Goal: Task Accomplishment & Management: Manage account settings

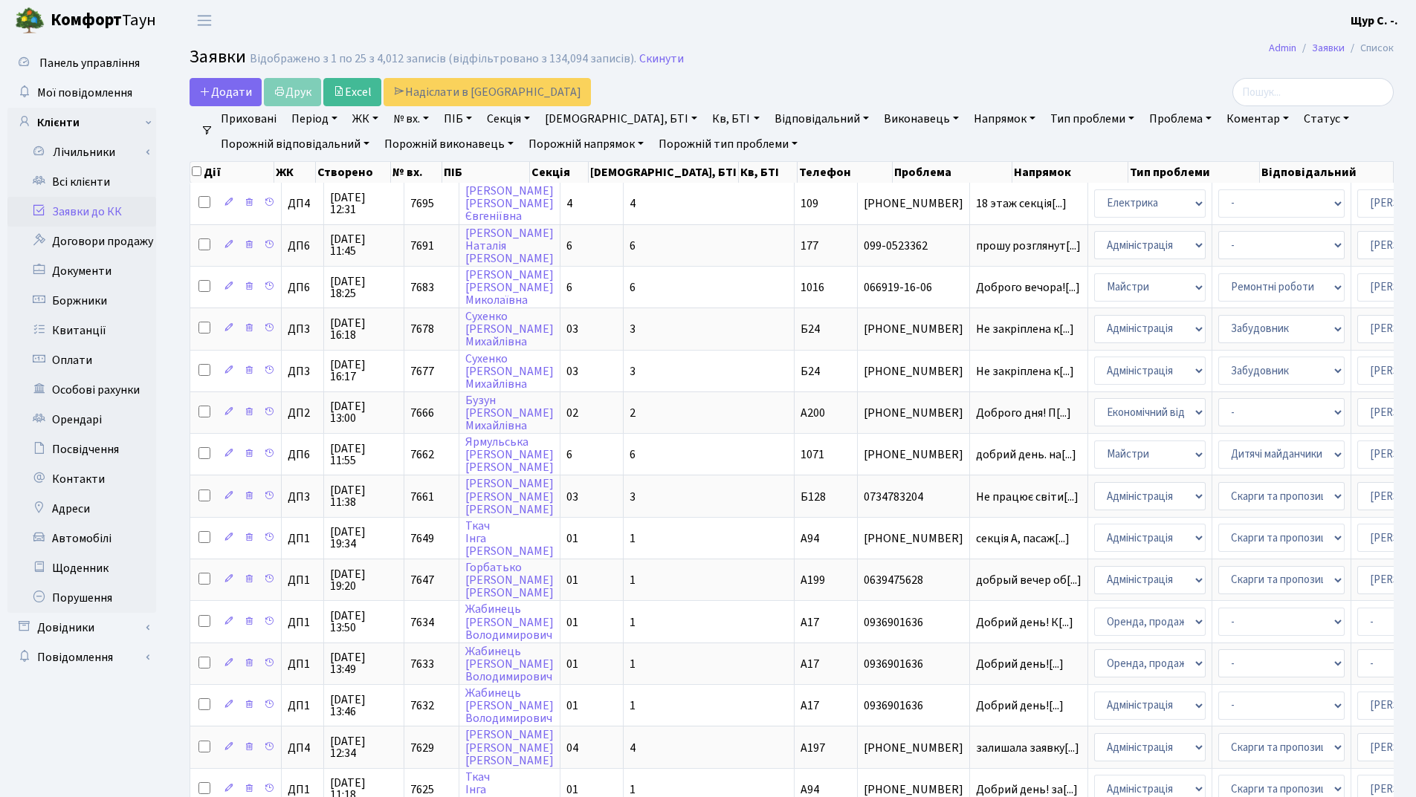
select select "25"
click at [85, 187] on link "Всі клієнти" at bounding box center [81, 182] width 149 height 30
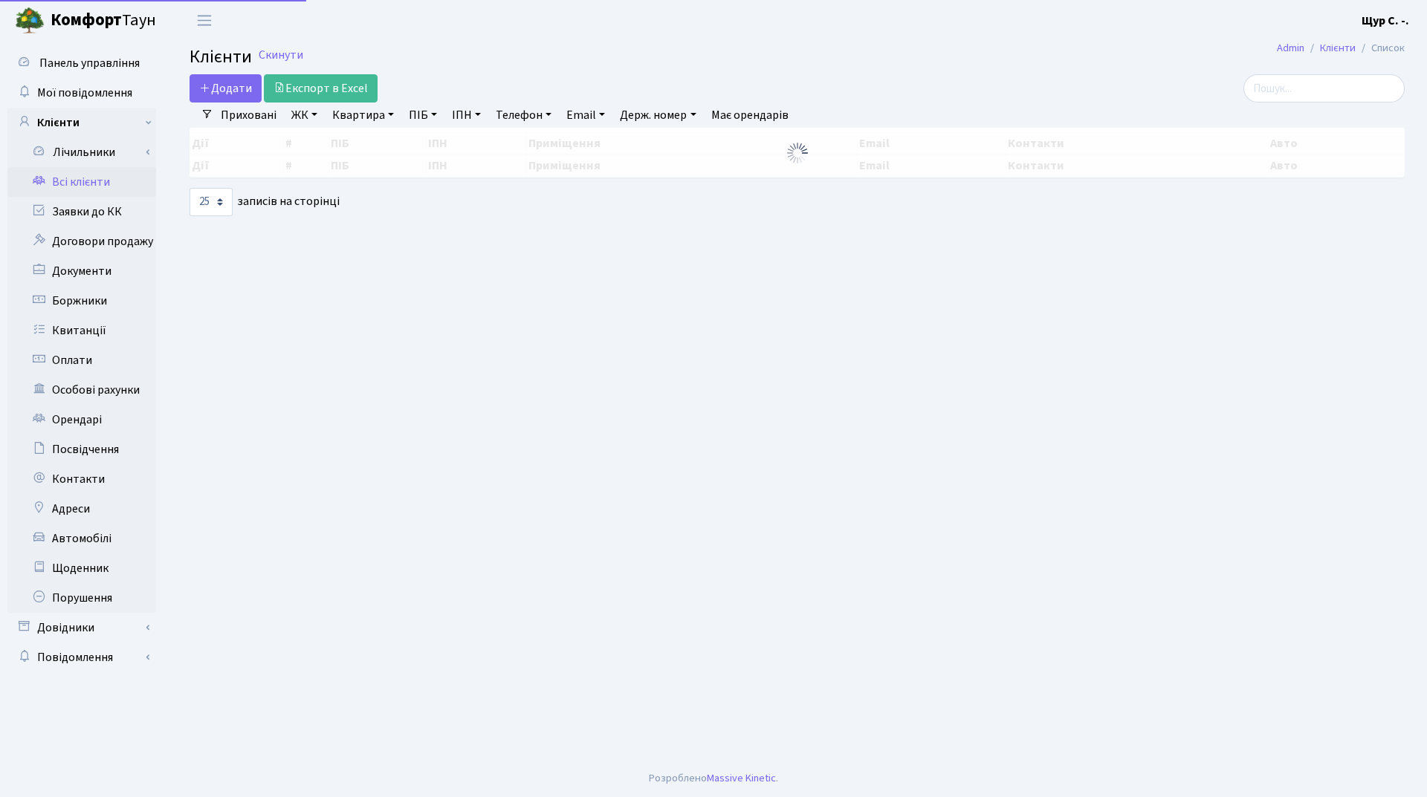
select select "25"
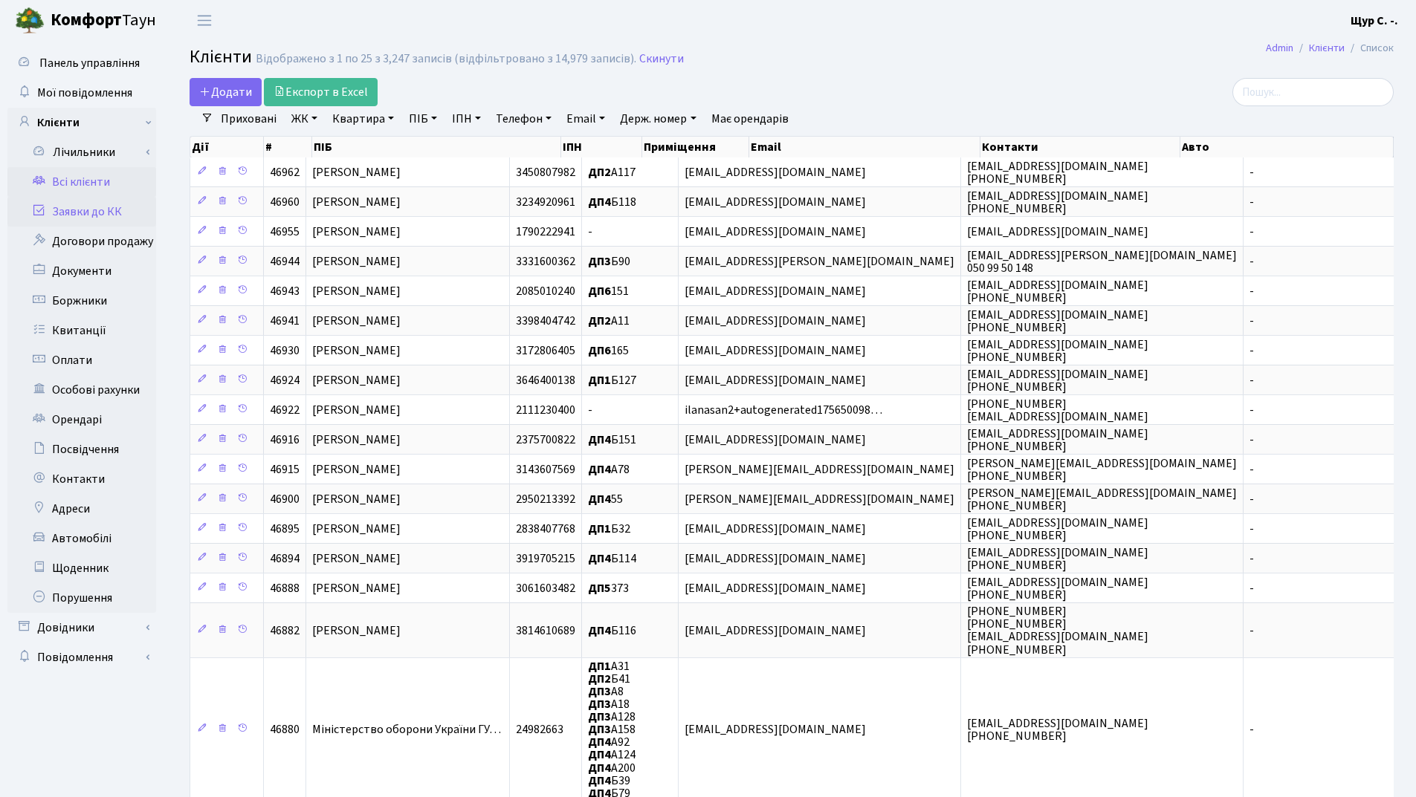
click at [75, 217] on link "Заявки до КК" at bounding box center [81, 212] width 149 height 30
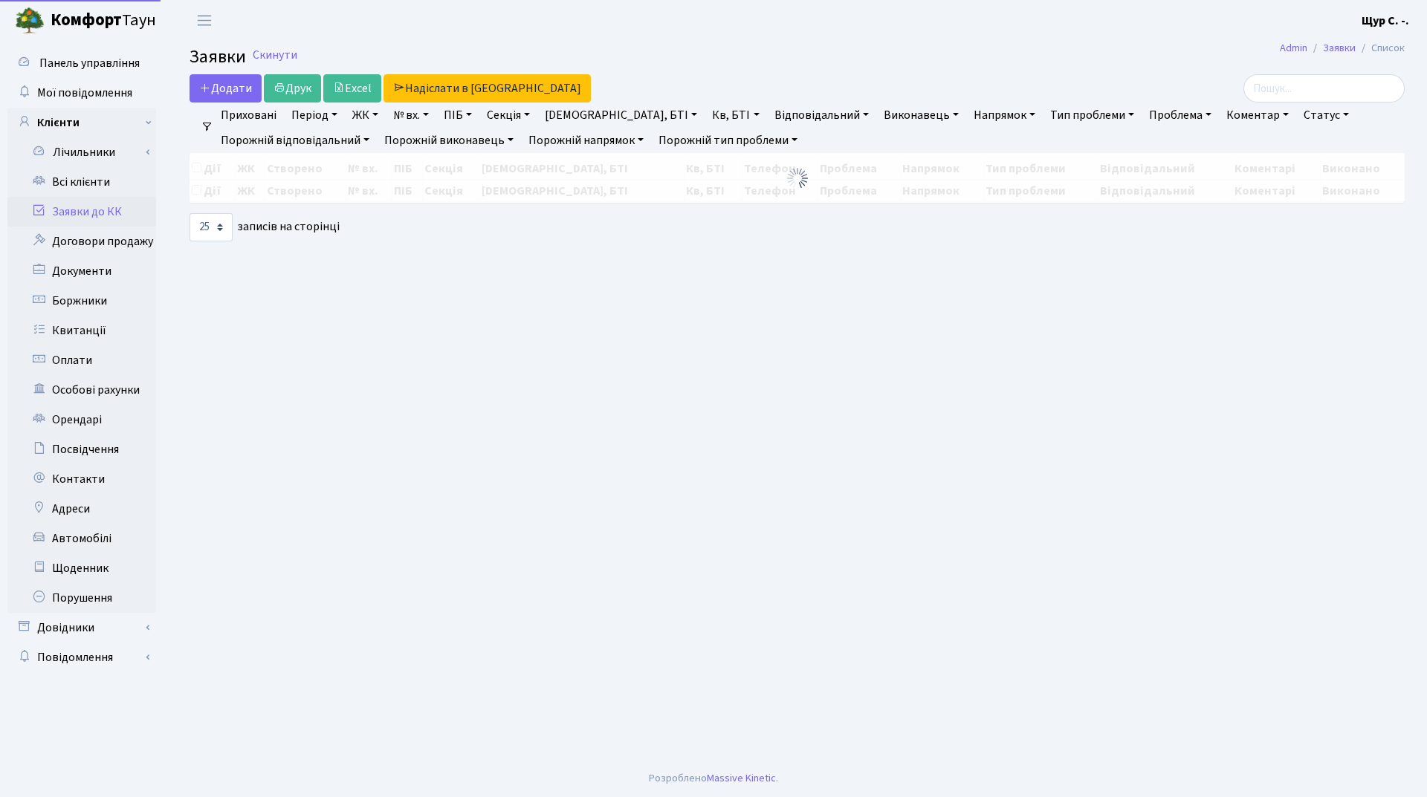
select select "25"
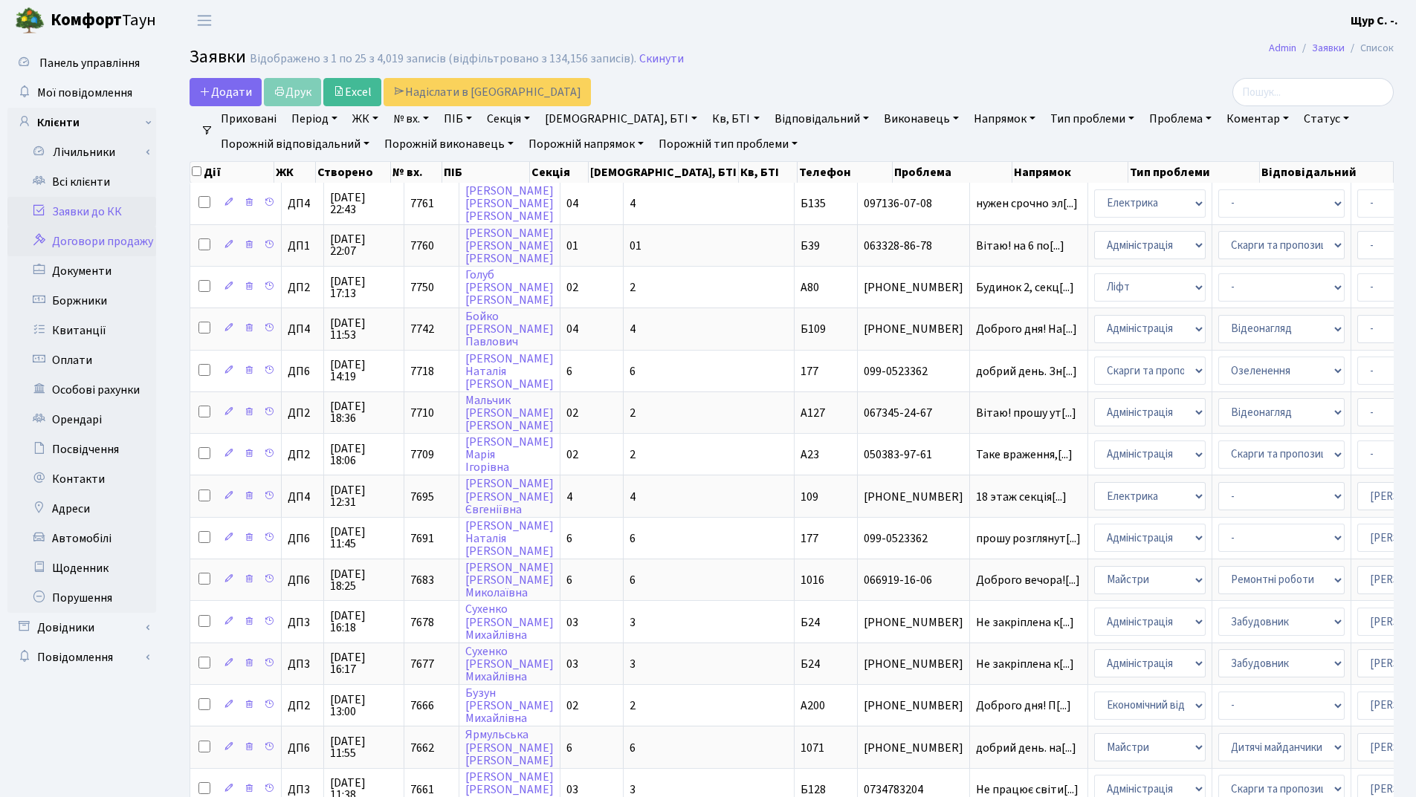
click at [116, 239] on link "Договори продажу" at bounding box center [81, 242] width 149 height 30
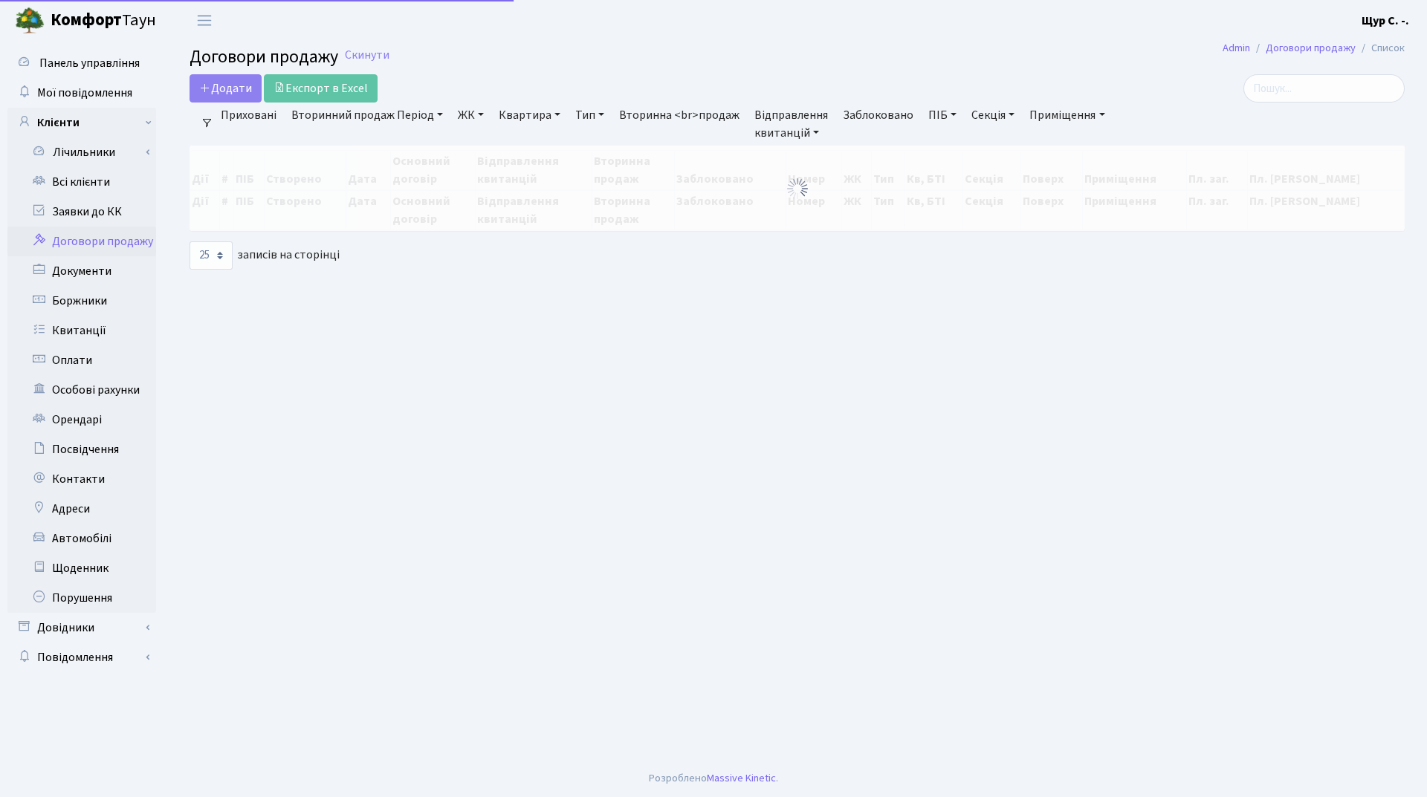
select select "25"
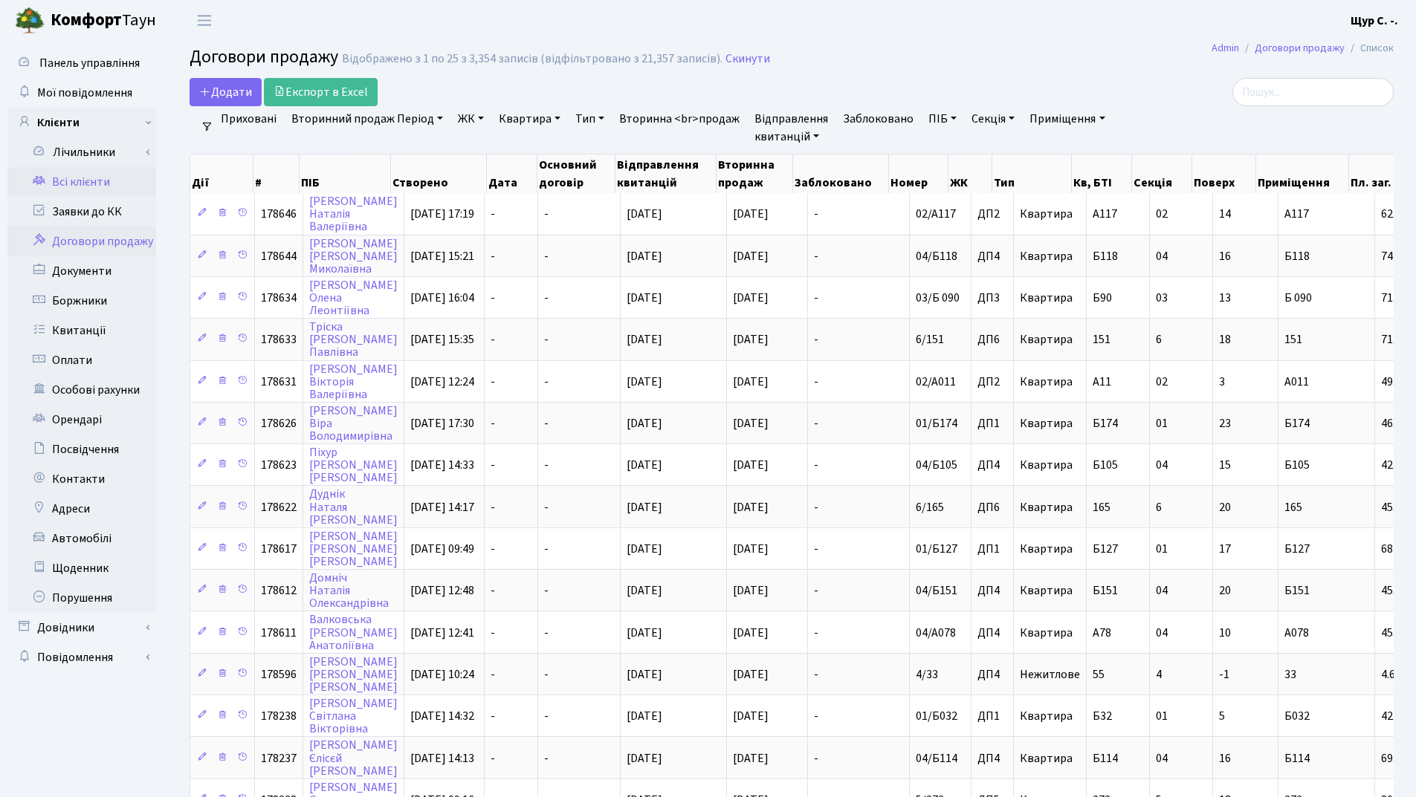
click at [89, 184] on link "Всі клієнти" at bounding box center [81, 182] width 149 height 30
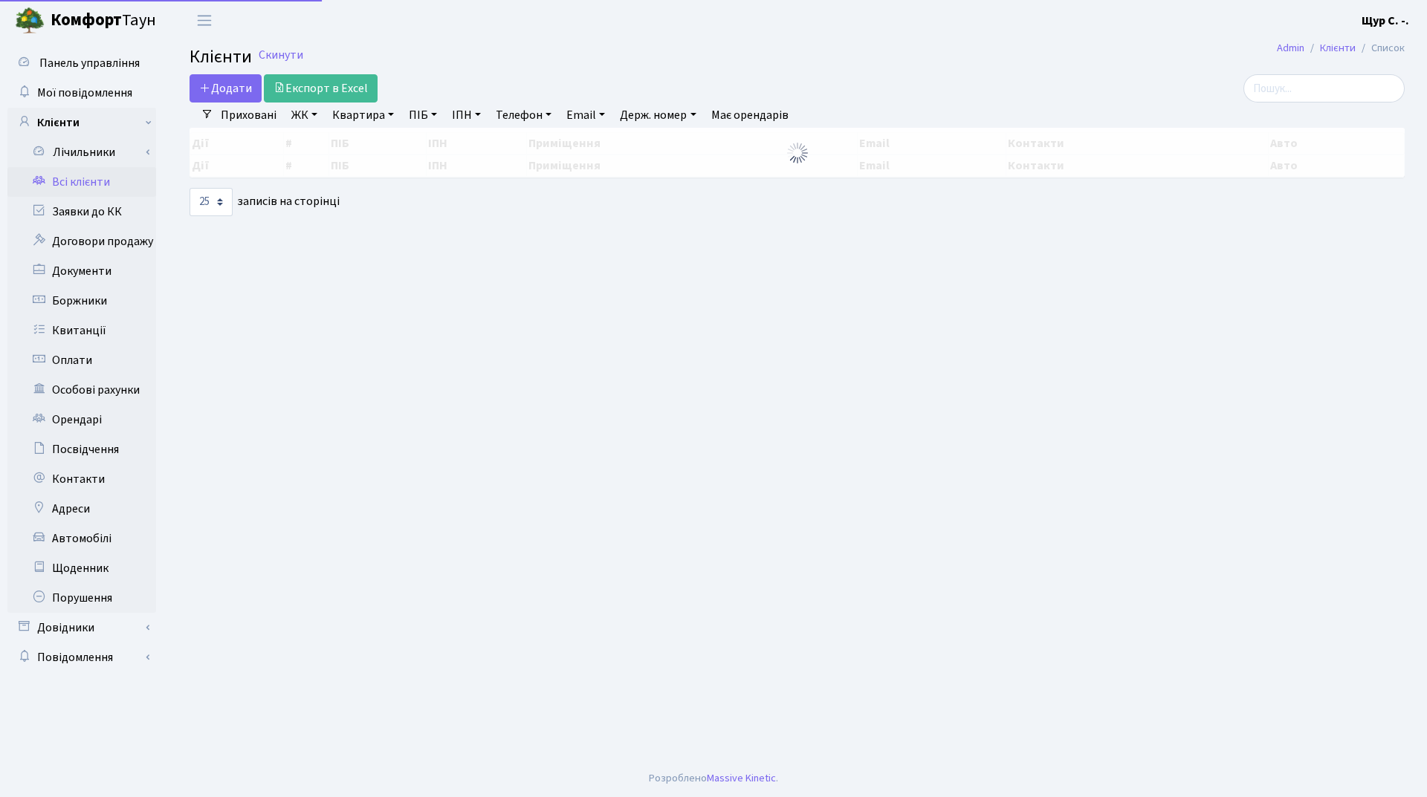
select select "25"
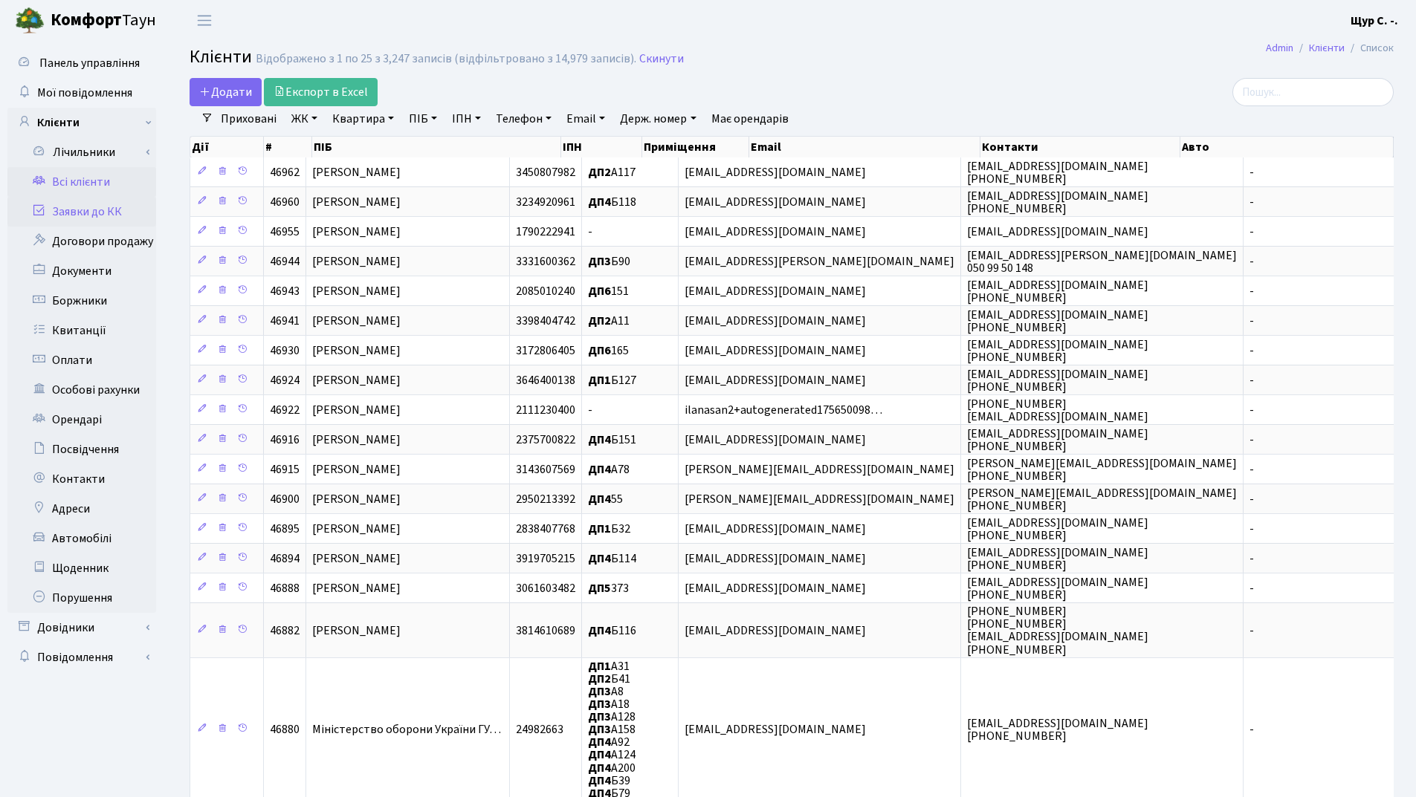
click at [76, 213] on link "Заявки до КК" at bounding box center [81, 212] width 149 height 30
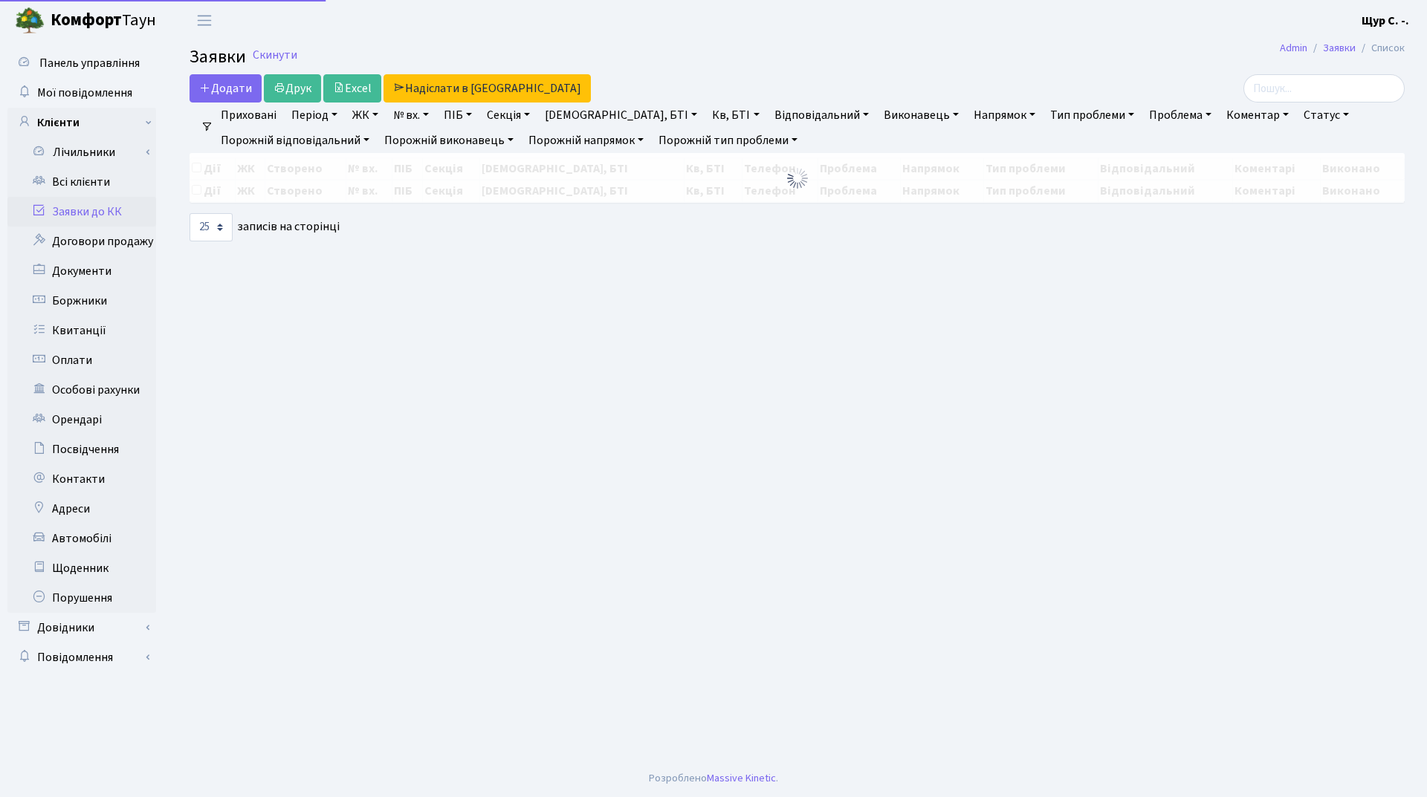
select select "25"
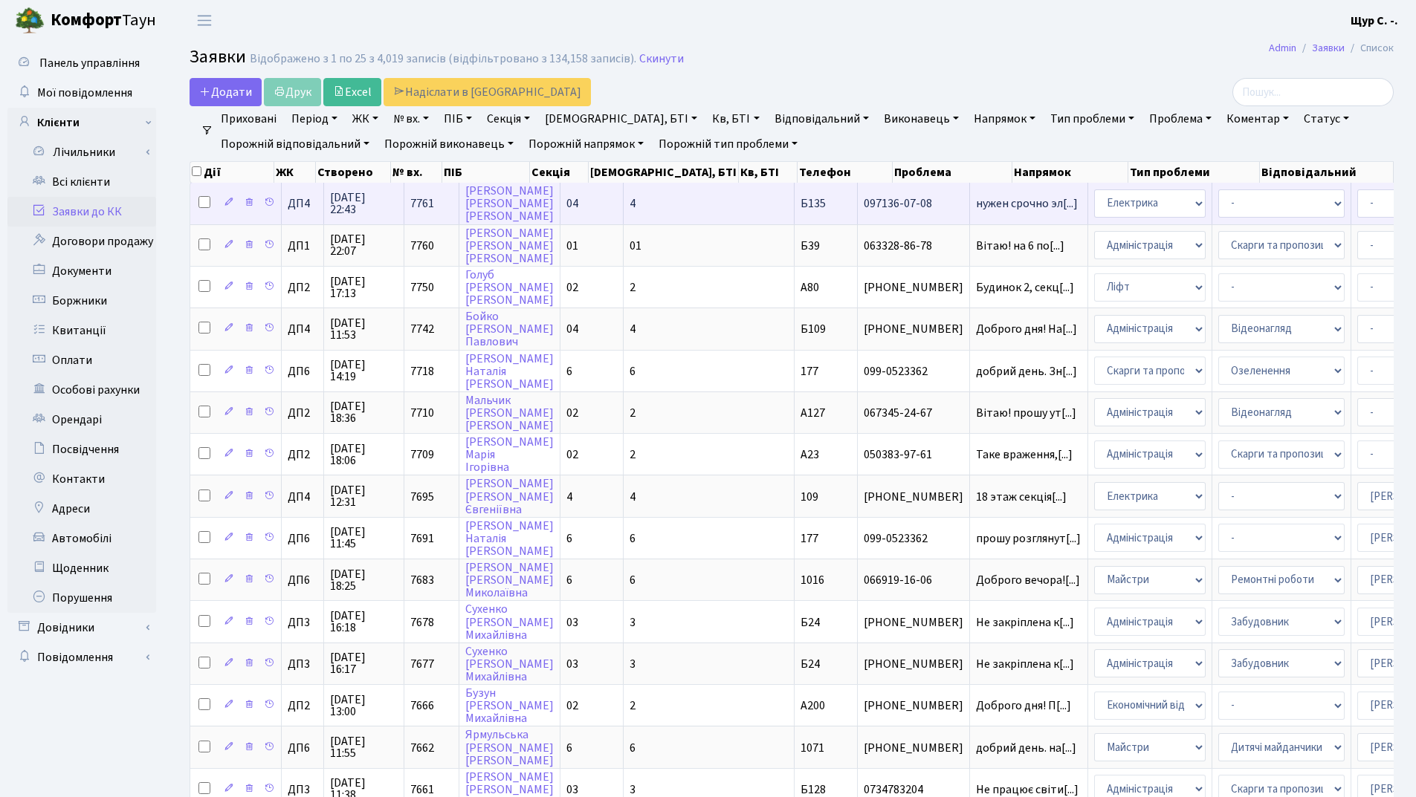
click at [970, 192] on td "нужен срочно эл[...]" at bounding box center [1029, 203] width 118 height 41
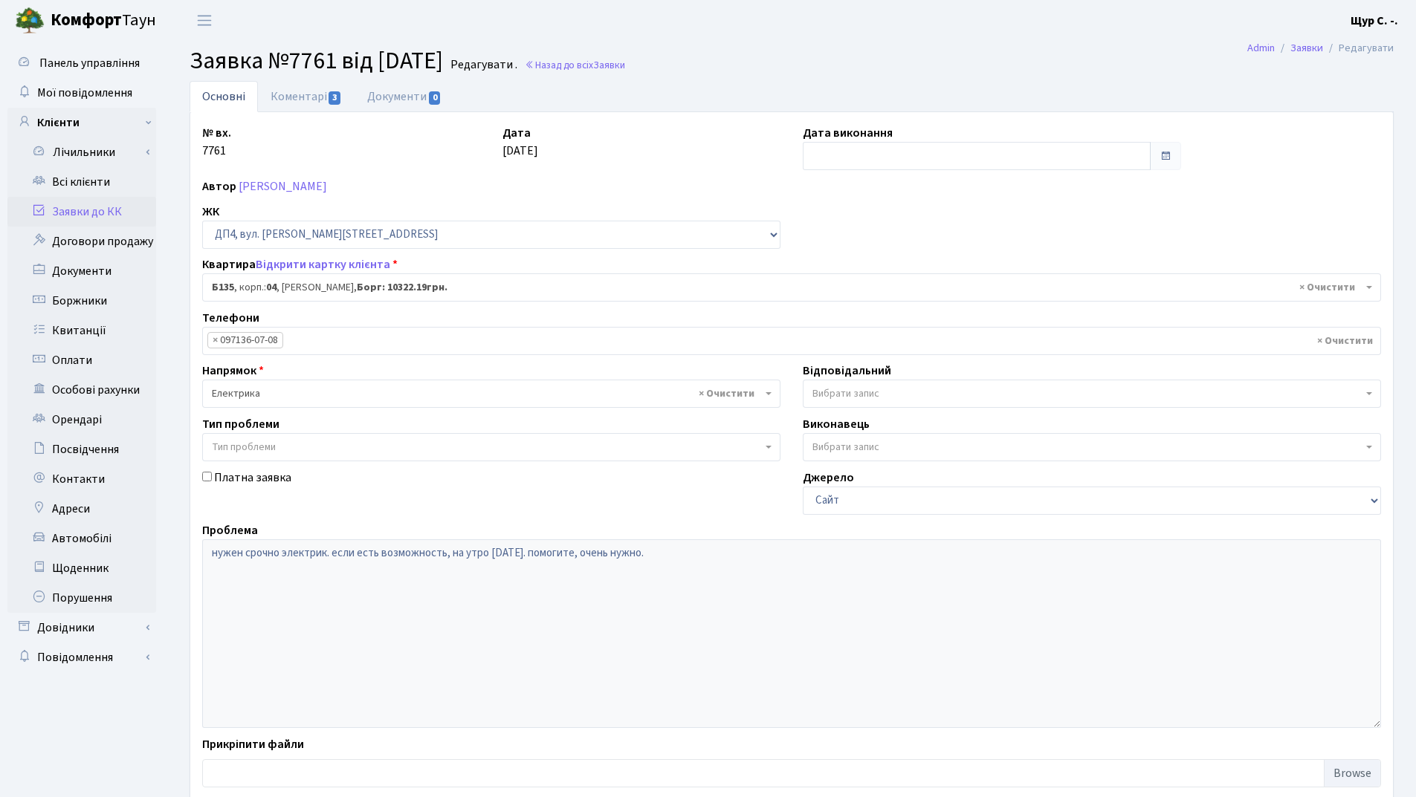
select select "33895"
click at [290, 93] on link "Коментарі 3" at bounding box center [306, 96] width 97 height 30
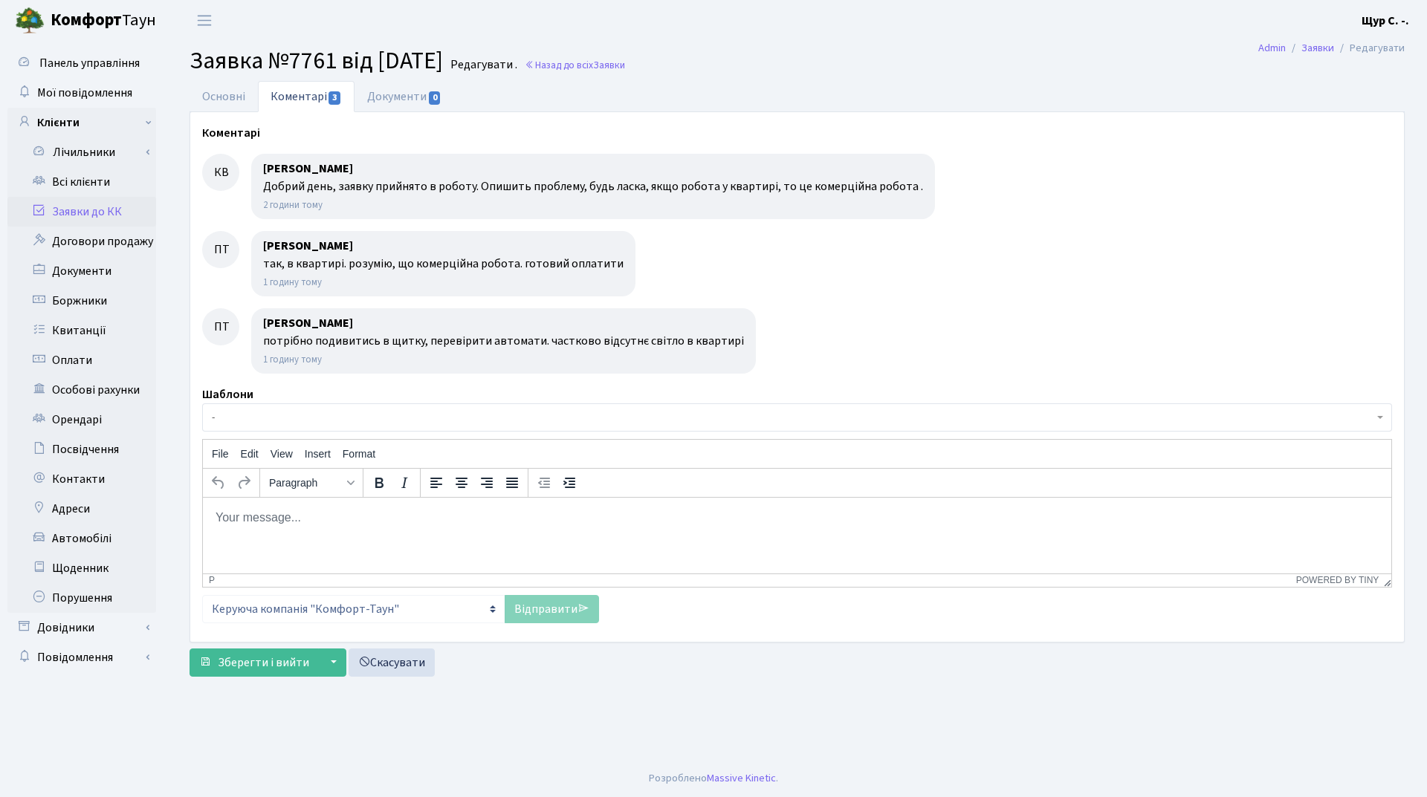
click at [94, 210] on link "Заявки до КК" at bounding box center [81, 212] width 149 height 30
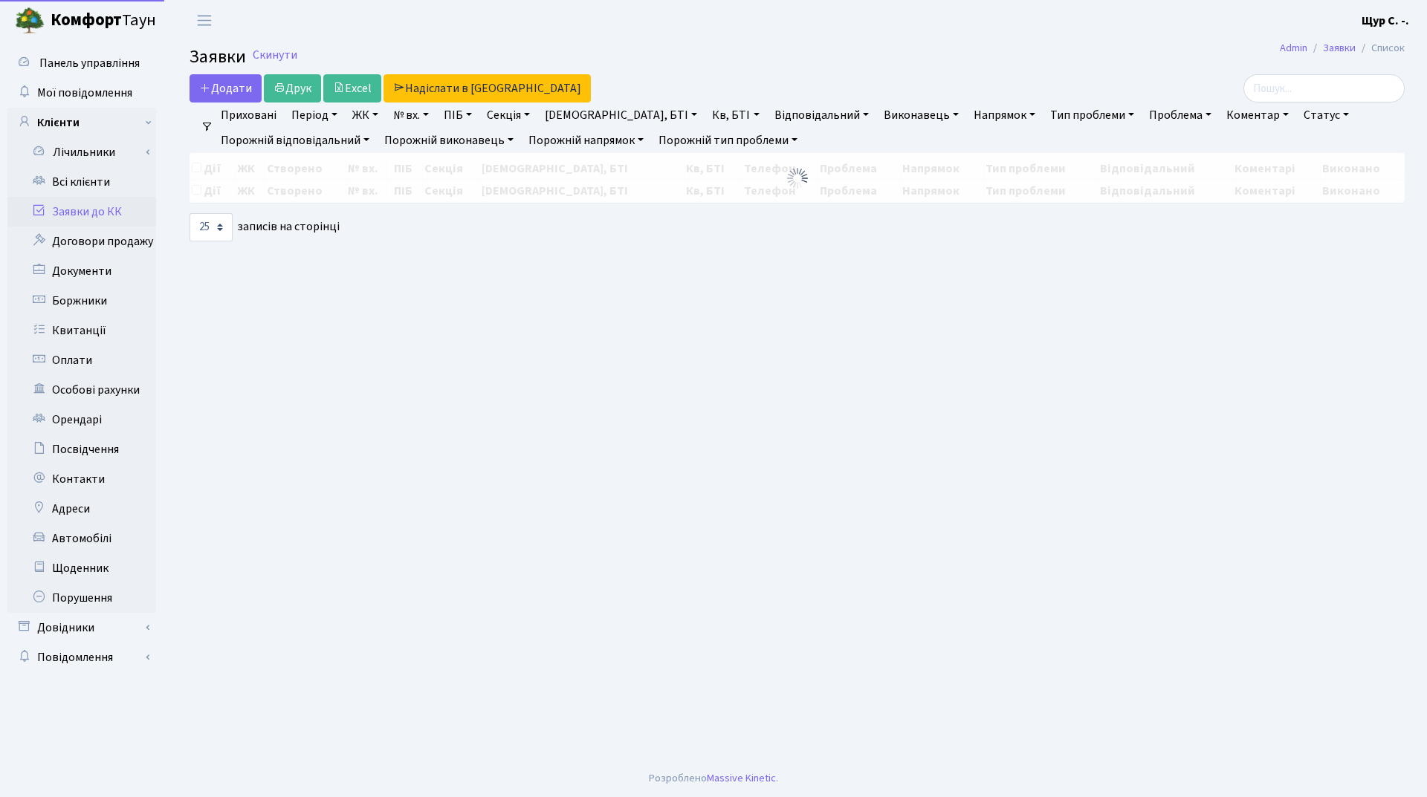
select select "25"
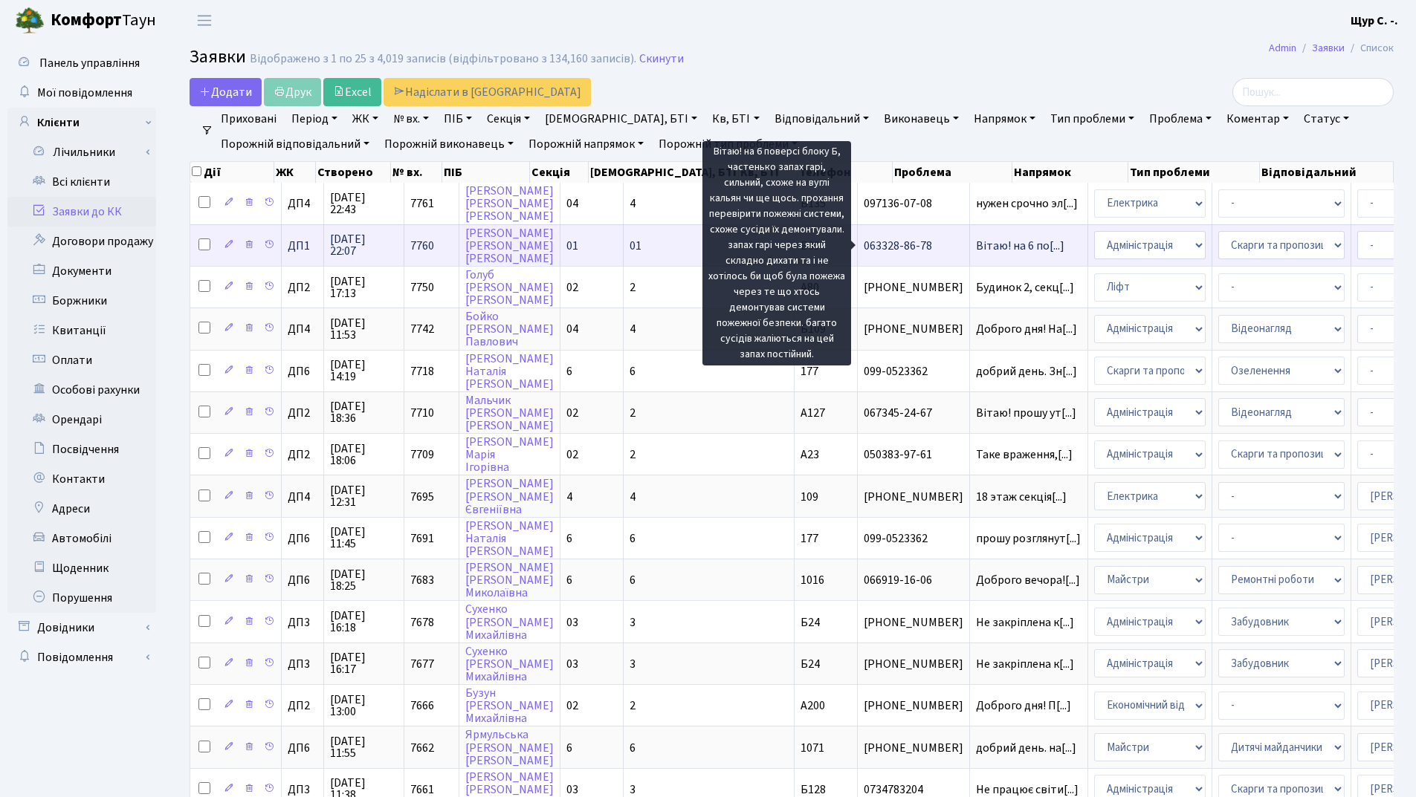
click at [976, 245] on span "Вітаю! на 6 по[...]" at bounding box center [1020, 246] width 88 height 16
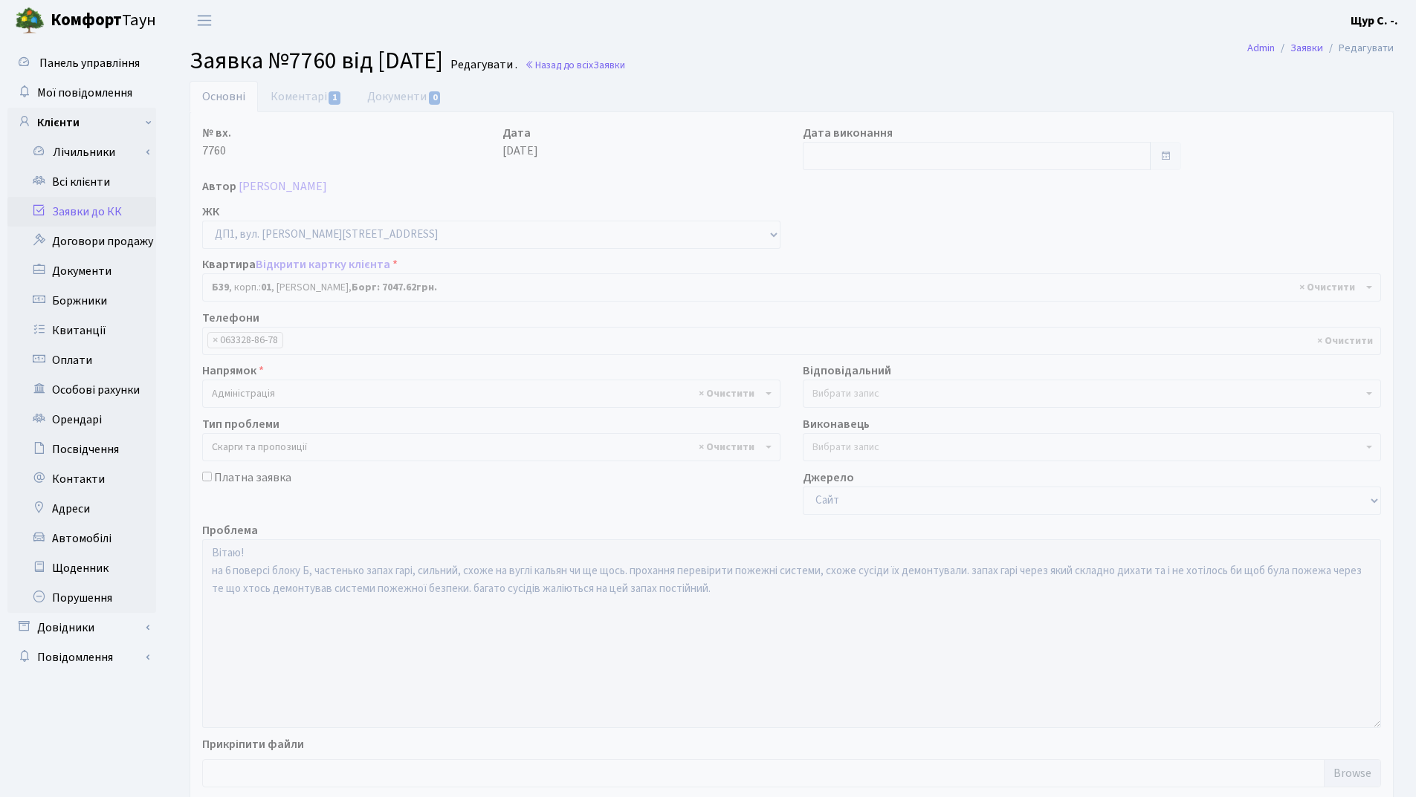
select select "30193"
select select "55"
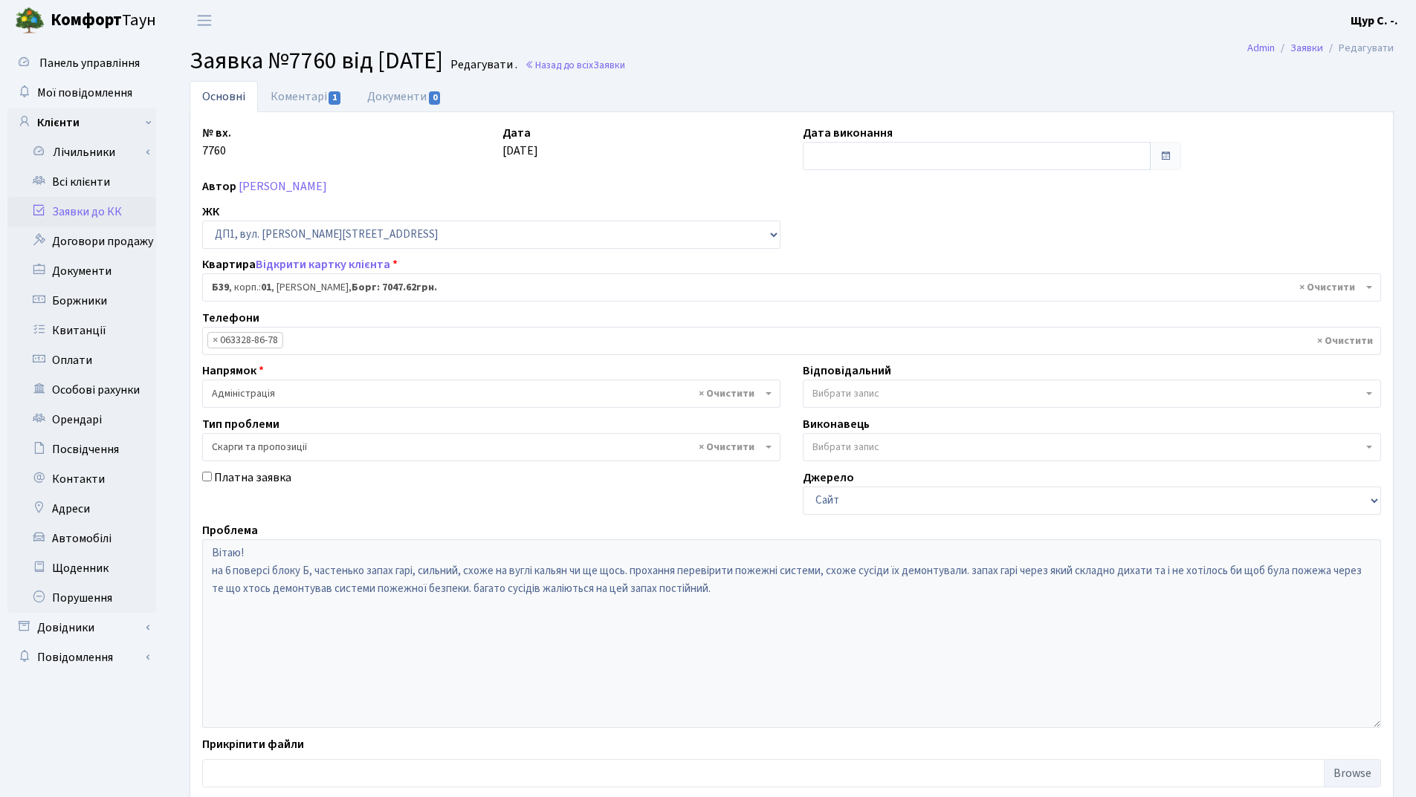
click at [103, 221] on link "Заявки до КК" at bounding box center [81, 212] width 149 height 30
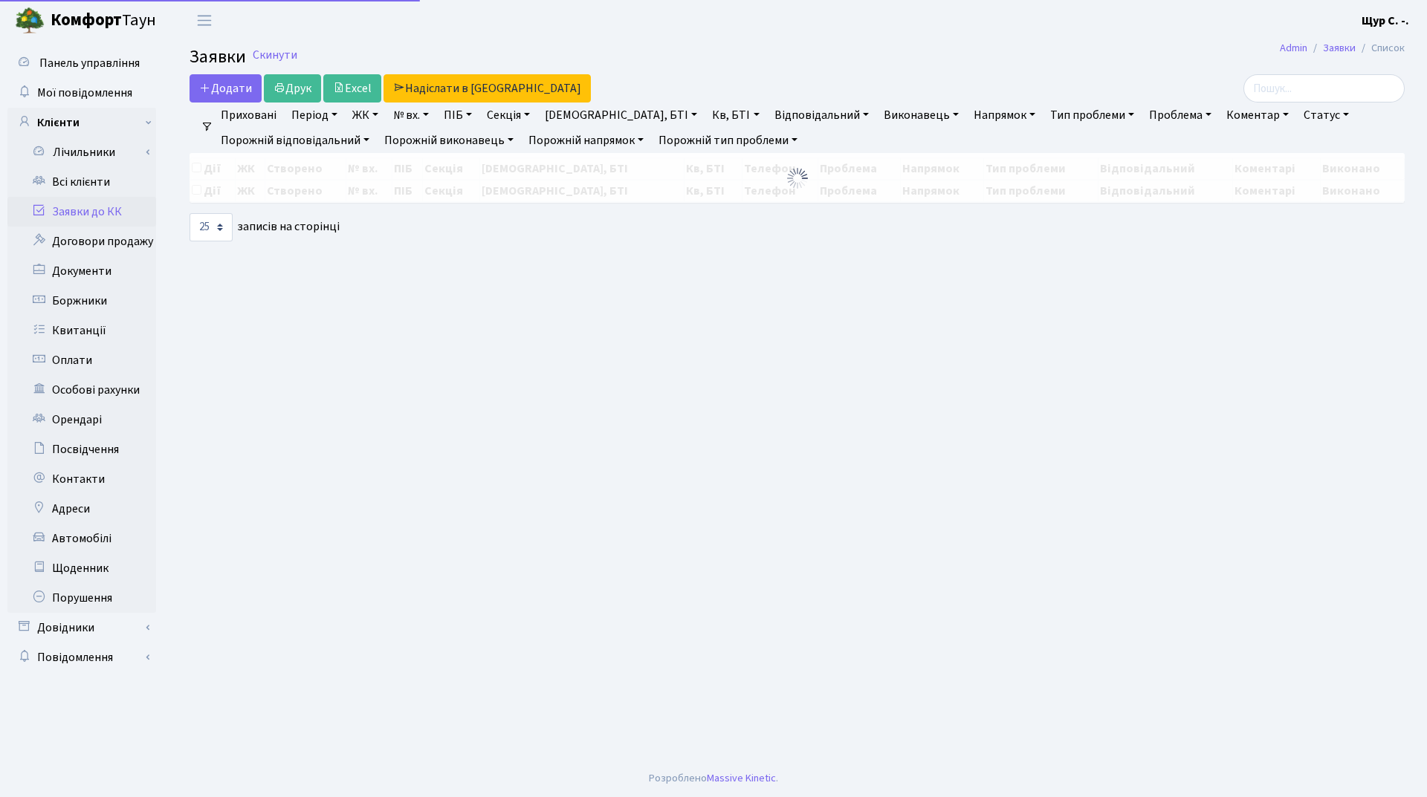
select select "25"
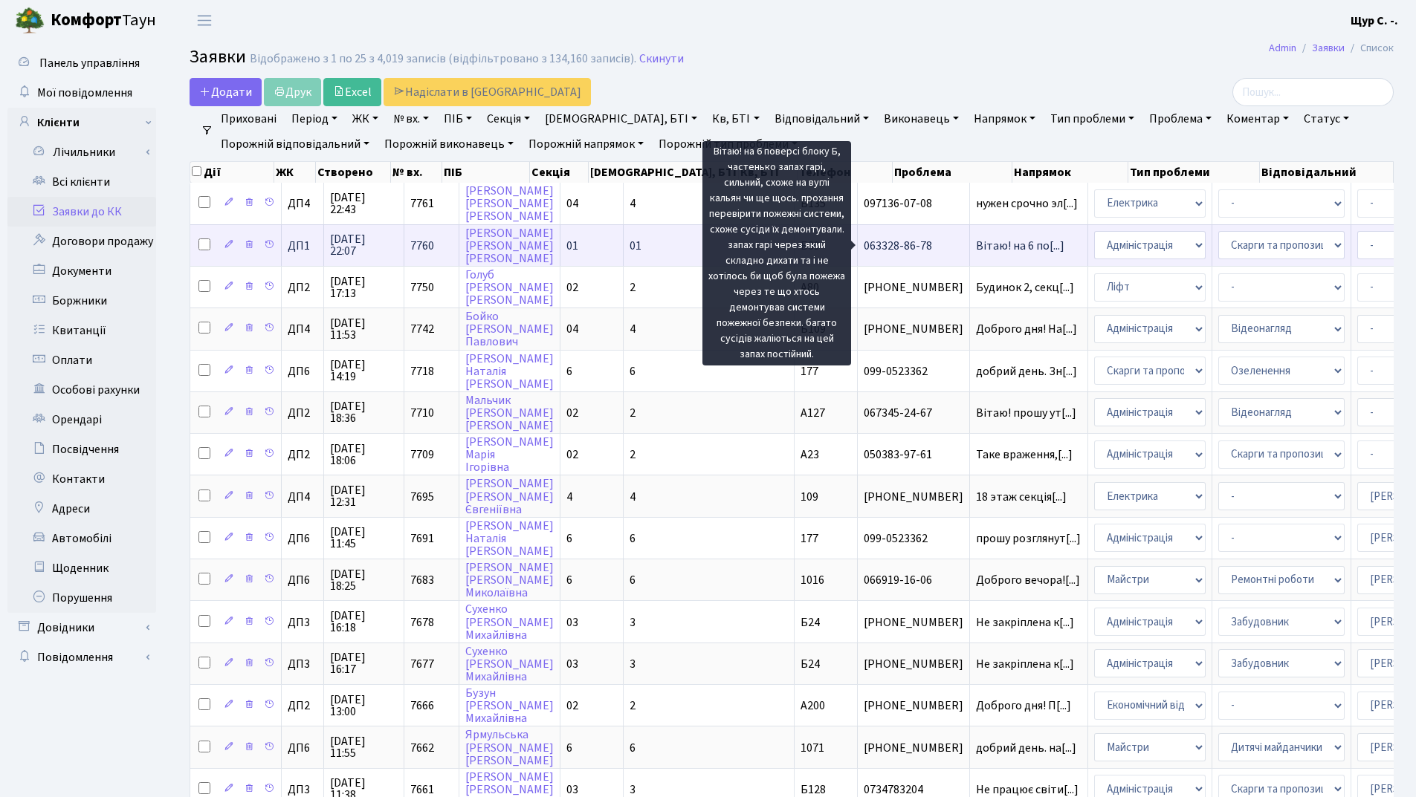
click at [976, 247] on span "Вітаю! на 6 по[...]" at bounding box center [1020, 246] width 88 height 16
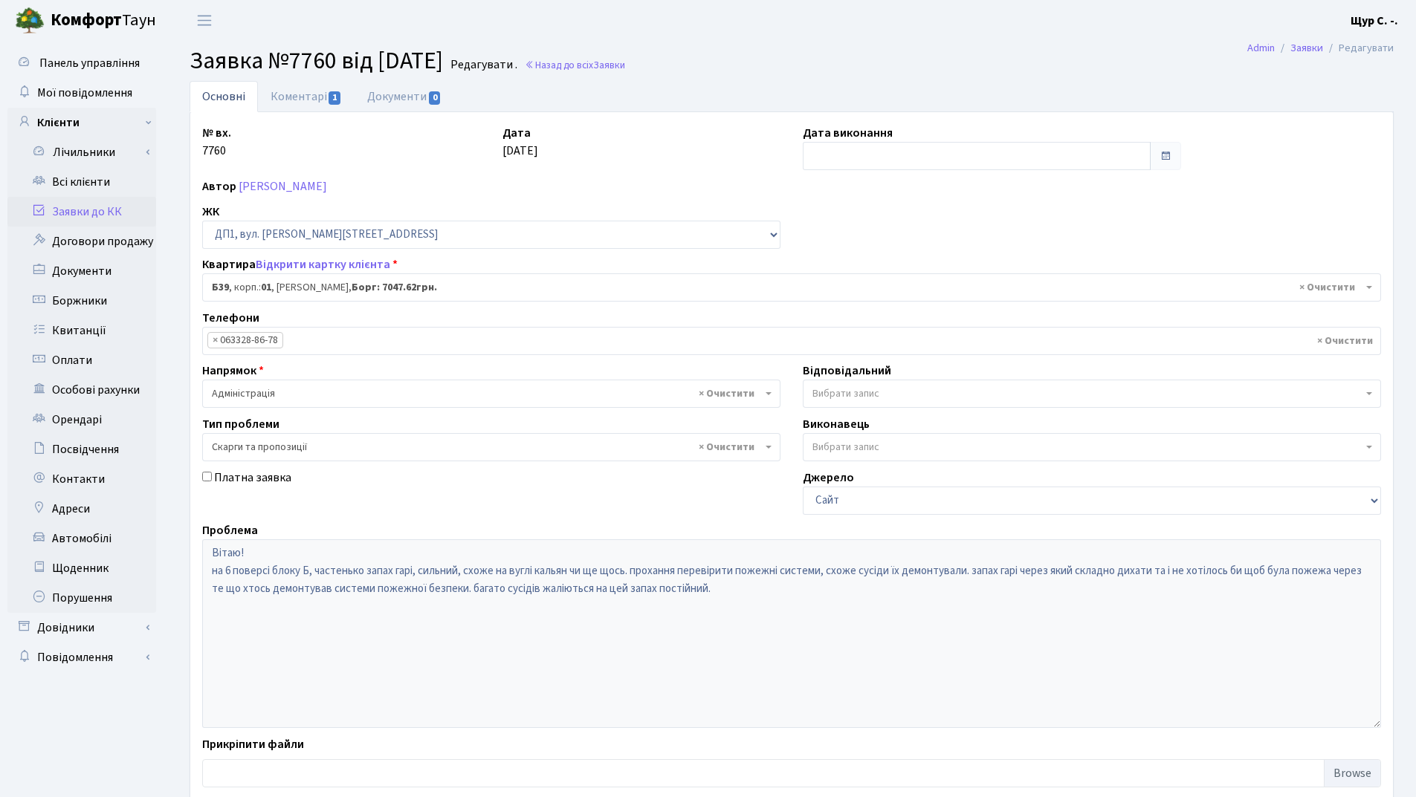
select select "30193"
select select "55"
click at [298, 96] on link "Коментарі 1" at bounding box center [306, 96] width 97 height 30
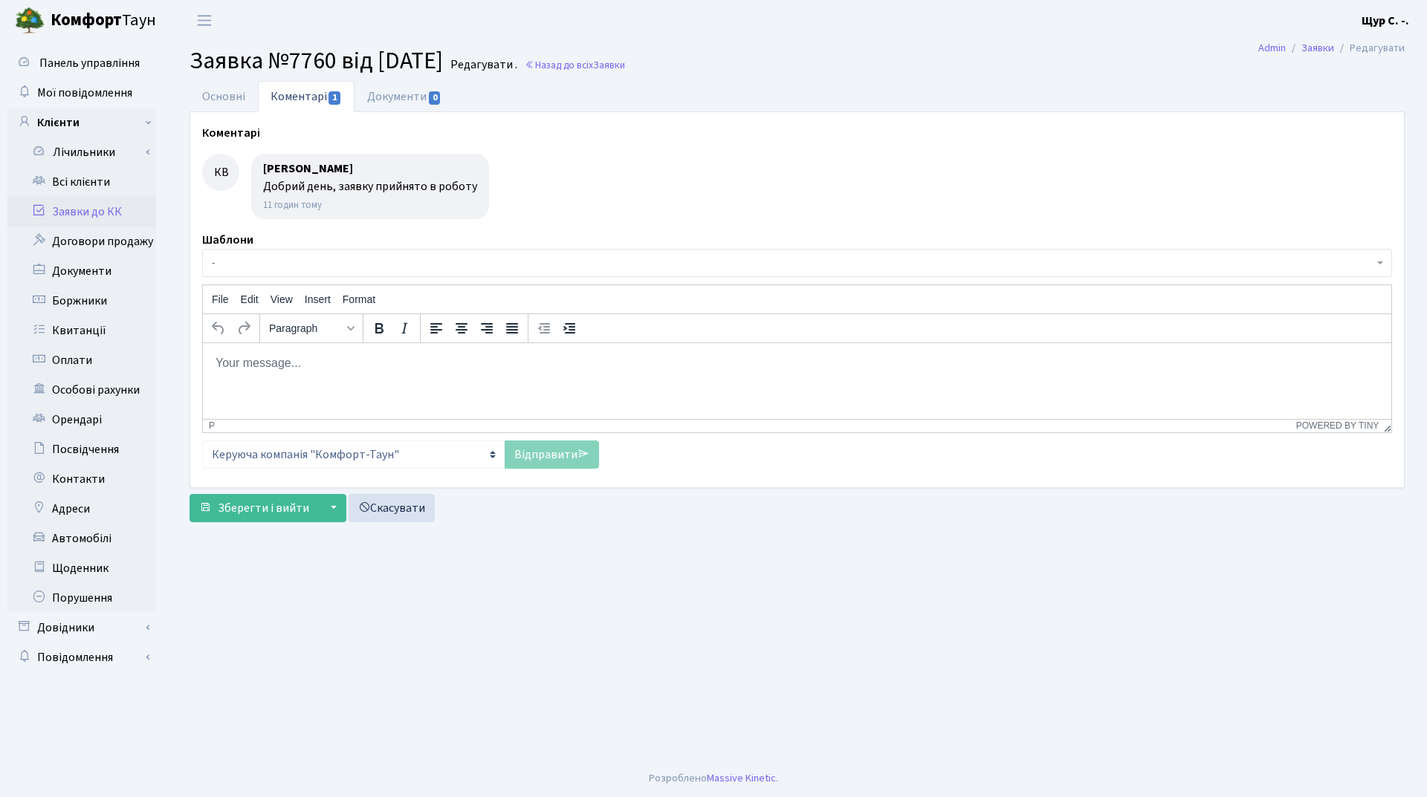
click at [97, 207] on link "Заявки до КК" at bounding box center [81, 212] width 149 height 30
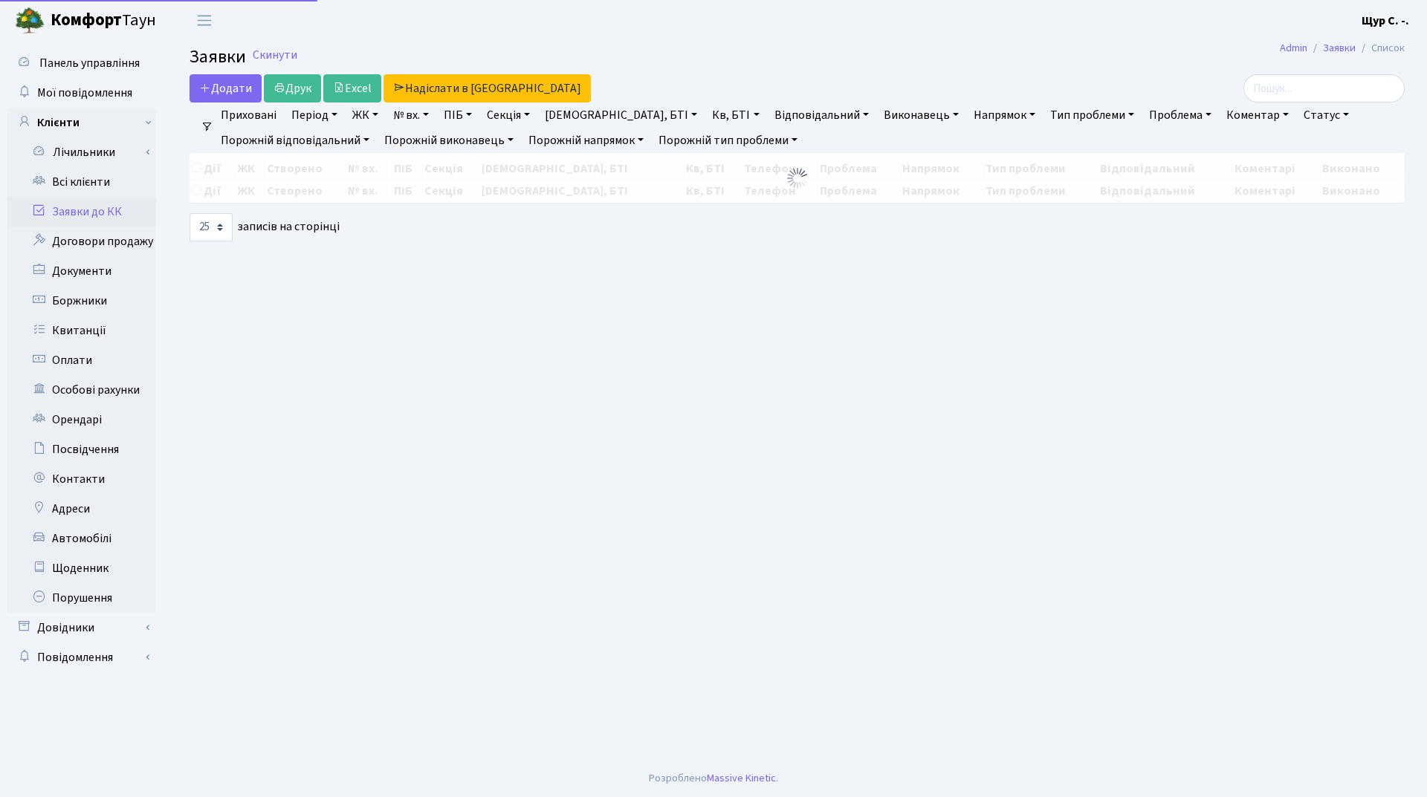
select select "25"
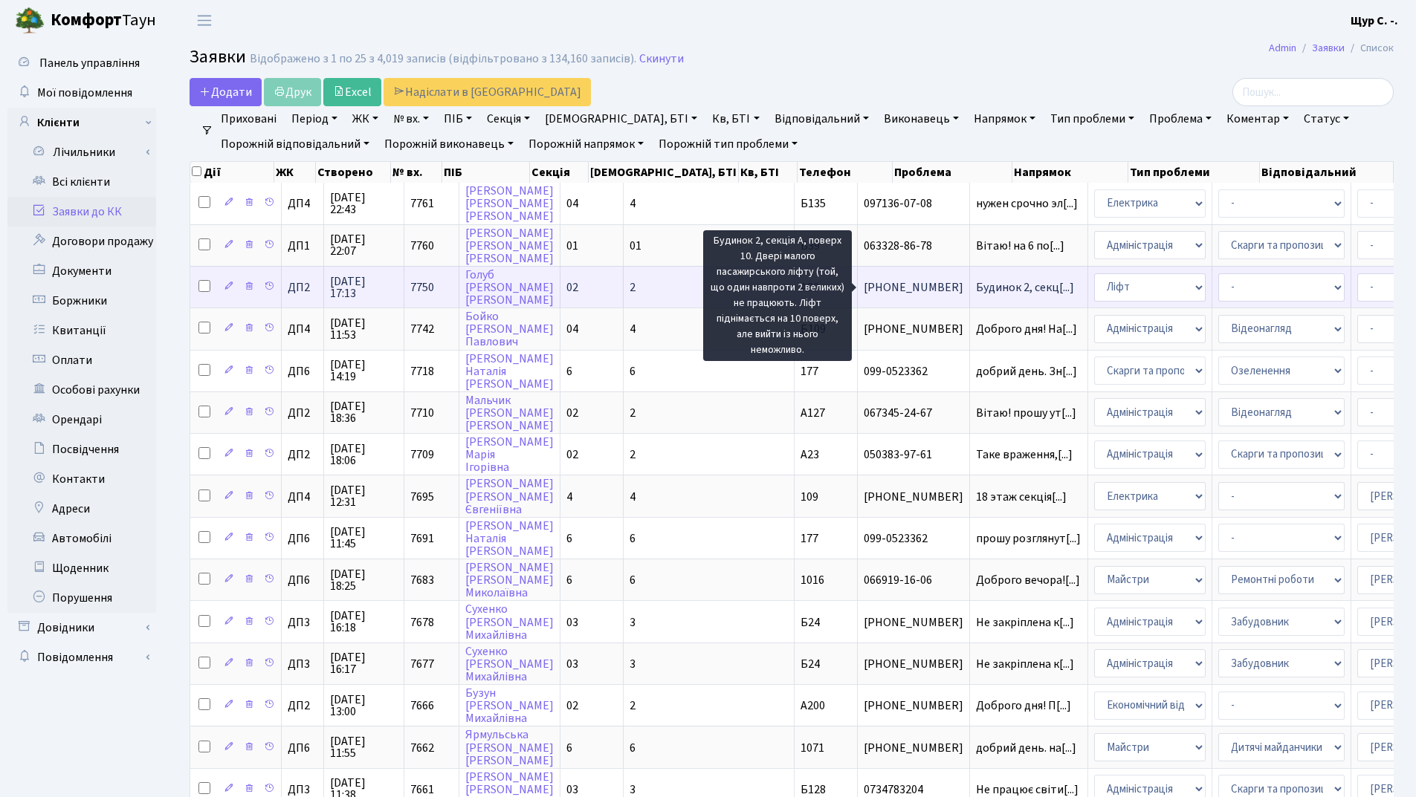
click at [976, 289] on span "Будинок 2, секц[...]" at bounding box center [1025, 287] width 98 height 16
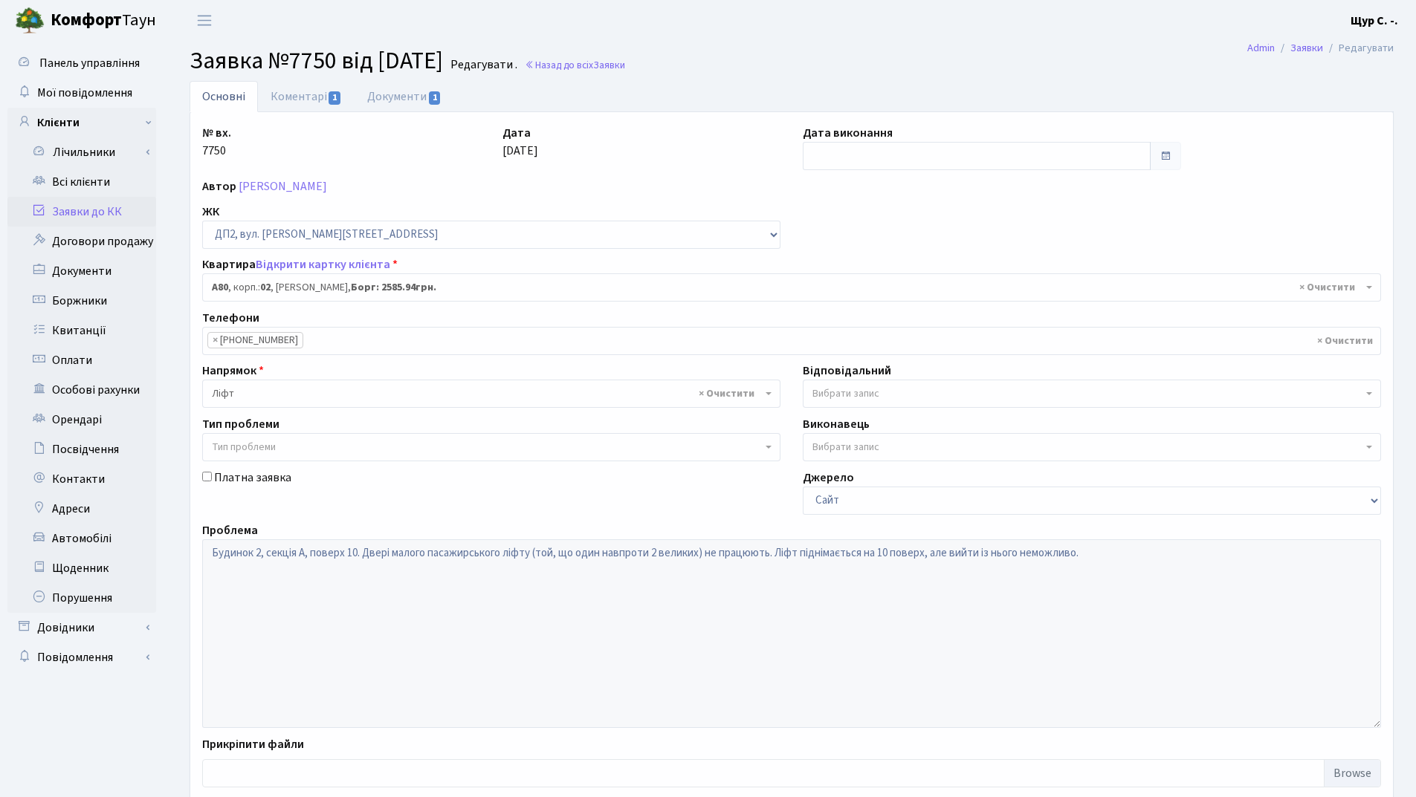
select select "30811"
click at [280, 96] on link "Коментарі 1" at bounding box center [306, 96] width 97 height 30
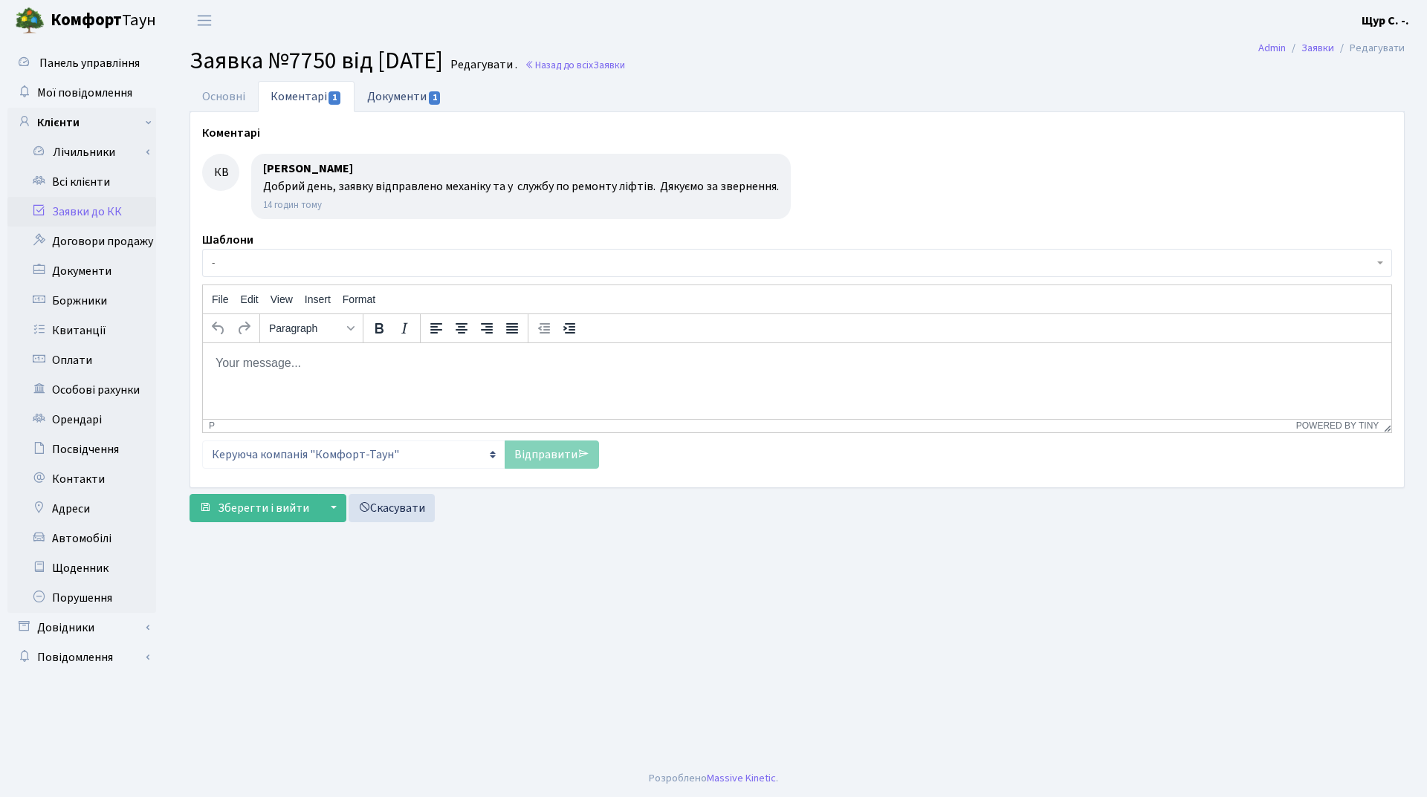
click at [400, 94] on link "Документи 1" at bounding box center [404, 96] width 100 height 30
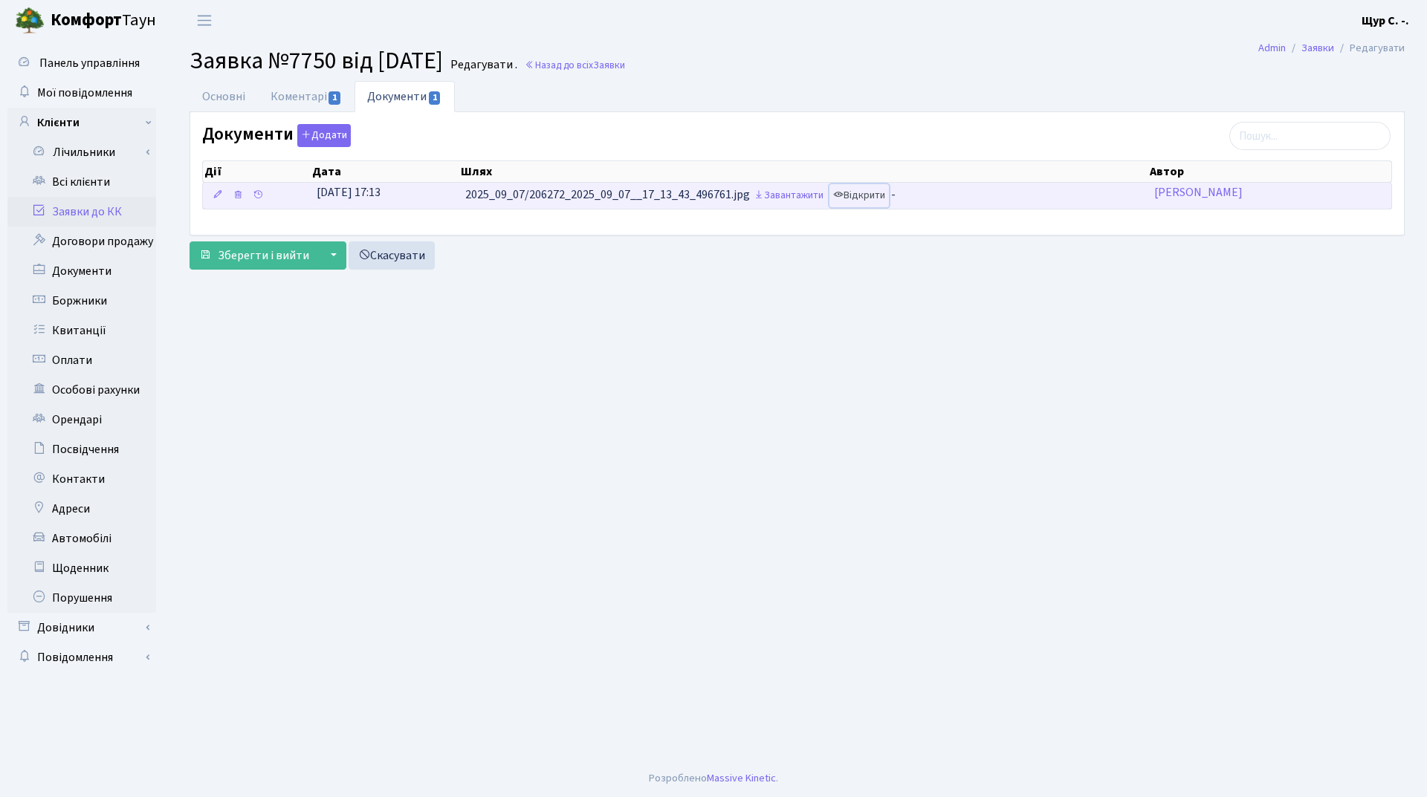
click at [863, 195] on link "Відкрити" at bounding box center [858, 195] width 59 height 23
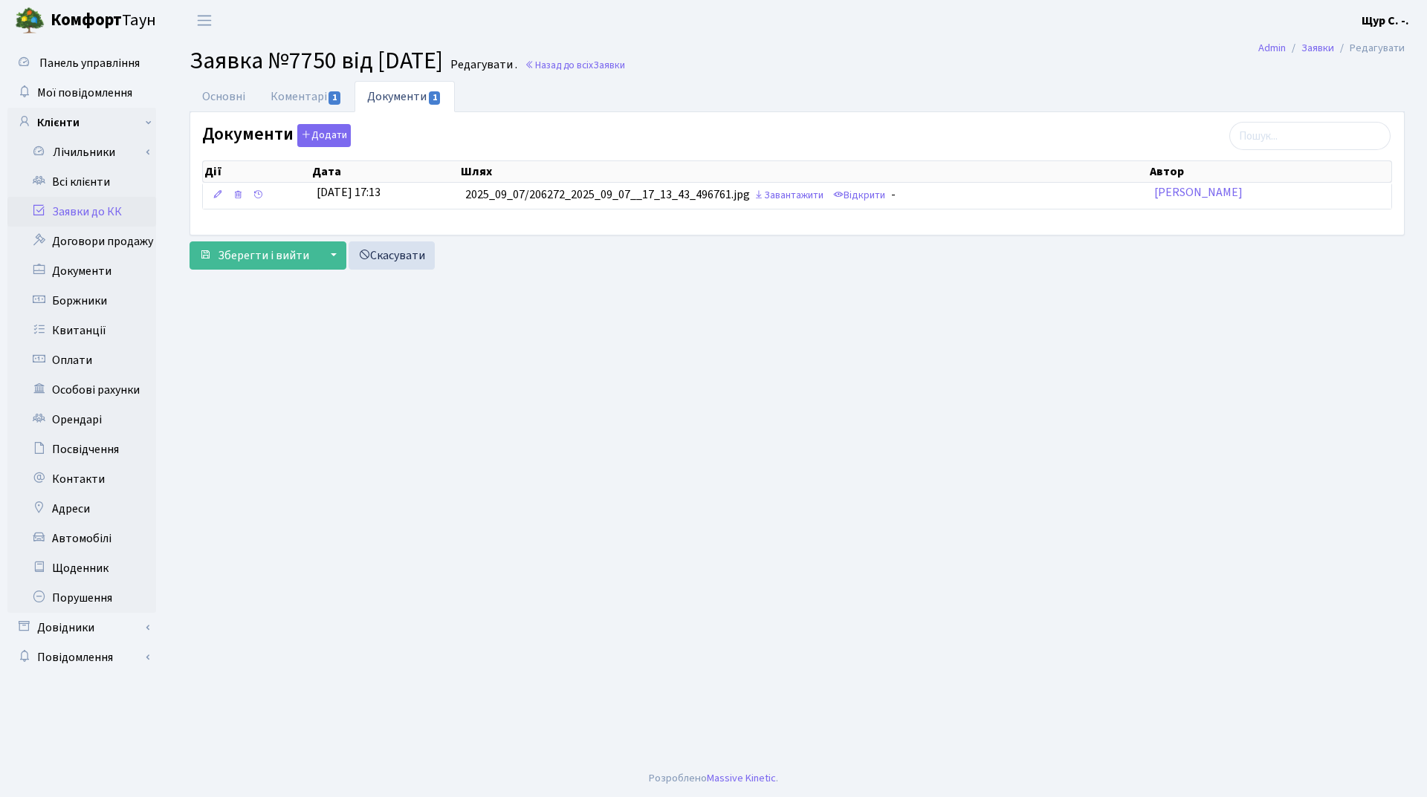
click at [80, 215] on link "Заявки до КК" at bounding box center [81, 212] width 149 height 30
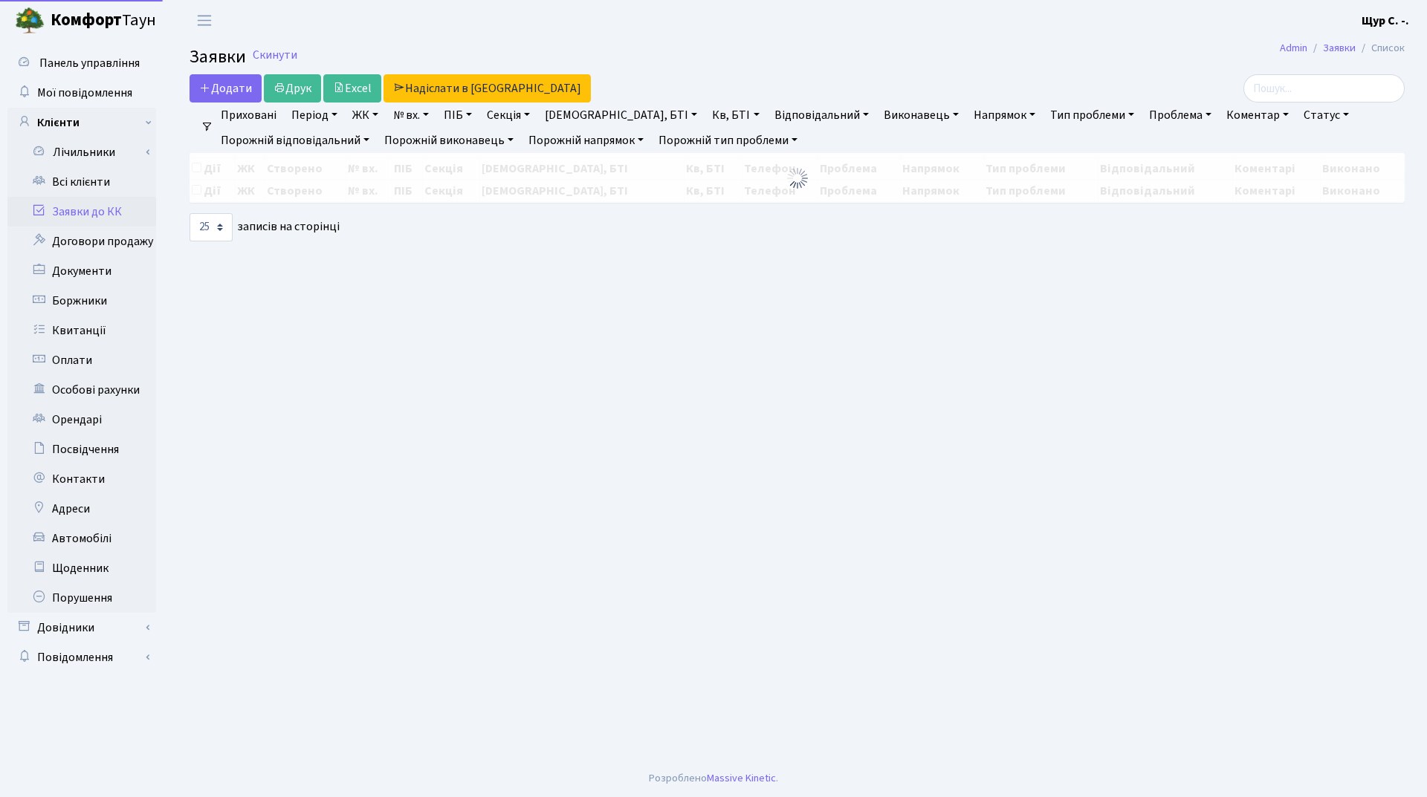
select select "25"
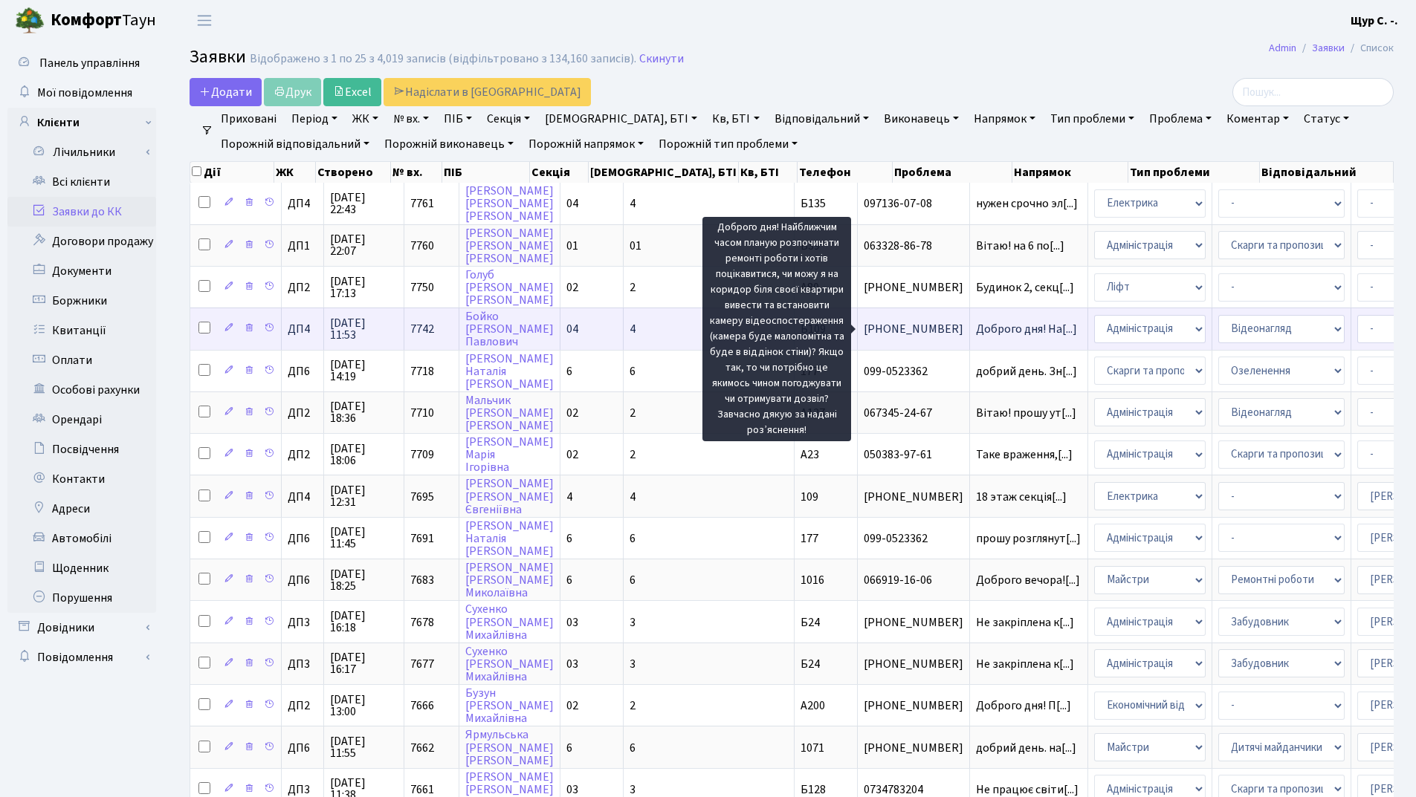
click at [976, 329] on span "Доброго дня! На[...]" at bounding box center [1026, 329] width 101 height 16
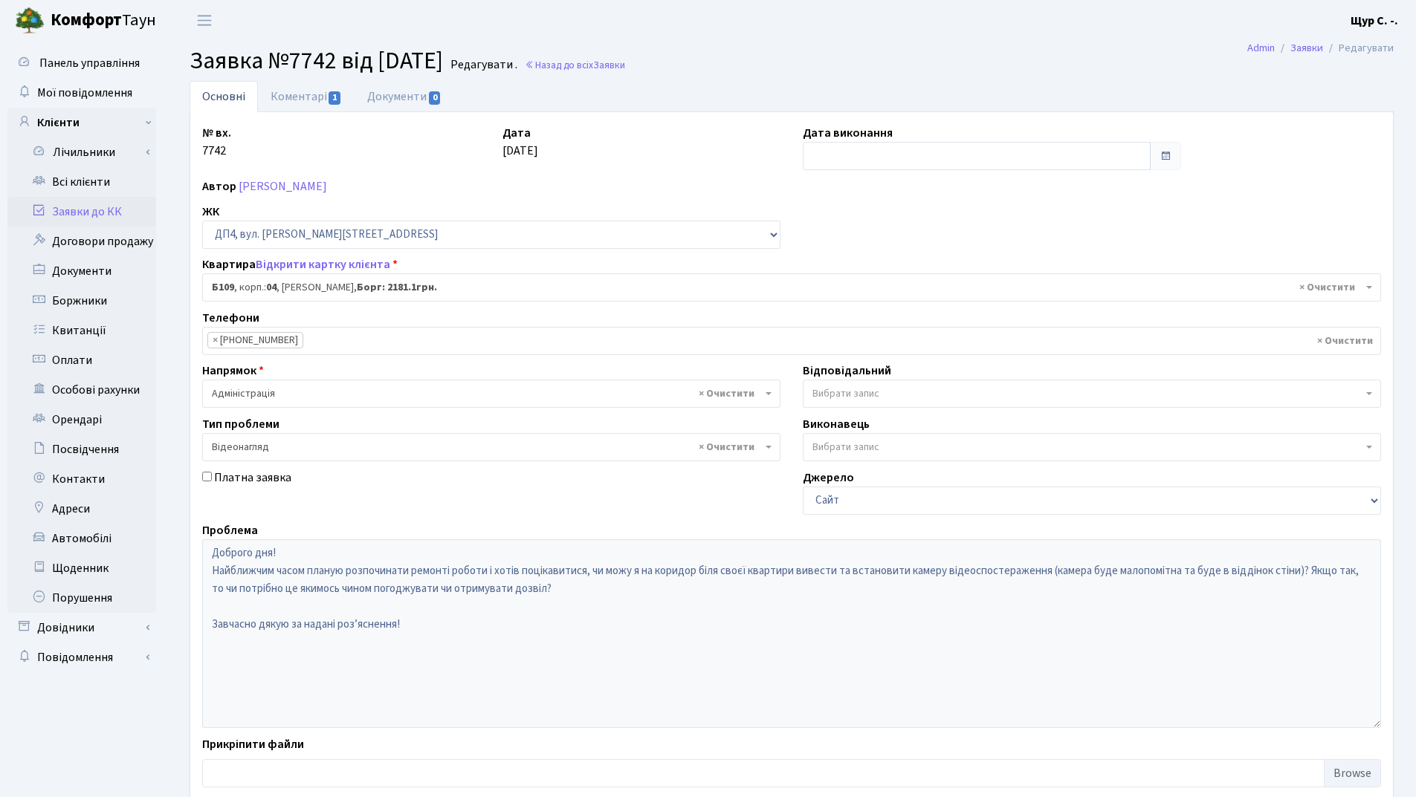
select select "33817"
select select "45"
click at [327, 100] on link "Коментарі 1" at bounding box center [306, 96] width 97 height 30
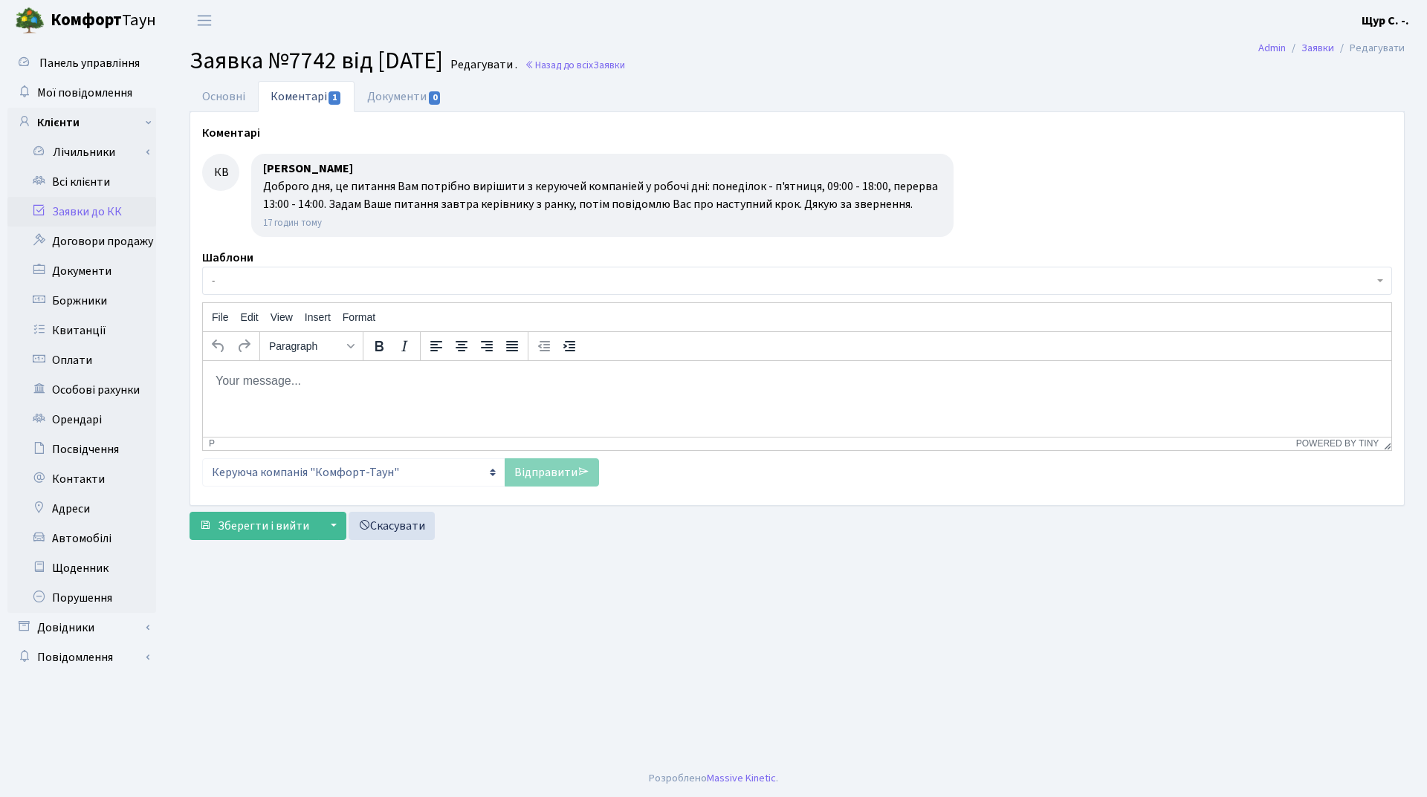
click at [77, 211] on link "Заявки до КК" at bounding box center [81, 212] width 149 height 30
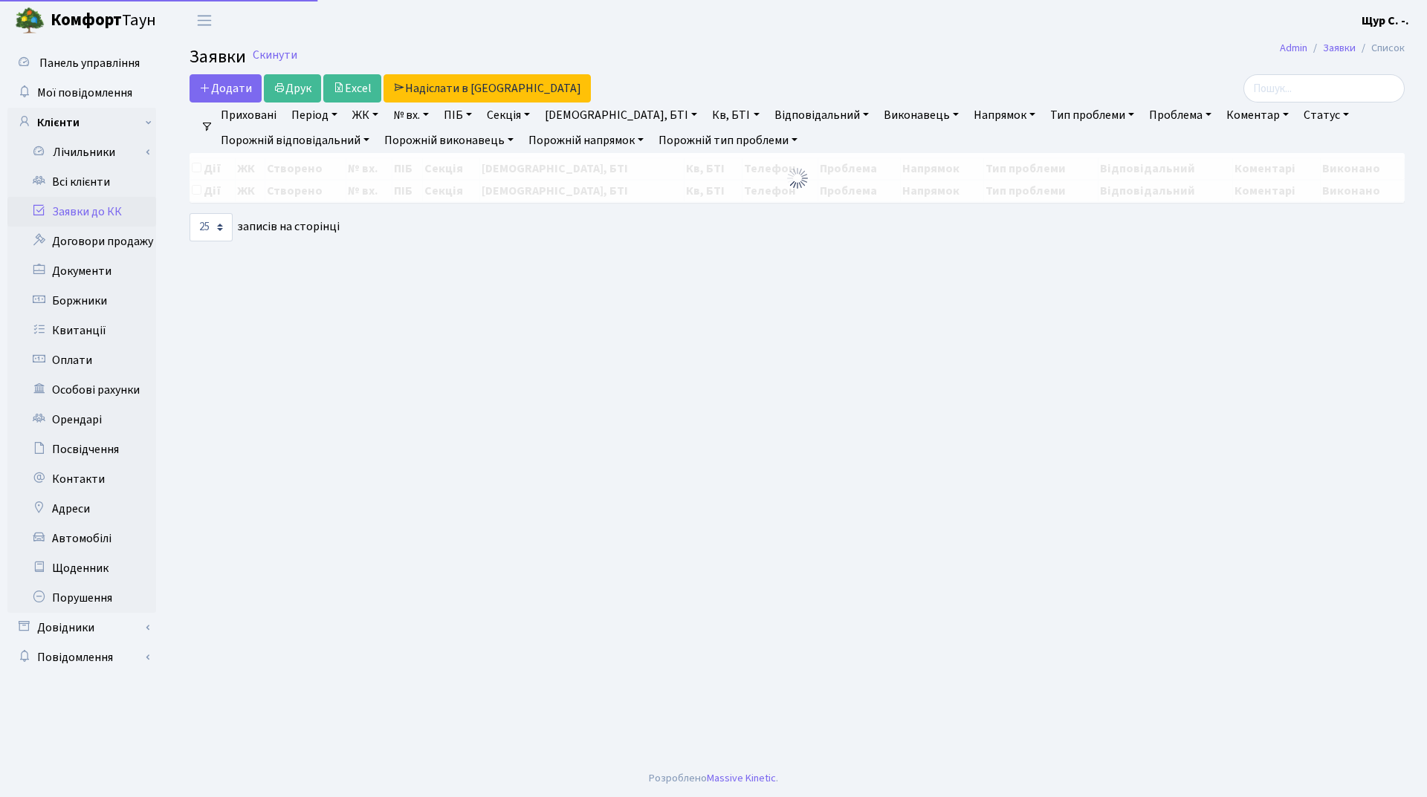
select select "25"
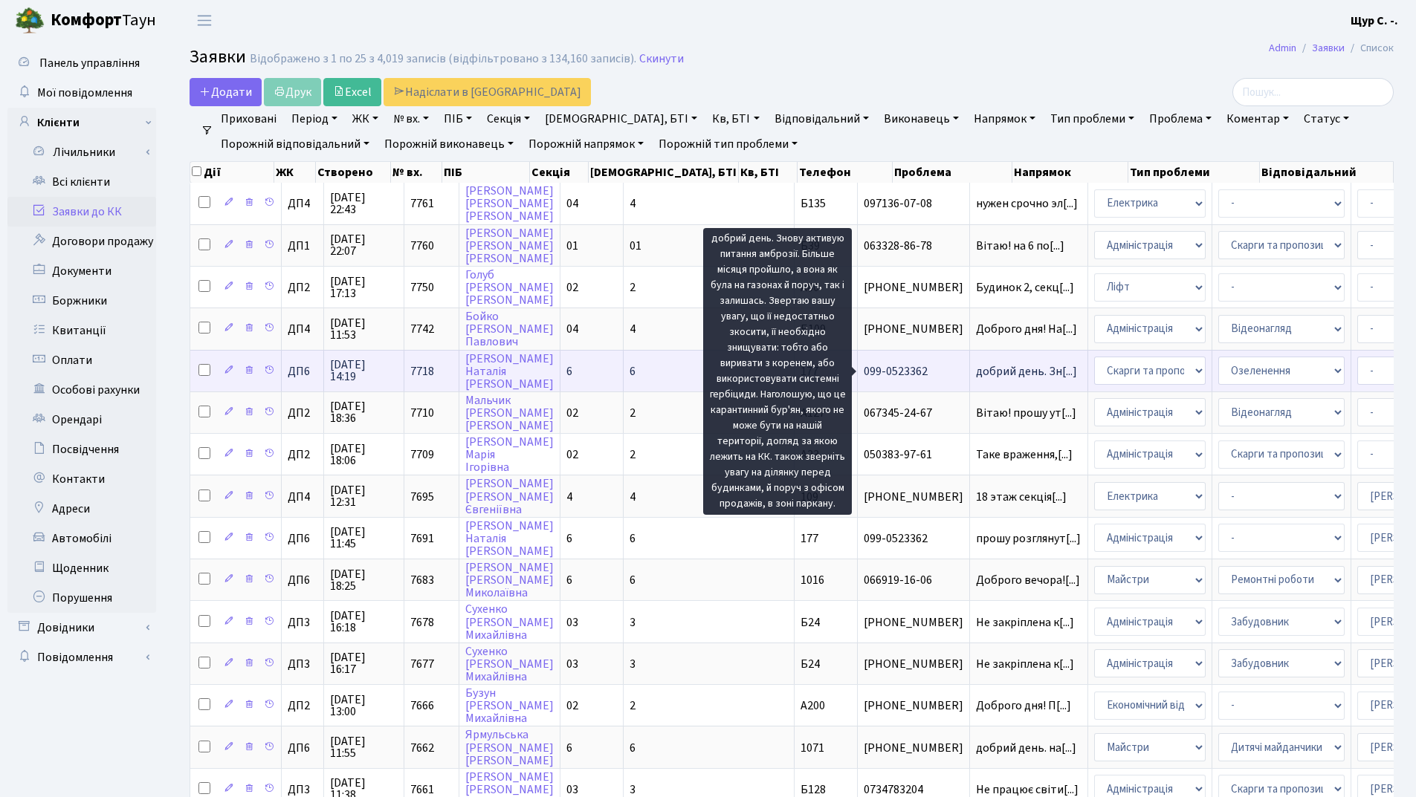
click at [976, 366] on span "добрий день. Зн[...]" at bounding box center [1026, 371] width 101 height 16
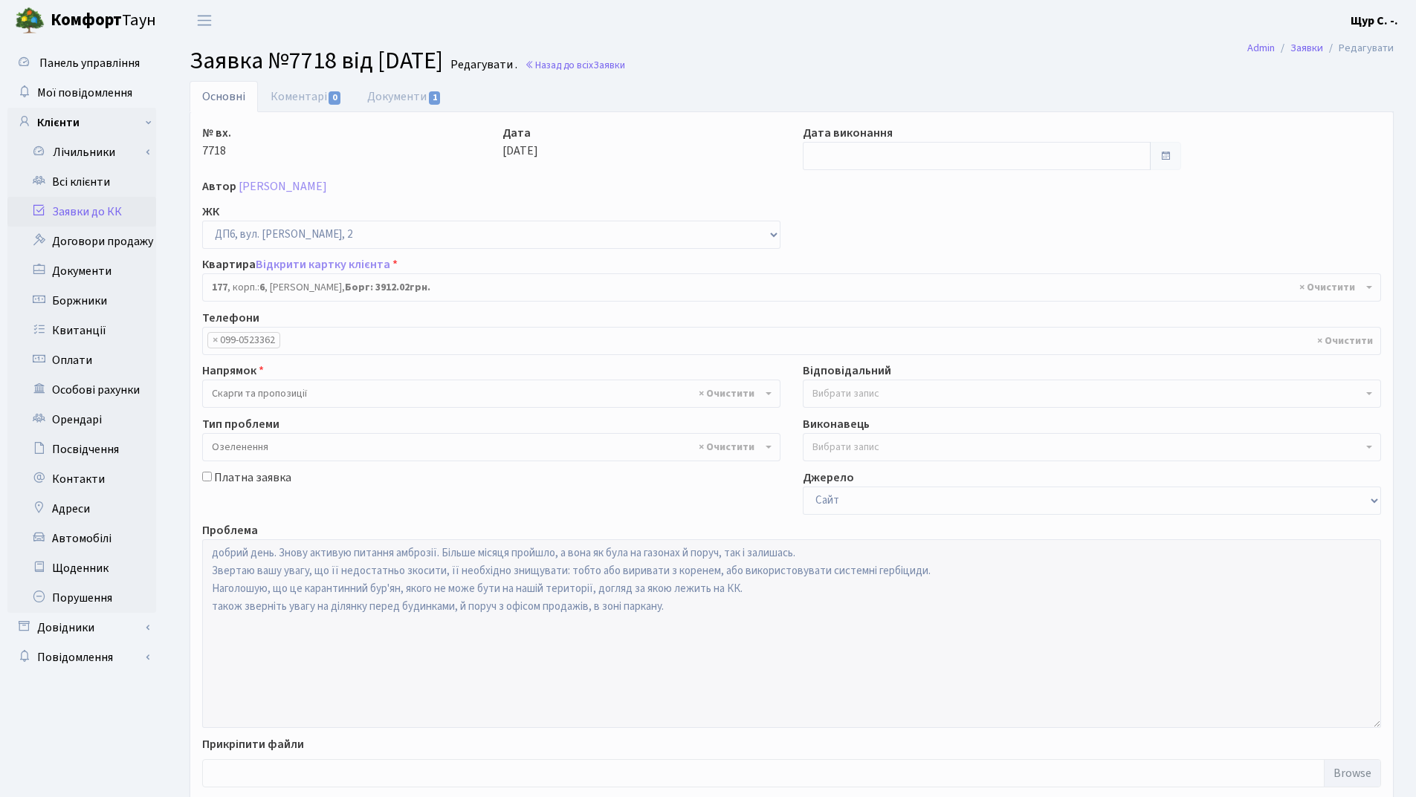
select select "46671"
select select "65"
click at [394, 95] on link "Документи 1" at bounding box center [404, 96] width 100 height 30
select select "25"
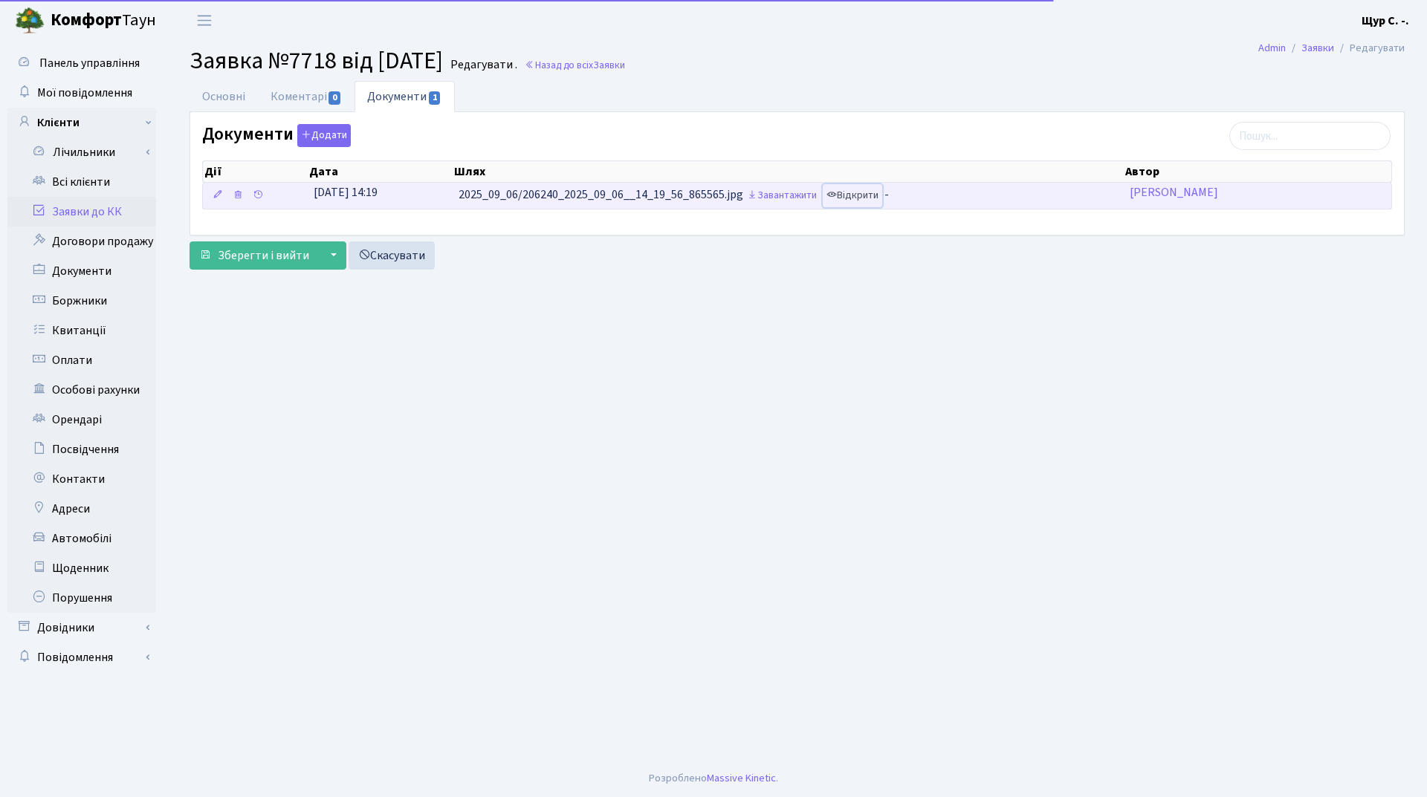
click at [866, 204] on link "Відкрити" at bounding box center [852, 195] width 59 height 23
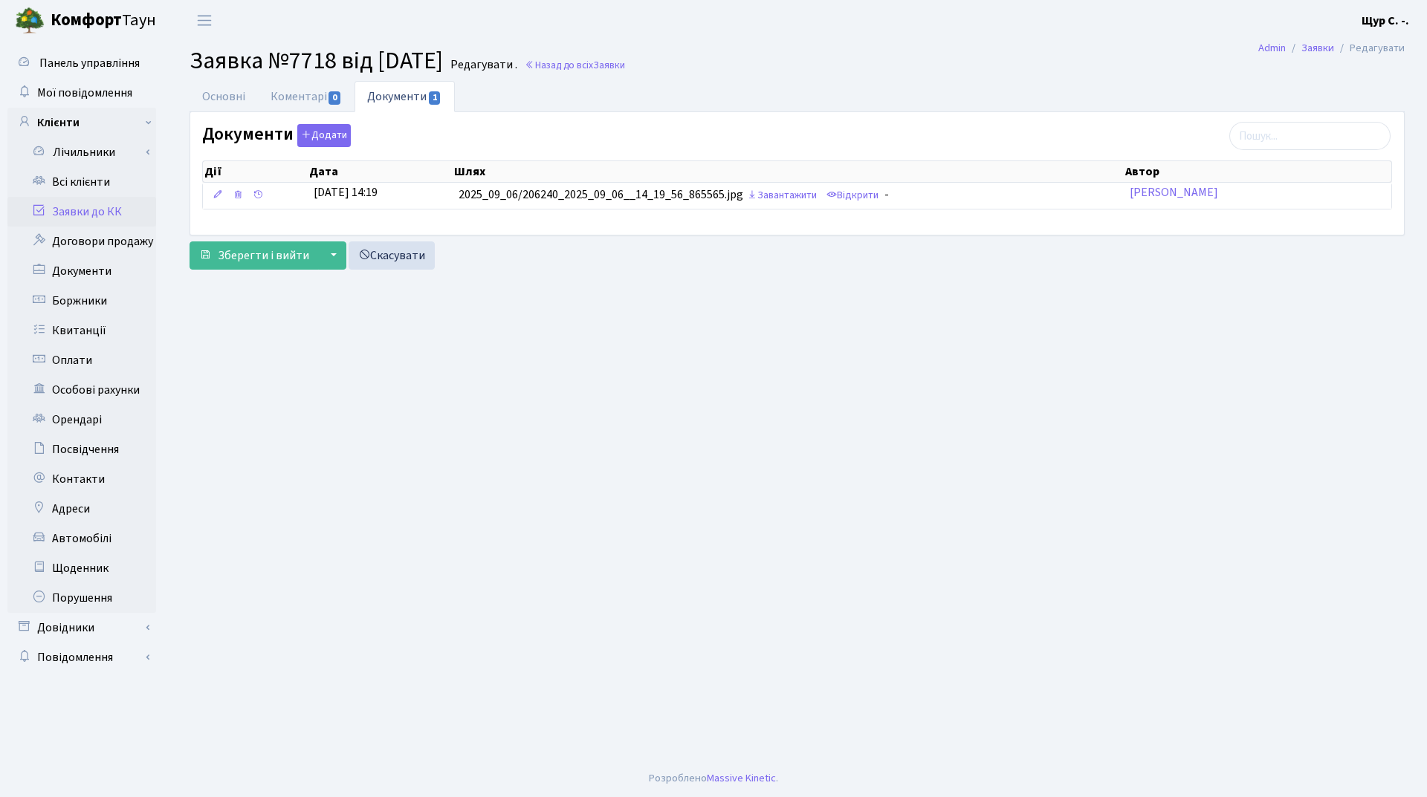
click at [99, 221] on link "Заявки до КК" at bounding box center [81, 212] width 149 height 30
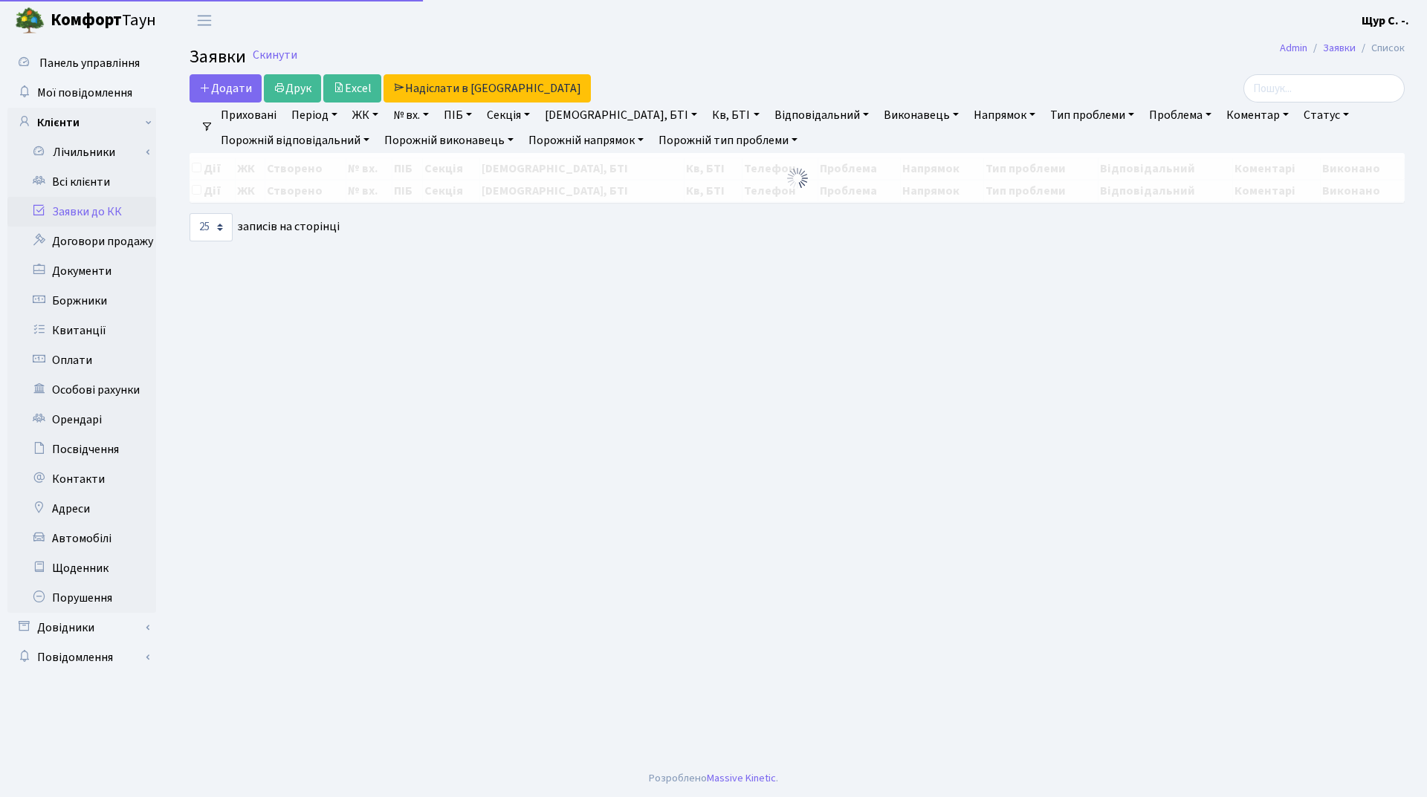
select select "25"
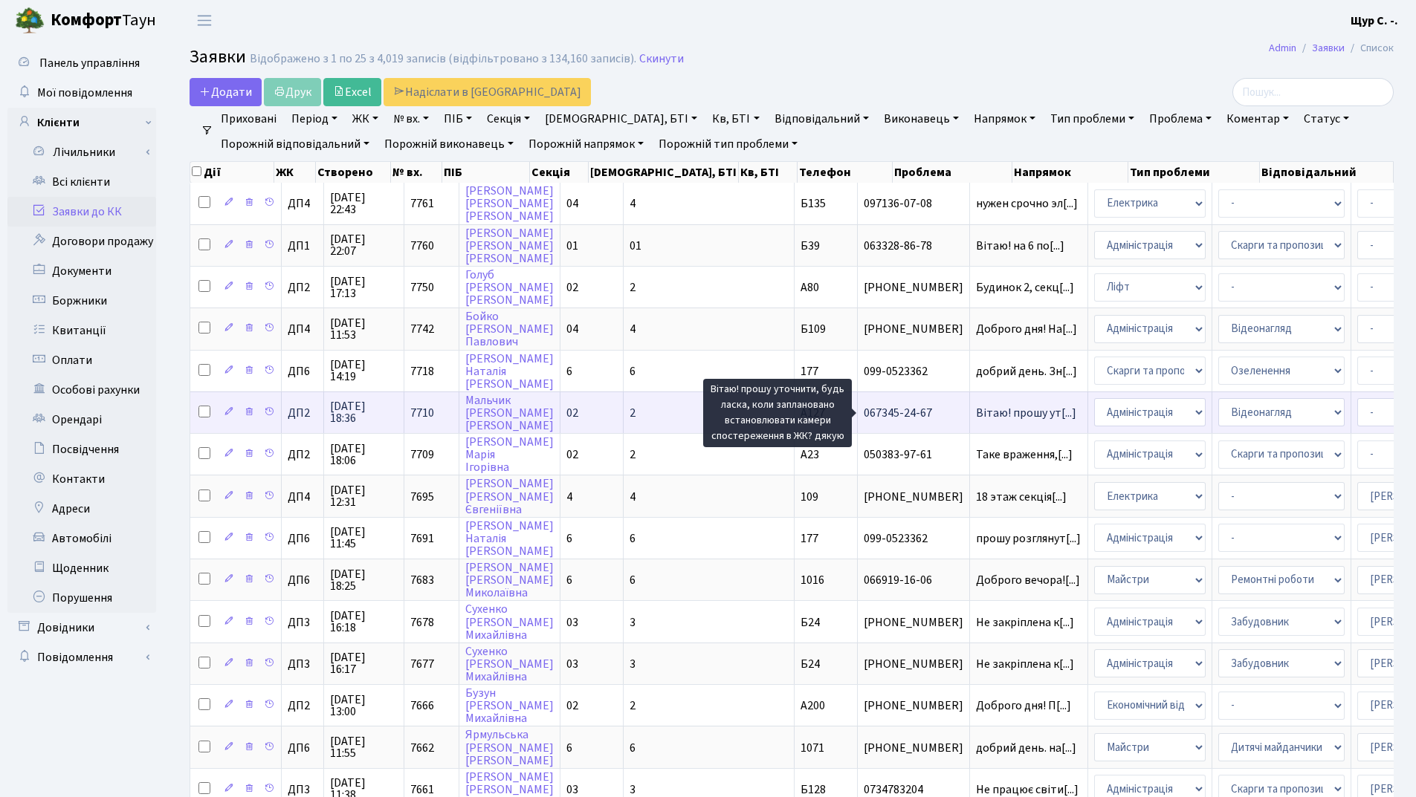
click at [976, 417] on span "Вітаю! прошу ут[...]" at bounding box center [1026, 413] width 100 height 16
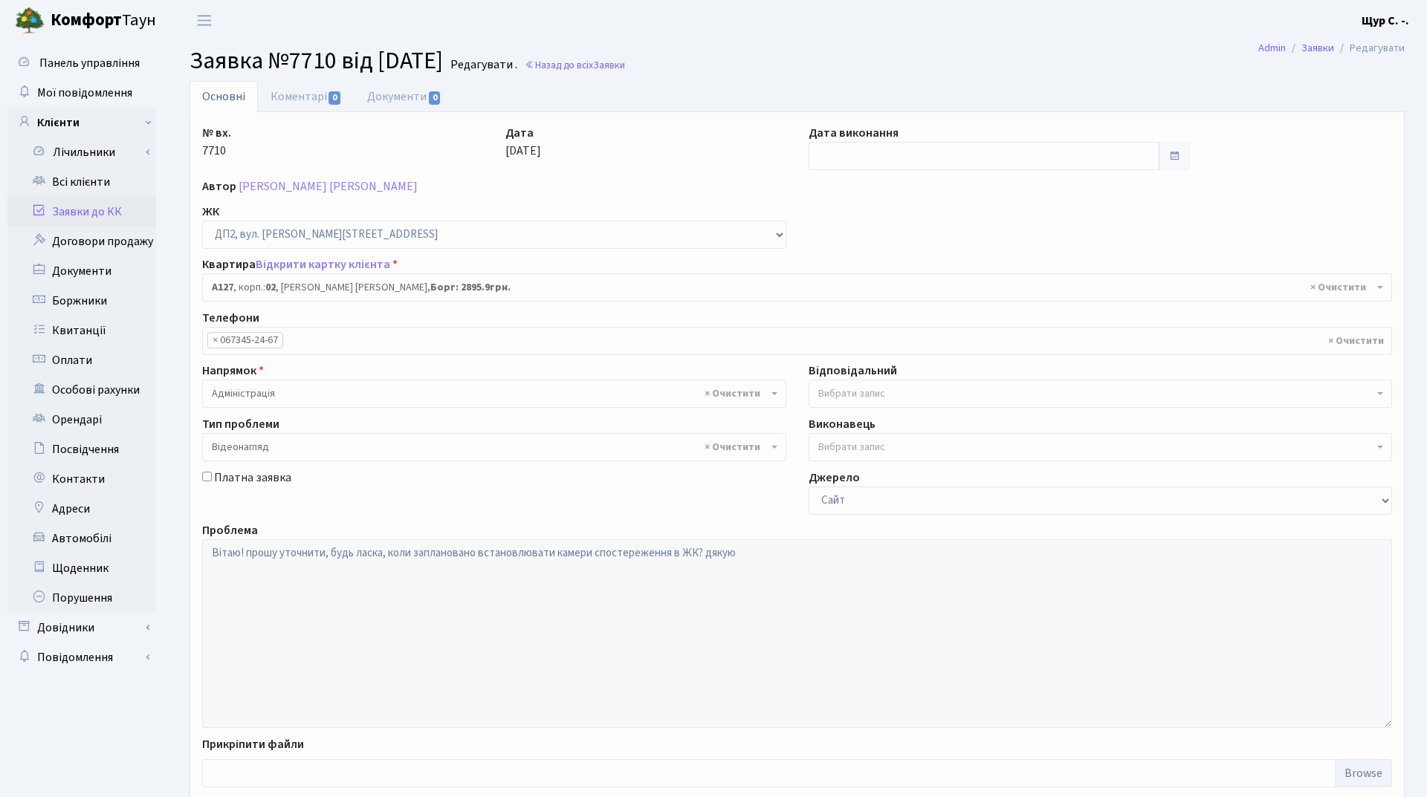
select select "30946"
select select "45"
click at [78, 219] on link "Заявки до КК" at bounding box center [81, 212] width 149 height 30
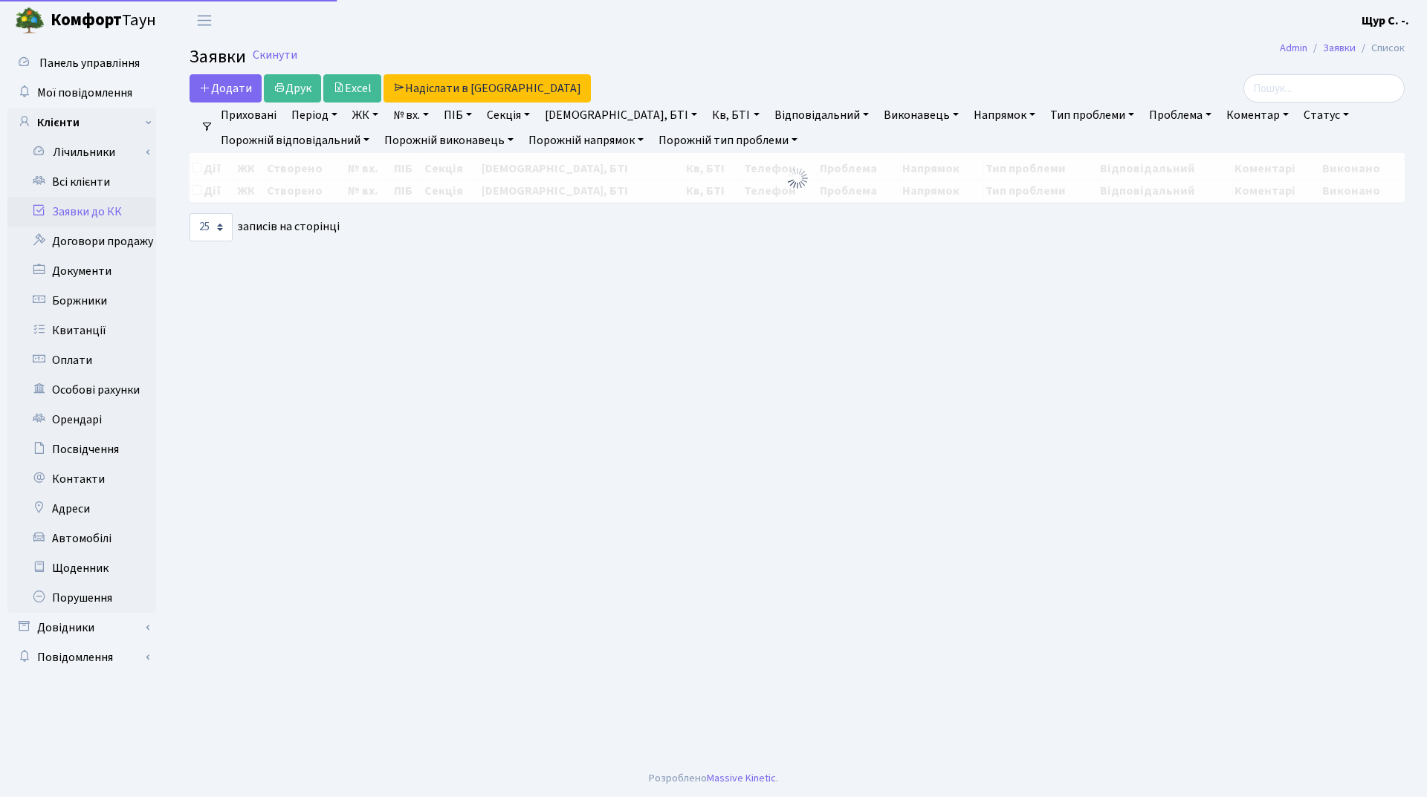
select select "25"
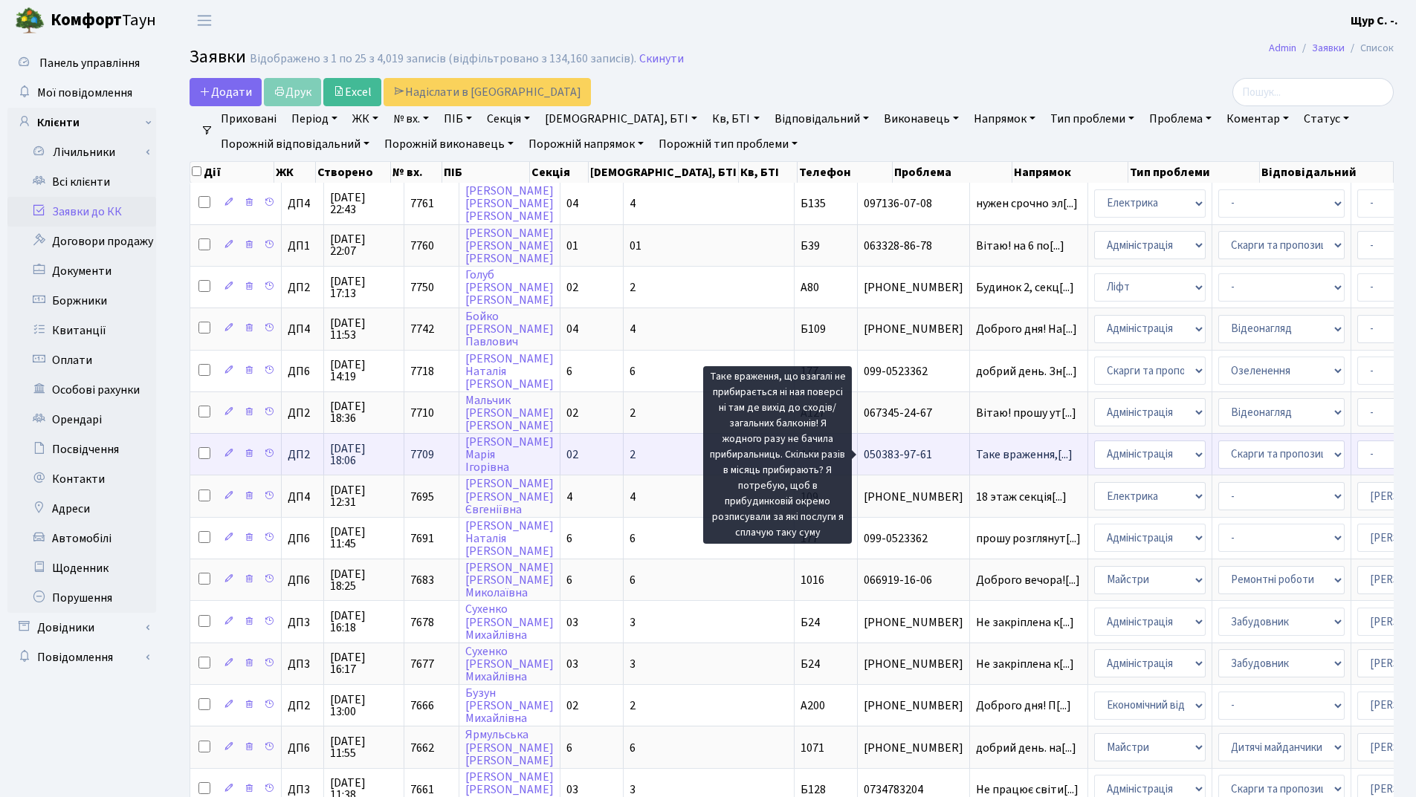
click at [976, 454] on span "Таке враження,[...]" at bounding box center [1024, 455] width 97 height 16
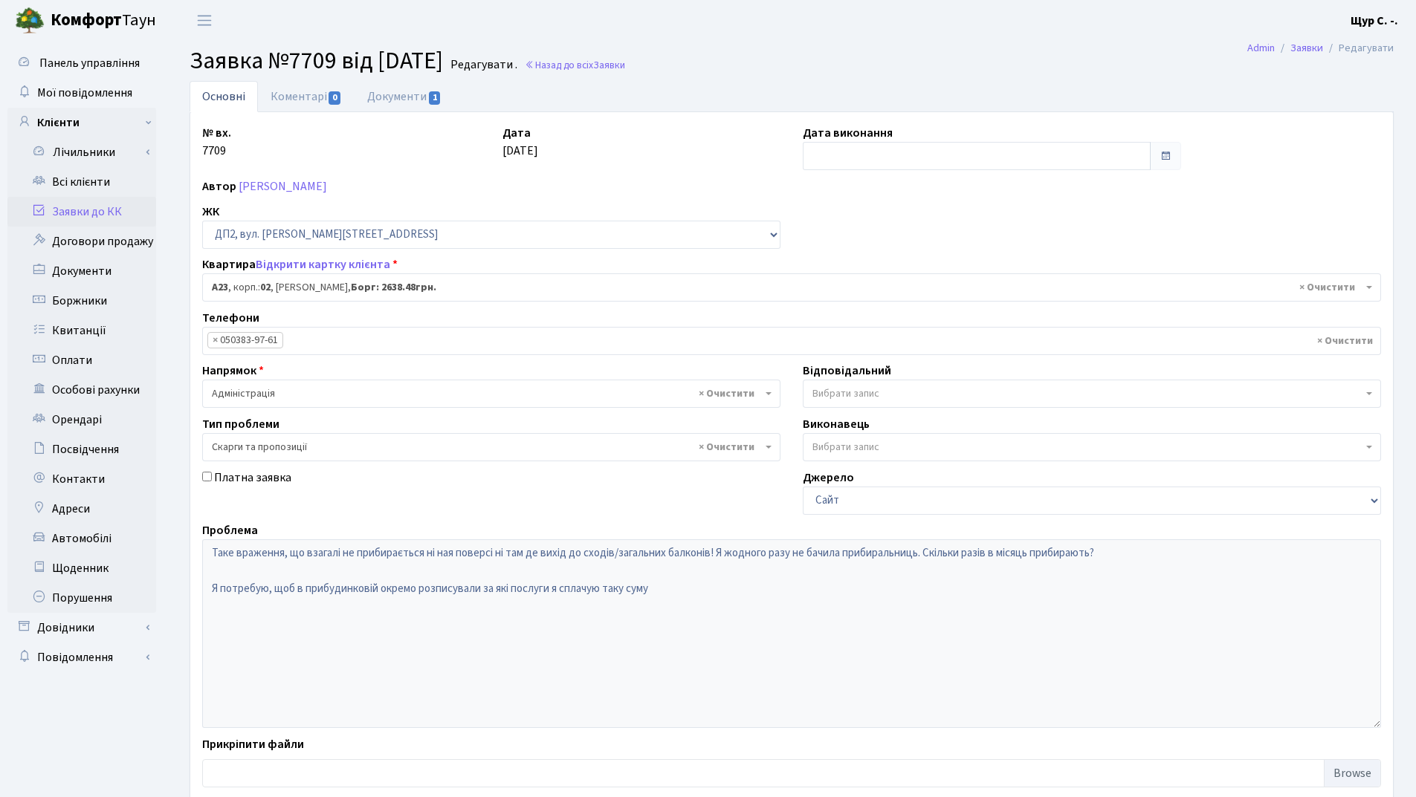
select select "30646"
select select "55"
click at [411, 90] on link "Документи 1" at bounding box center [404, 96] width 100 height 30
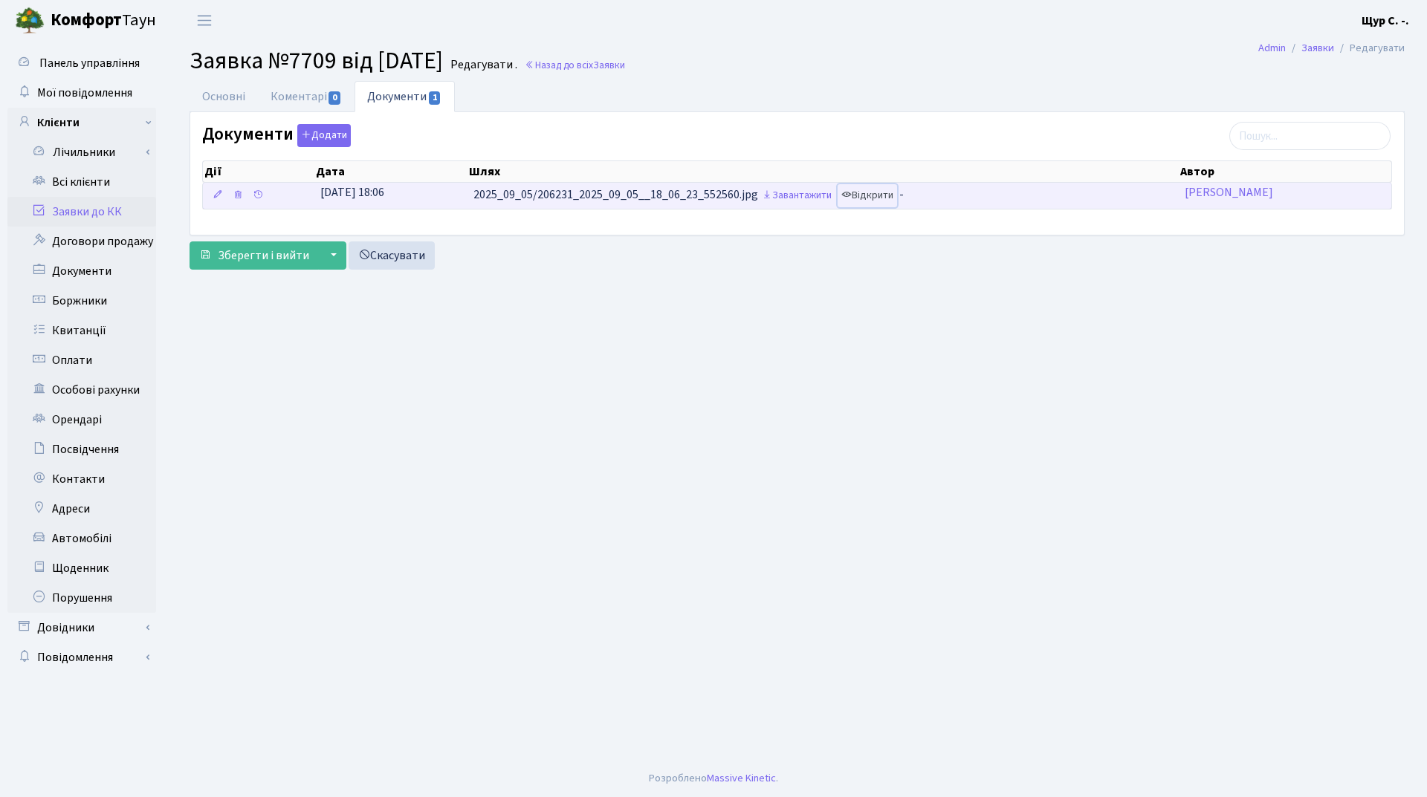
click at [897, 197] on link "Відкрити" at bounding box center [866, 195] width 59 height 23
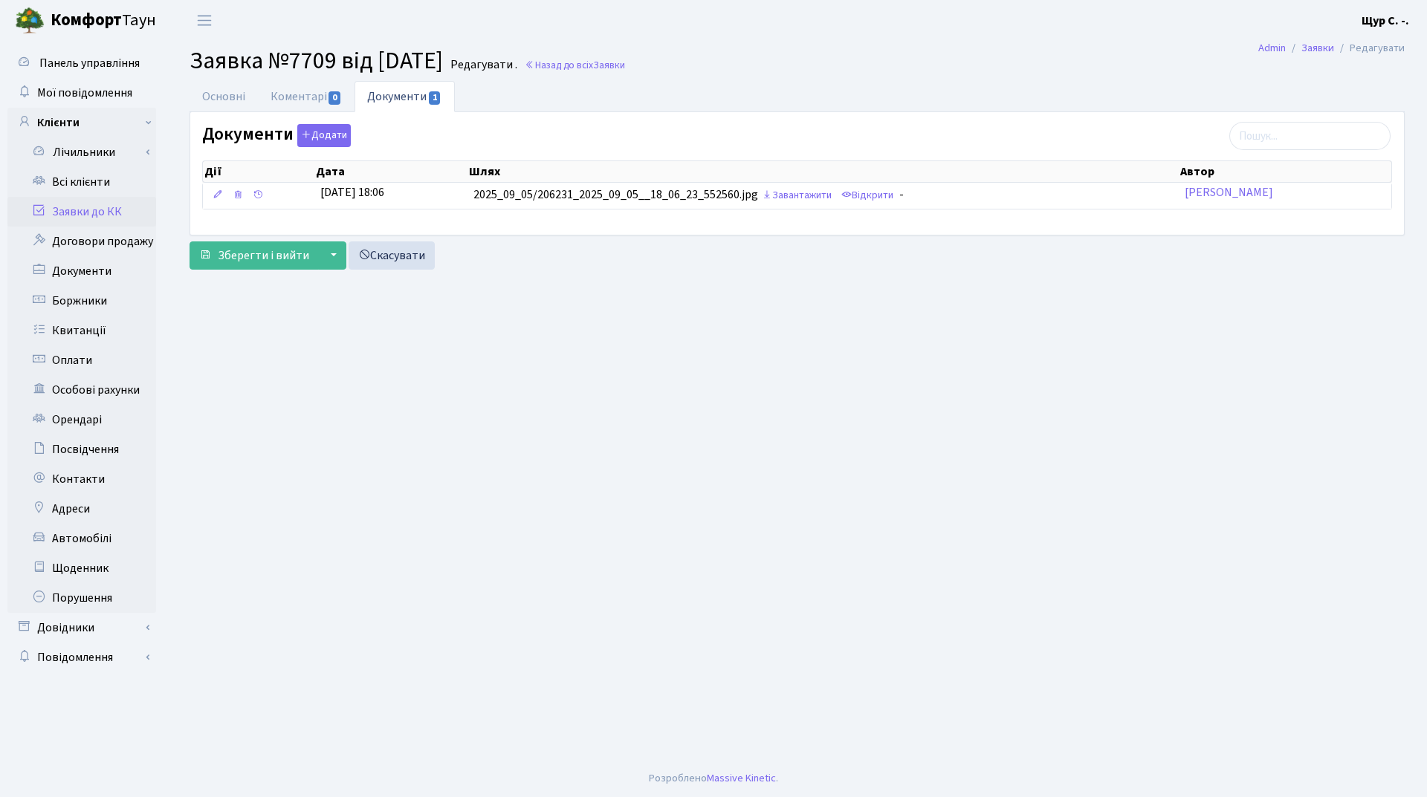
click at [107, 207] on link "Заявки до КК" at bounding box center [81, 212] width 149 height 30
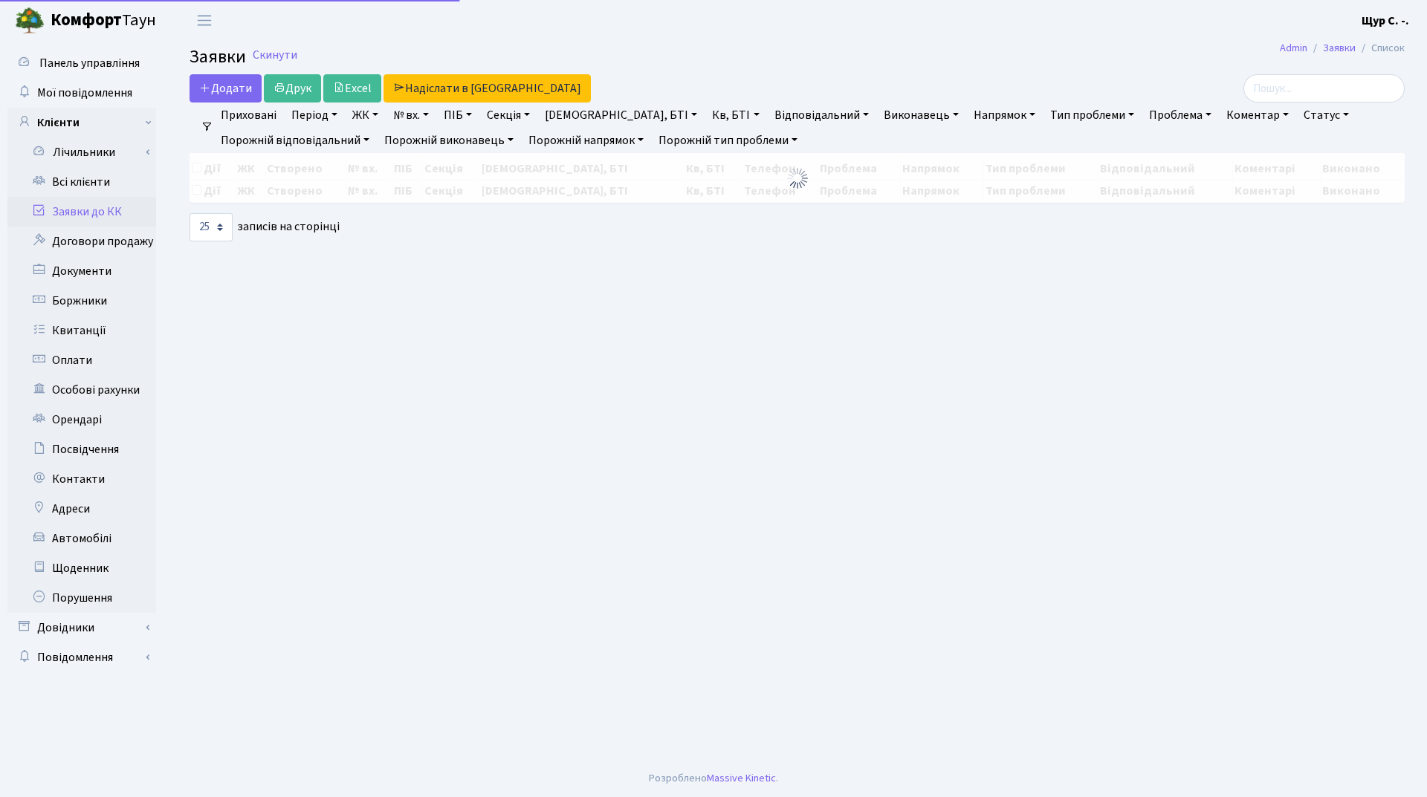
select select "25"
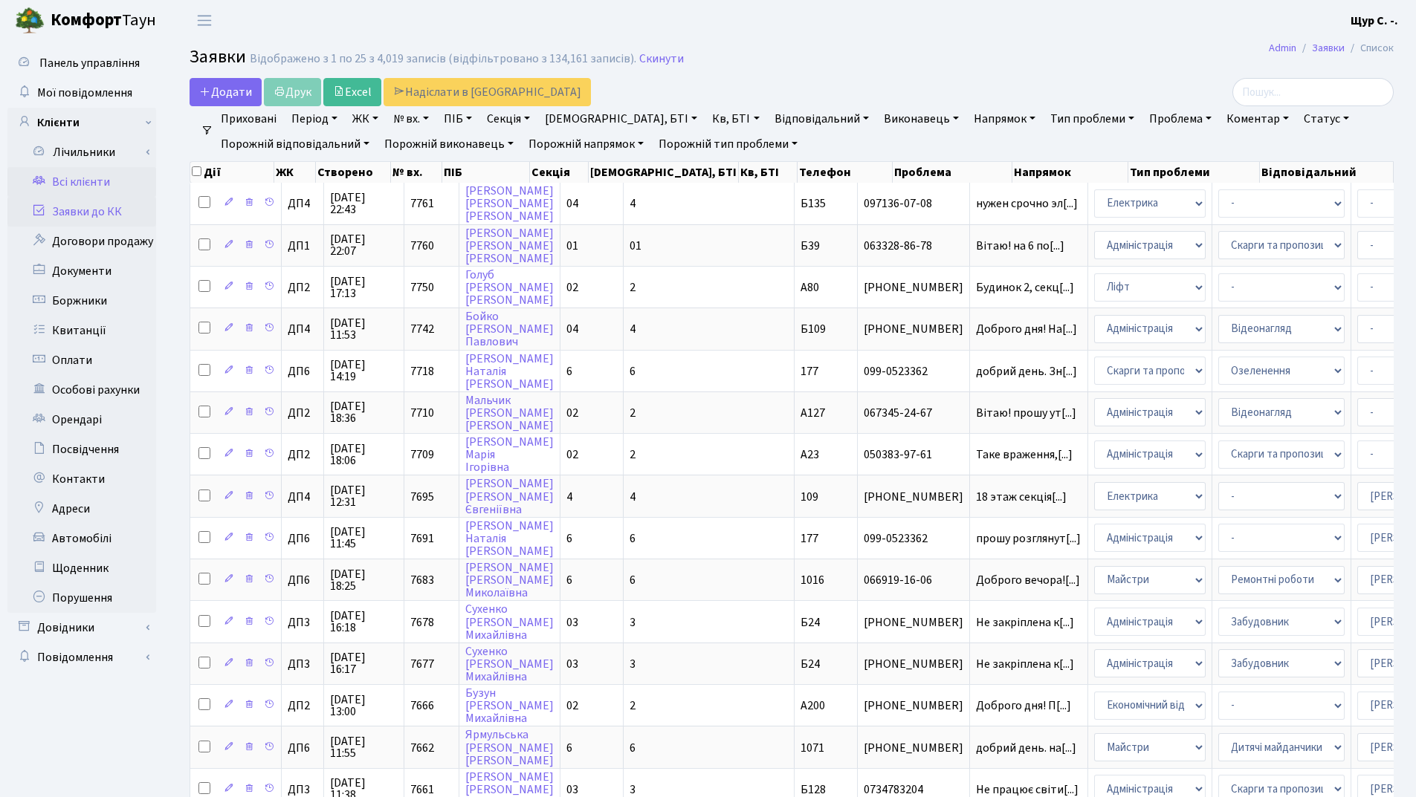
click at [91, 189] on link "Всі клієнти" at bounding box center [81, 182] width 149 height 30
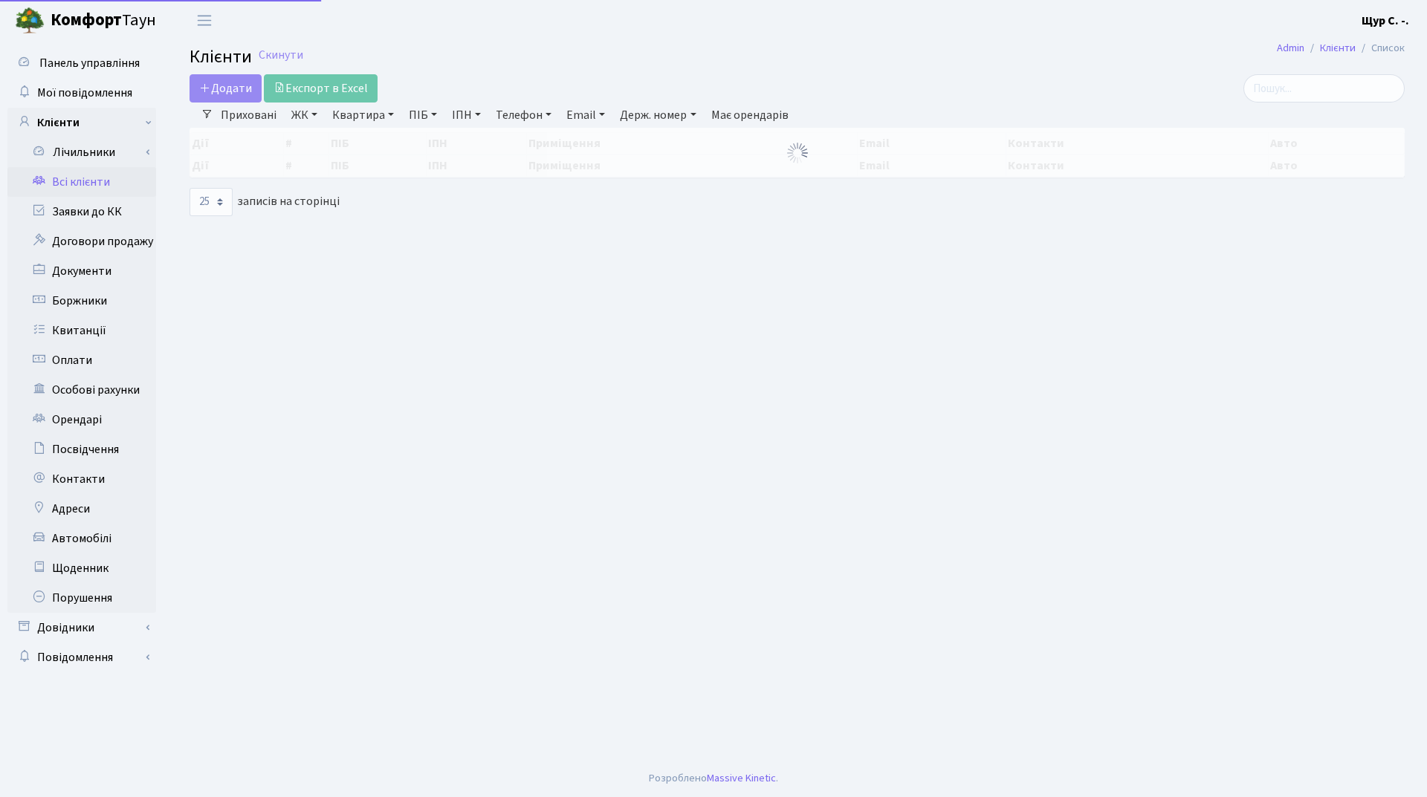
select select "25"
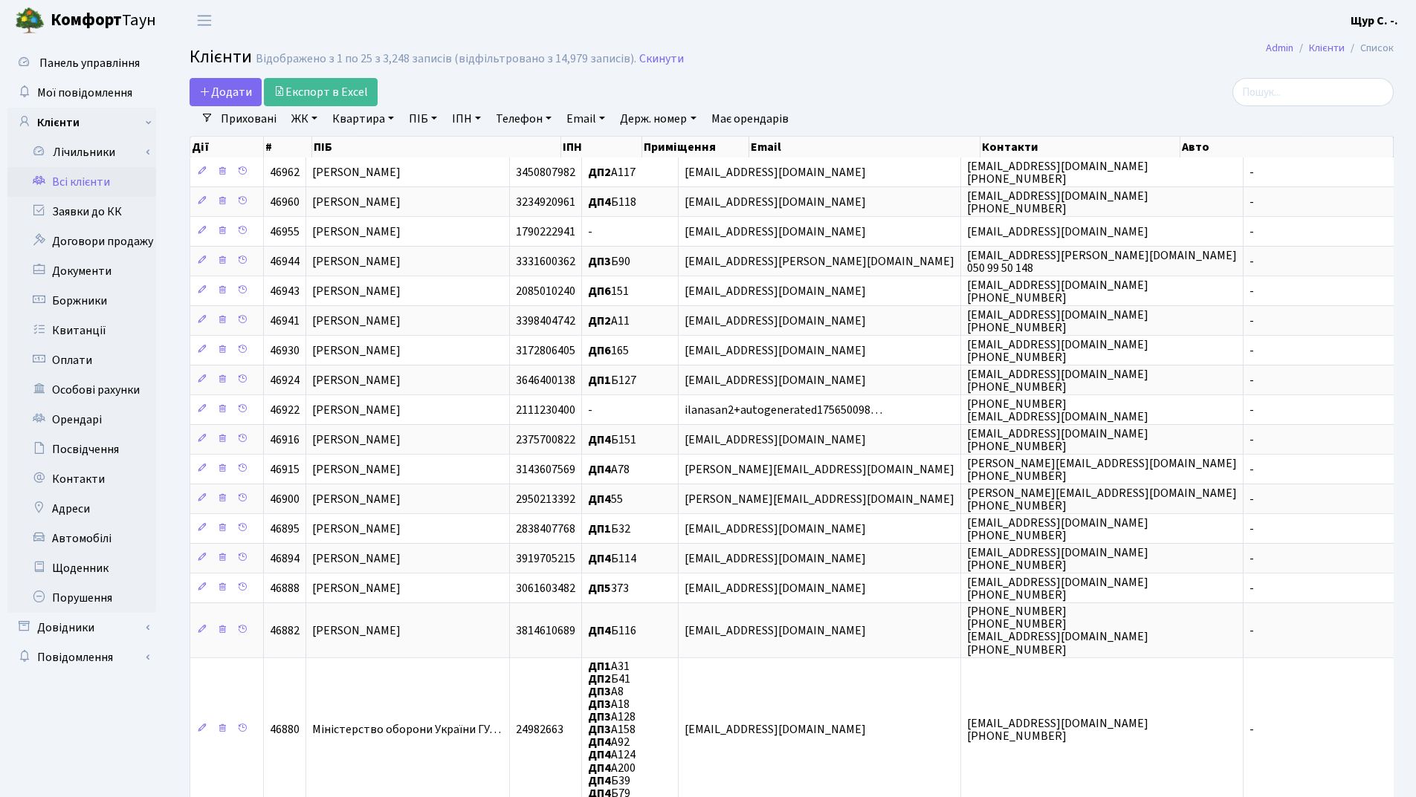
click at [403, 106] on link "ПІБ" at bounding box center [423, 118] width 40 height 25
type input "[PERSON_NAME]"
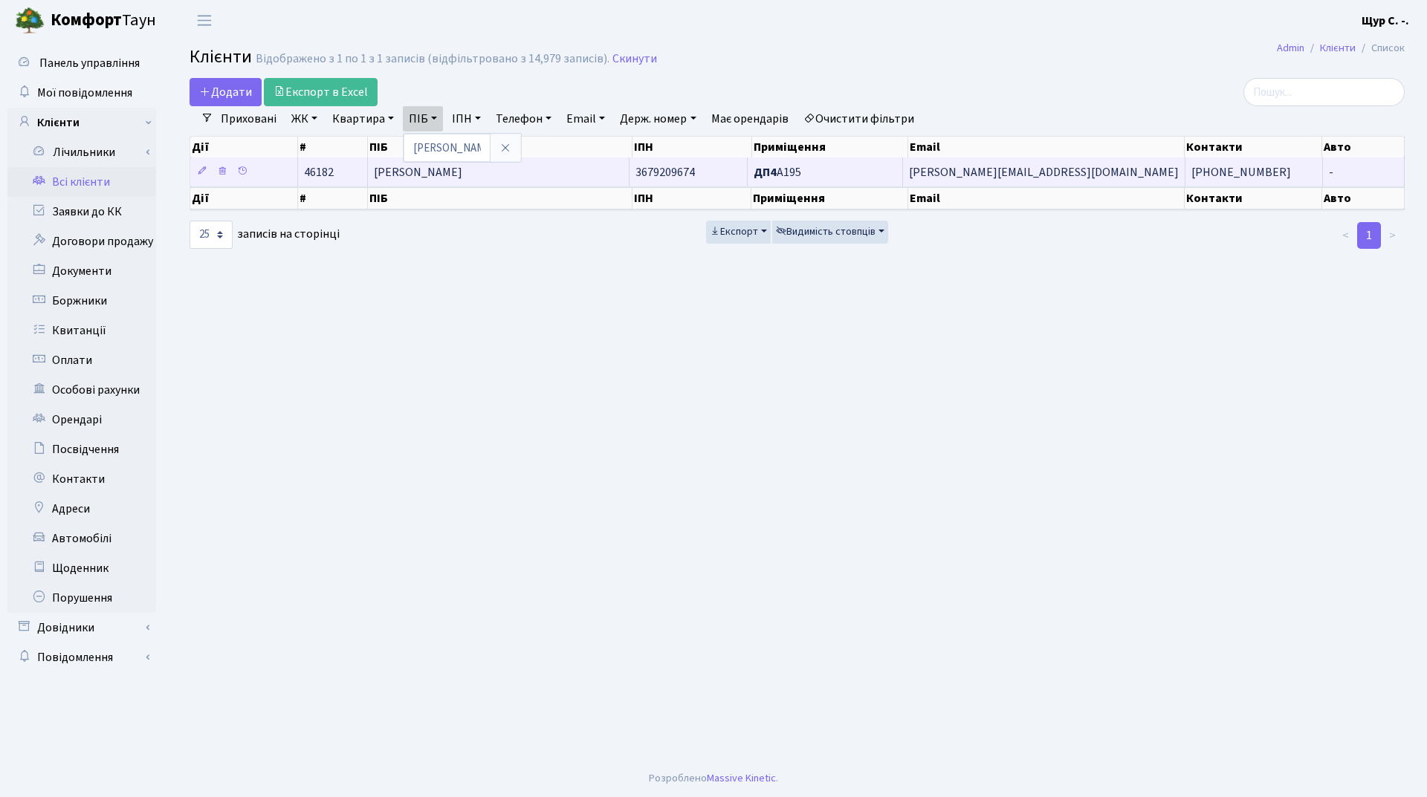
click at [462, 180] on span "[PERSON_NAME]" at bounding box center [418, 172] width 88 height 16
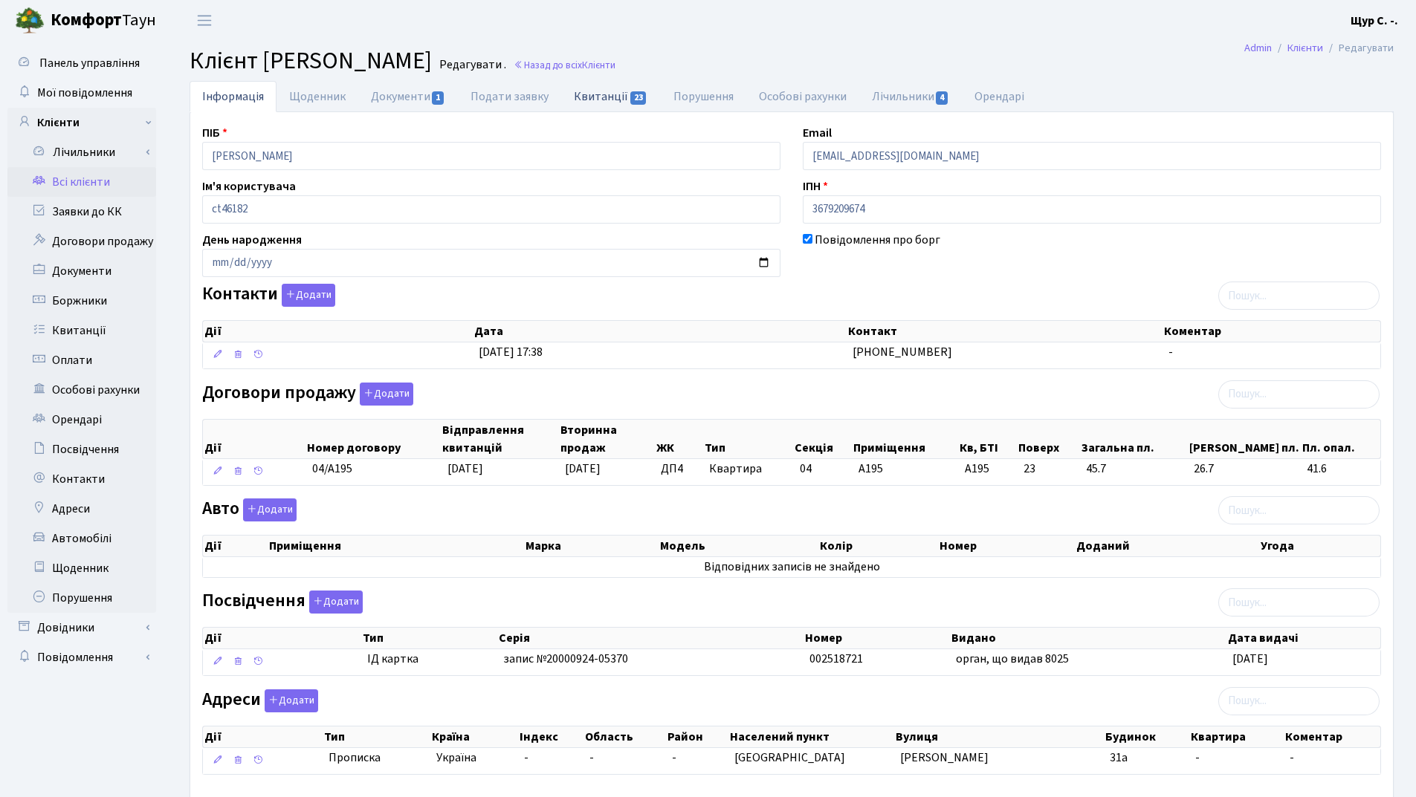
click at [598, 93] on link "Квитанції 23" at bounding box center [610, 96] width 99 height 30
select select "25"
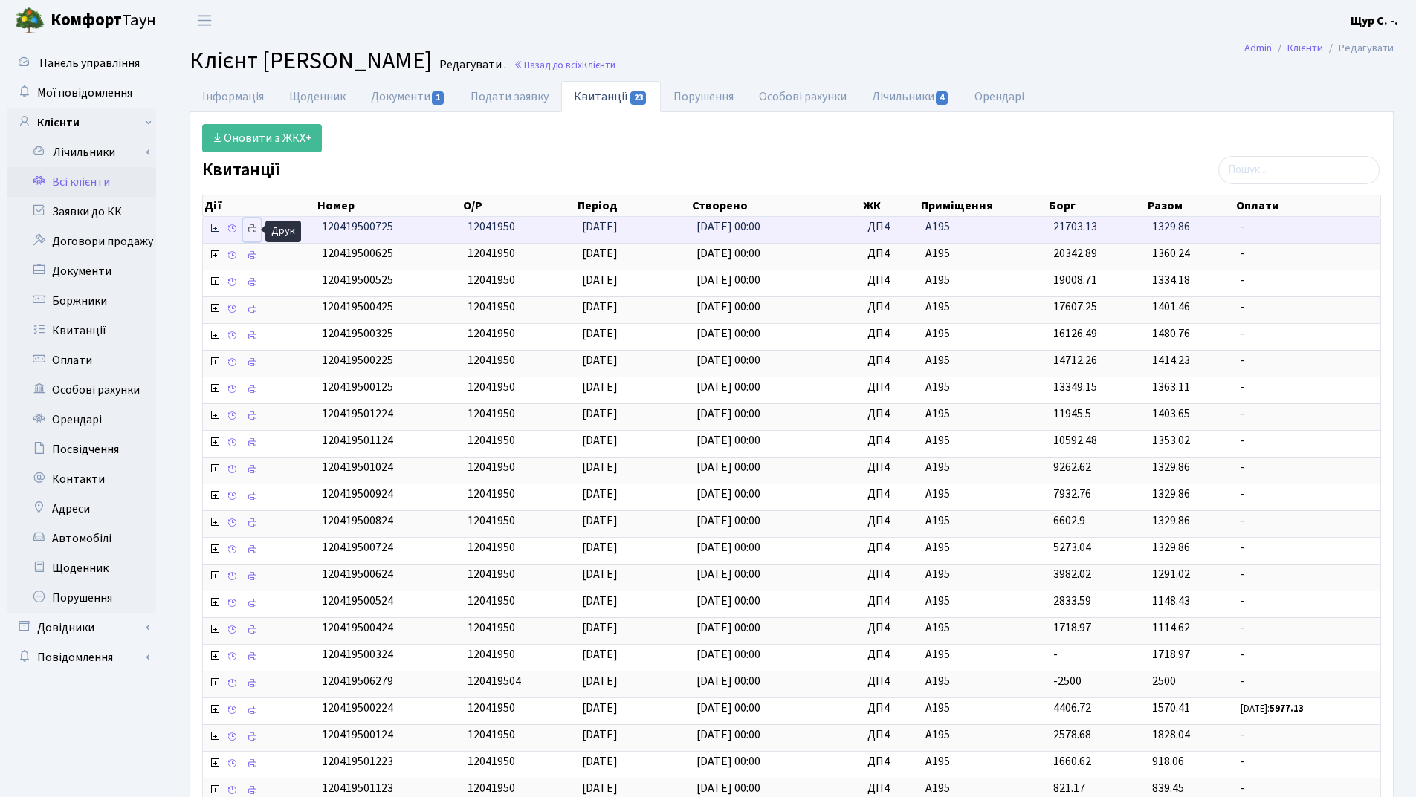
click at [247, 235] on link at bounding box center [252, 229] width 18 height 23
click at [114, 179] on link "Всі клієнти" at bounding box center [81, 182] width 149 height 30
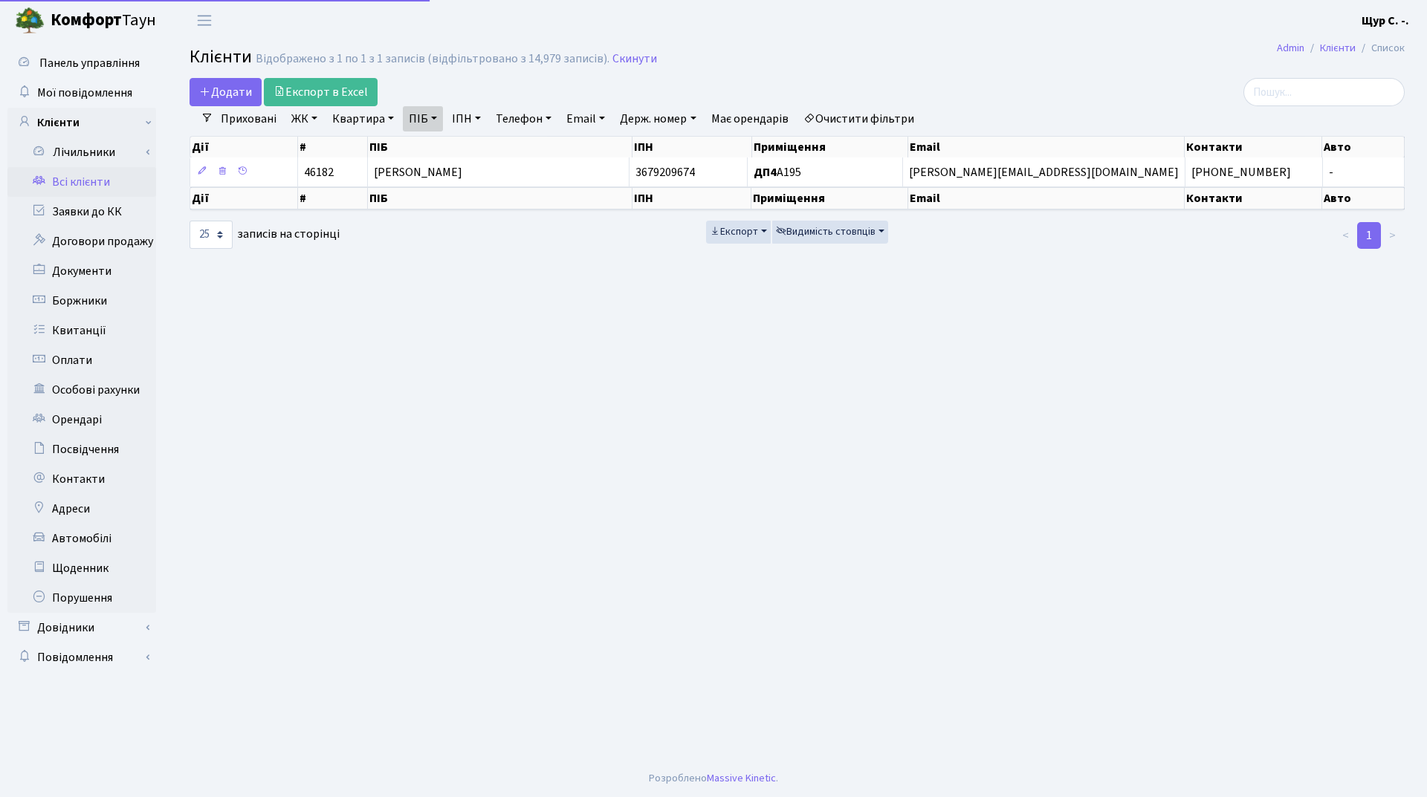
select select "25"
click at [623, 63] on link "Скинути" at bounding box center [634, 59] width 45 height 14
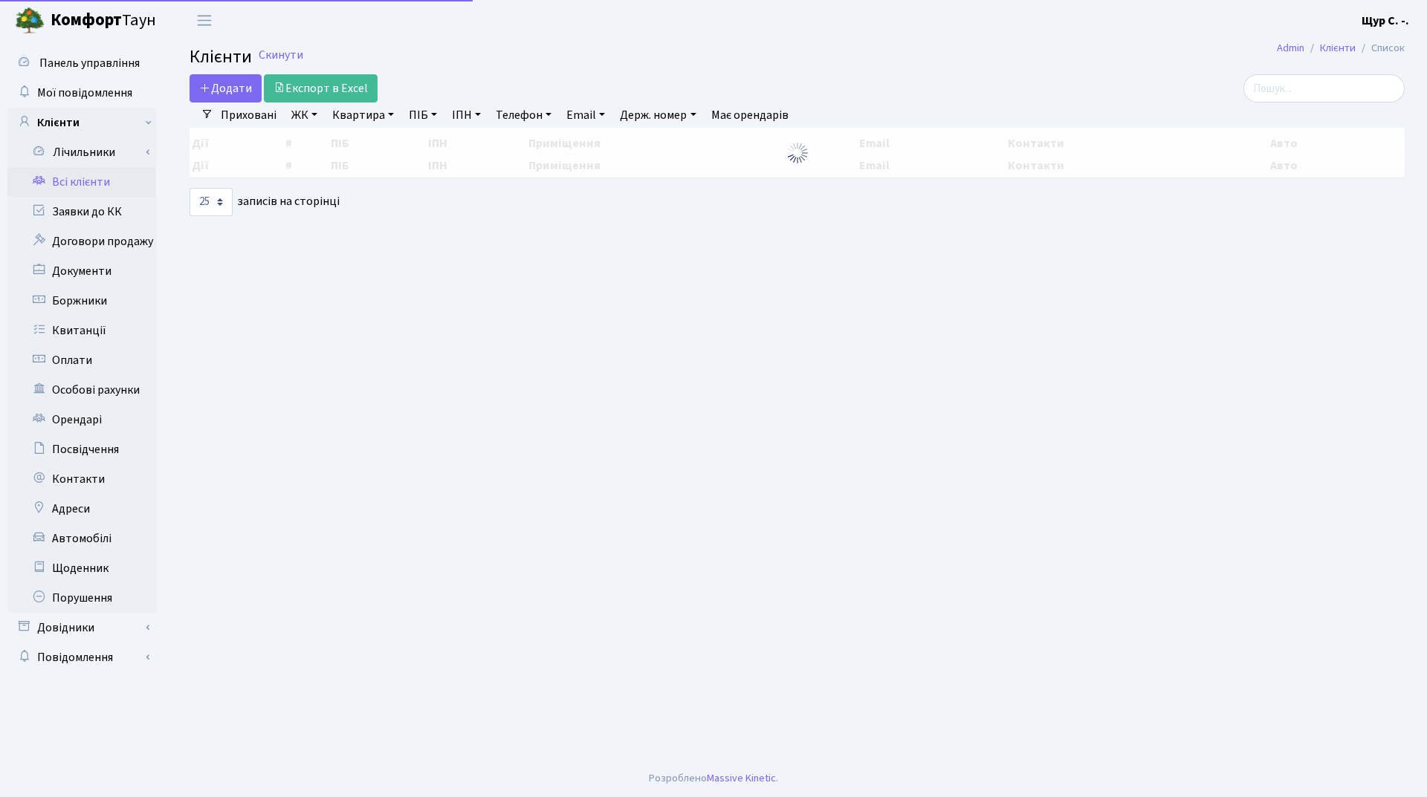
select select "25"
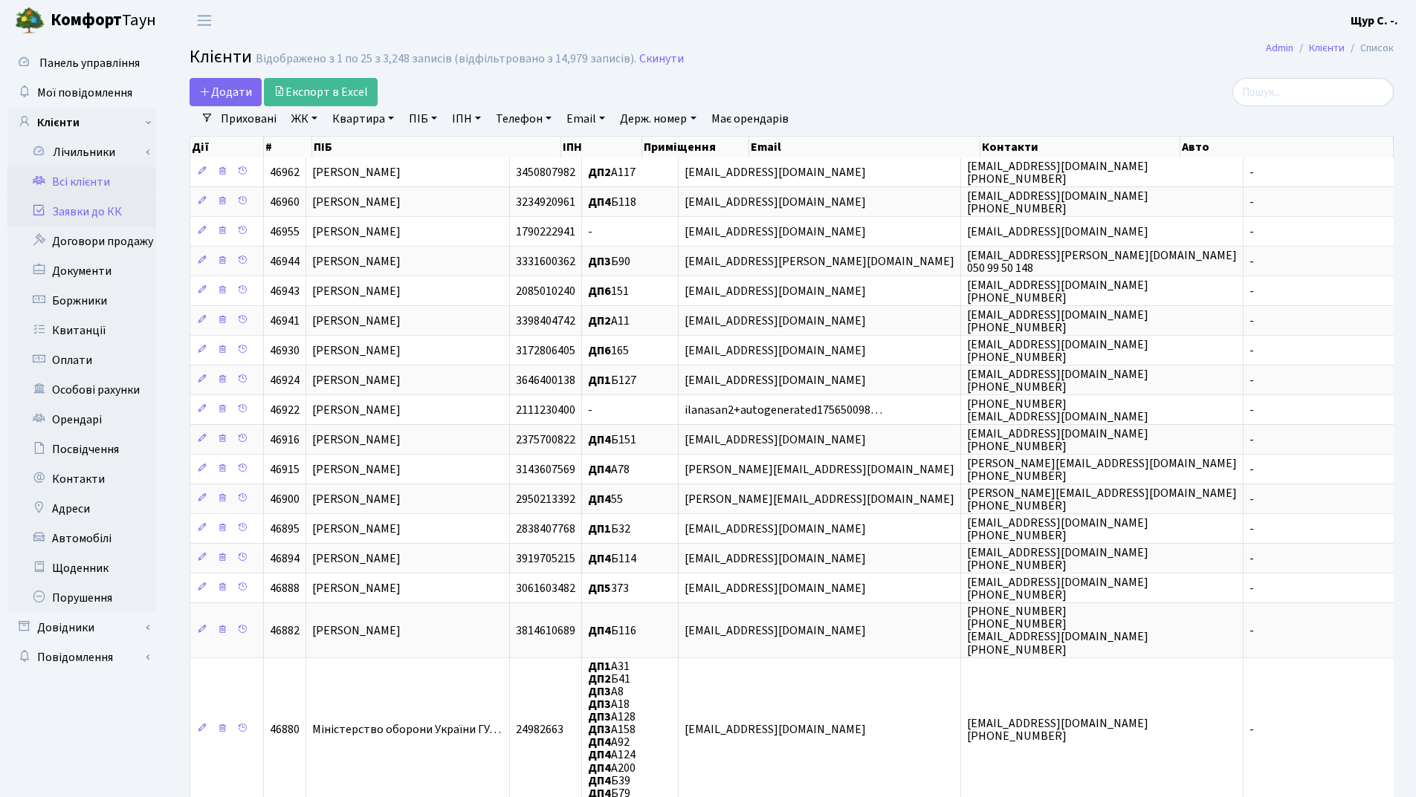
click at [62, 215] on link "Заявки до КК" at bounding box center [81, 212] width 149 height 30
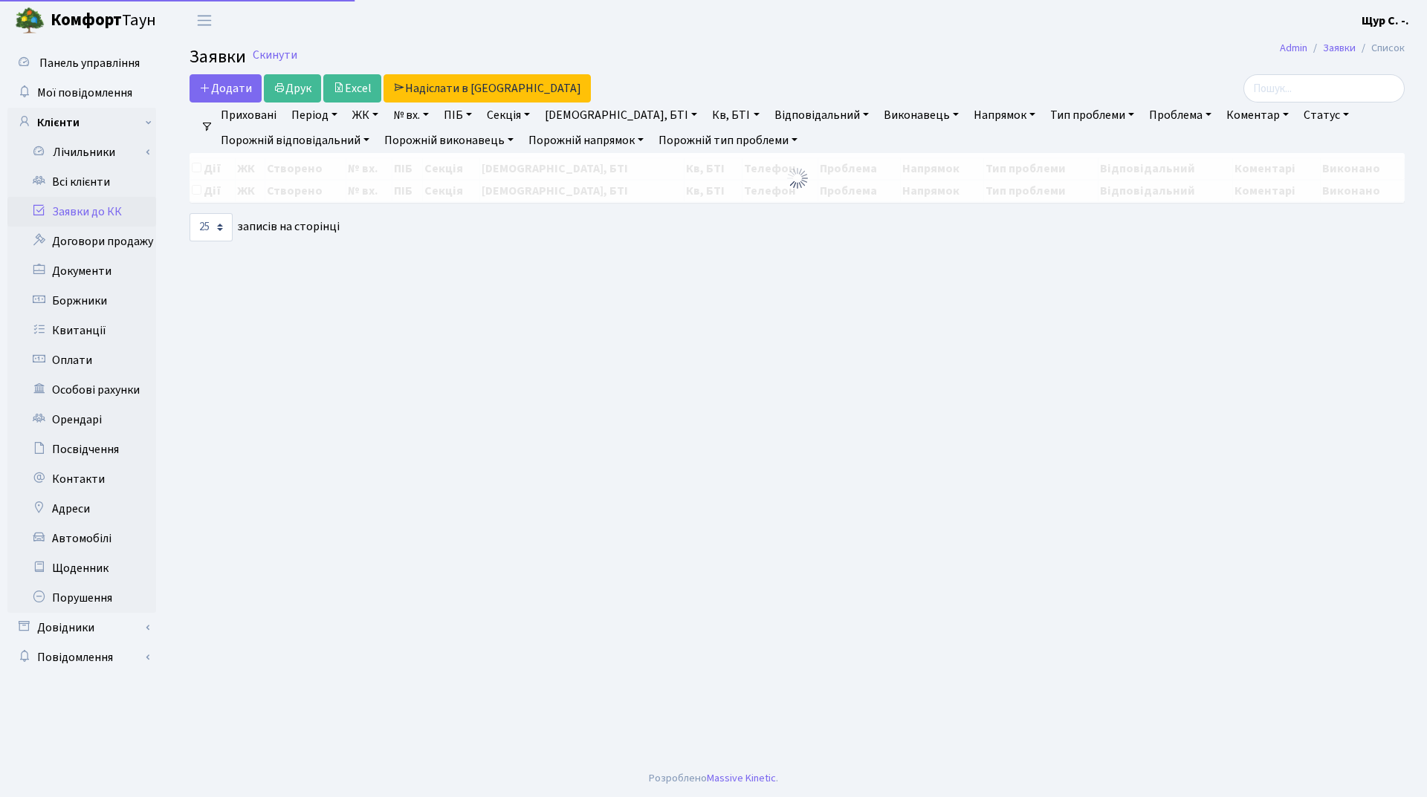
select select "25"
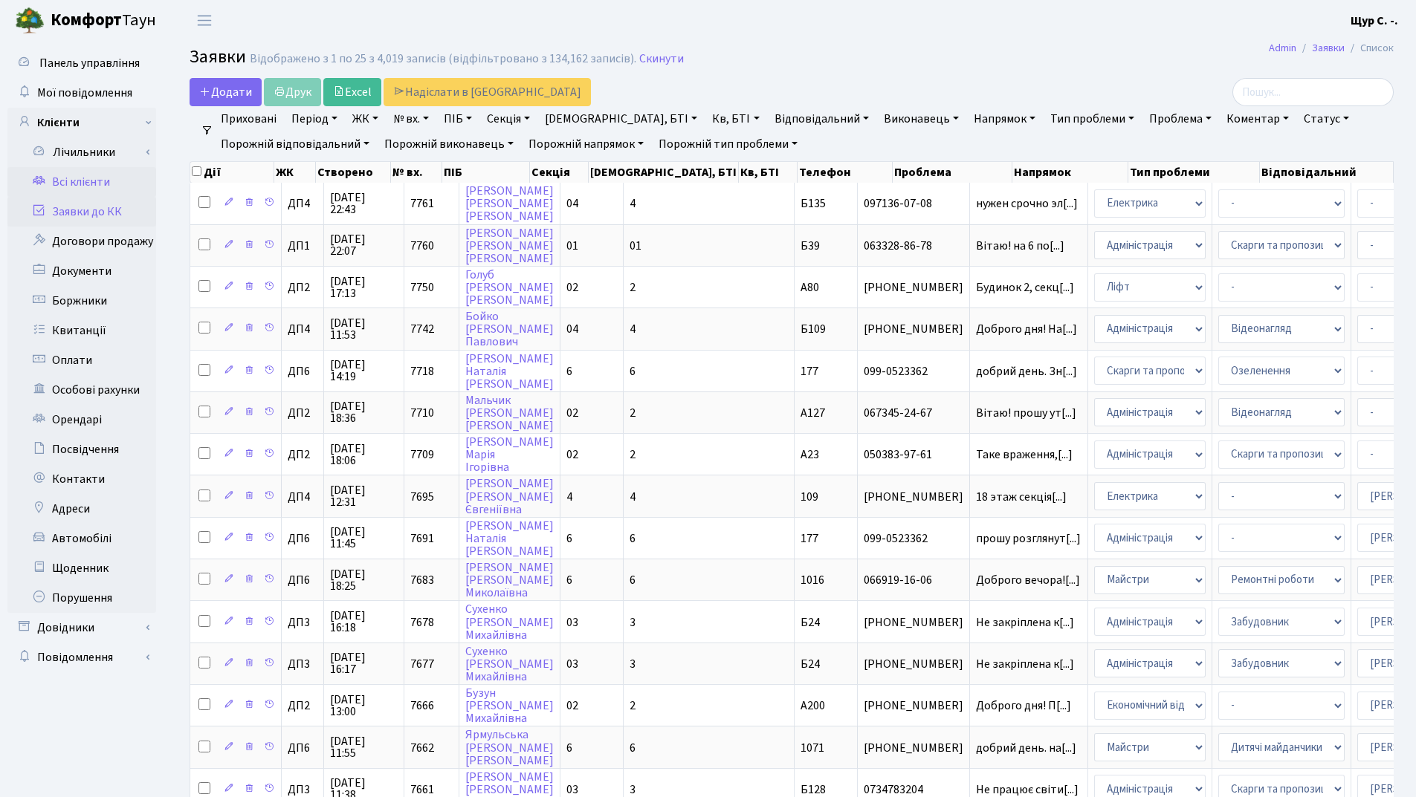
click at [73, 176] on link "Всі клієнти" at bounding box center [81, 182] width 149 height 30
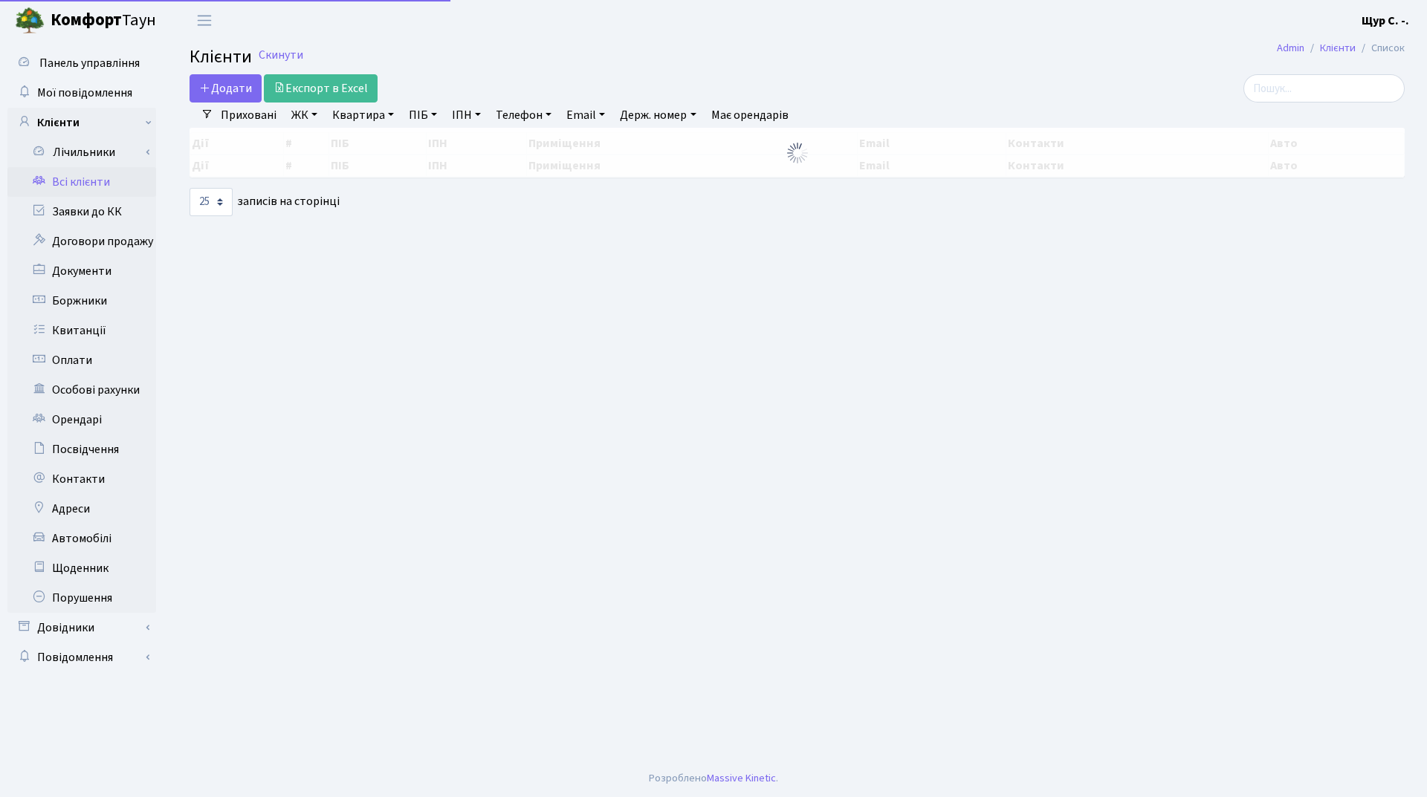
select select "25"
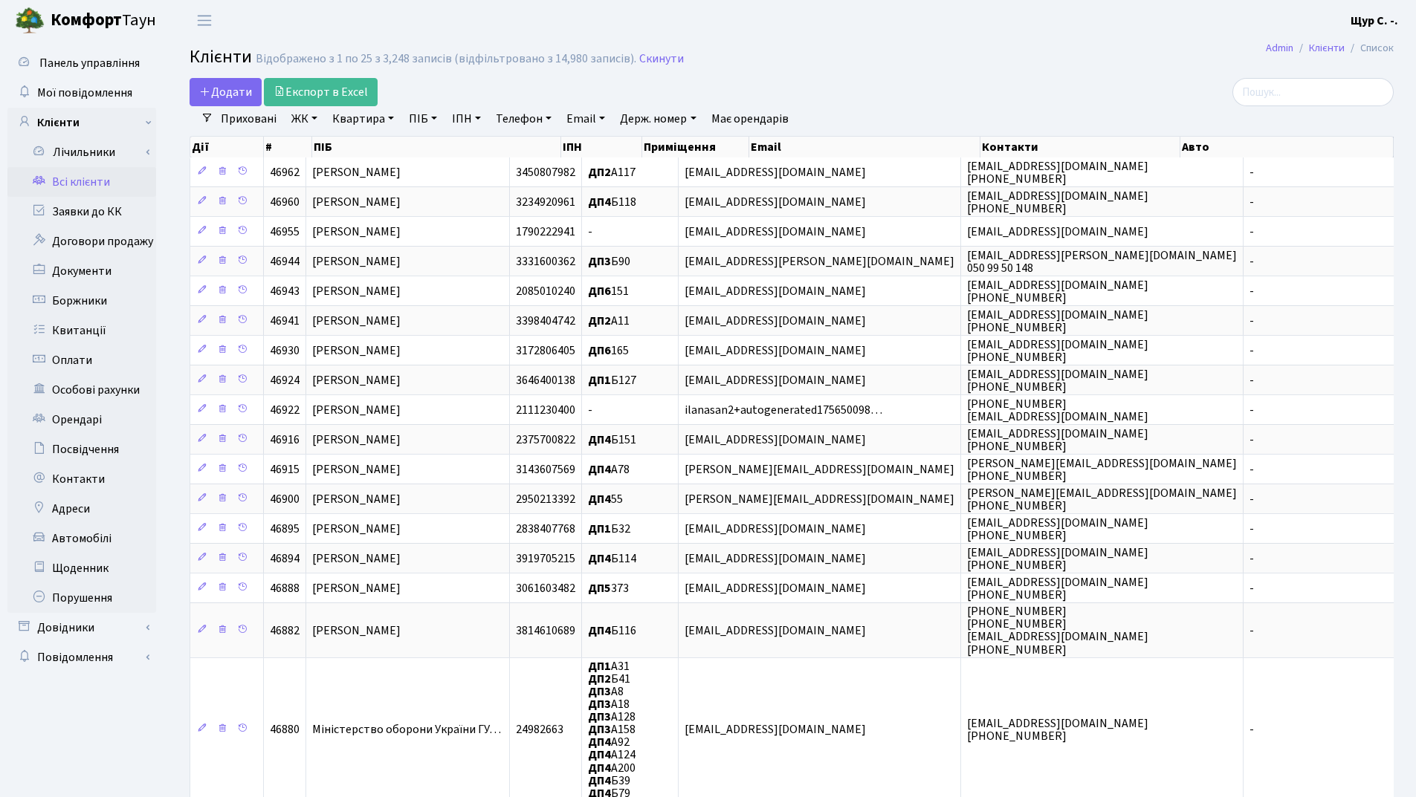
click at [348, 124] on link "Квартира" at bounding box center [363, 118] width 74 height 25
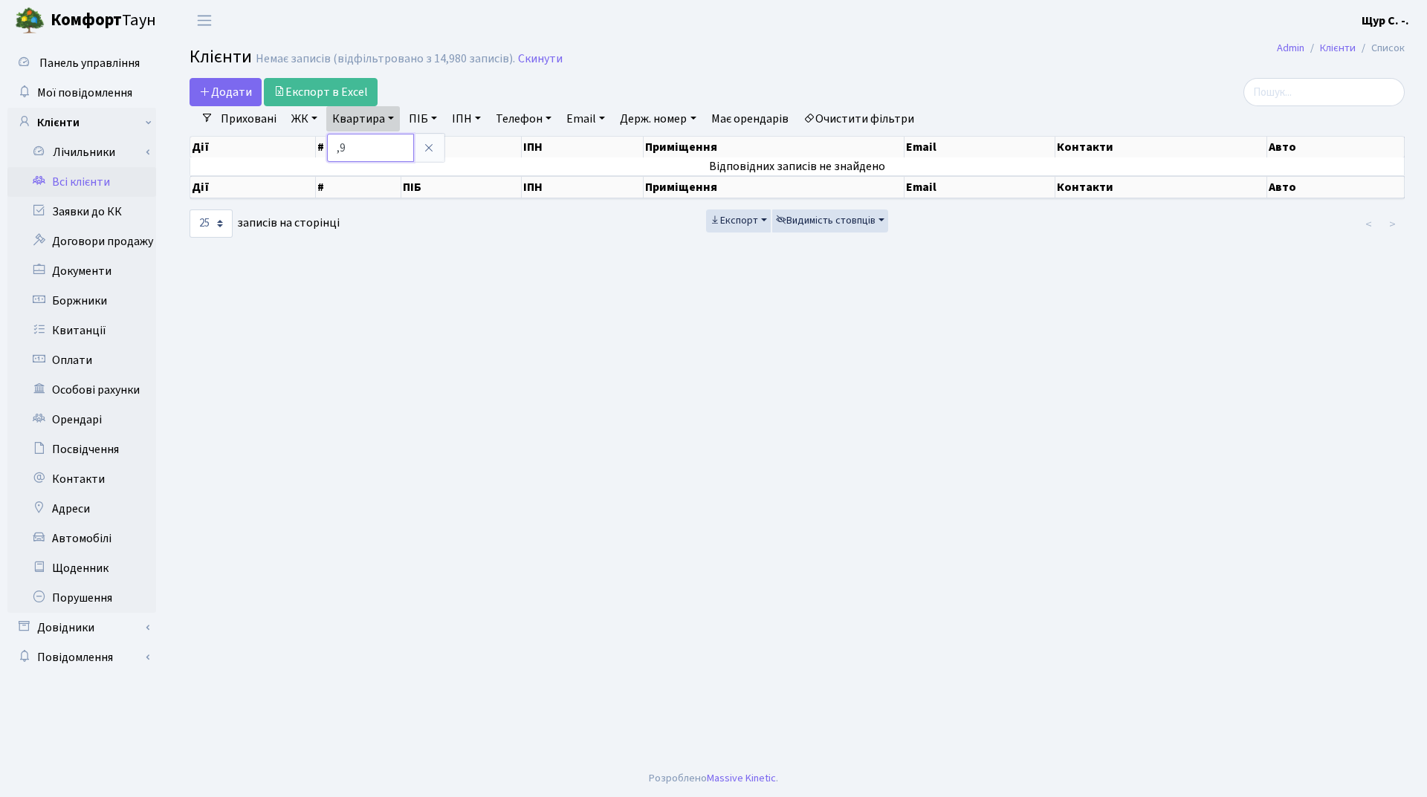
type input ","
type input "б92"
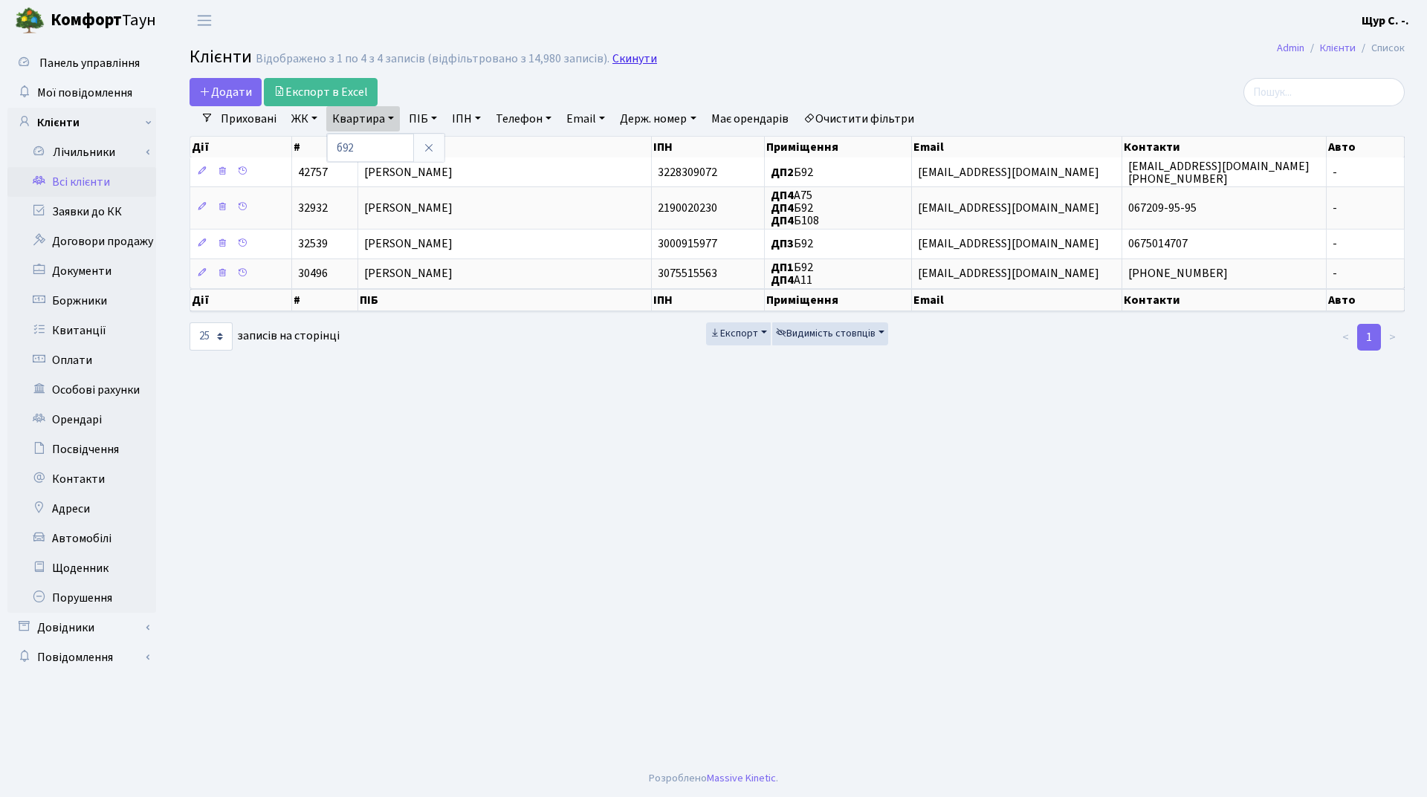
click at [625, 52] on link "Скинути" at bounding box center [634, 59] width 45 height 14
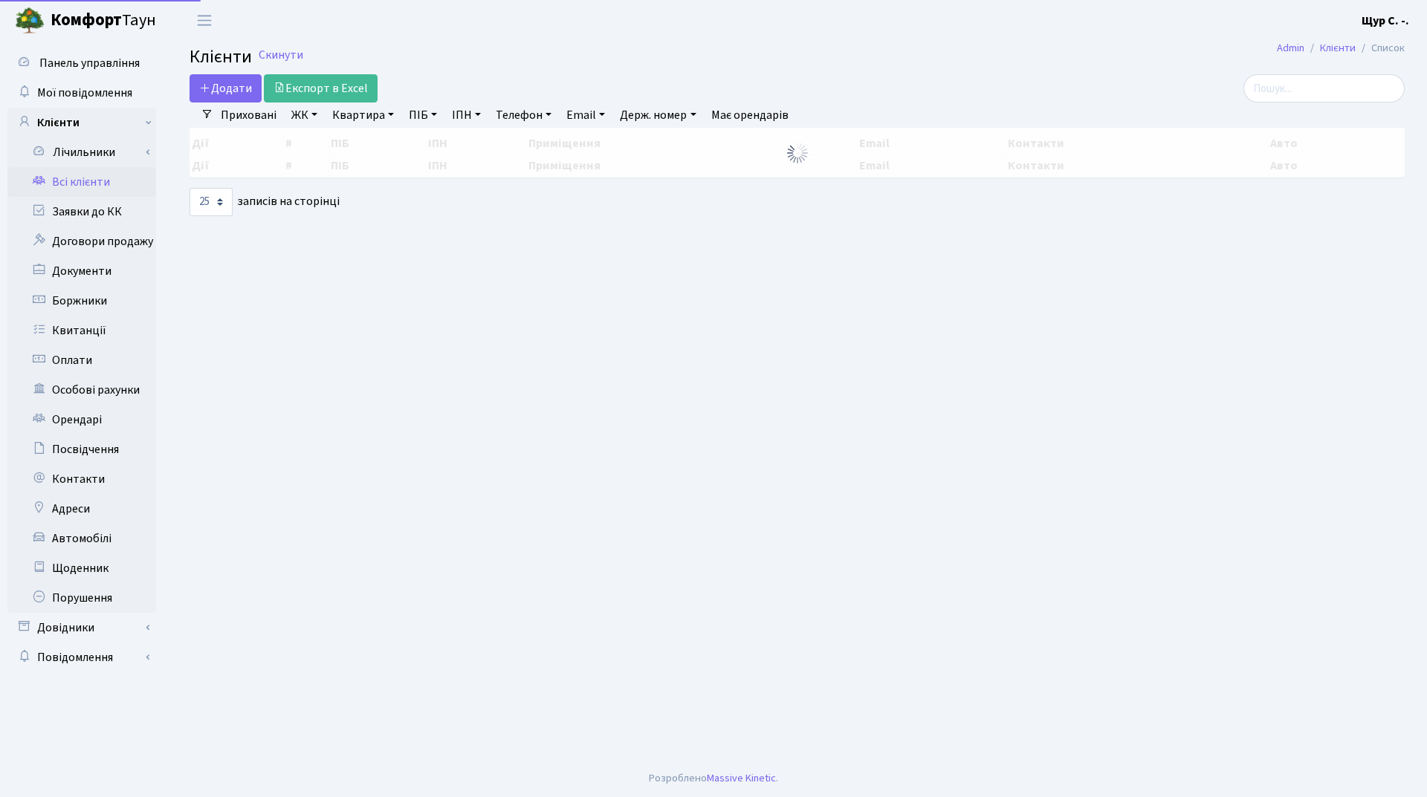
select select "25"
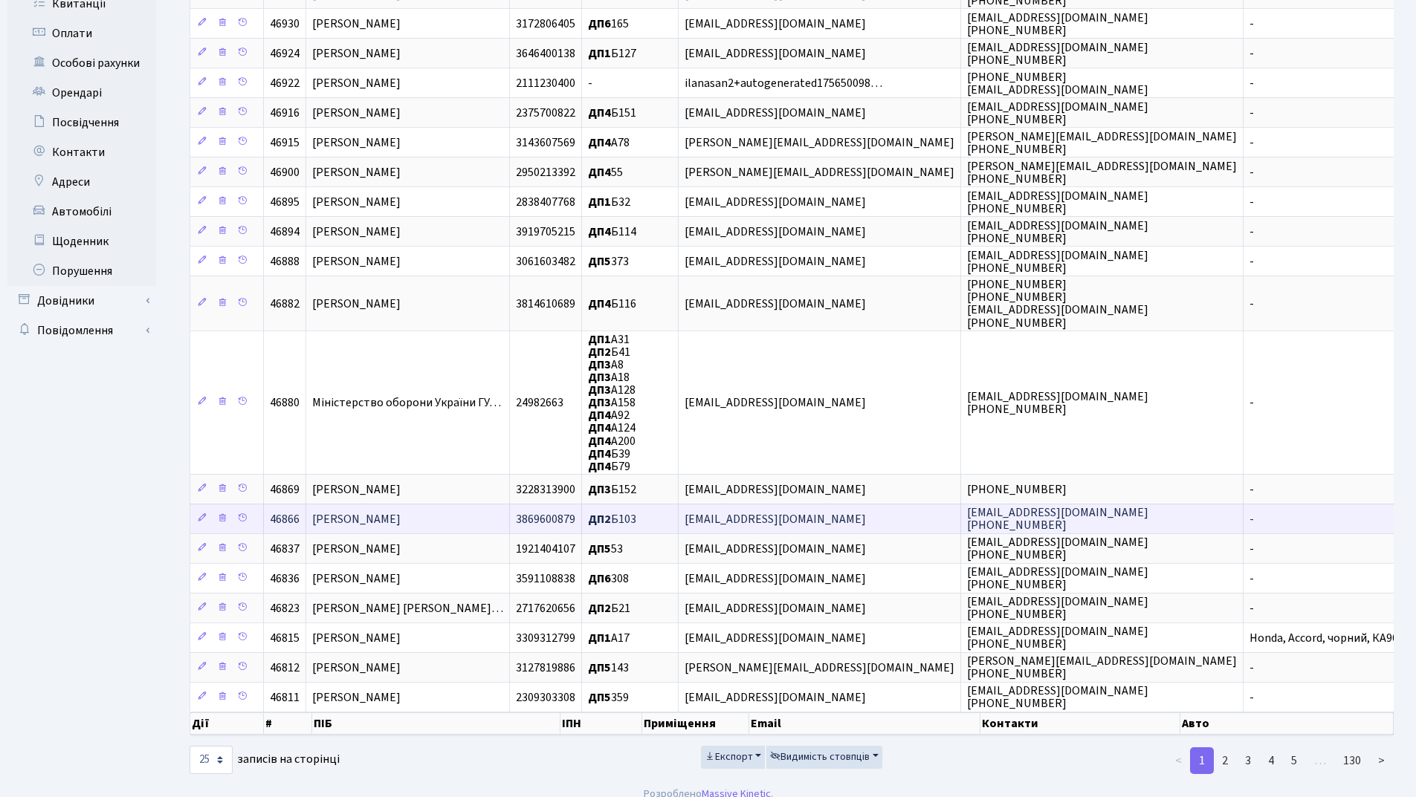
scroll to position [343, 0]
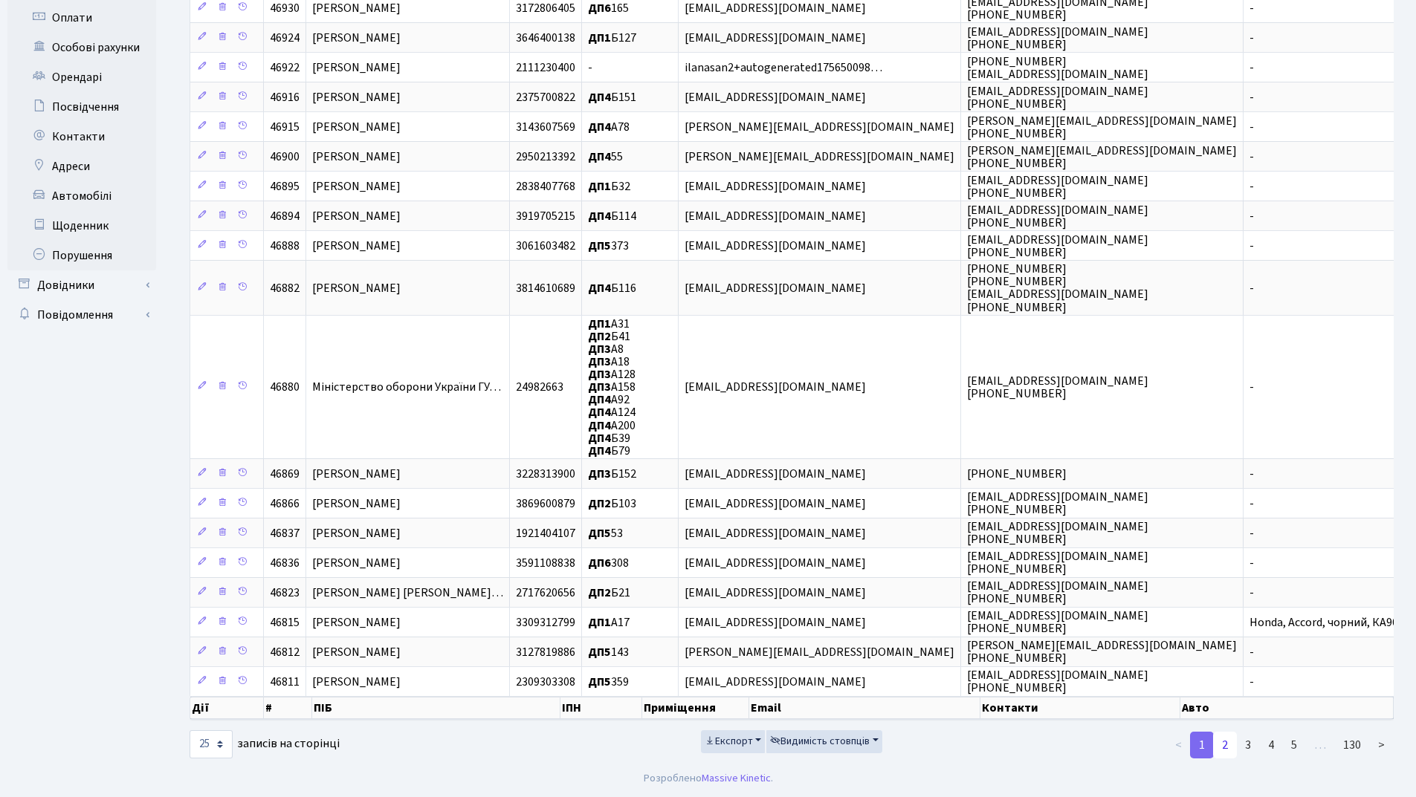
click at [1221, 743] on link "2" at bounding box center [1225, 745] width 24 height 27
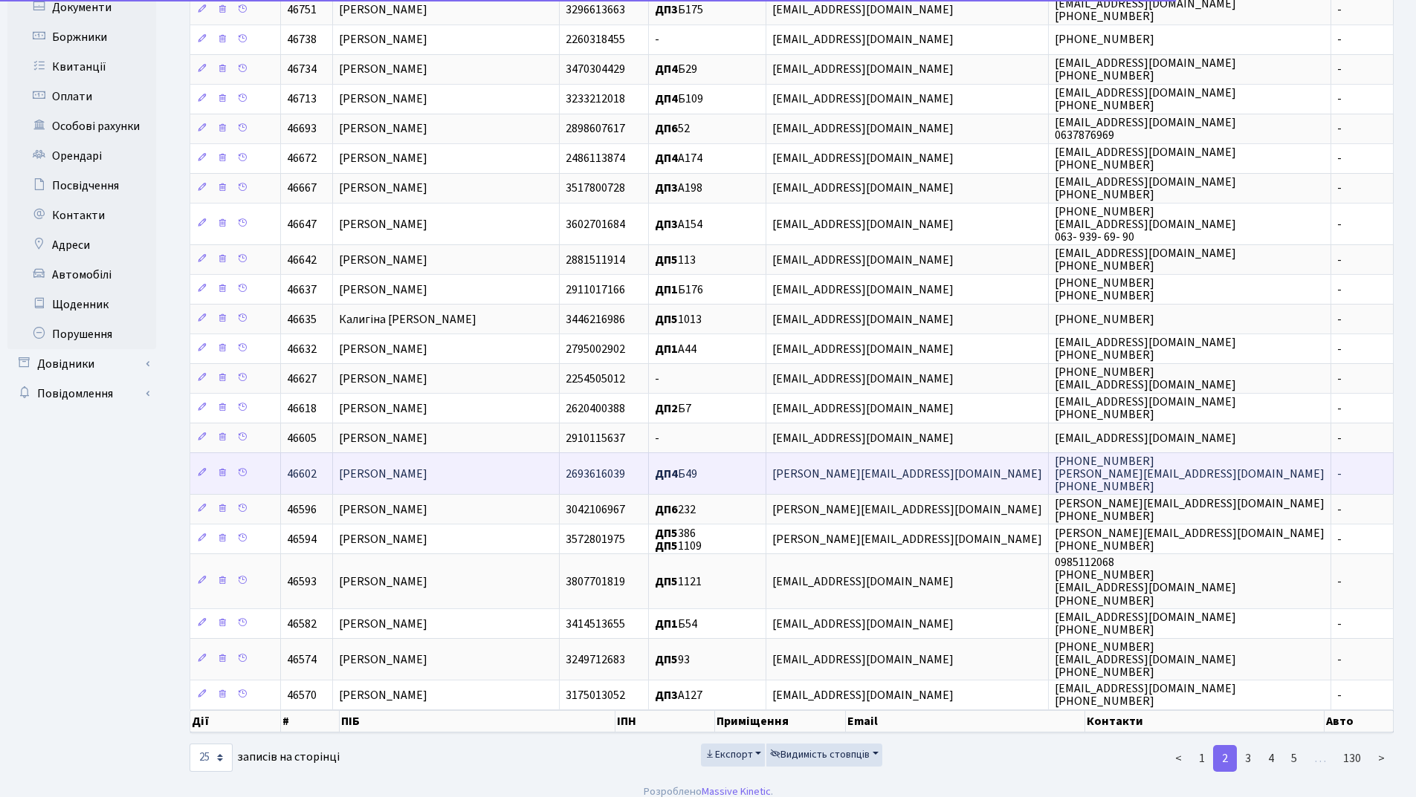
scroll to position [0, 0]
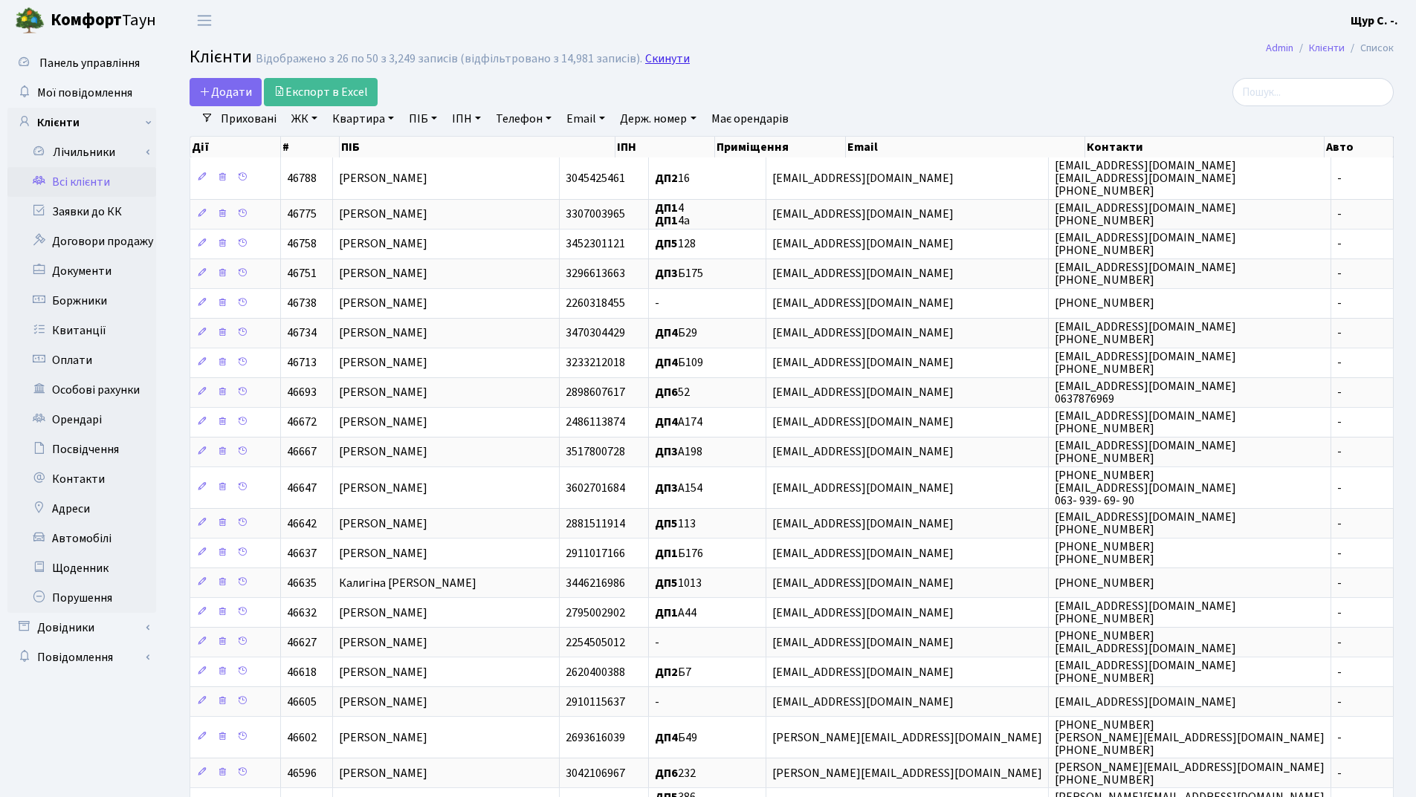
click at [668, 57] on link "Скинути" at bounding box center [667, 59] width 45 height 14
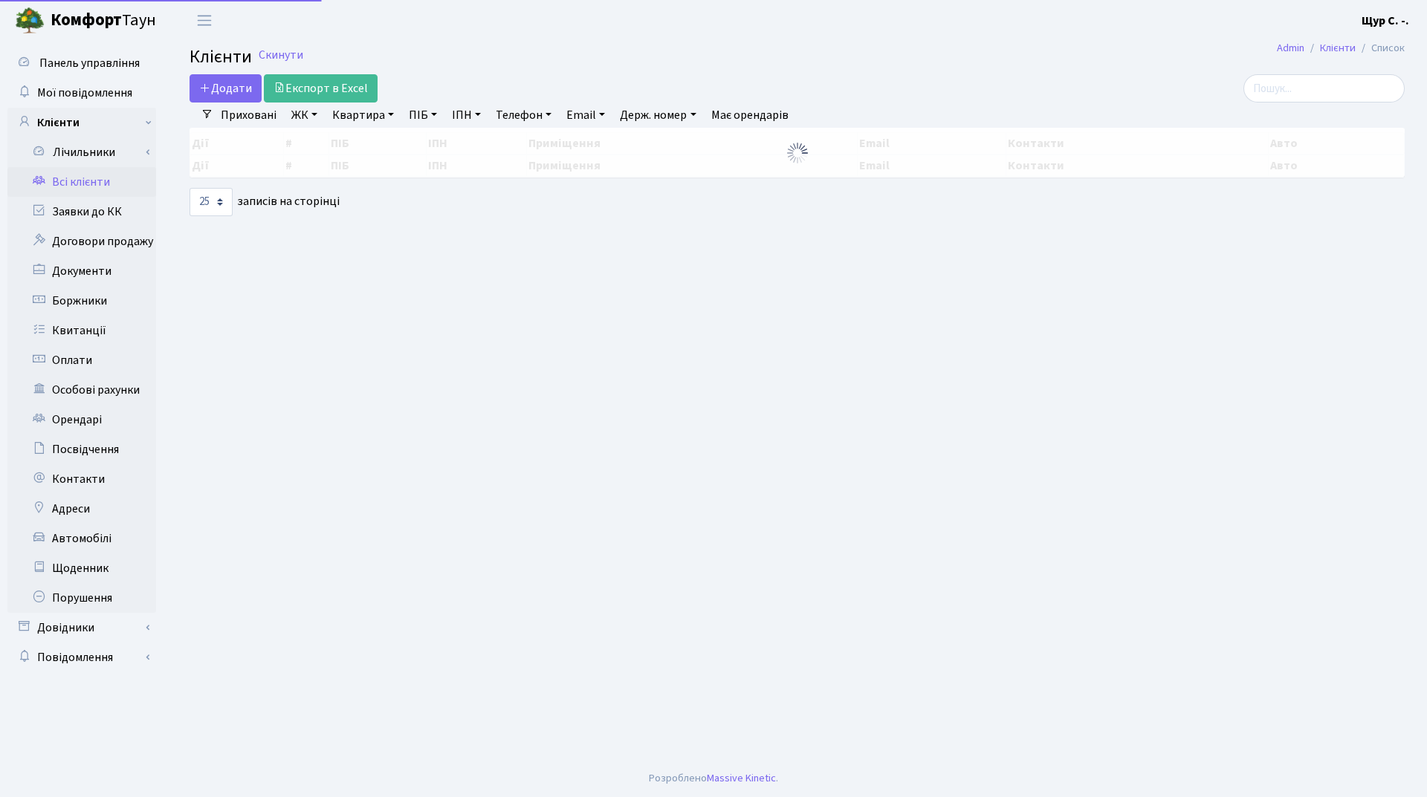
select select "25"
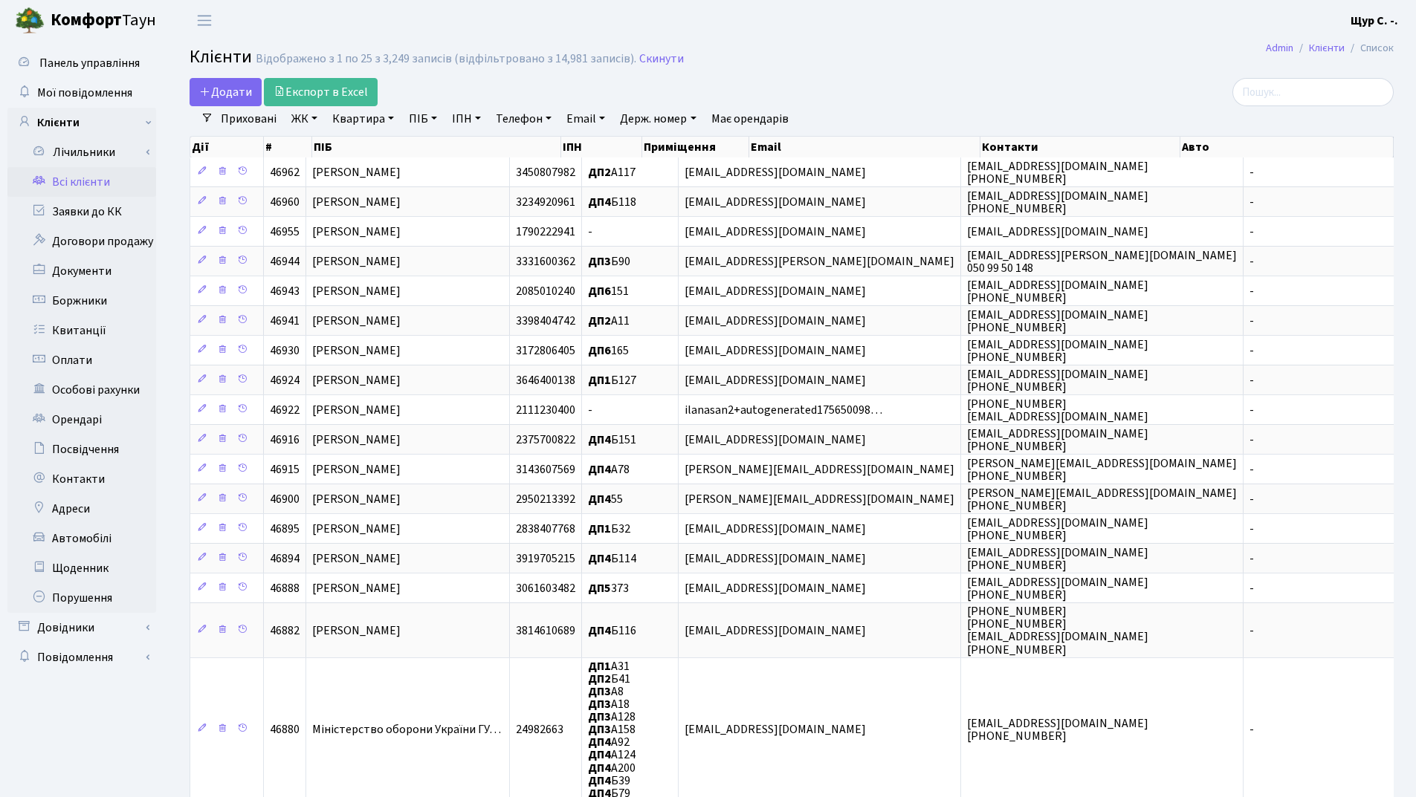
click at [348, 118] on link "Квартира" at bounding box center [363, 118] width 74 height 25
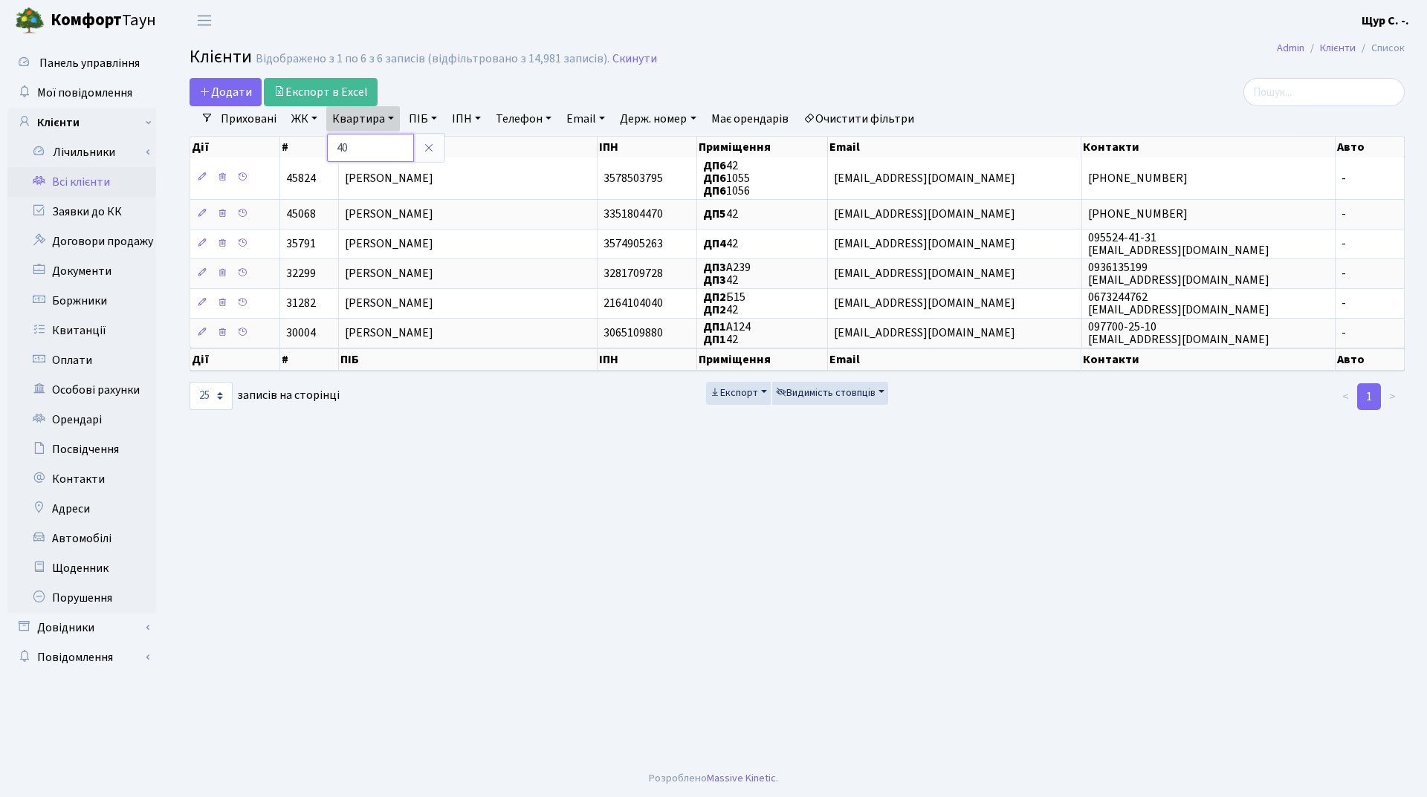
type input "40"
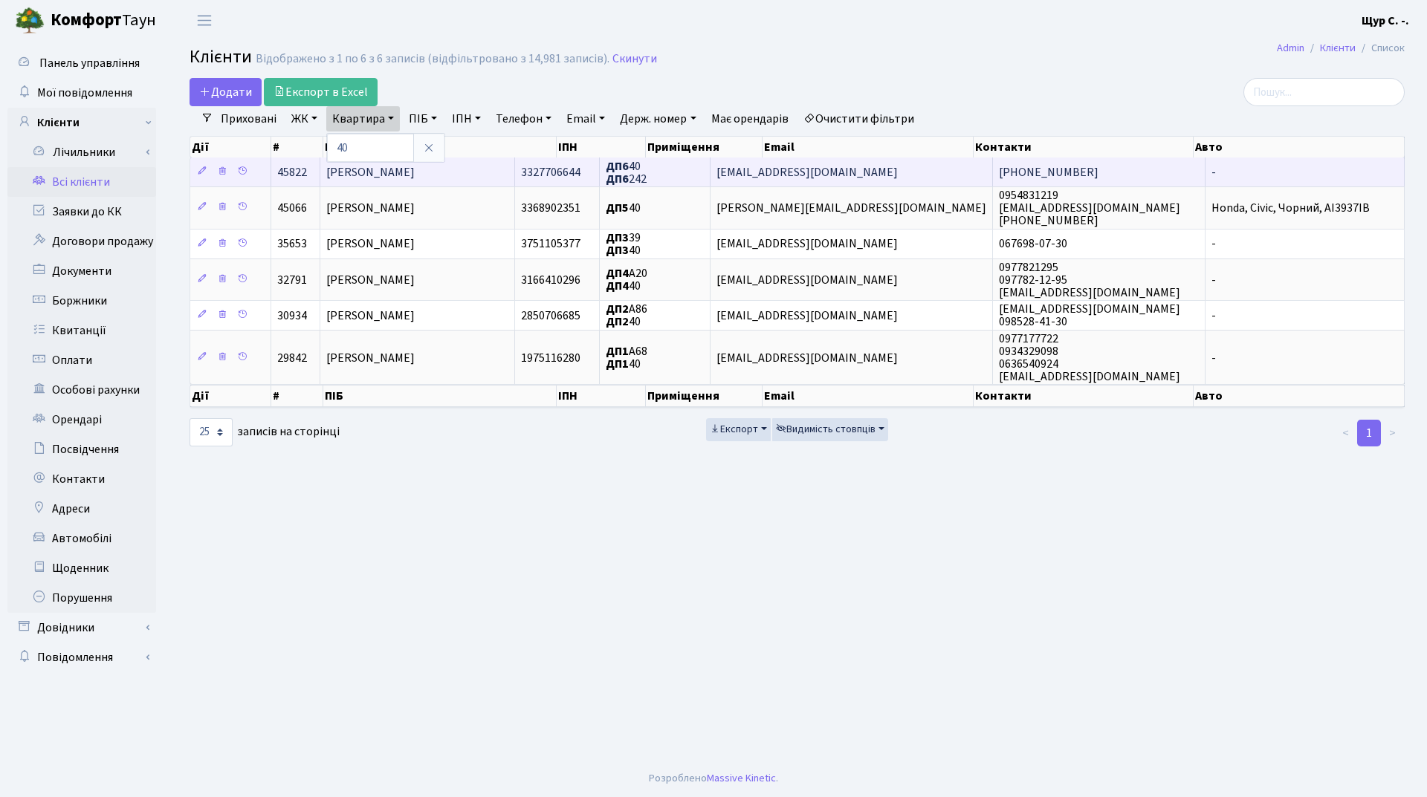
click at [352, 174] on span "[PERSON_NAME]" at bounding box center [370, 172] width 88 height 16
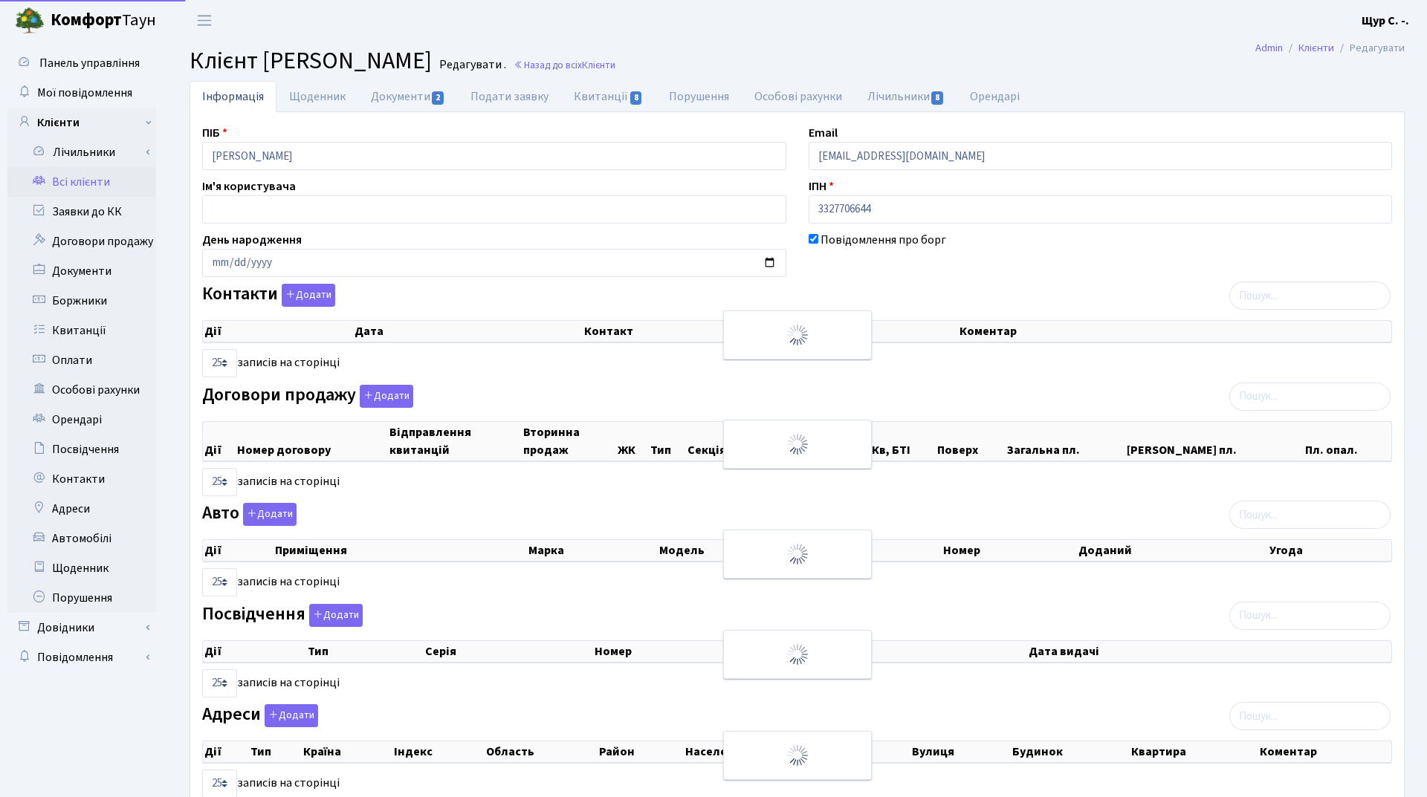
select select "25"
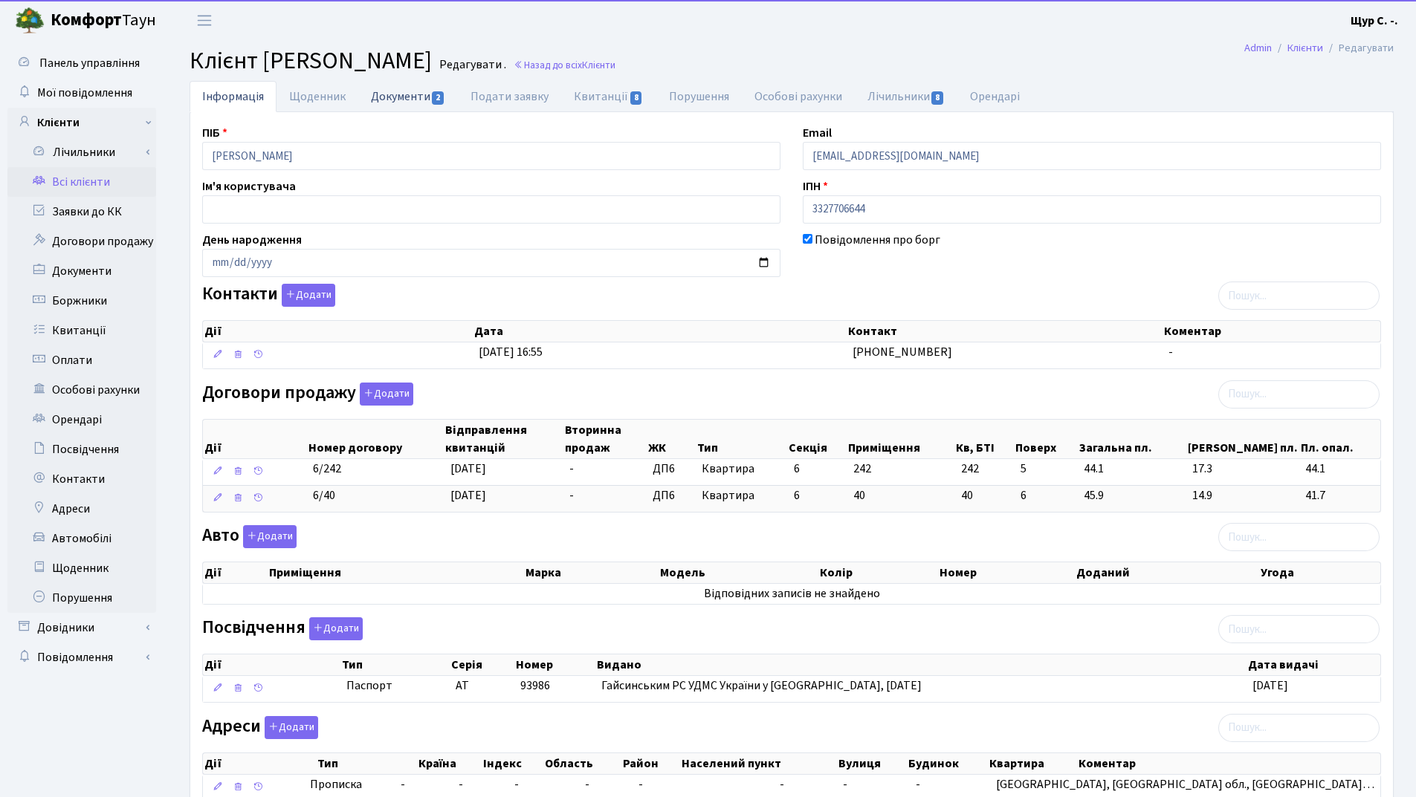
click at [400, 99] on link "Документи 2" at bounding box center [408, 96] width 100 height 30
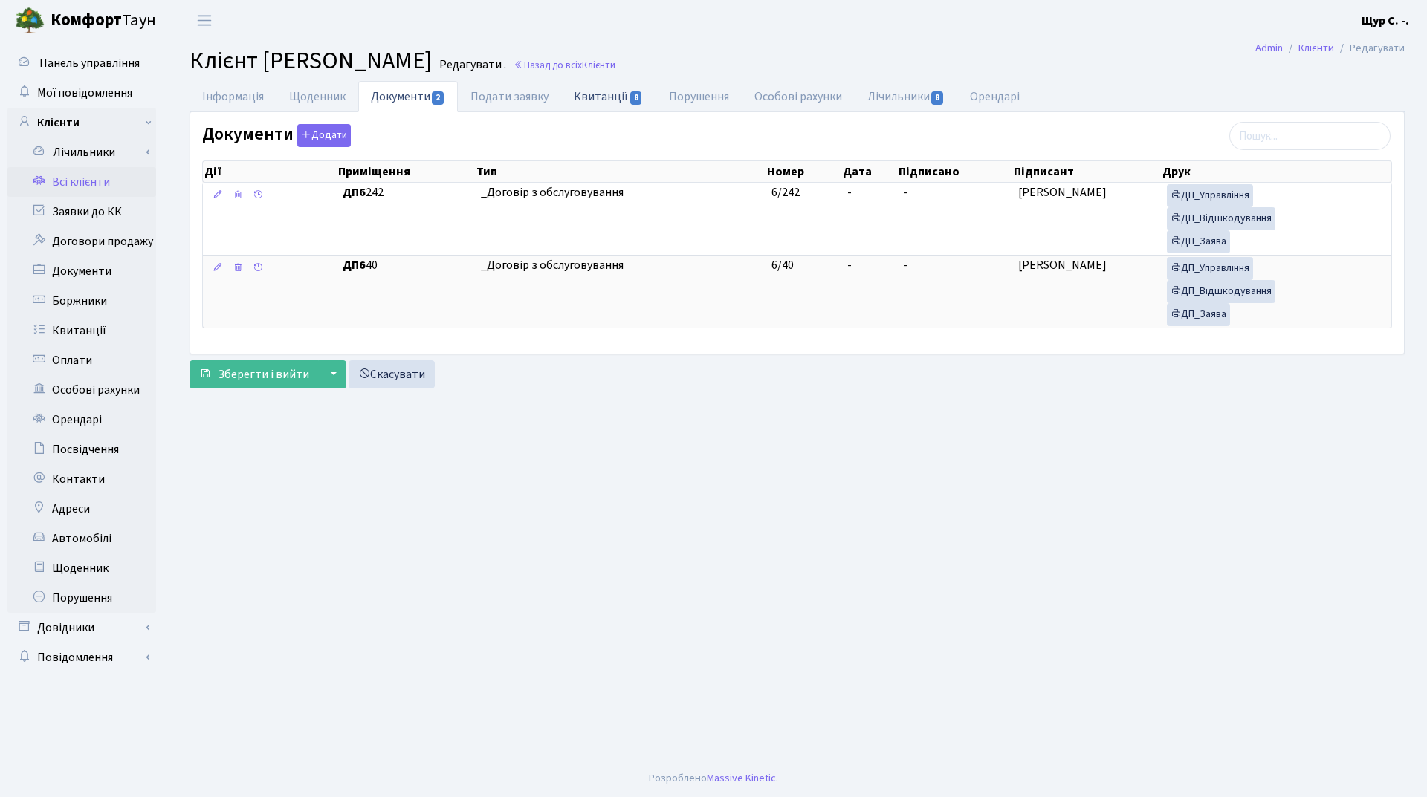
click at [603, 100] on link "Квитанції 8" at bounding box center [608, 96] width 94 height 30
select select "25"
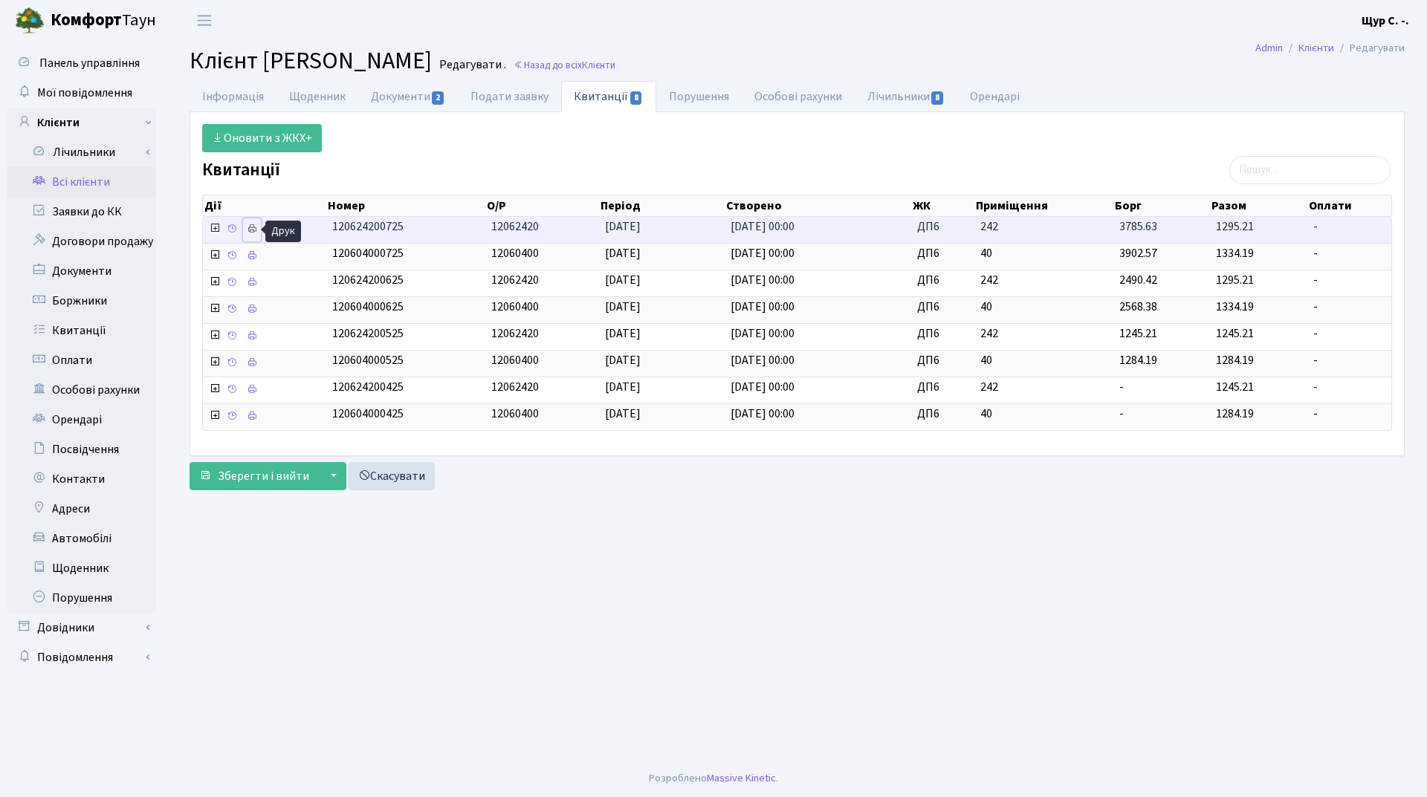
click at [255, 229] on icon at bounding box center [252, 229] width 10 height 10
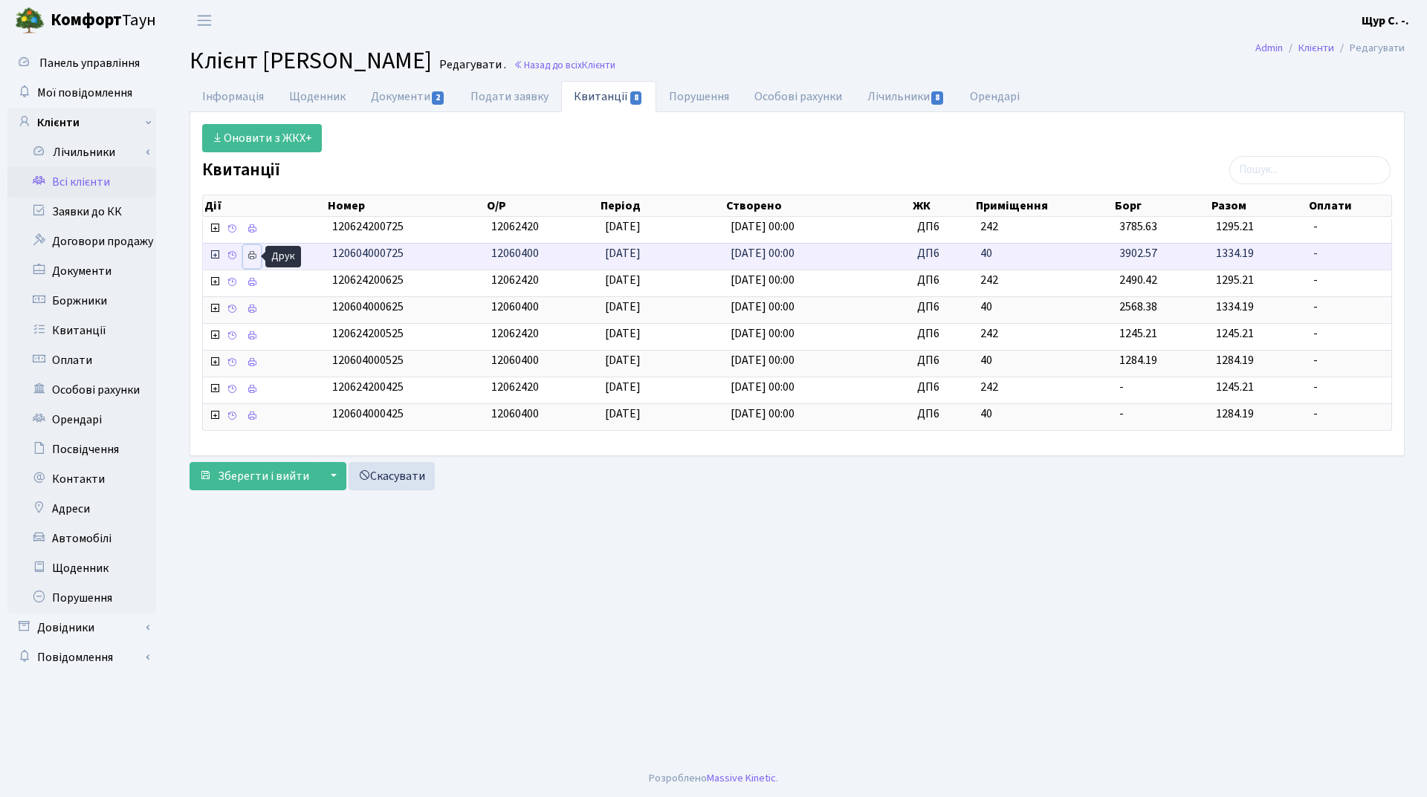
click at [257, 252] on icon at bounding box center [252, 255] width 10 height 10
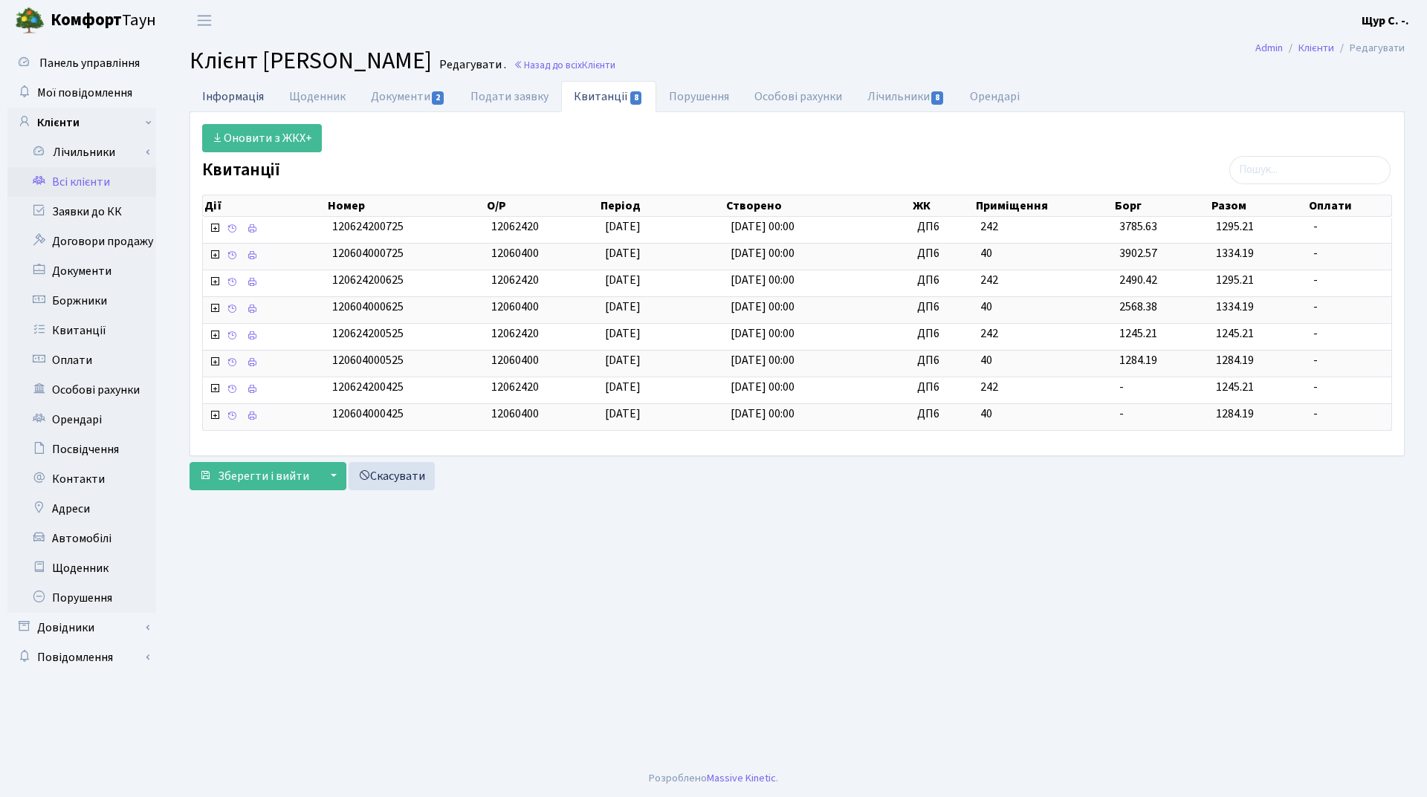
click at [222, 96] on link "Інформація" at bounding box center [232, 96] width 87 height 30
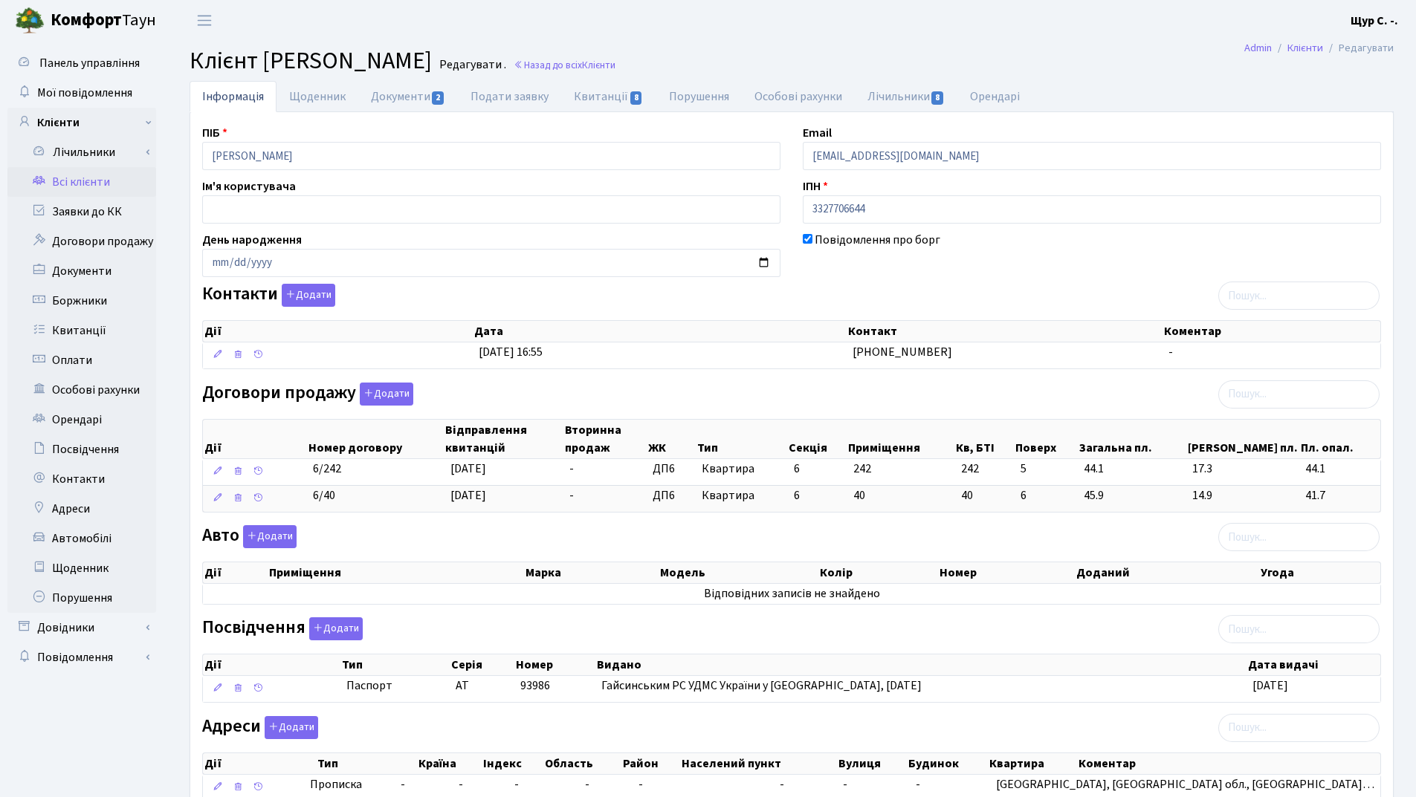
click at [74, 177] on link "Всі клієнти" at bounding box center [81, 182] width 149 height 30
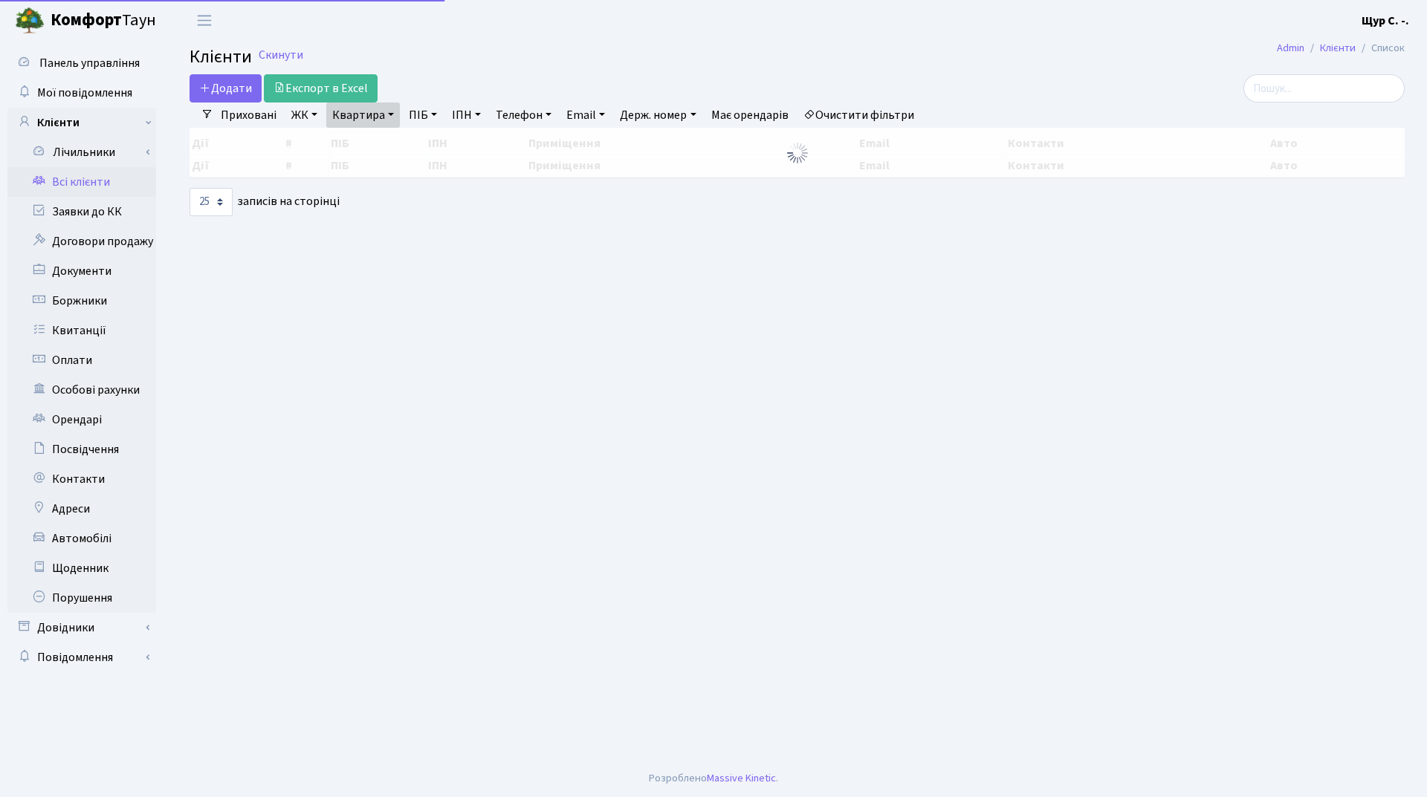
select select "25"
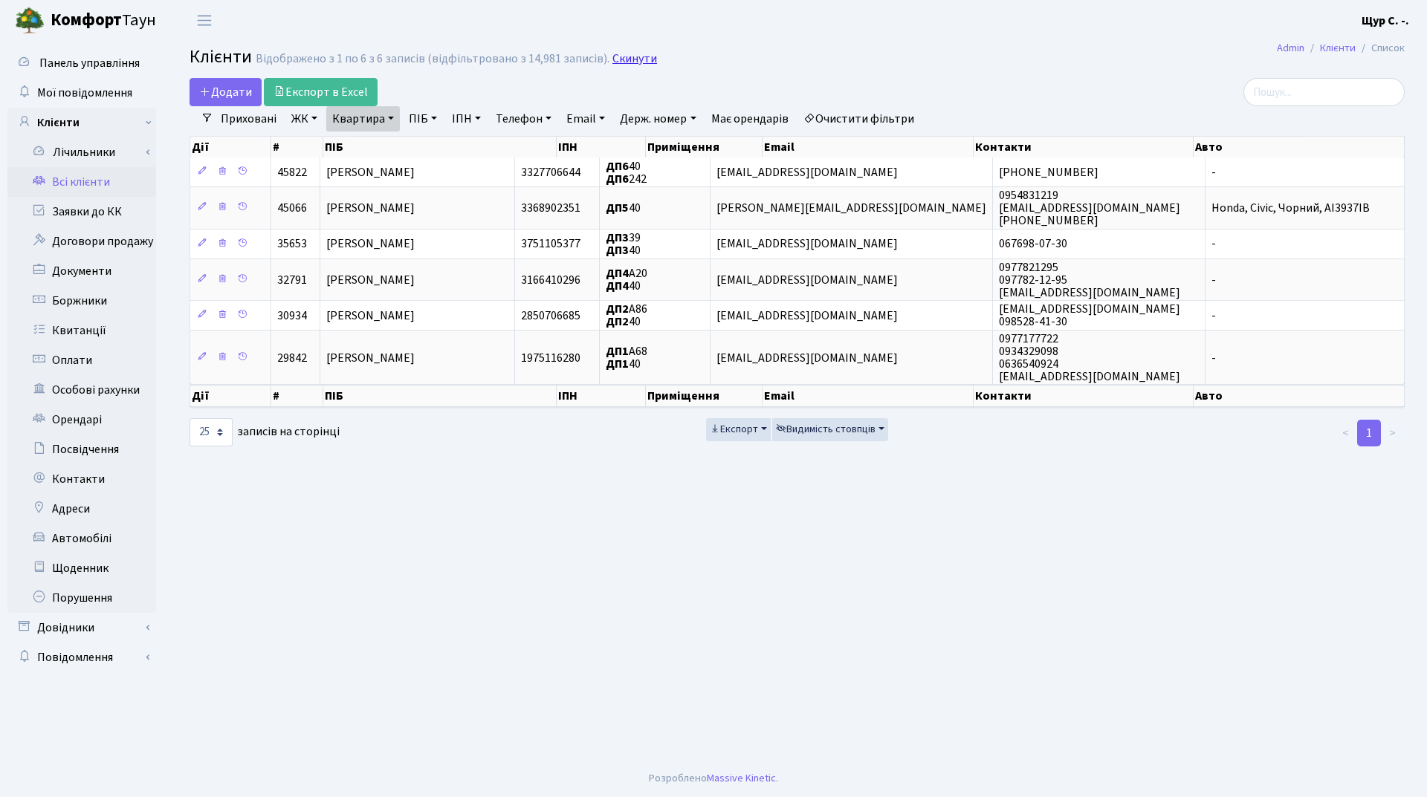
click at [636, 60] on link "Скинути" at bounding box center [634, 59] width 45 height 14
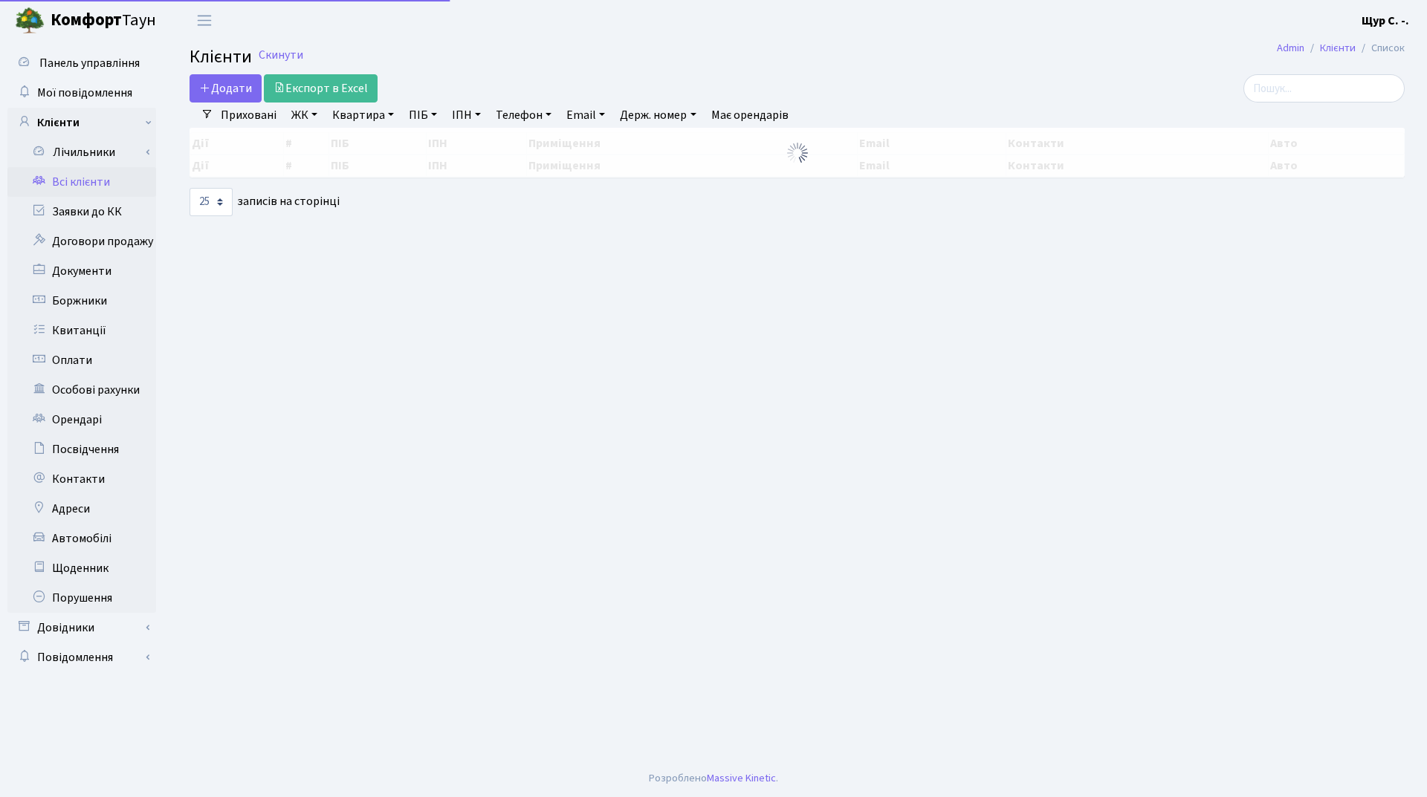
select select "25"
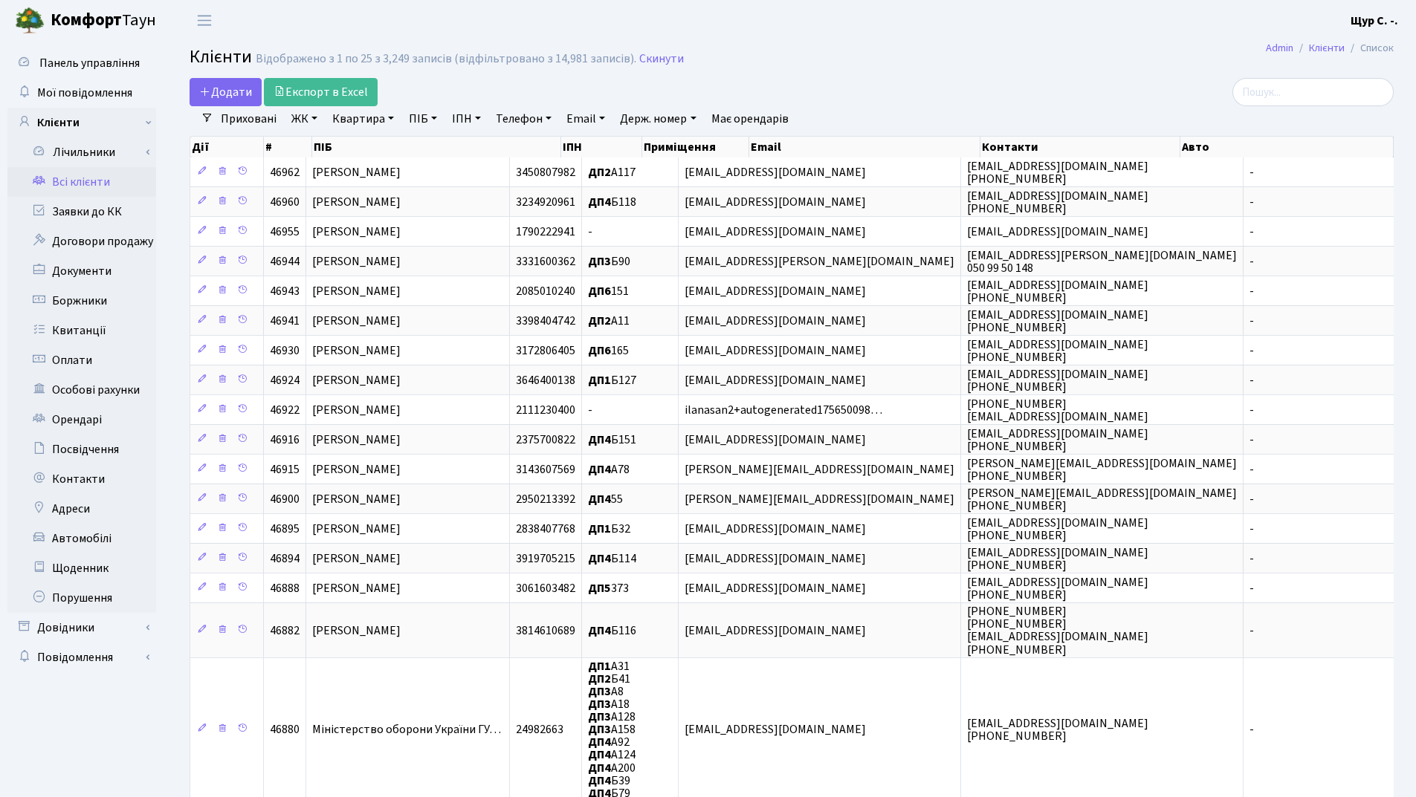
click at [424, 114] on link "ПІБ" at bounding box center [423, 118] width 40 height 25
type input "в"
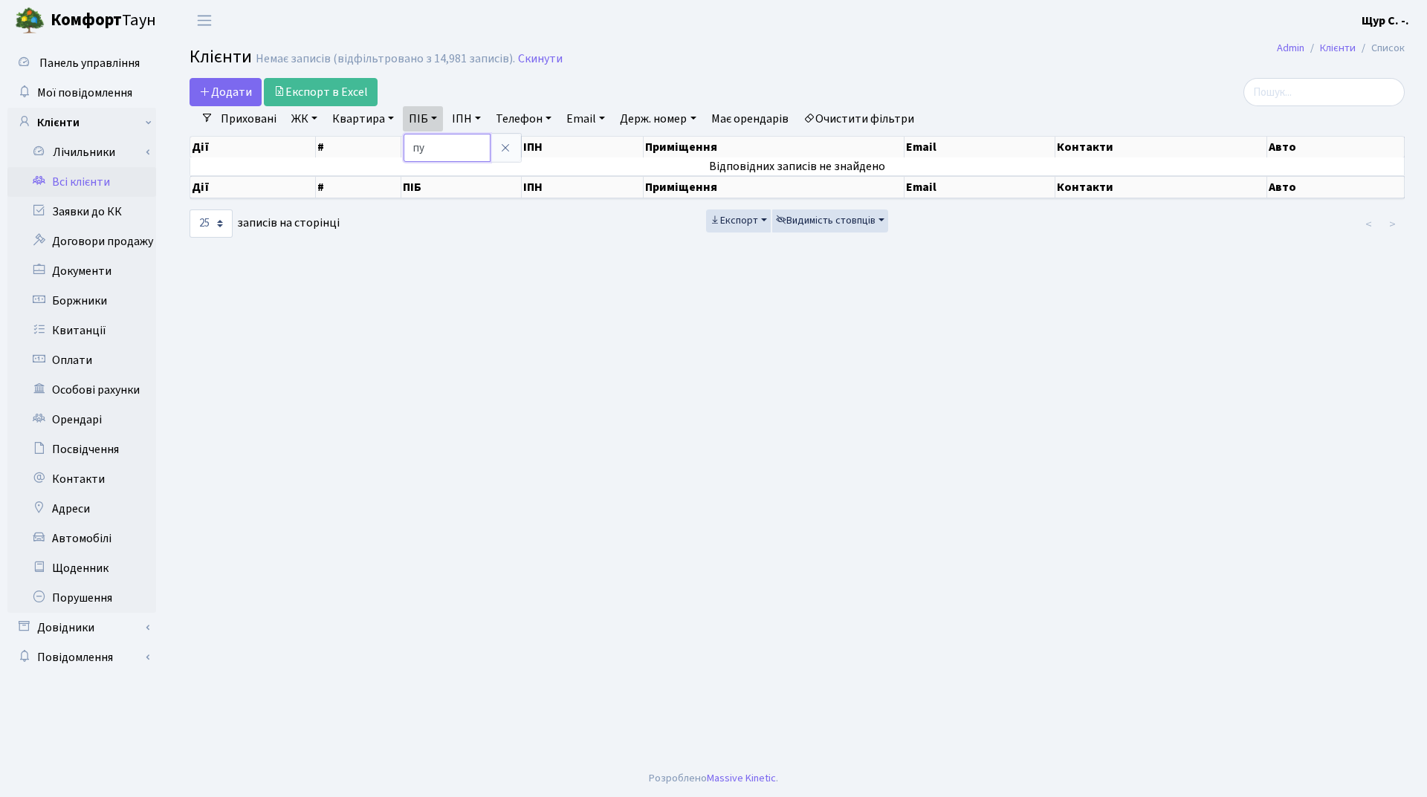
type input "п"
type input "пуща"
click at [532, 54] on link "Скинути" at bounding box center [540, 59] width 45 height 14
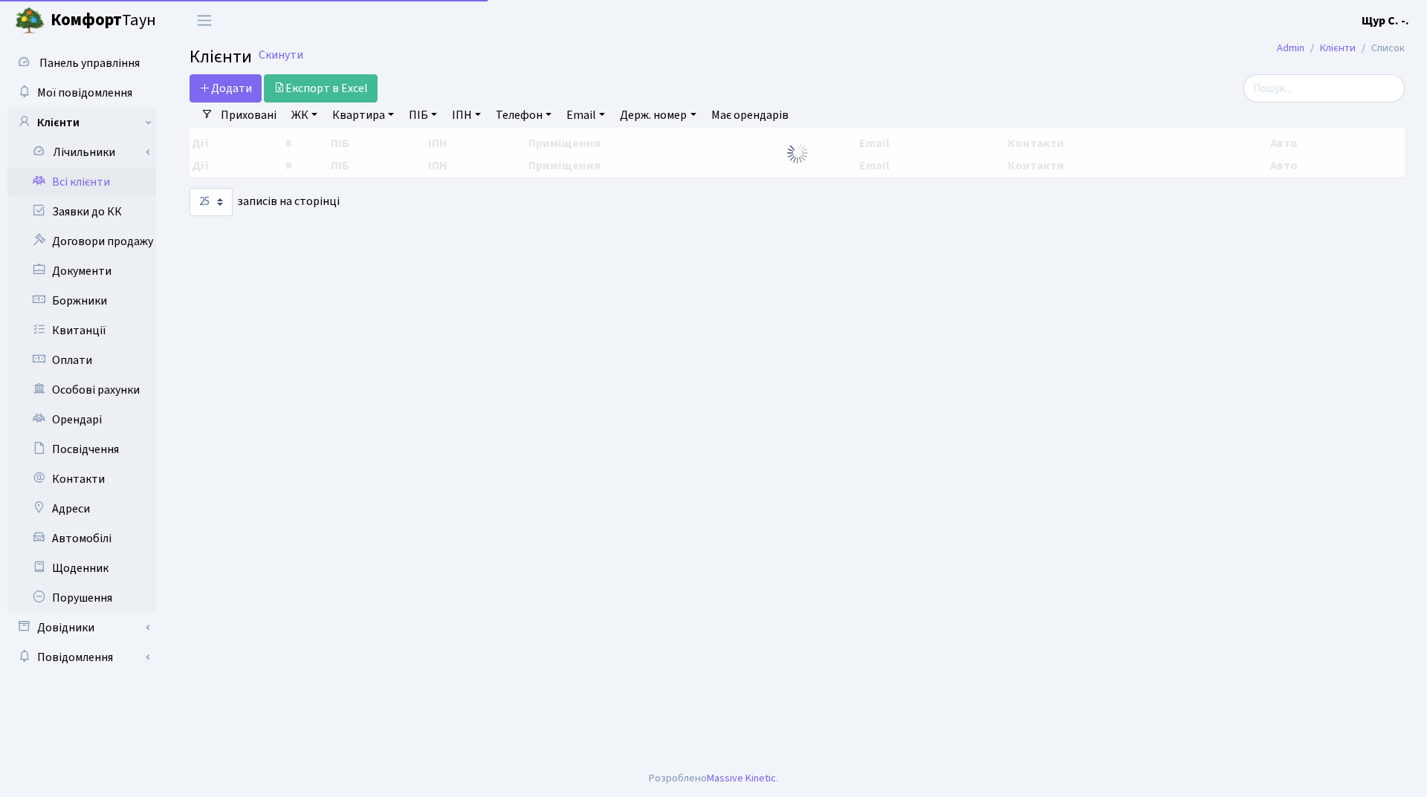
select select "25"
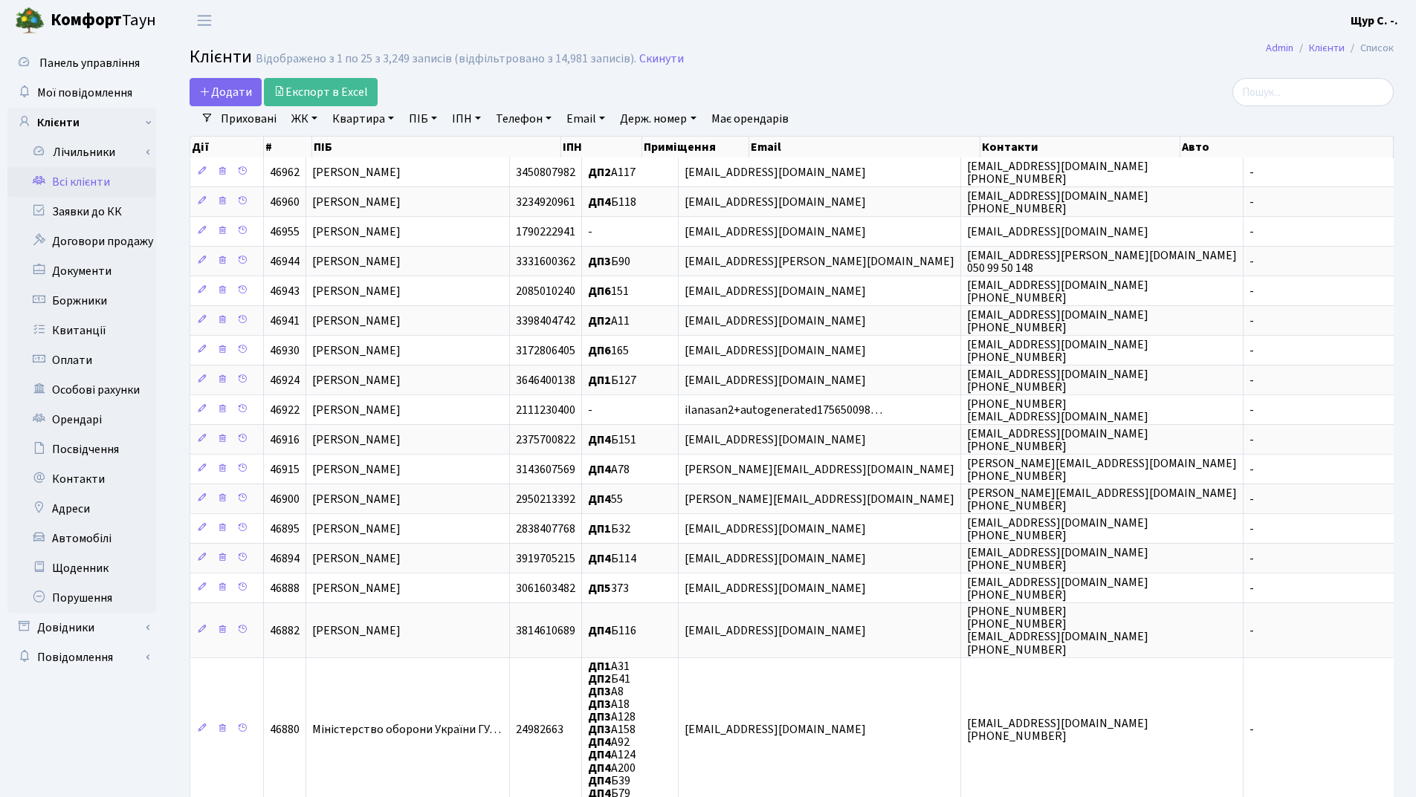
click at [412, 120] on link "ПІБ" at bounding box center [423, 118] width 40 height 25
type input "п"
type input "дп"
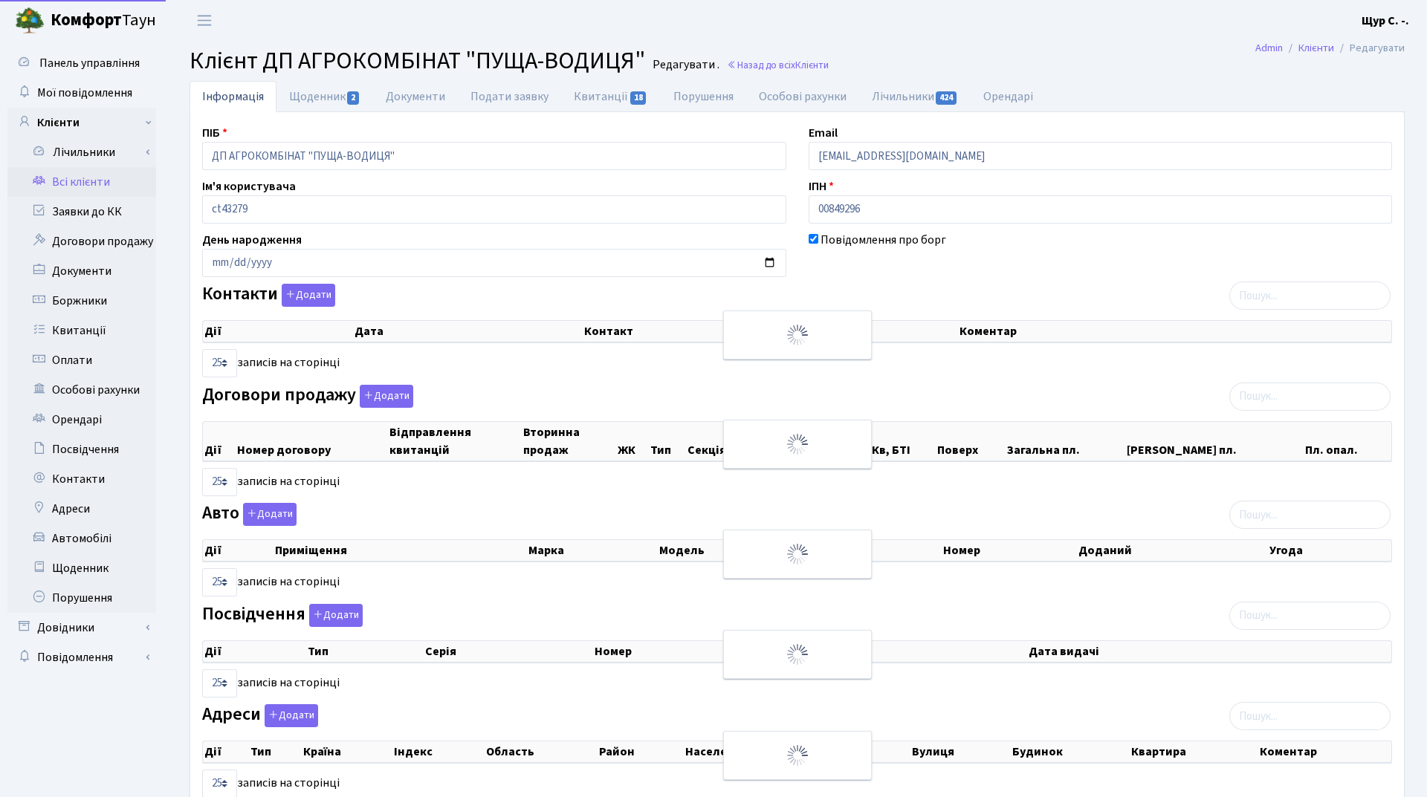
select select "25"
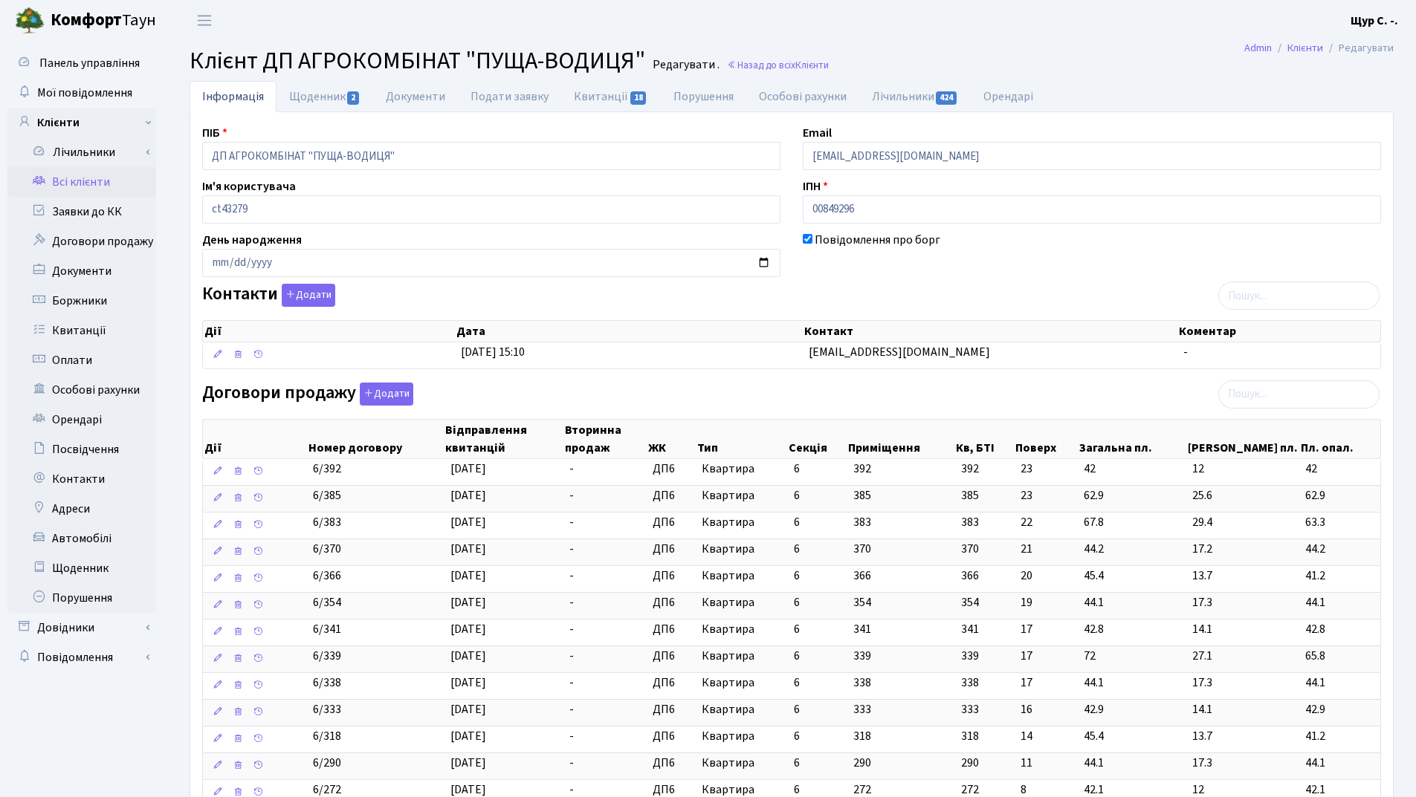
click at [123, 177] on link "Всі клієнти" at bounding box center [81, 182] width 149 height 30
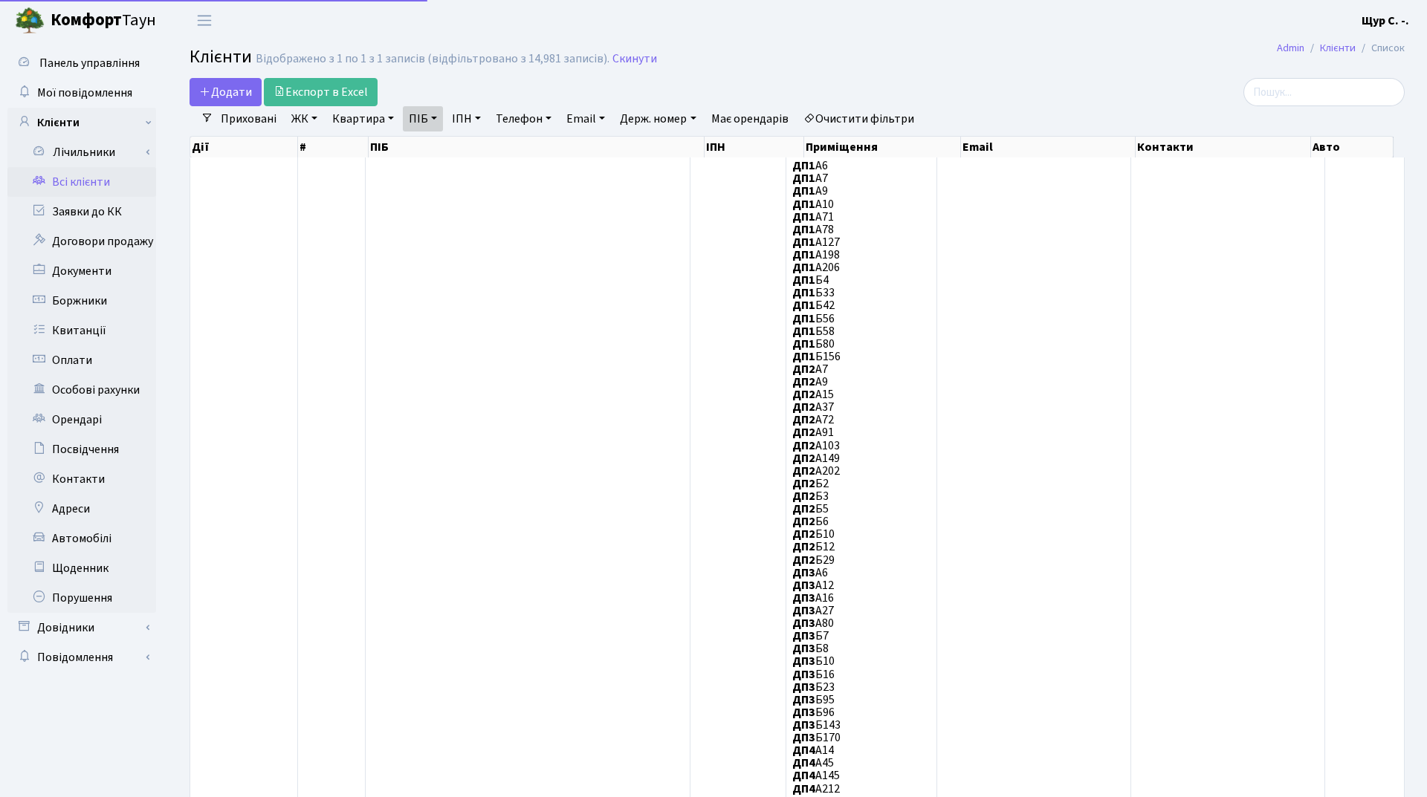
select select "25"
click at [615, 60] on link "Скинути" at bounding box center [634, 59] width 45 height 14
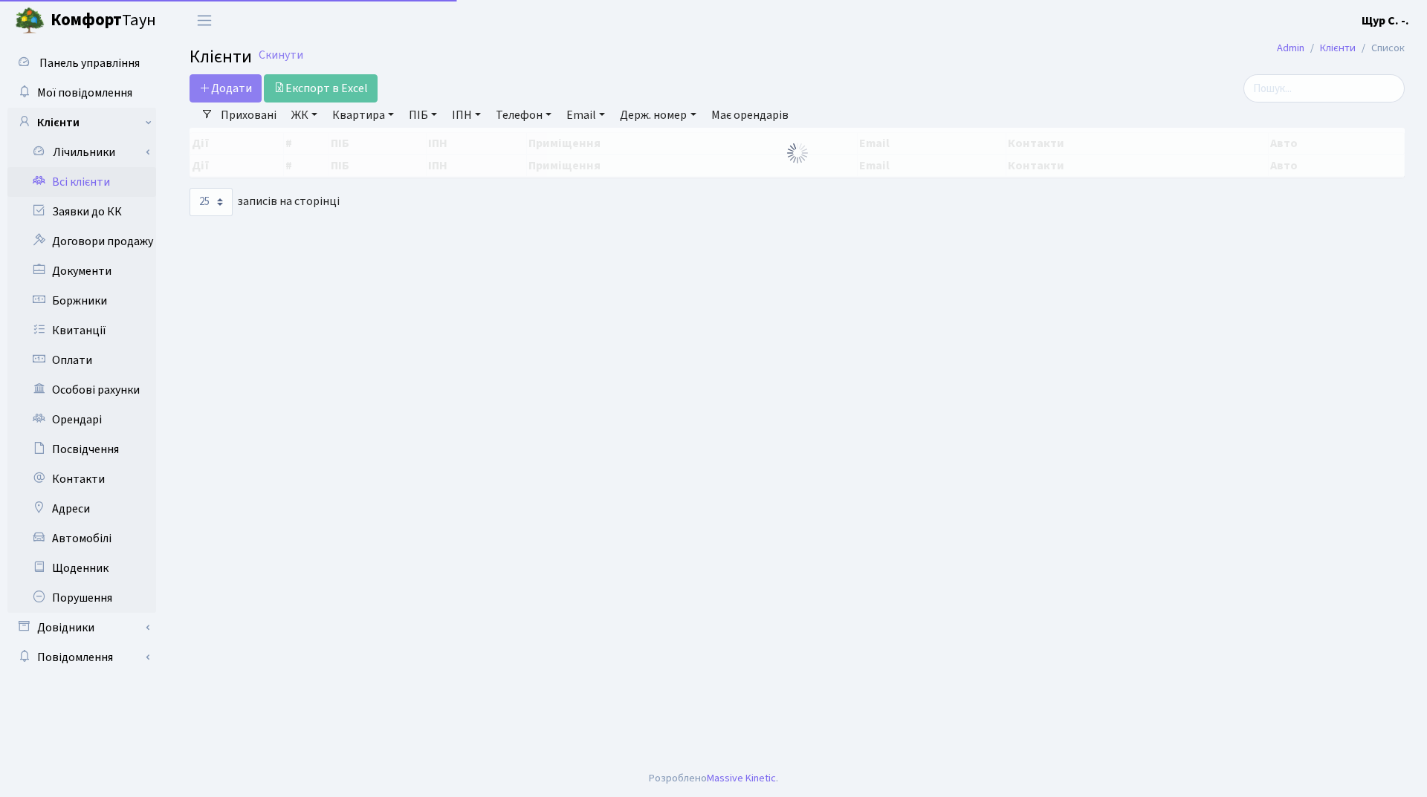
select select "25"
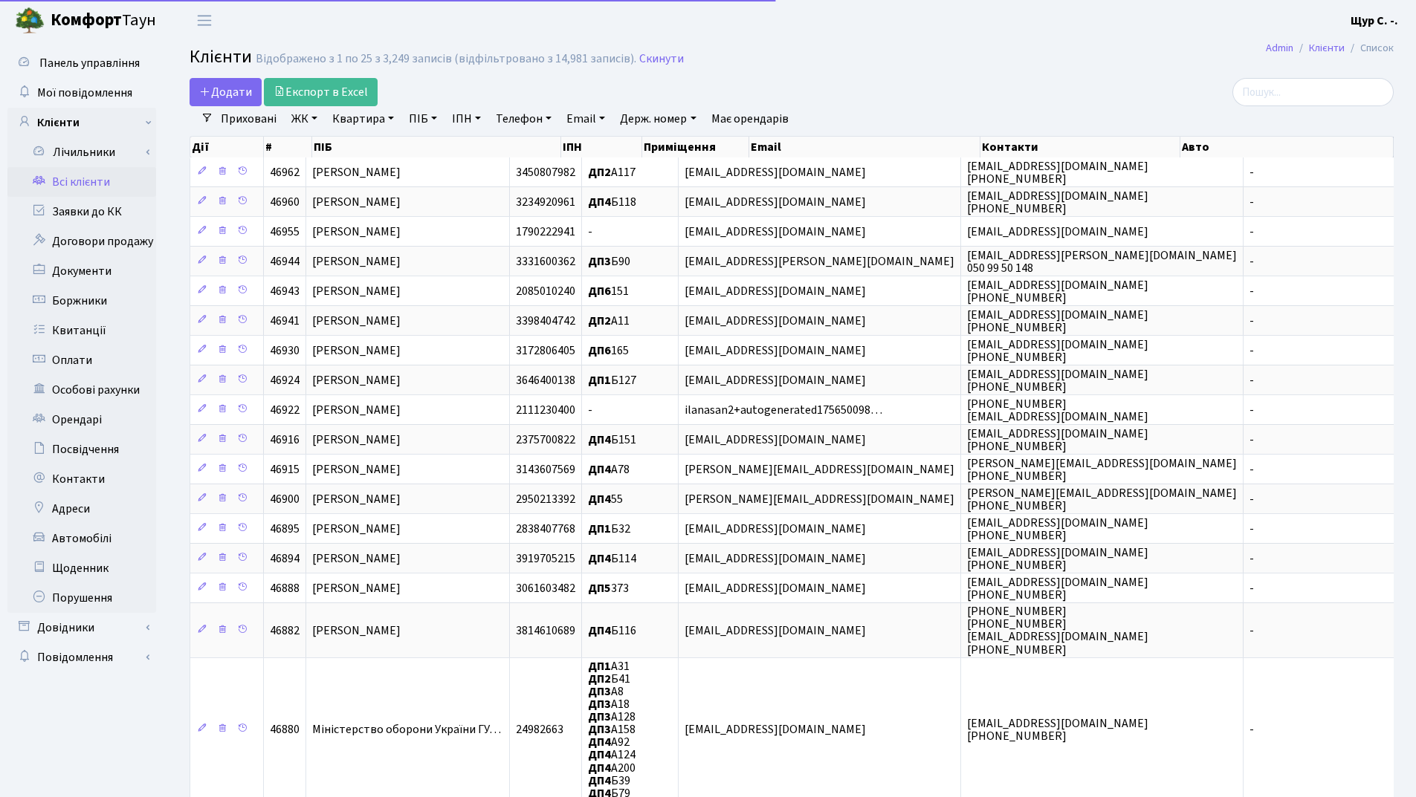
click at [362, 111] on link "Квартира" at bounding box center [363, 118] width 74 height 25
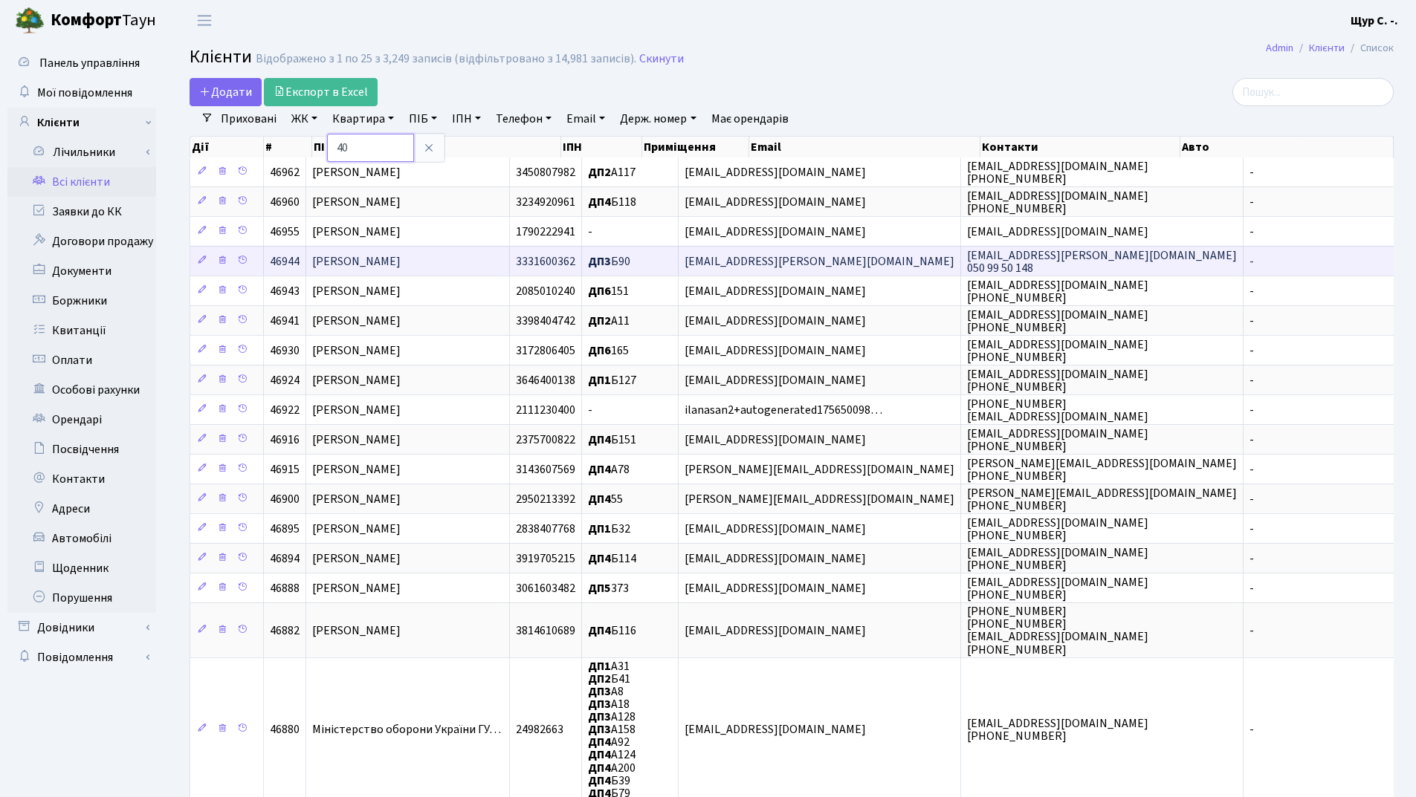
type input "40"
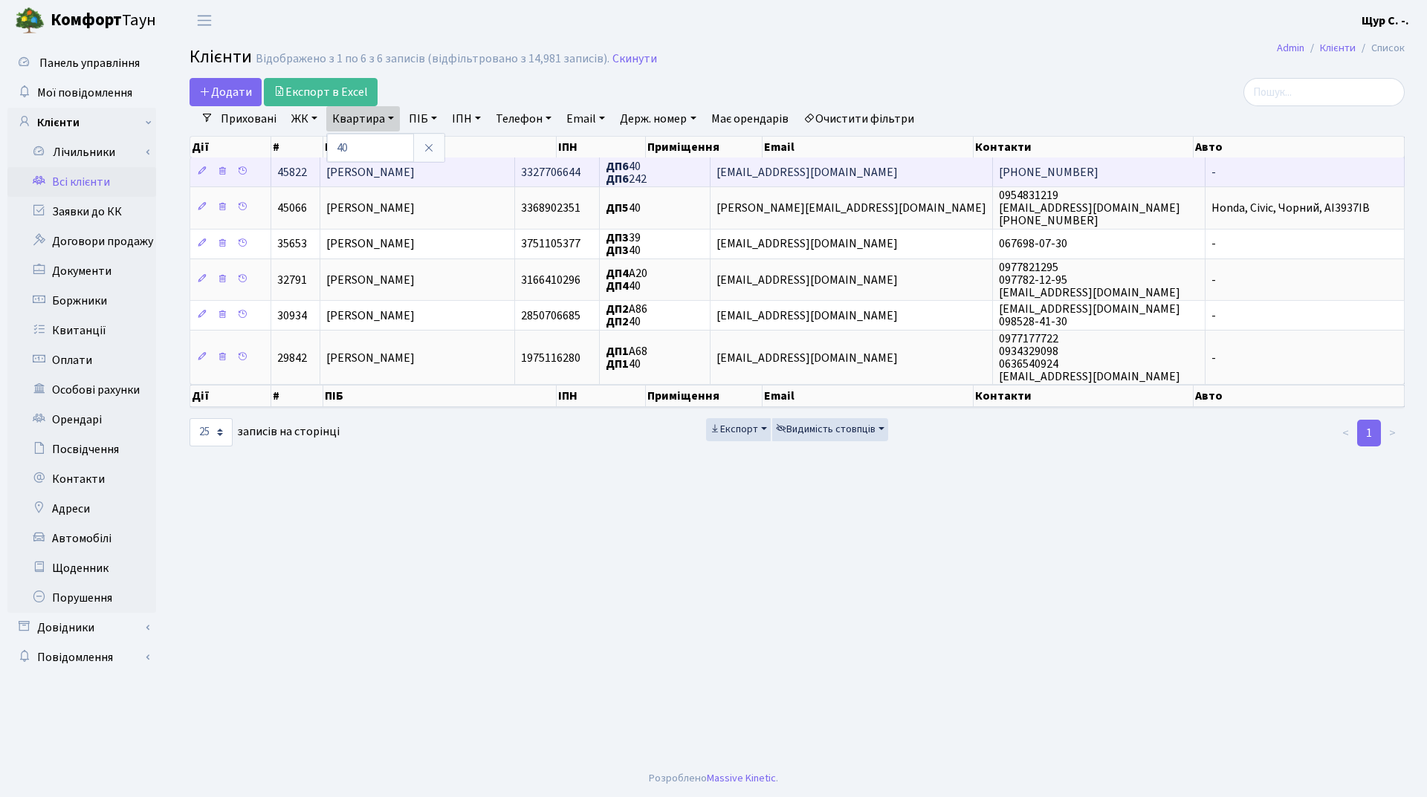
click at [479, 168] on td "[PERSON_NAME]" at bounding box center [417, 172] width 195 height 29
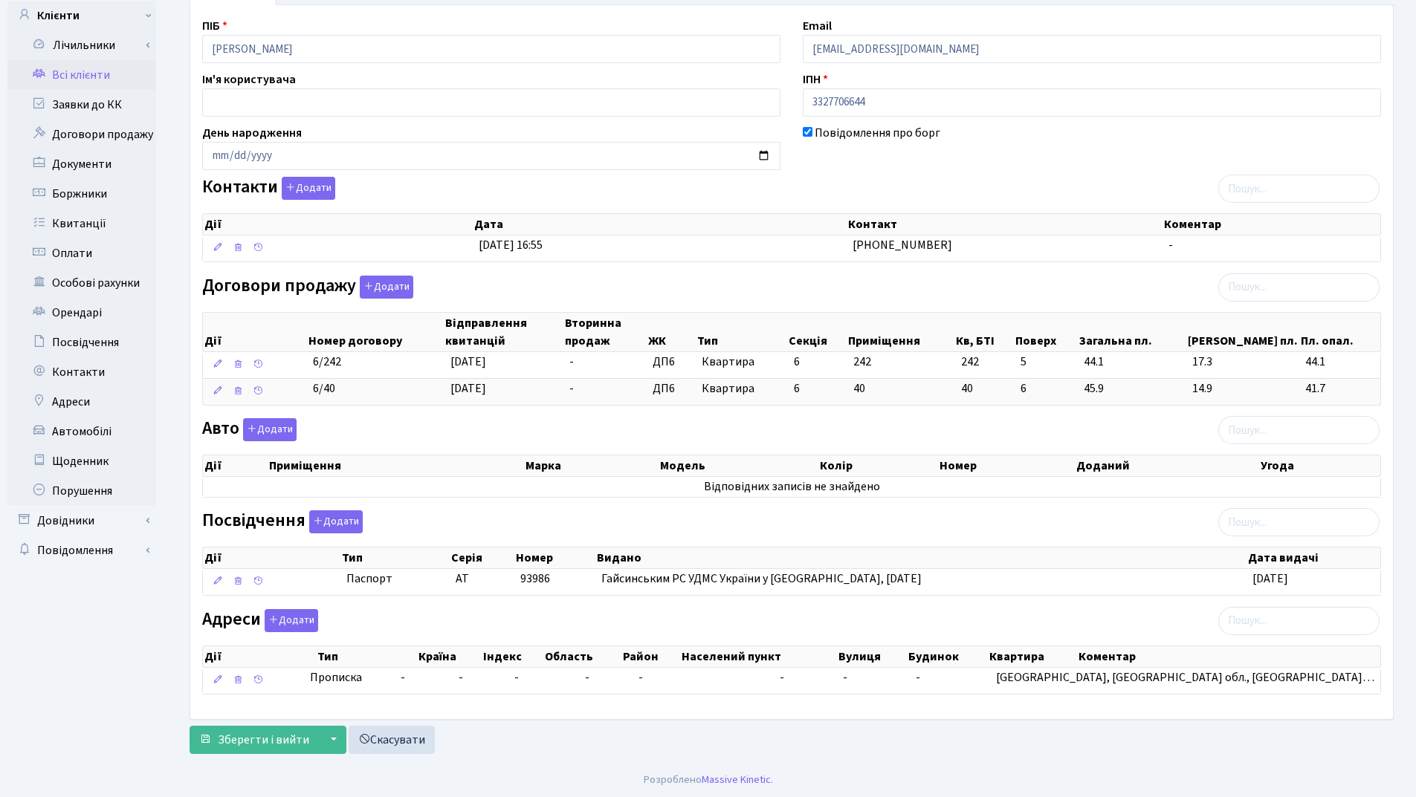
scroll to position [108, 0]
click at [340, 522] on button "Додати" at bounding box center [336, 520] width 54 height 23
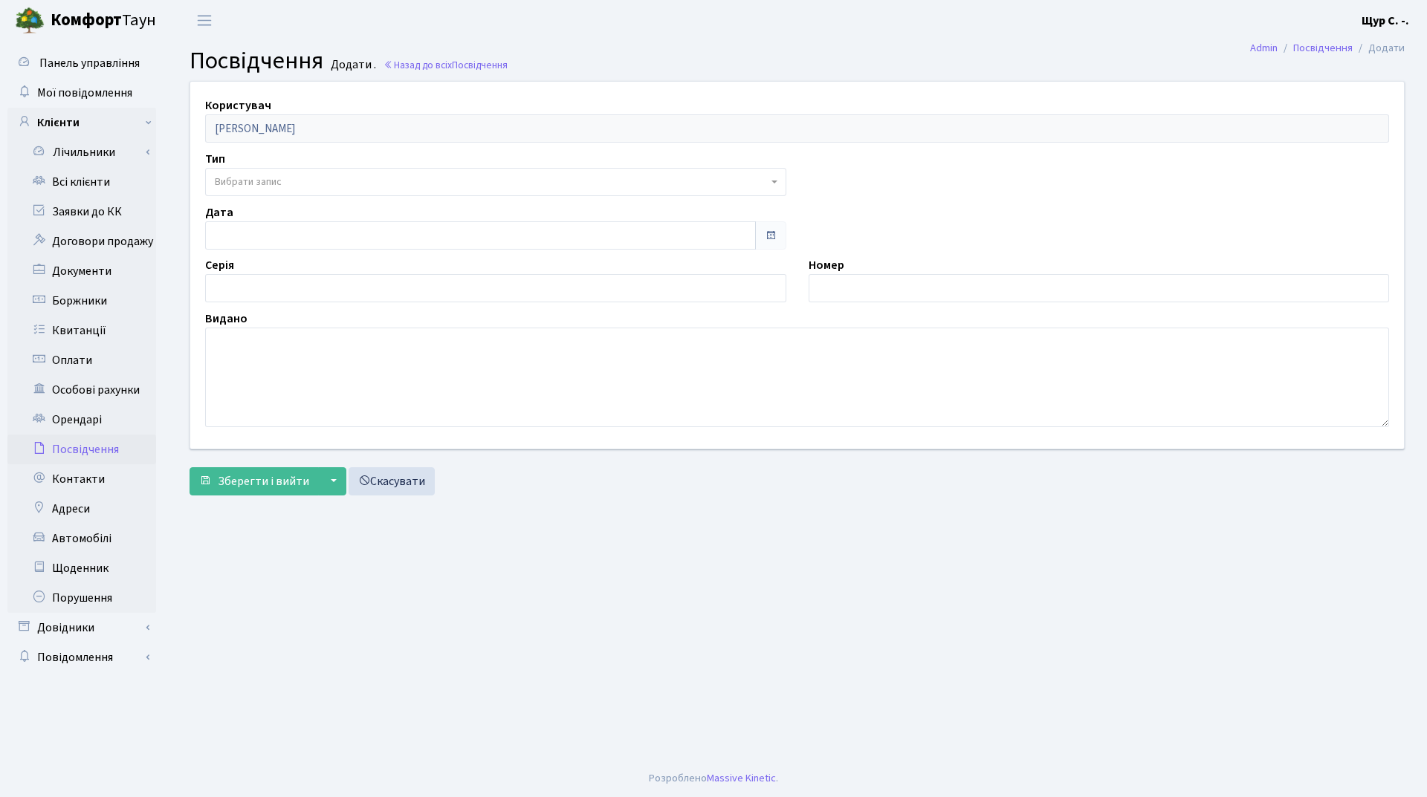
click at [285, 184] on span "Вибрати запис" at bounding box center [491, 182] width 553 height 15
select select "13"
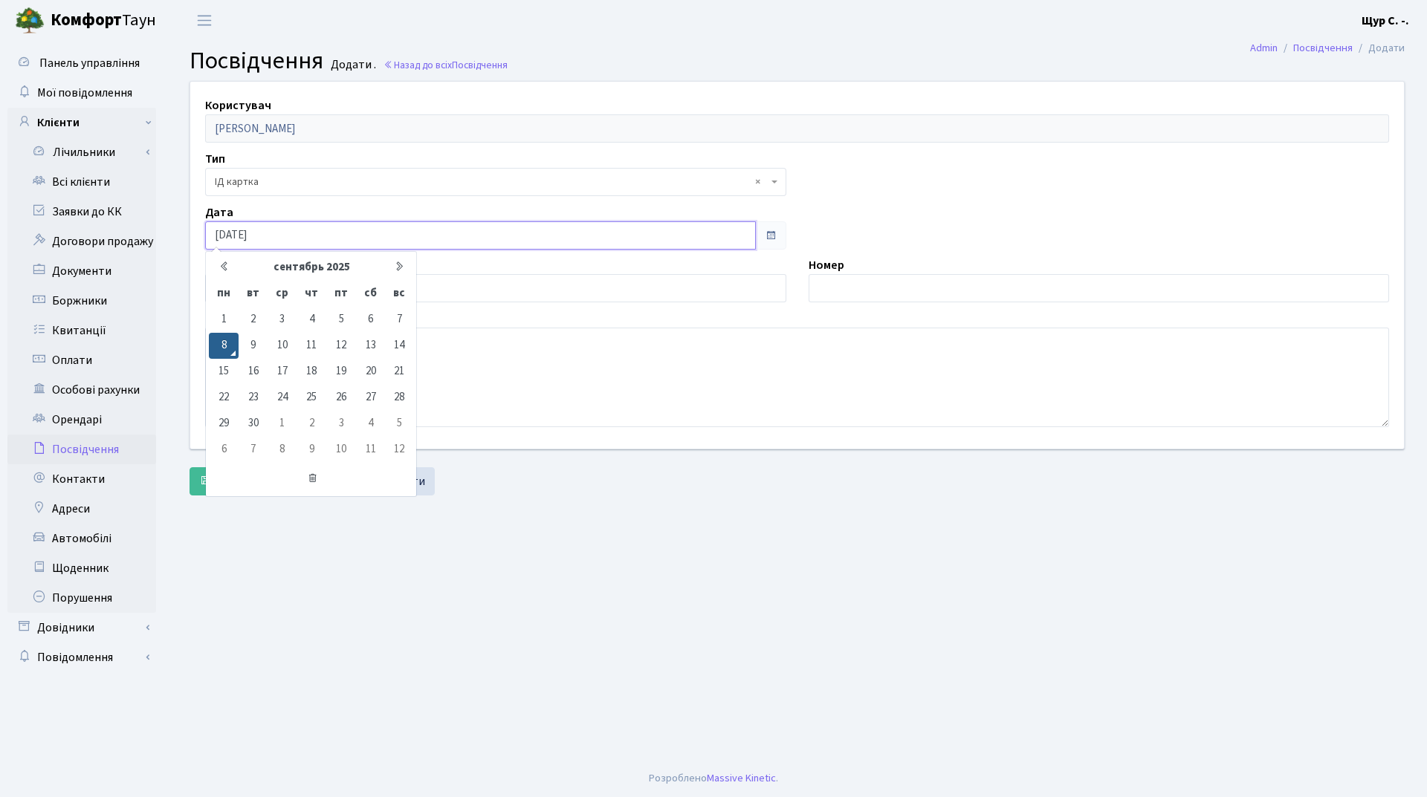
click at [270, 230] on input "08.09.2025" at bounding box center [480, 235] width 551 height 28
type input "0"
type input "15.12.2021"
click at [470, 296] on input "text" at bounding box center [495, 288] width 581 height 28
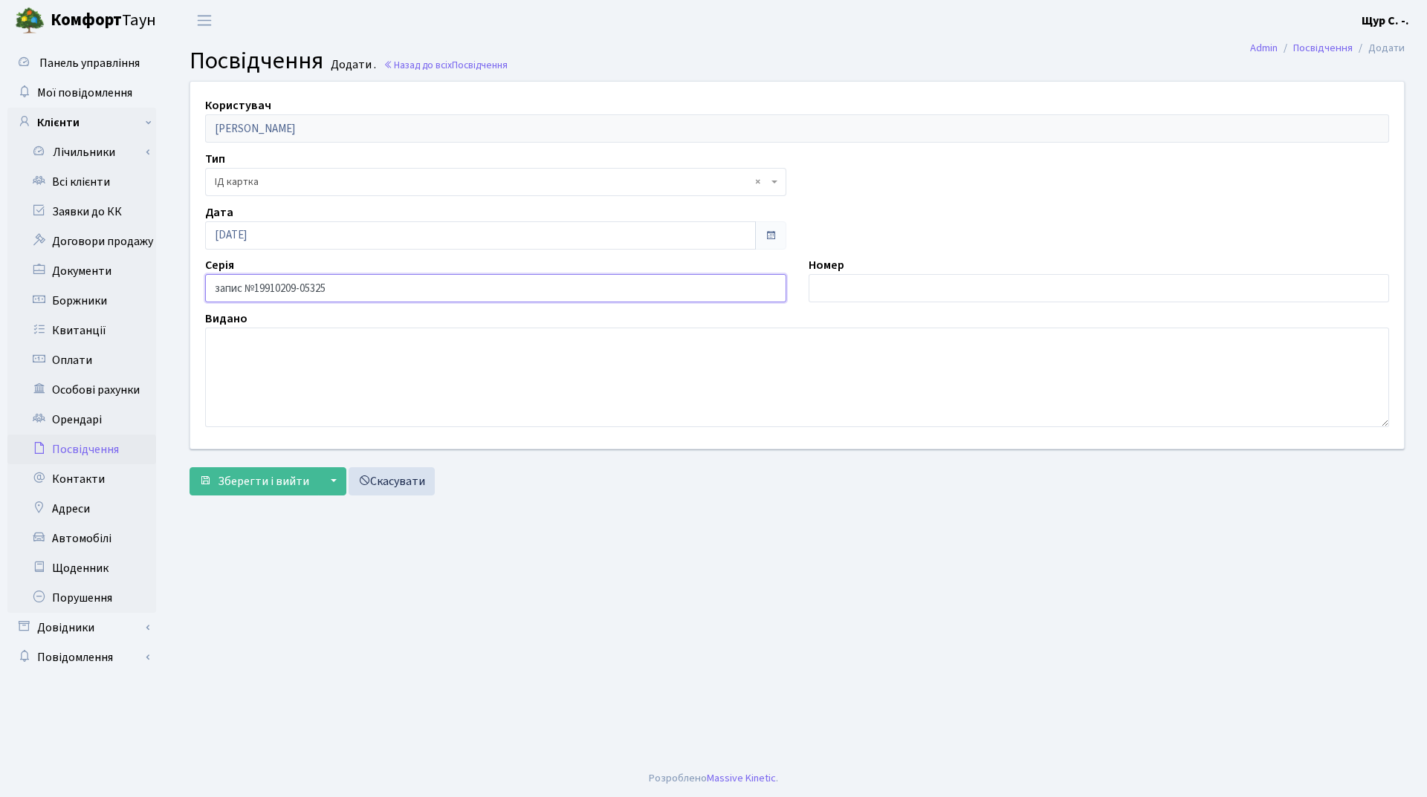
type input "запис №19910209-05325"
click at [854, 288] on input "text" at bounding box center [1098, 288] width 581 height 28
type input "007248763"
click at [331, 356] on textarea at bounding box center [797, 378] width 1184 height 100
type textarea "орган, що видав 8017"
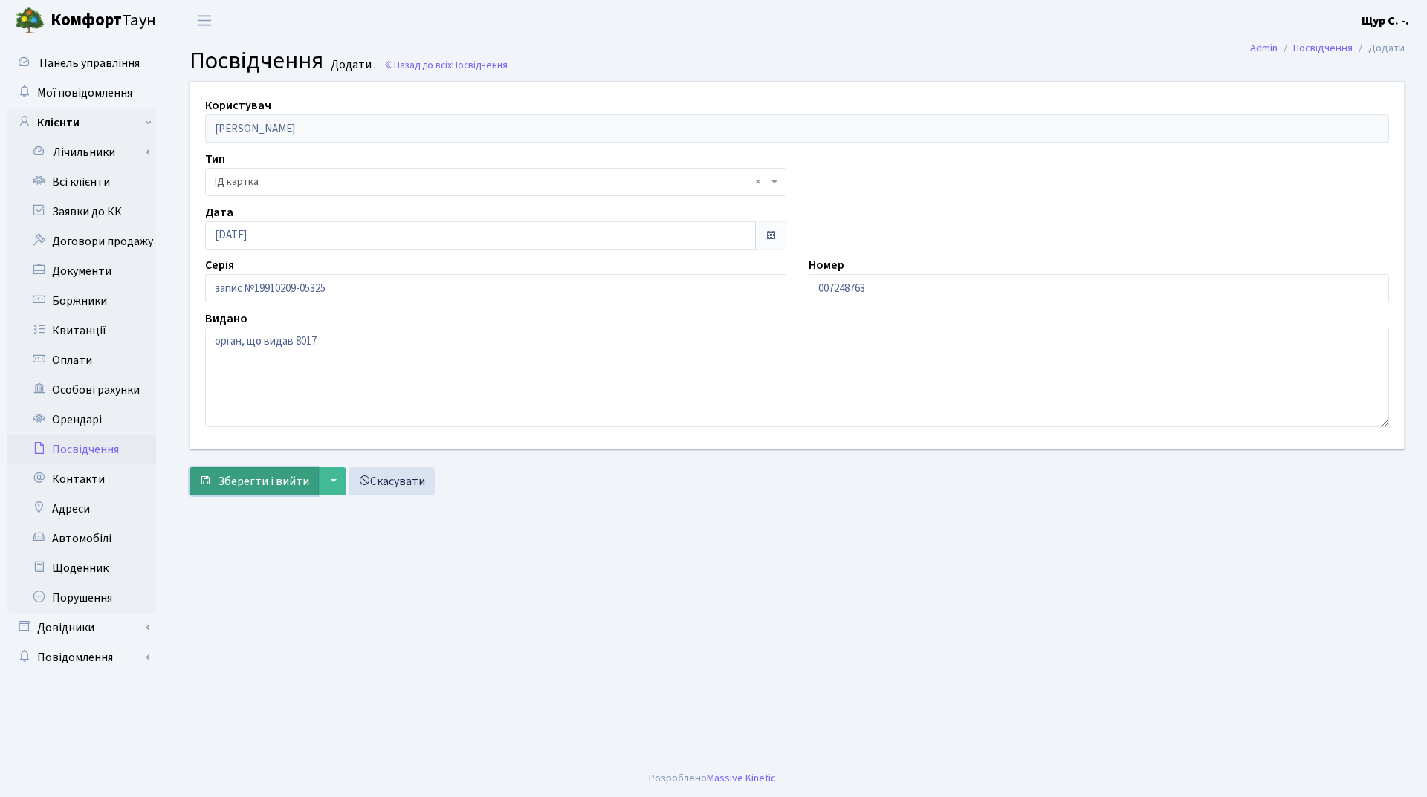
click at [237, 480] on span "Зберегти і вийти" at bounding box center [263, 481] width 91 height 16
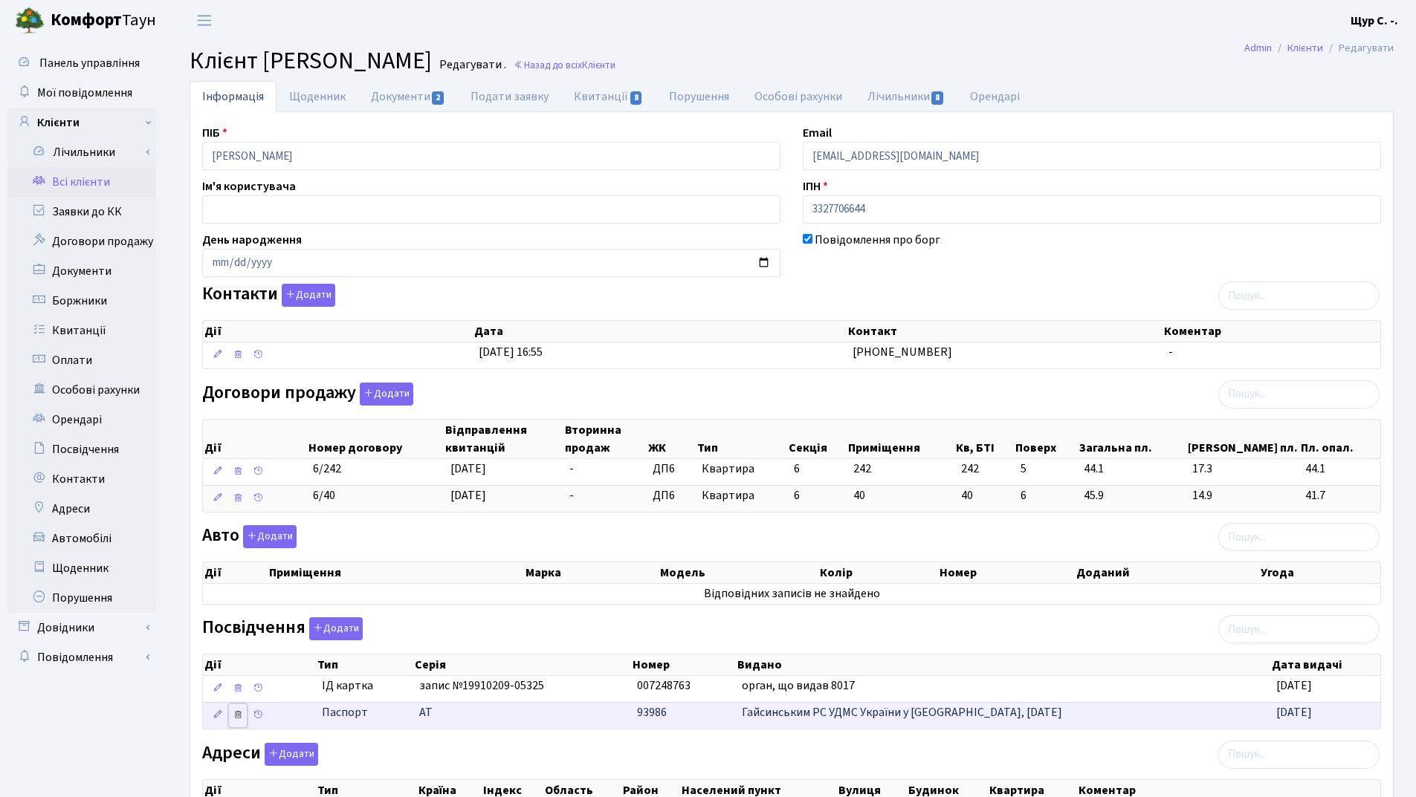
click at [236, 713] on icon at bounding box center [238, 715] width 10 height 10
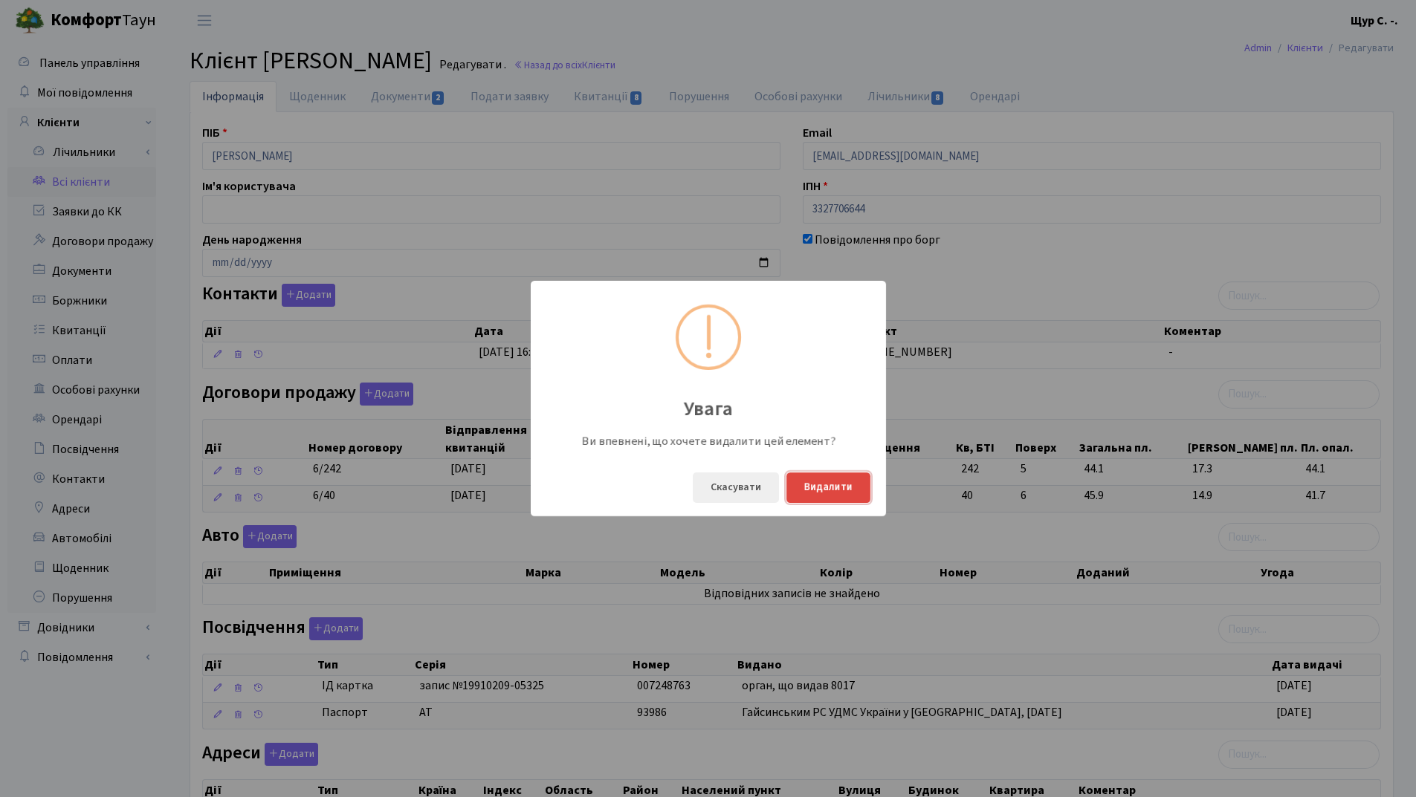
click at [835, 483] on button "Видалити" at bounding box center [828, 488] width 84 height 30
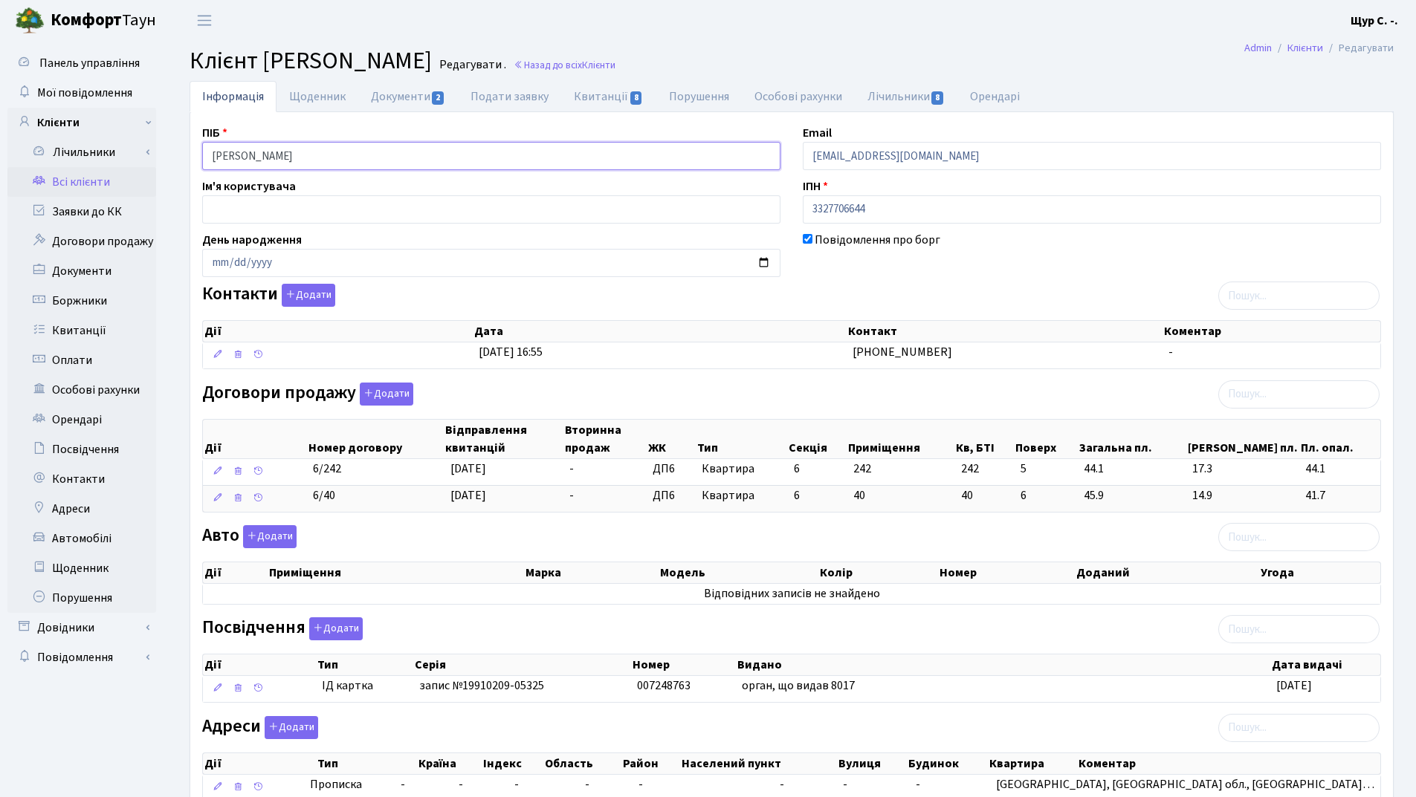
drag, startPoint x: 241, startPoint y: 152, endPoint x: 175, endPoint y: 157, distance: 65.6
click at [175, 157] on div "Інформація Щоденник Документи 2 Подати заявку Квитанції 8 Порушення Особові рах…" at bounding box center [791, 475] width 1248 height 788
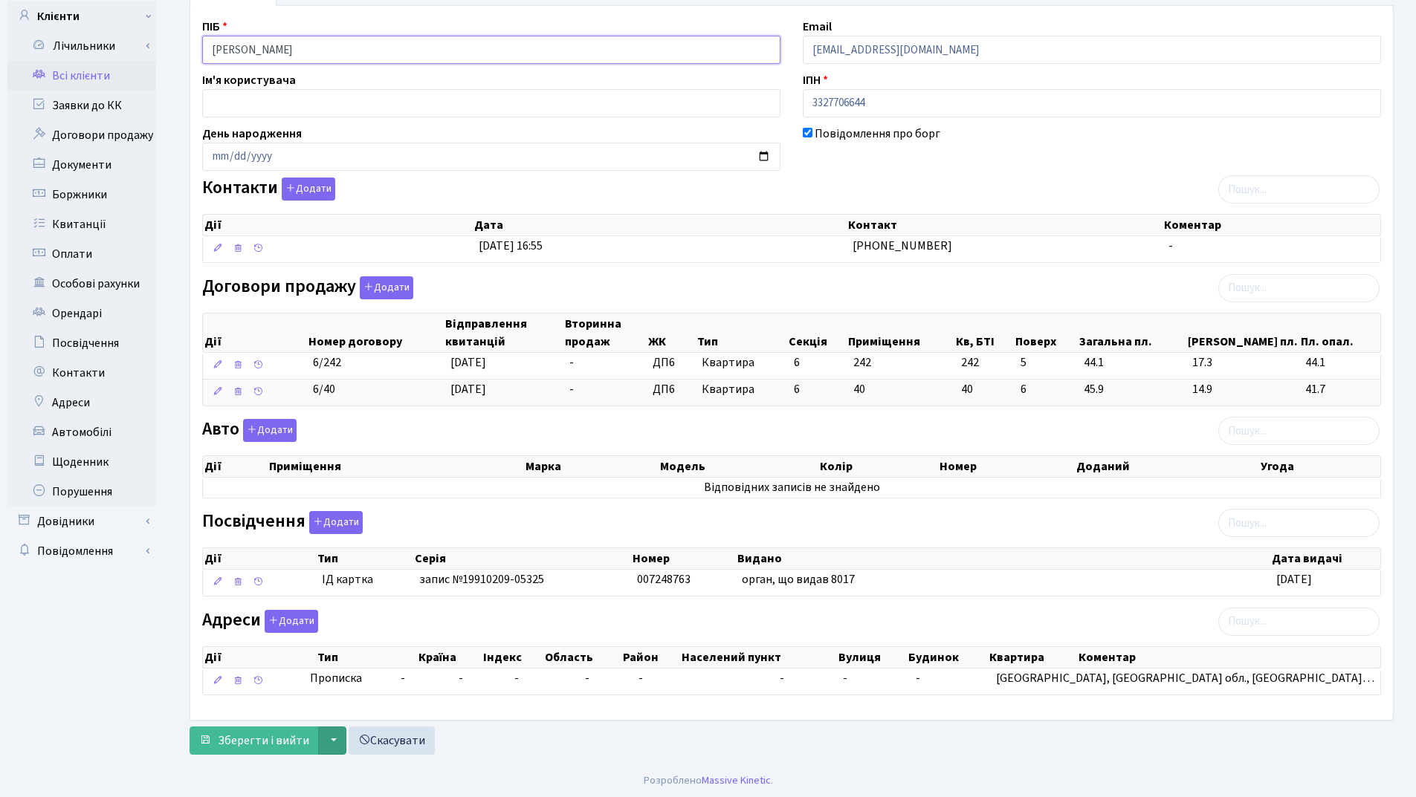
scroll to position [108, 0]
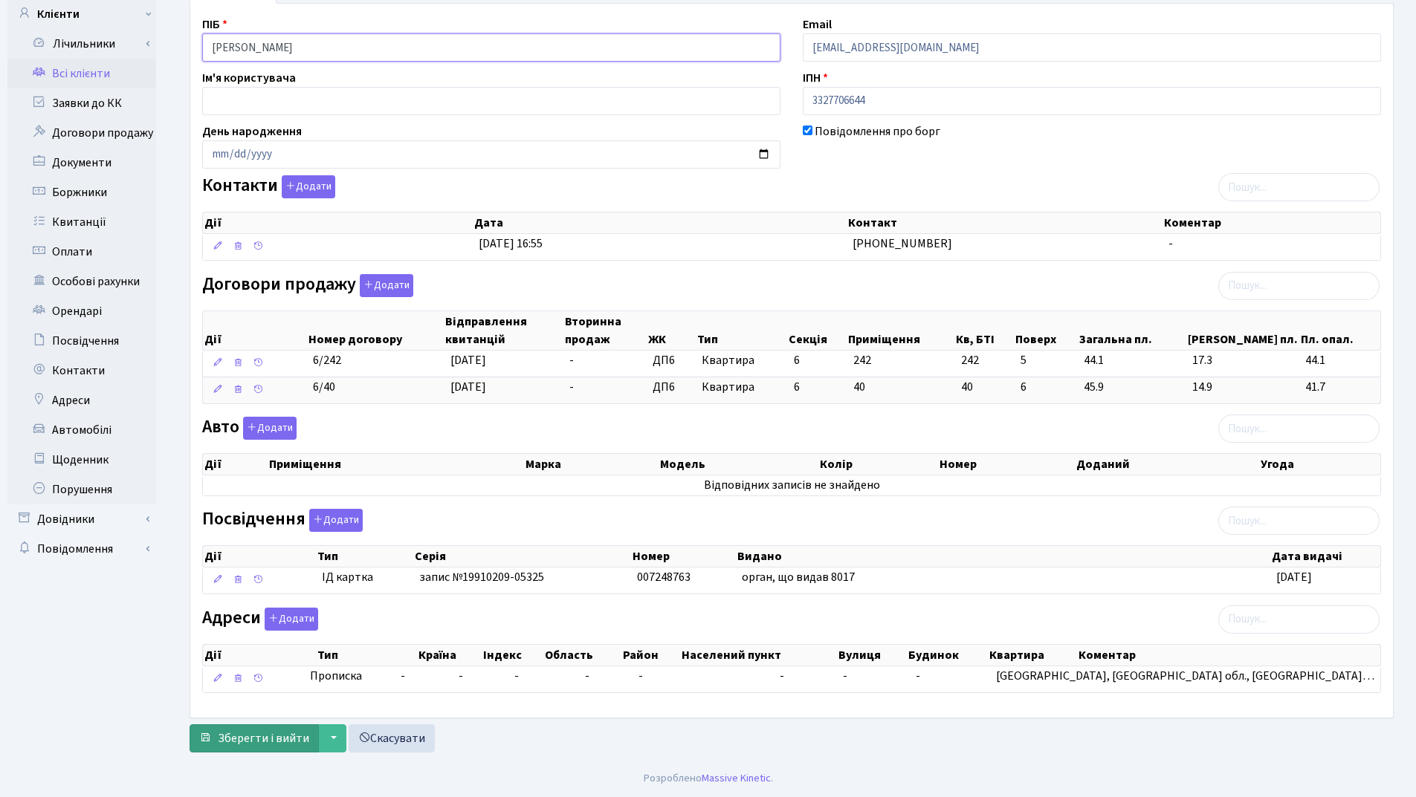
type input "[PERSON_NAME]"
click at [276, 741] on span "Зберегти і вийти" at bounding box center [263, 738] width 91 height 16
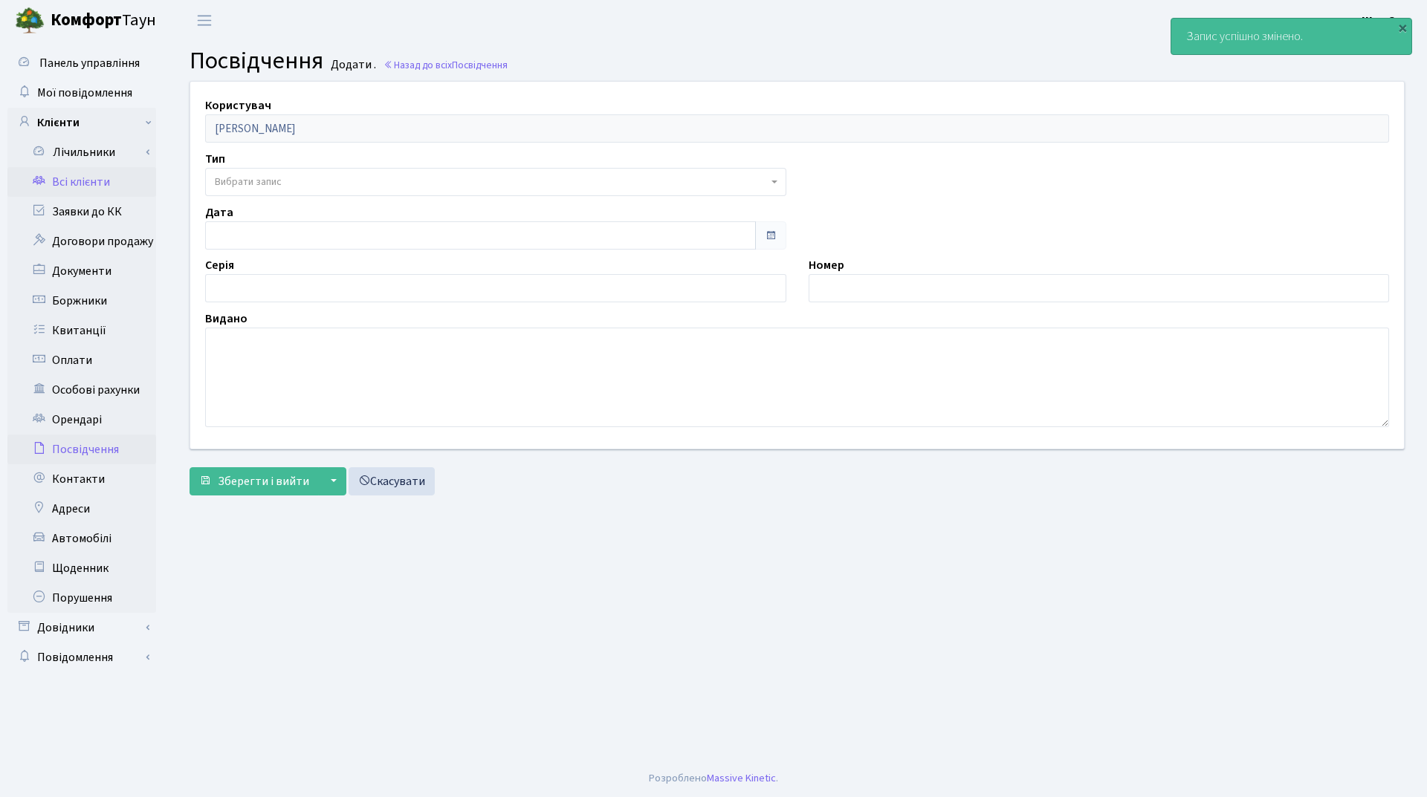
click at [113, 180] on link "Всі клієнти" at bounding box center [81, 182] width 149 height 30
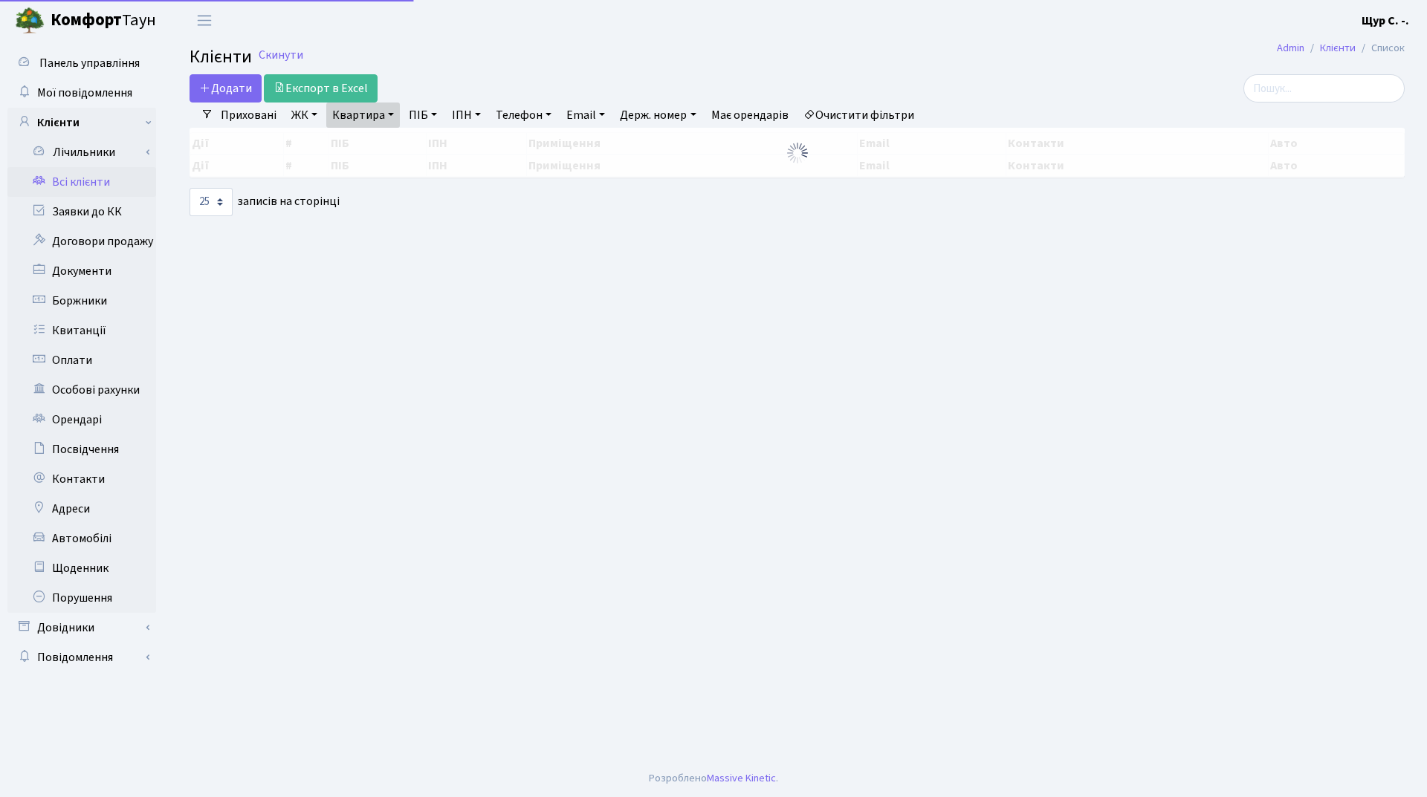
select select "25"
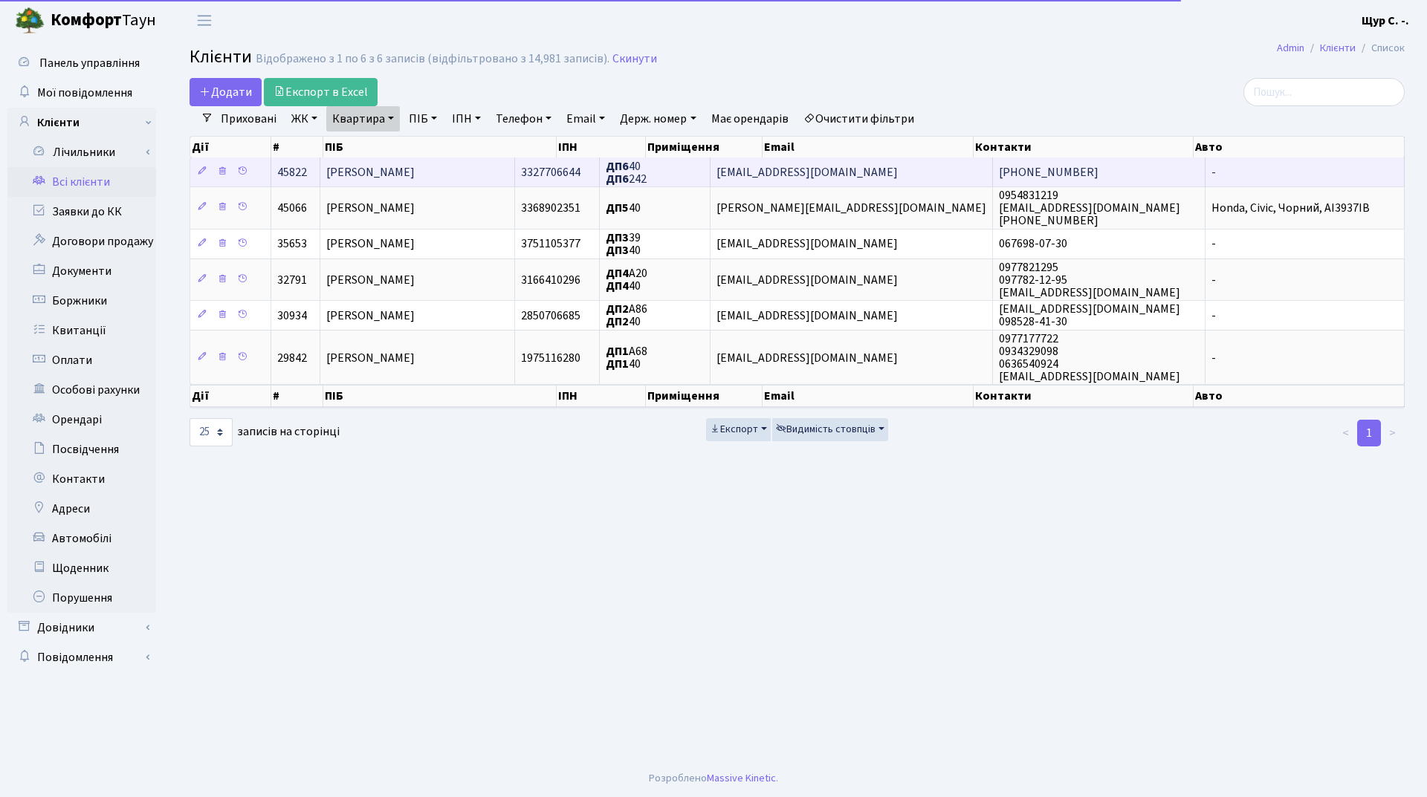
click at [415, 174] on span "[PERSON_NAME]" at bounding box center [370, 172] width 88 height 16
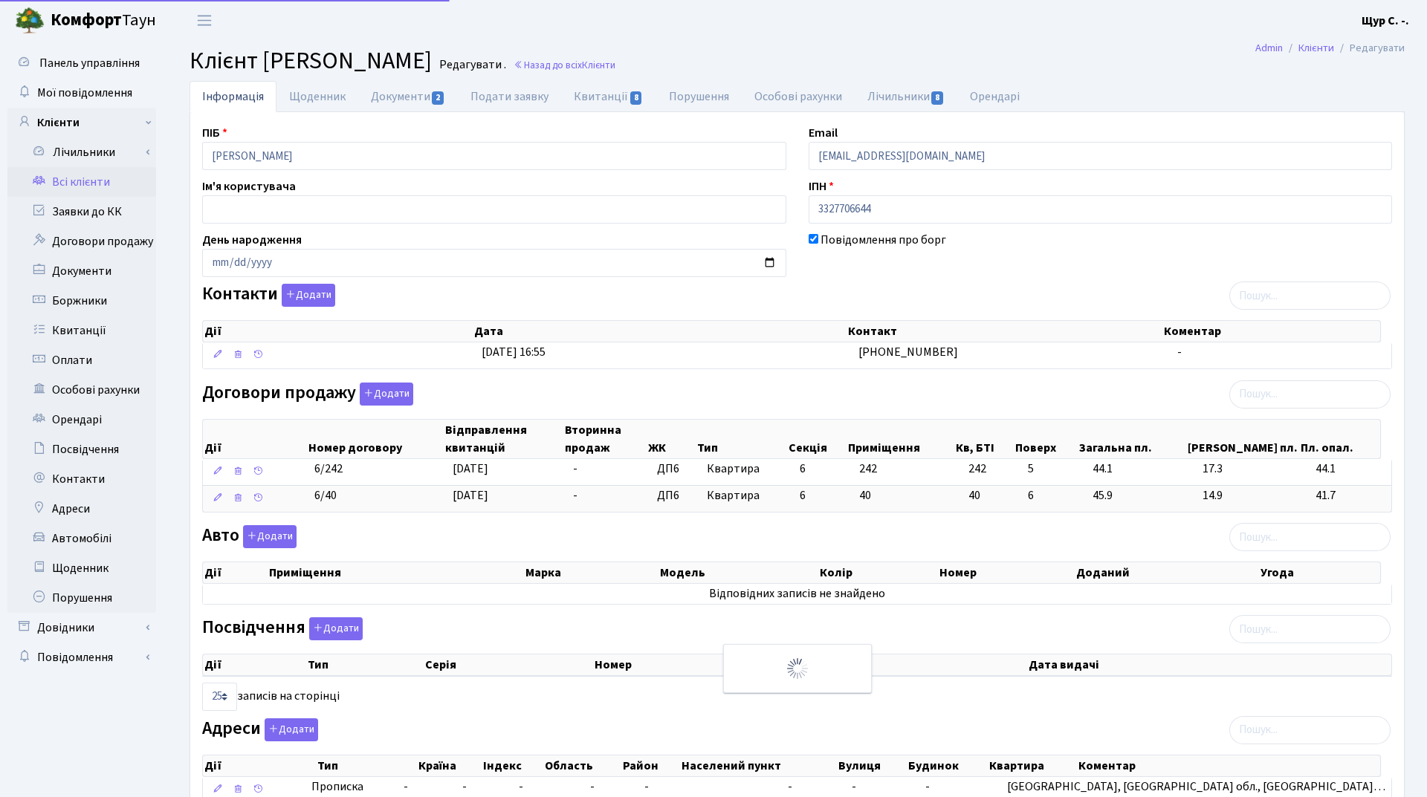
select select "25"
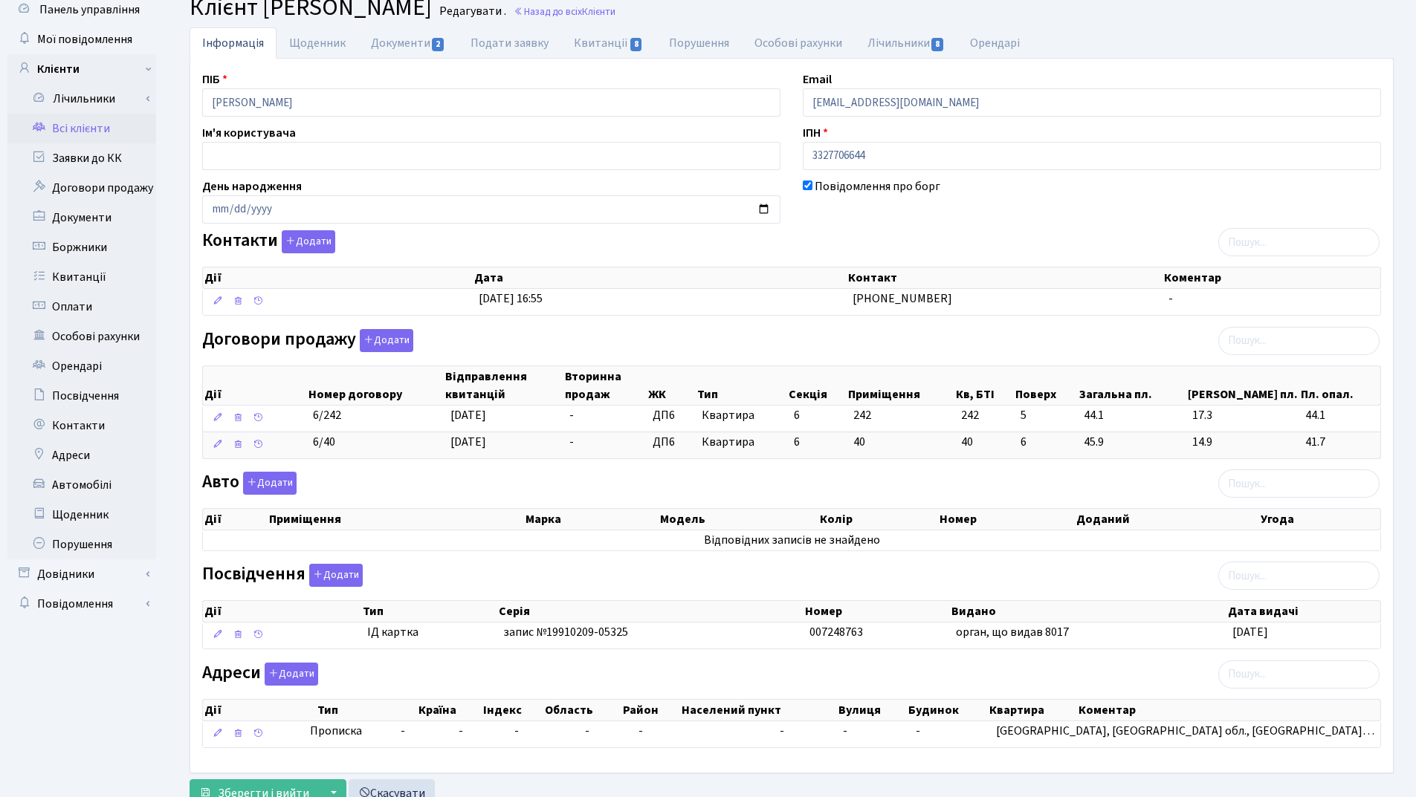
scroll to position [108, 0]
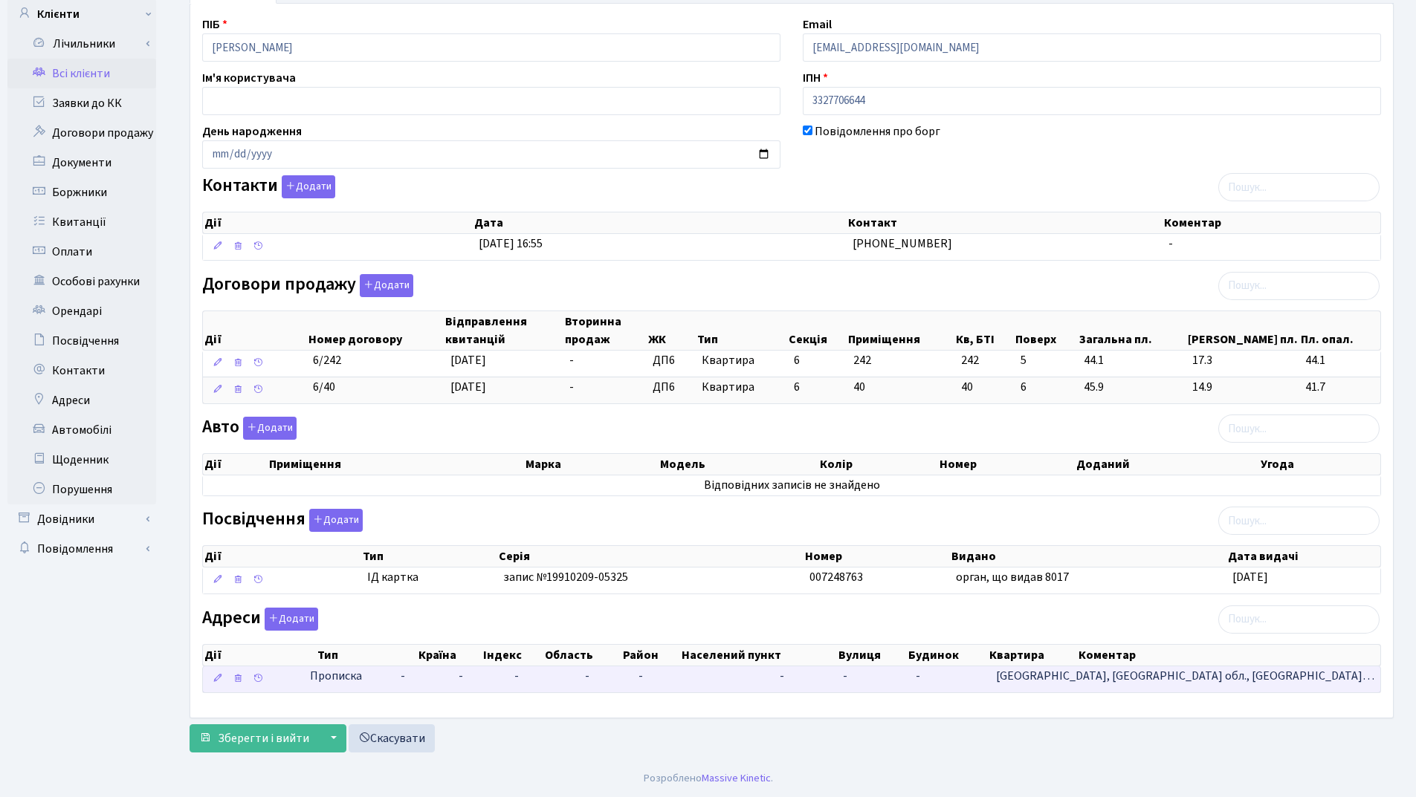
click at [837, 687] on td "-" at bounding box center [805, 680] width 63 height 26
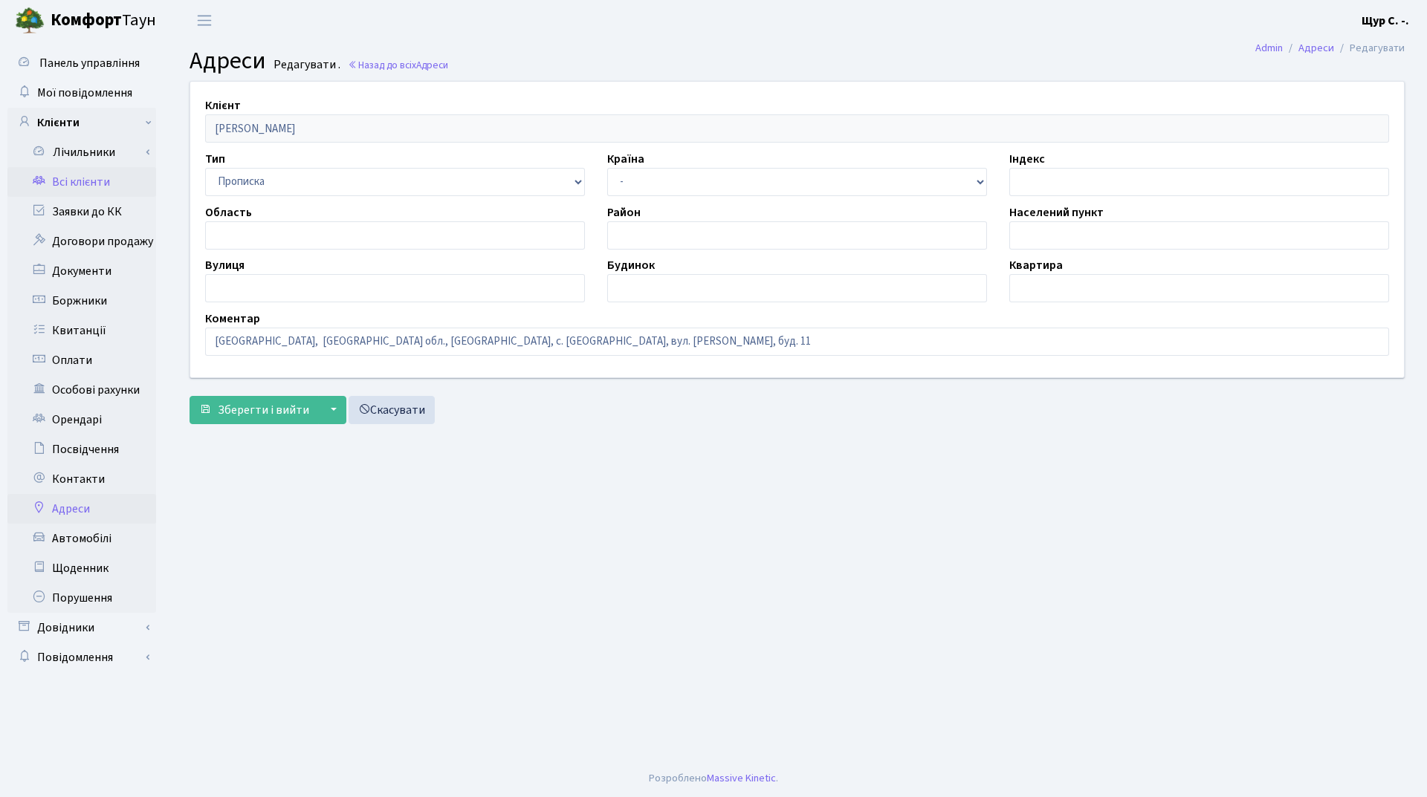
click at [111, 176] on link "Всі клієнти" at bounding box center [81, 182] width 149 height 30
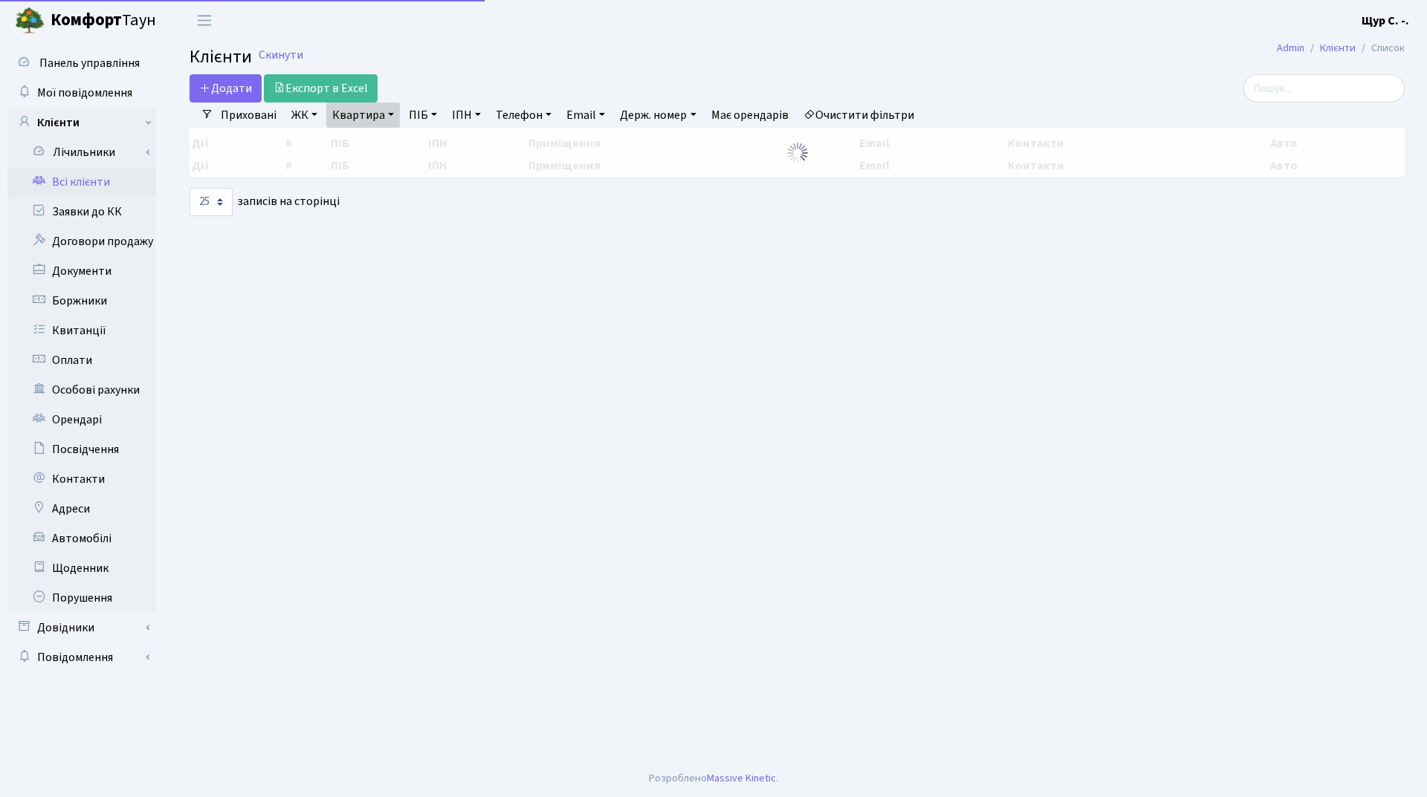
select select "25"
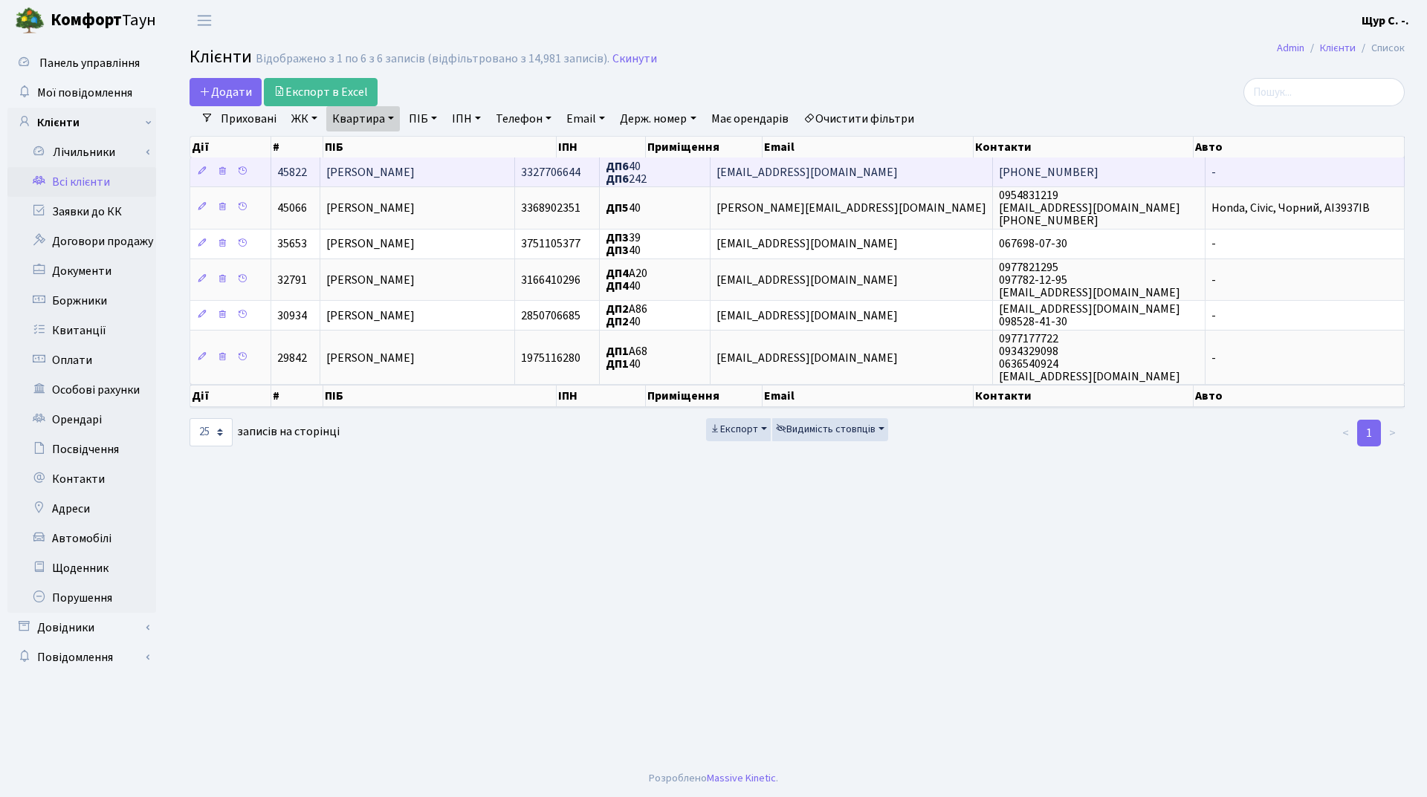
click at [408, 166] on span "[PERSON_NAME]" at bounding box center [370, 172] width 88 height 16
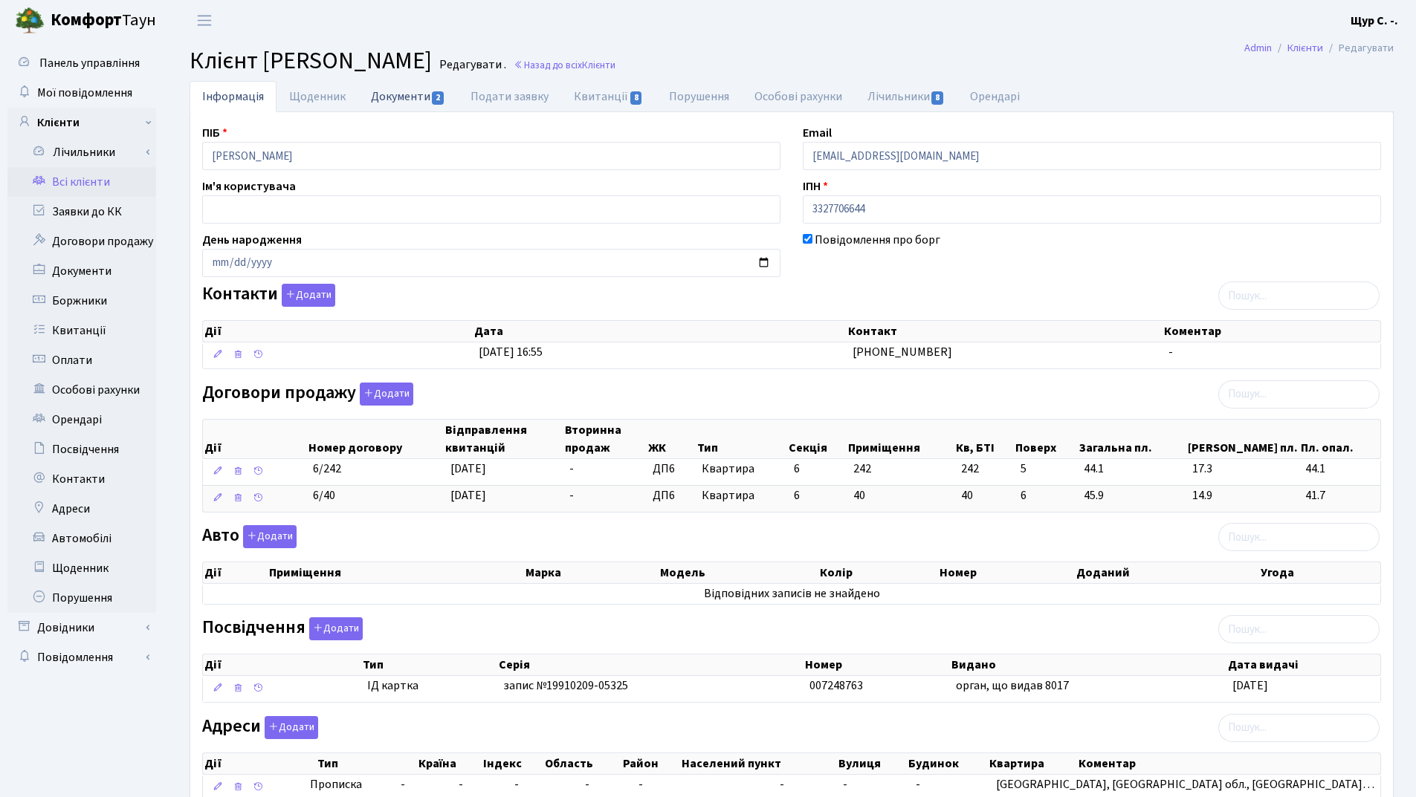
click at [385, 91] on link "Документи 2" at bounding box center [408, 96] width 100 height 30
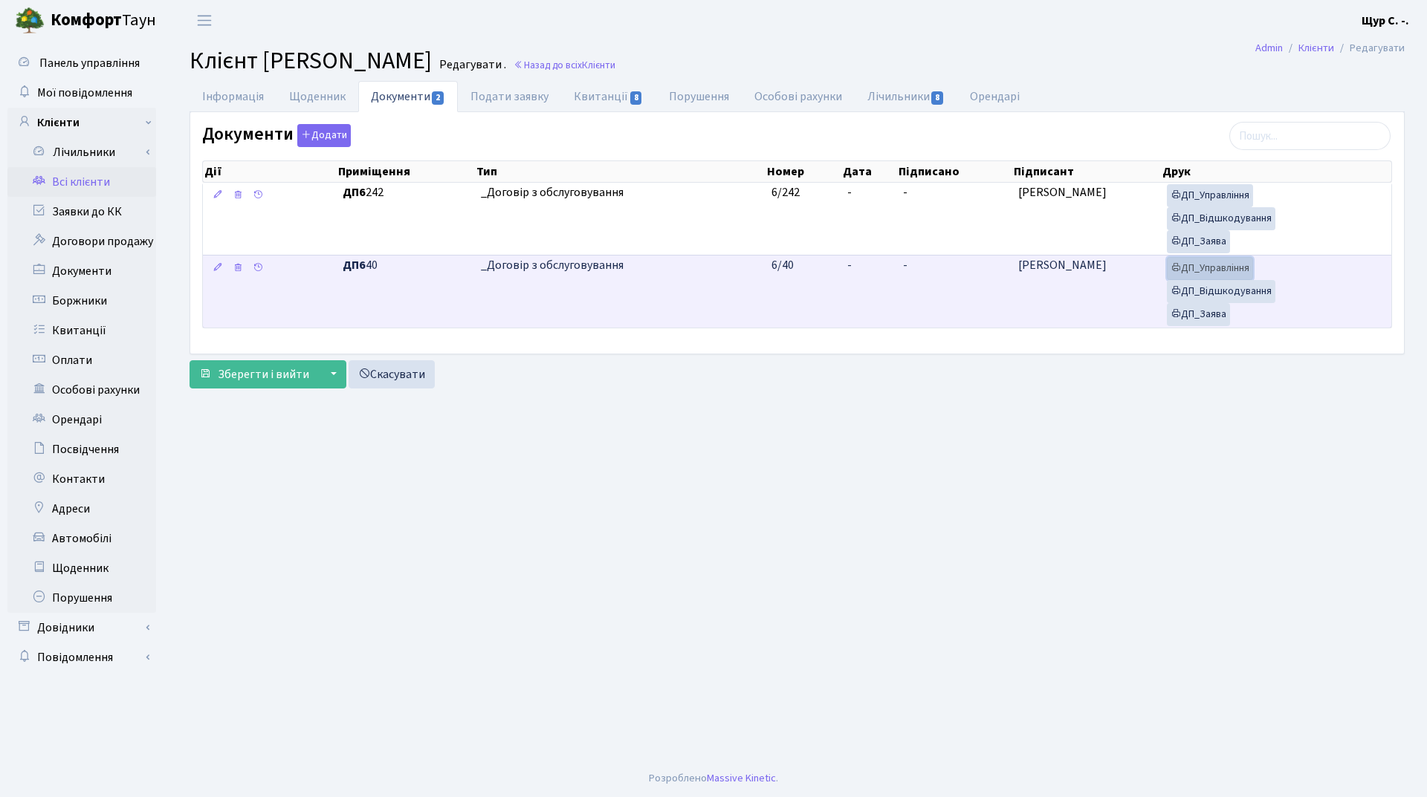
click at [1205, 268] on link "ДП_Управління" at bounding box center [1210, 268] width 86 height 23
click at [1231, 285] on link "ДП_Відшкодування" at bounding box center [1221, 291] width 108 height 23
click at [1193, 316] on link "ДП_Заява" at bounding box center [1198, 314] width 63 height 23
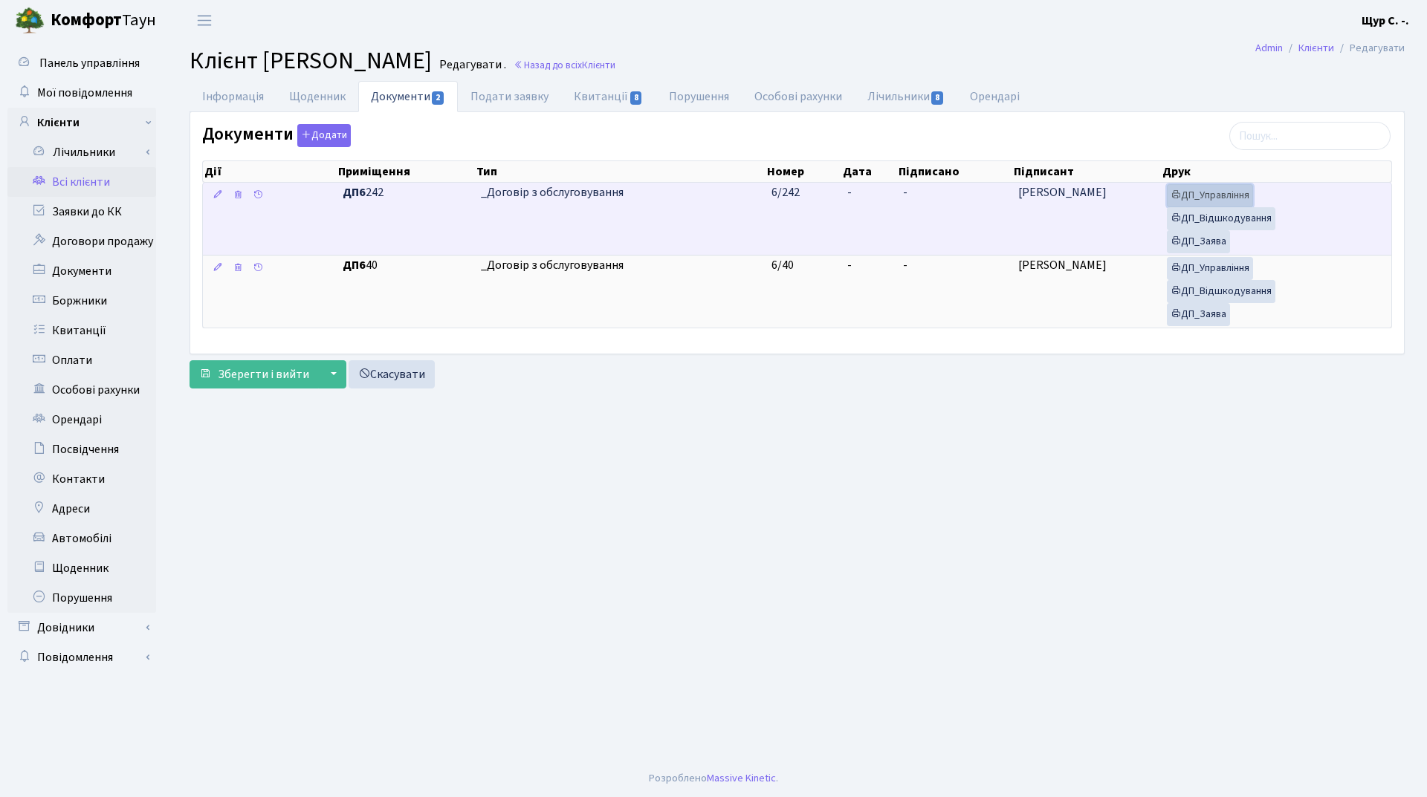
click at [1231, 199] on link "ДП_Управління" at bounding box center [1210, 195] width 86 height 23
click at [1239, 222] on link "ДП_Відшкодування" at bounding box center [1221, 218] width 108 height 23
click at [1225, 238] on link "ДП_Заява" at bounding box center [1198, 241] width 63 height 23
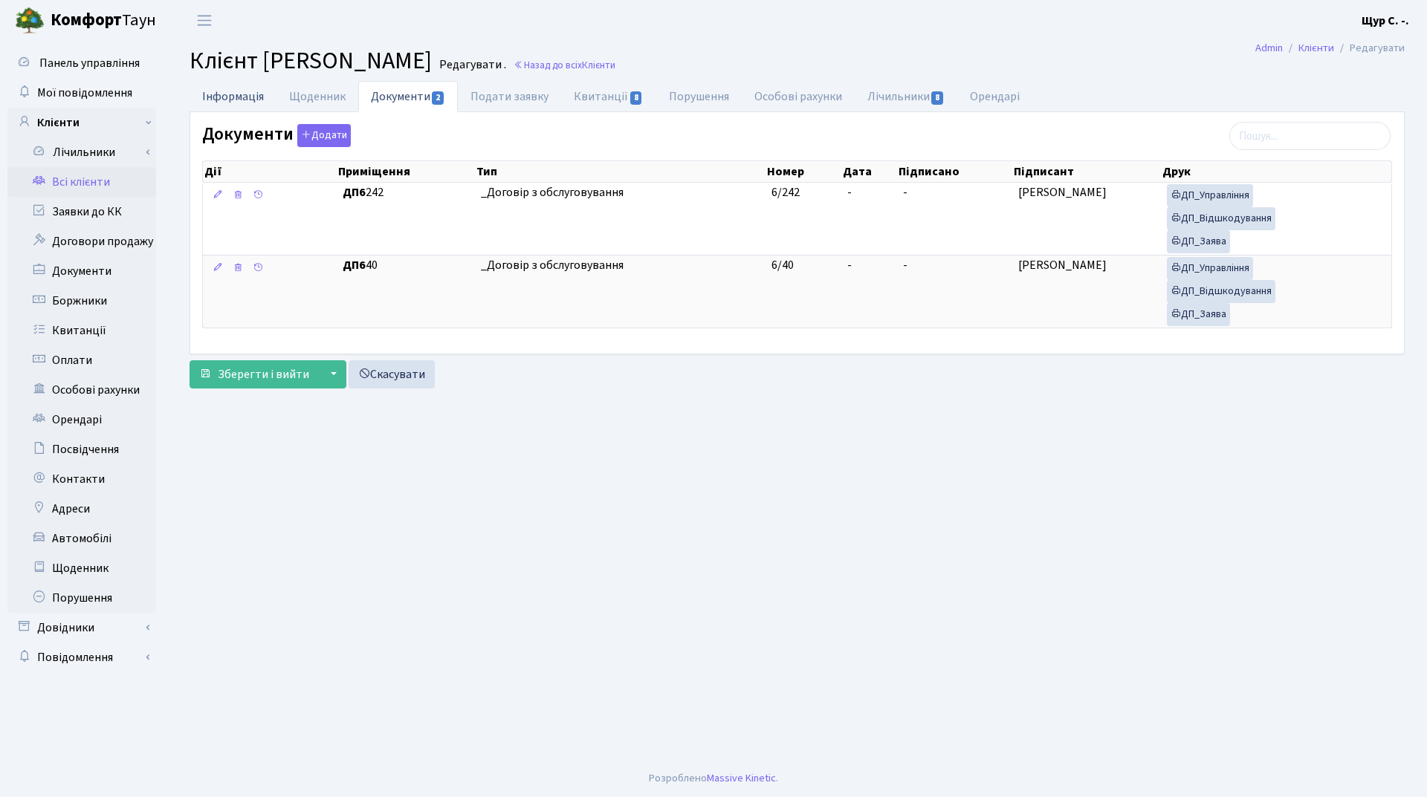
click at [245, 98] on link "Інформація" at bounding box center [232, 96] width 87 height 30
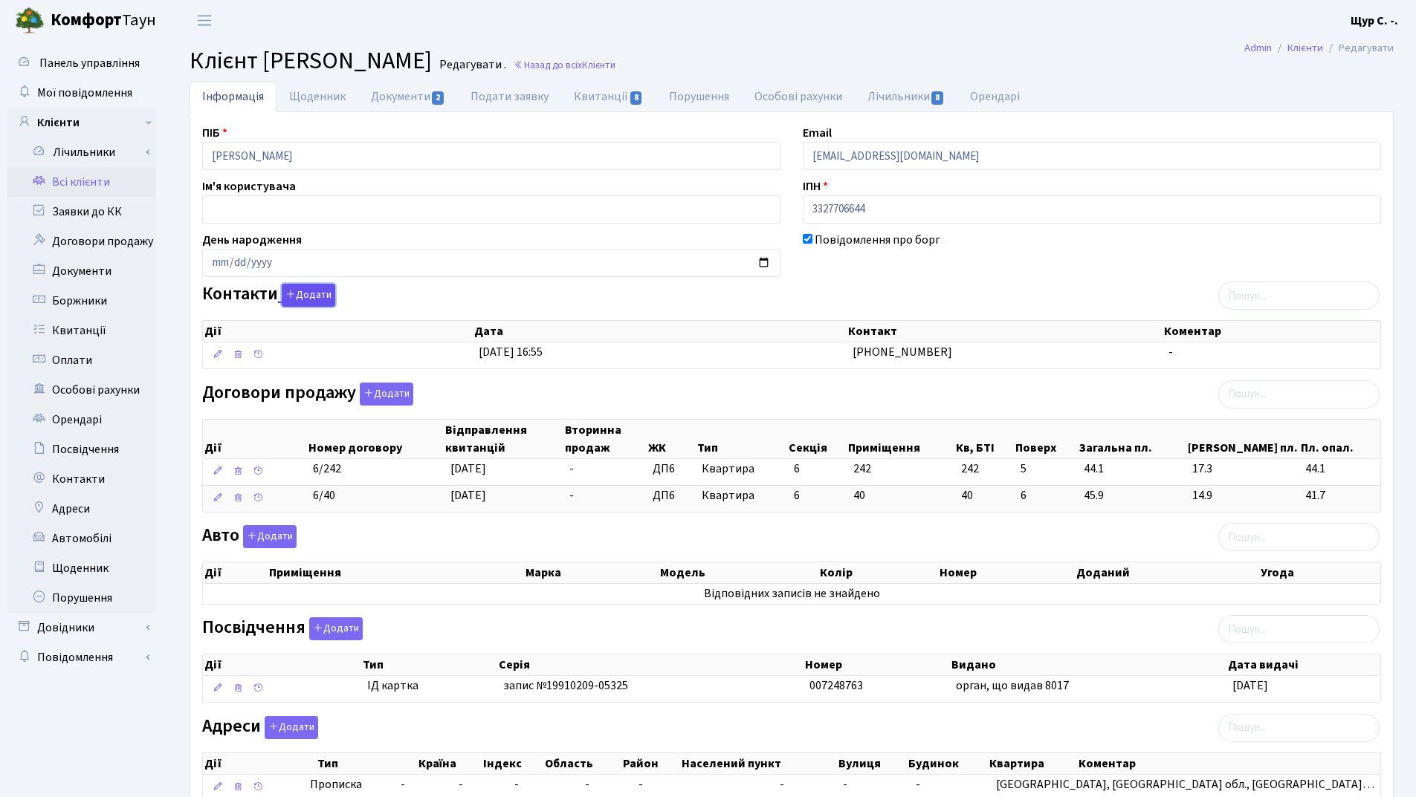
click at [308, 302] on button "Додати" at bounding box center [309, 295] width 54 height 23
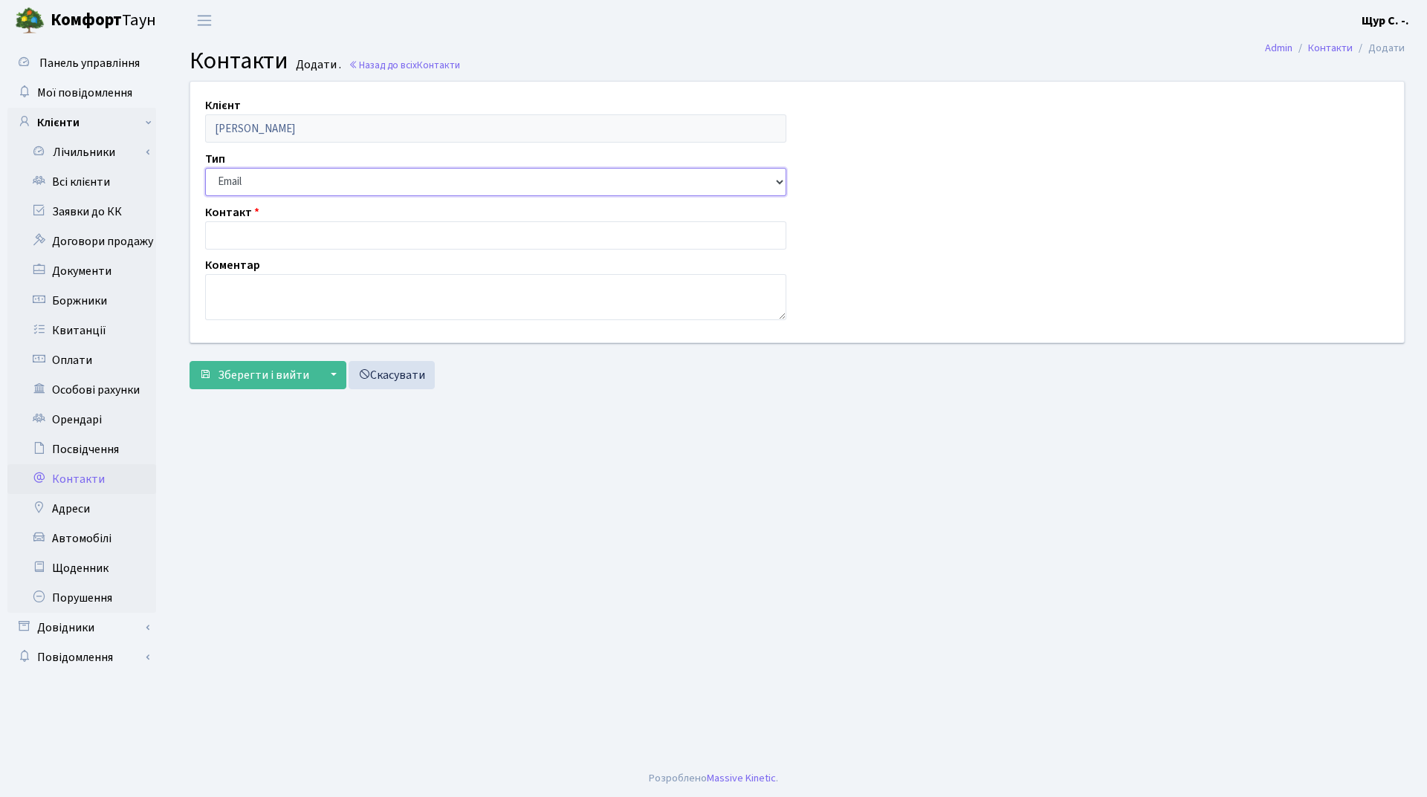
click at [301, 183] on select "Email Телефон" at bounding box center [495, 182] width 581 height 28
select select "1"
click at [205, 168] on select "Email Телефон" at bounding box center [495, 182] width 581 height 28
click at [288, 240] on input "text" at bounding box center [495, 235] width 581 height 28
type input "050-421-51-21"
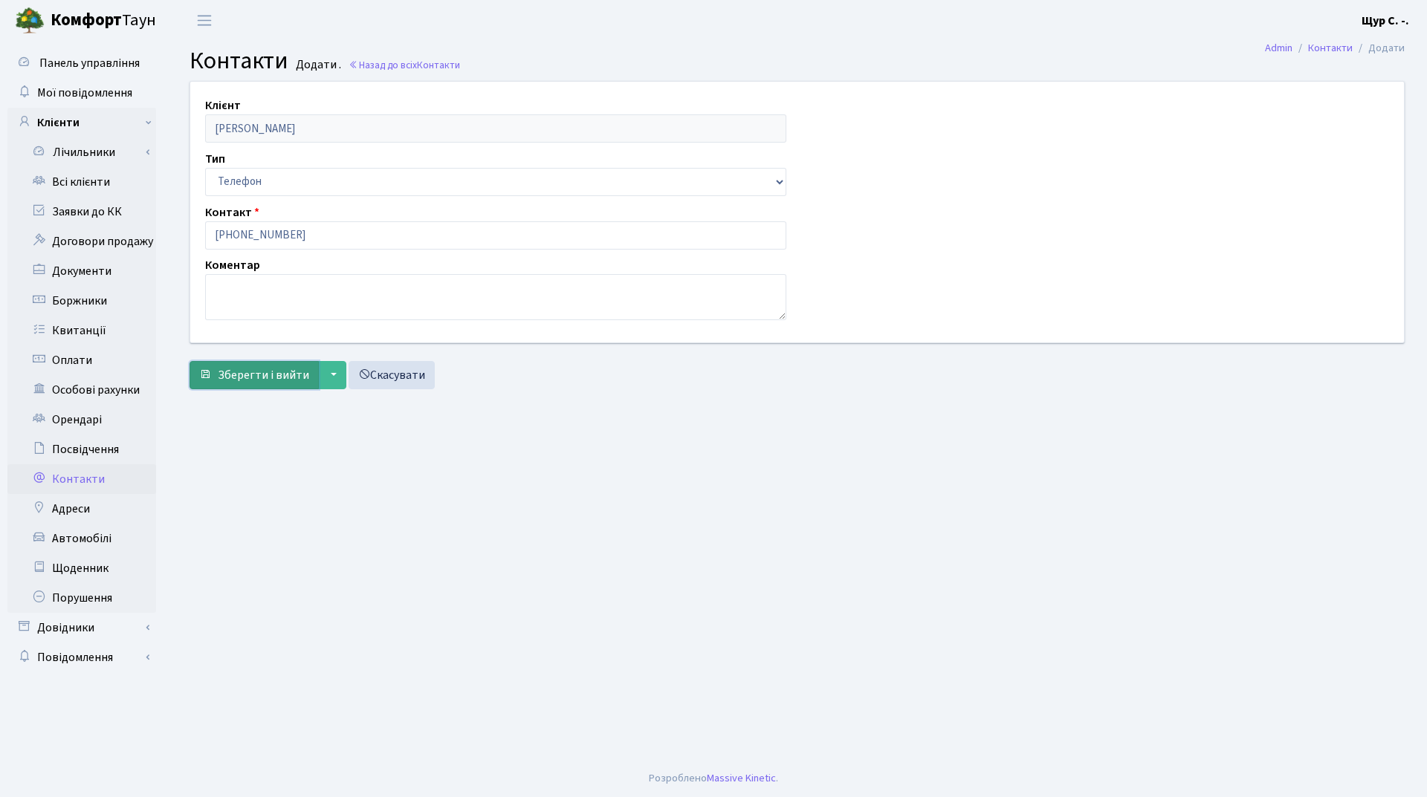
click at [250, 381] on span "Зберегти і вийти" at bounding box center [263, 375] width 91 height 16
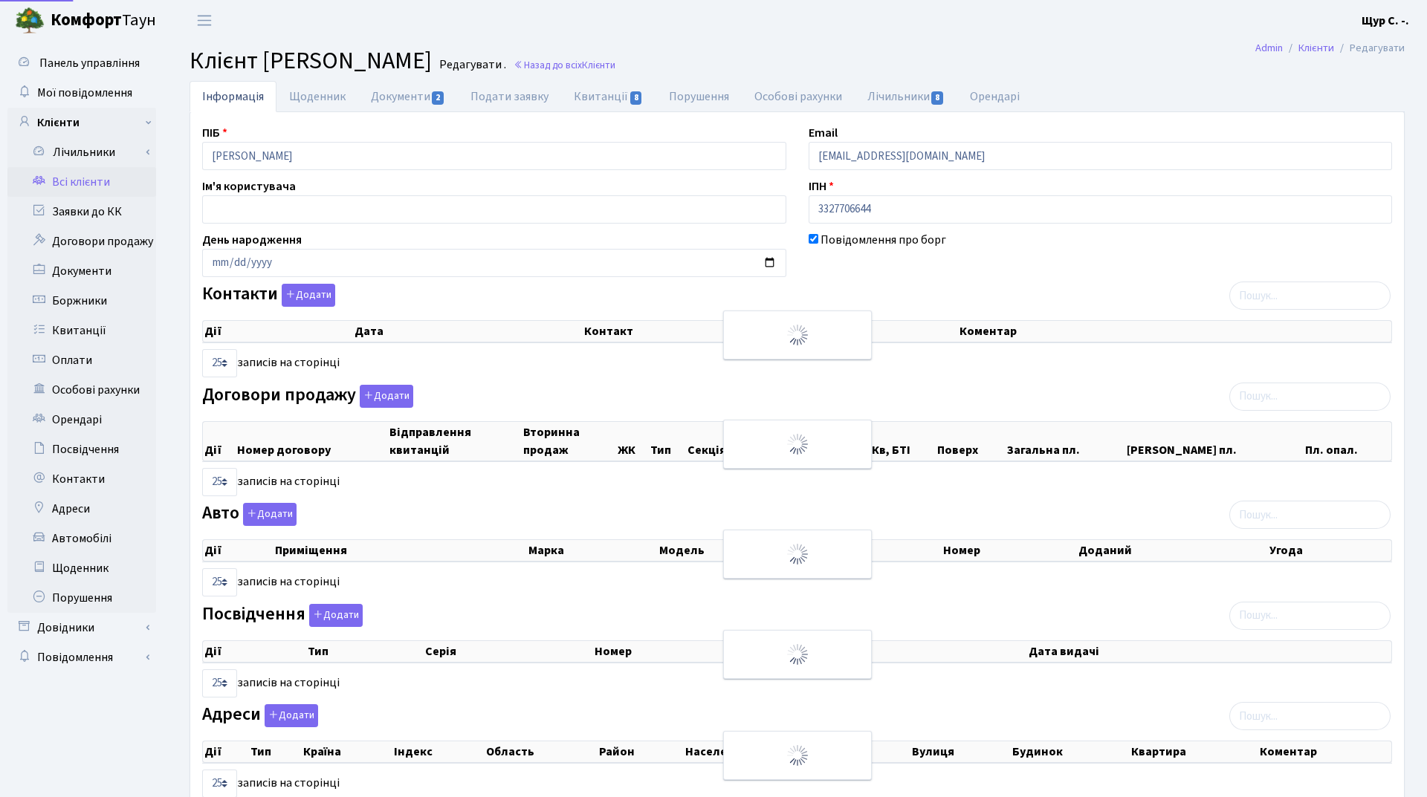
select select "25"
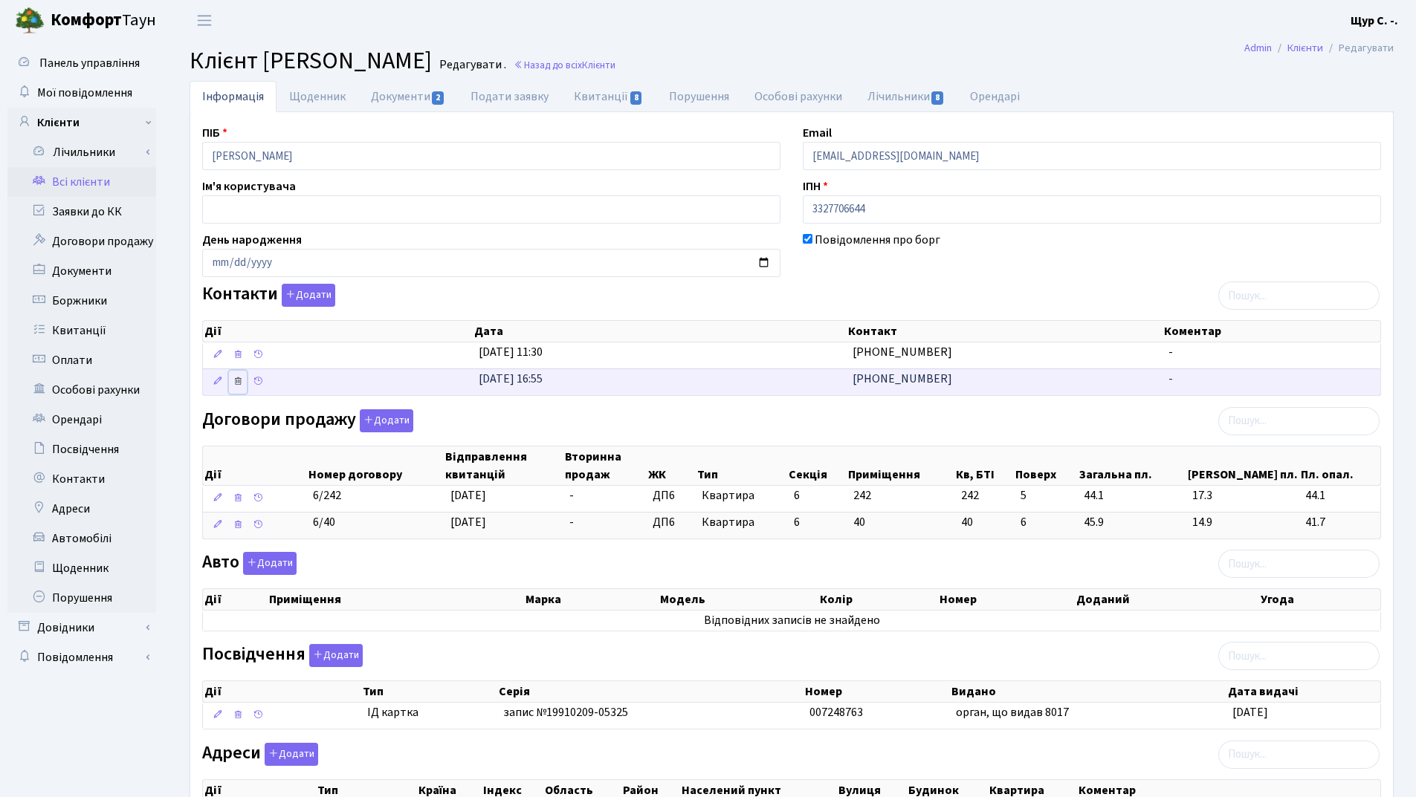
click at [241, 385] on icon at bounding box center [238, 381] width 10 height 10
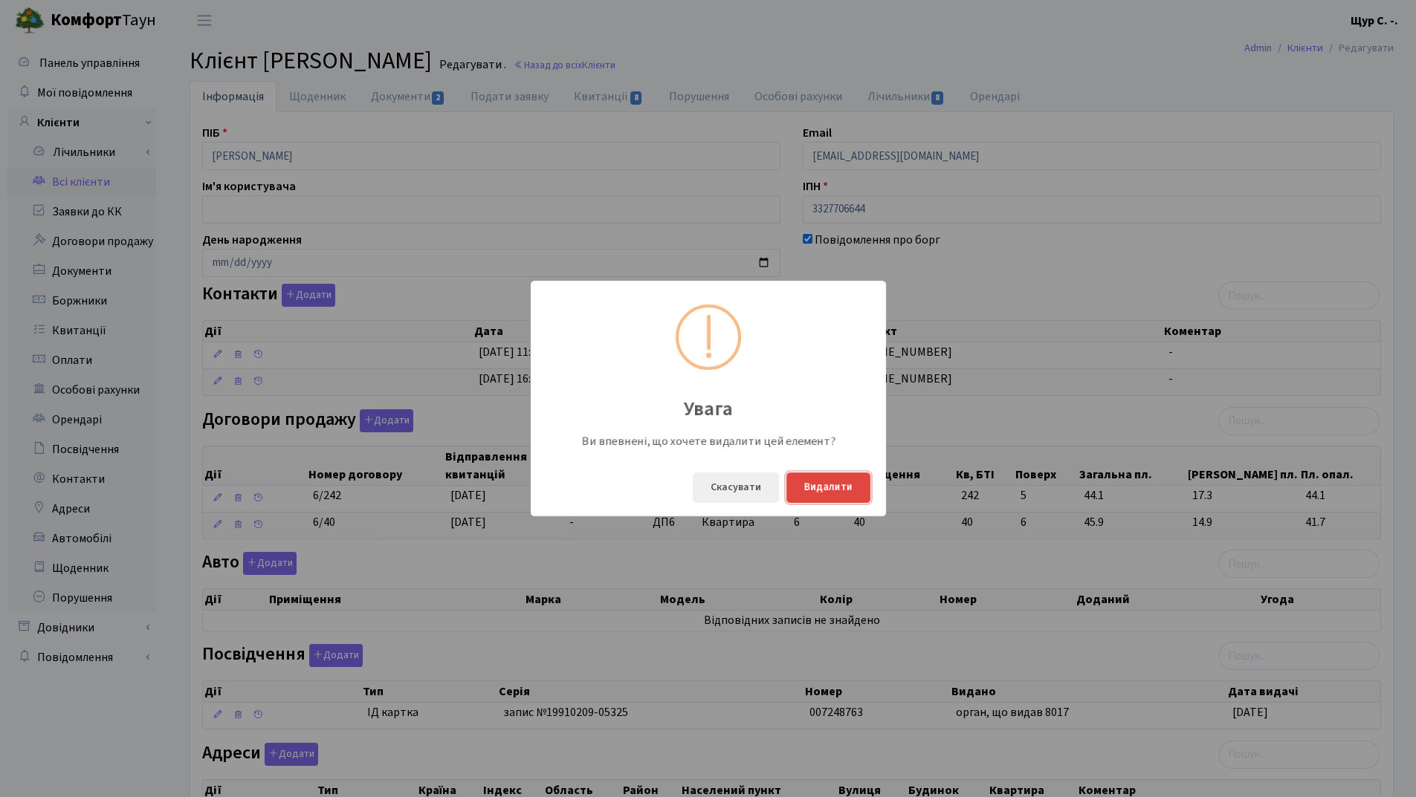
click at [812, 485] on button "Видалити" at bounding box center [828, 488] width 84 height 30
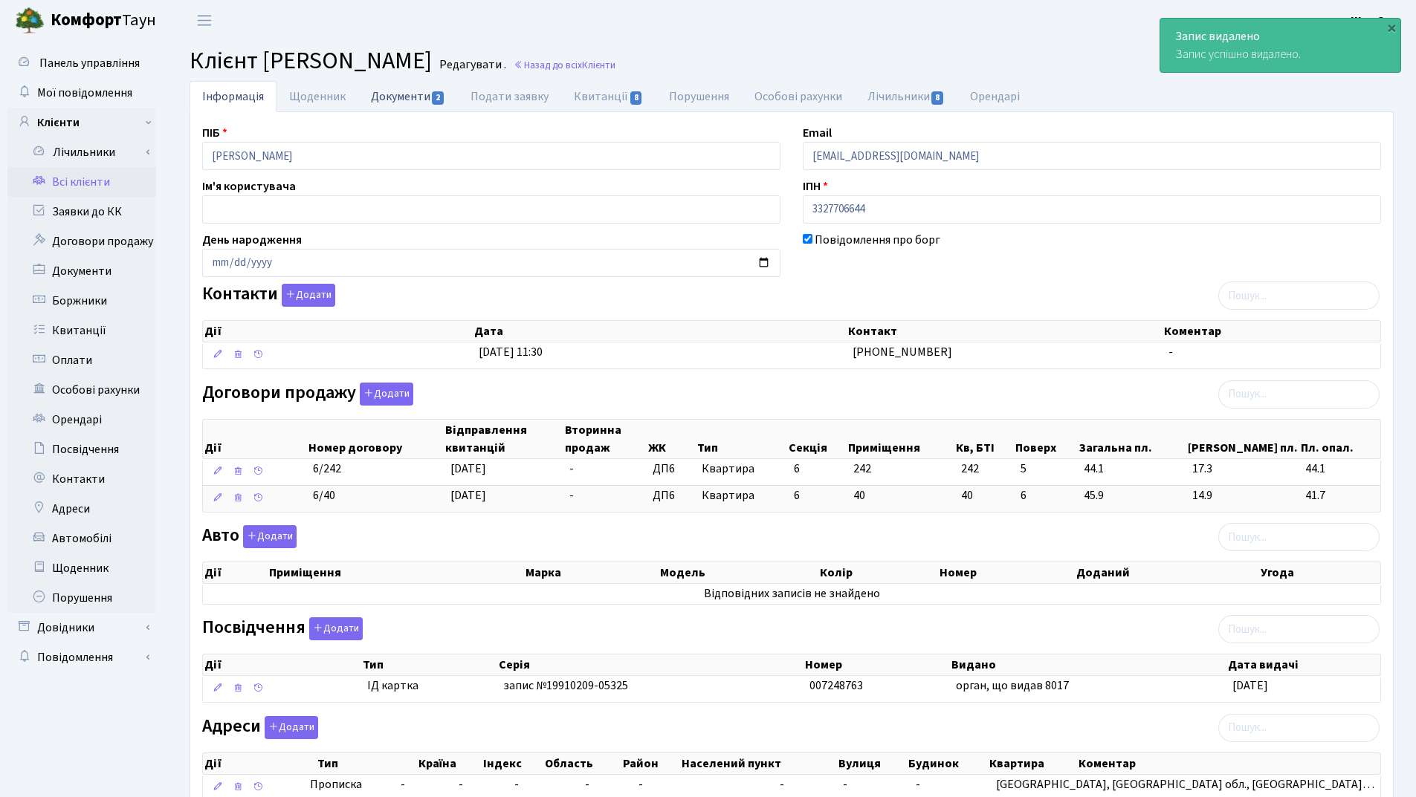
click at [412, 94] on link "Документи 2" at bounding box center [408, 96] width 100 height 30
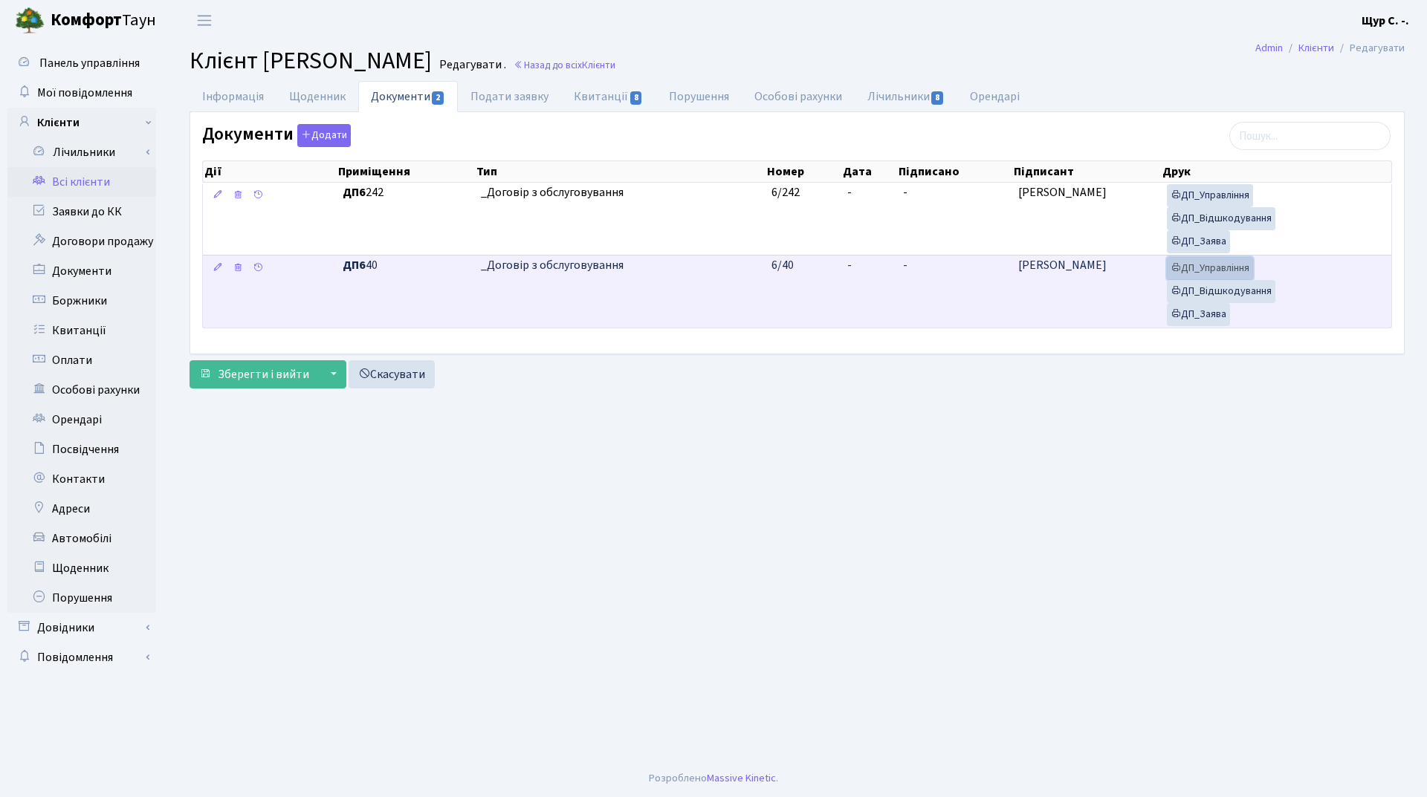
click at [1237, 274] on link "ДП_Управління" at bounding box center [1210, 268] width 86 height 23
click at [1221, 290] on link "ДП_Відшкодування" at bounding box center [1221, 291] width 108 height 23
click at [1189, 311] on link "ДП_Заява" at bounding box center [1198, 314] width 63 height 23
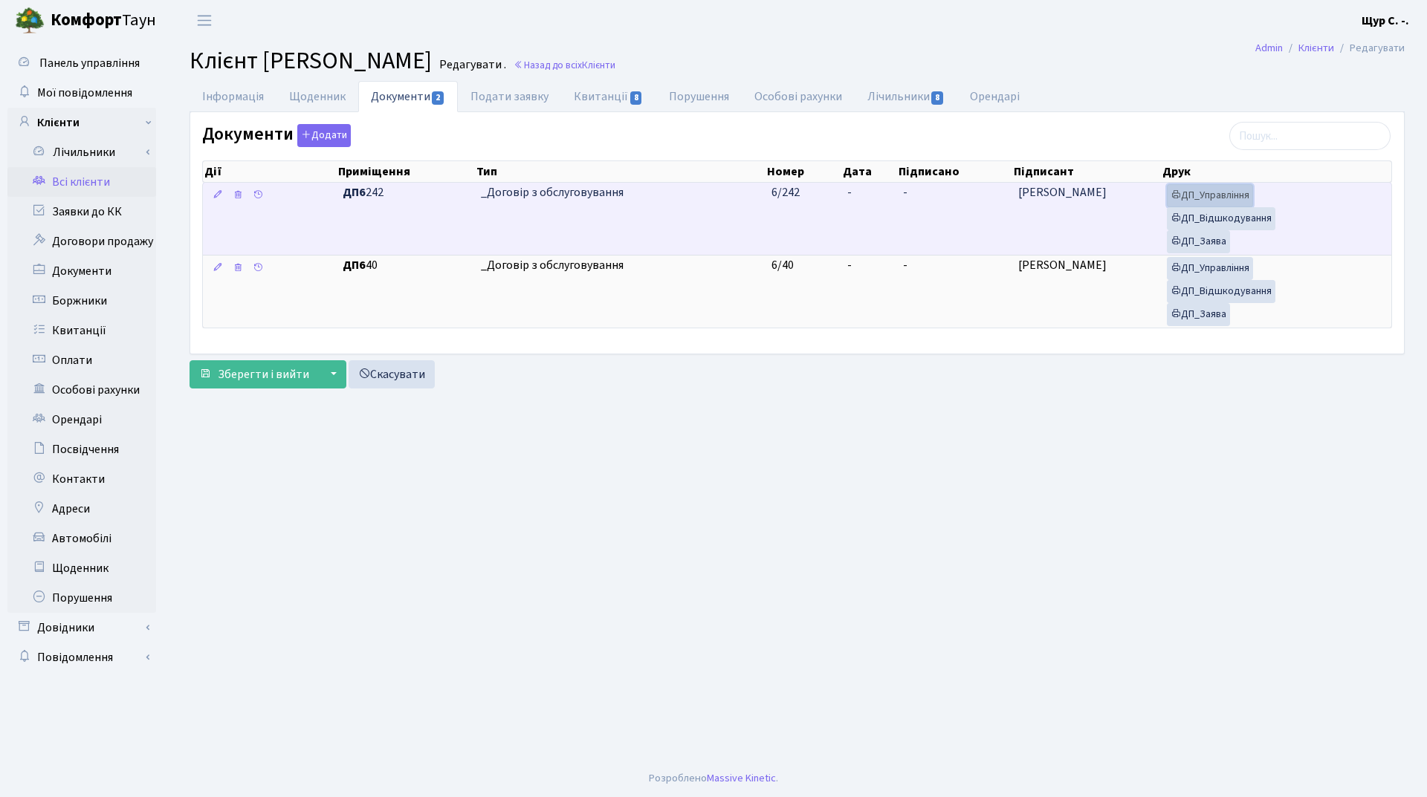
click at [1212, 193] on link "ДП_Управління" at bounding box center [1210, 195] width 86 height 23
click at [1239, 220] on link "ДП_Відшкодування" at bounding box center [1221, 218] width 108 height 23
click at [1200, 240] on link "ДП_Заява" at bounding box center [1198, 241] width 63 height 23
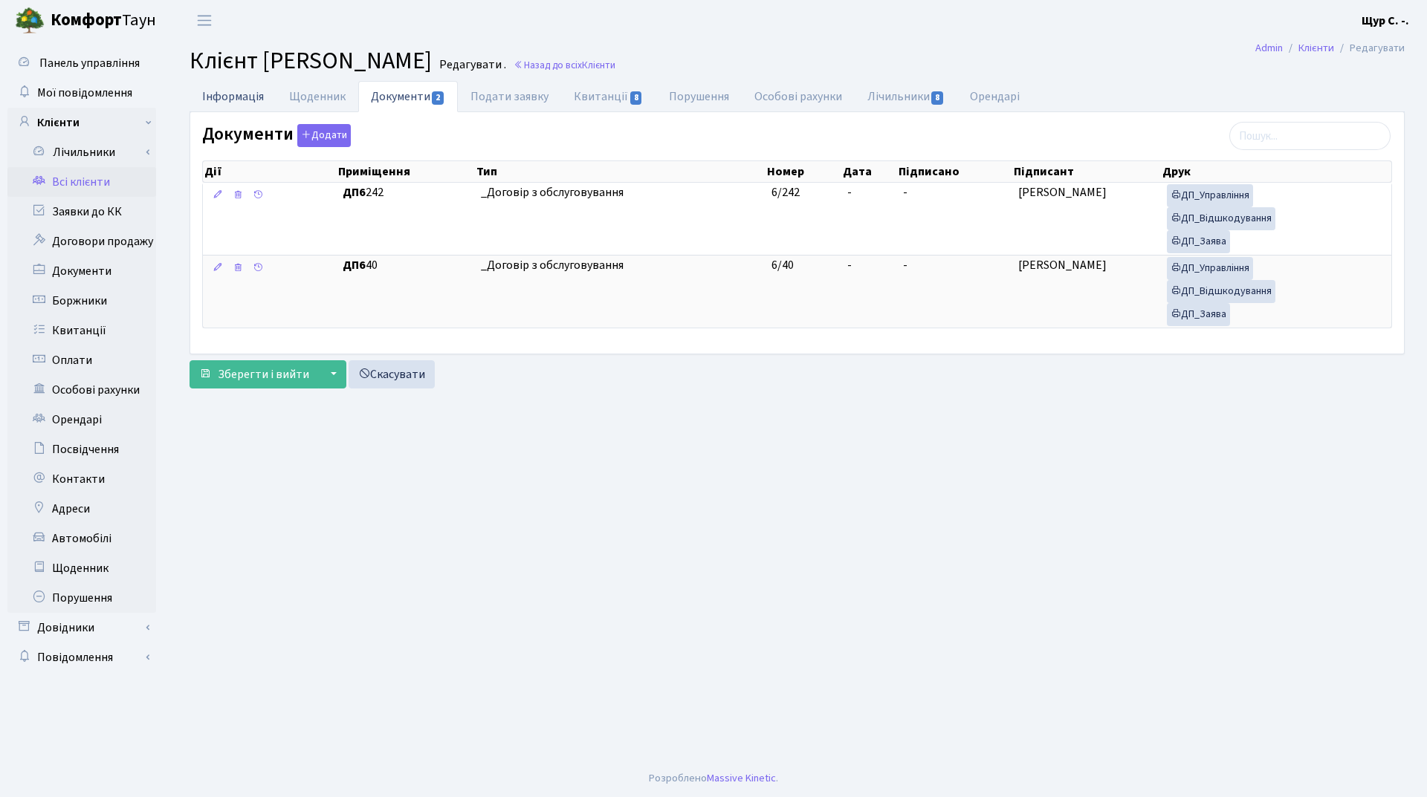
click at [232, 84] on link "Інформація" at bounding box center [232, 96] width 87 height 30
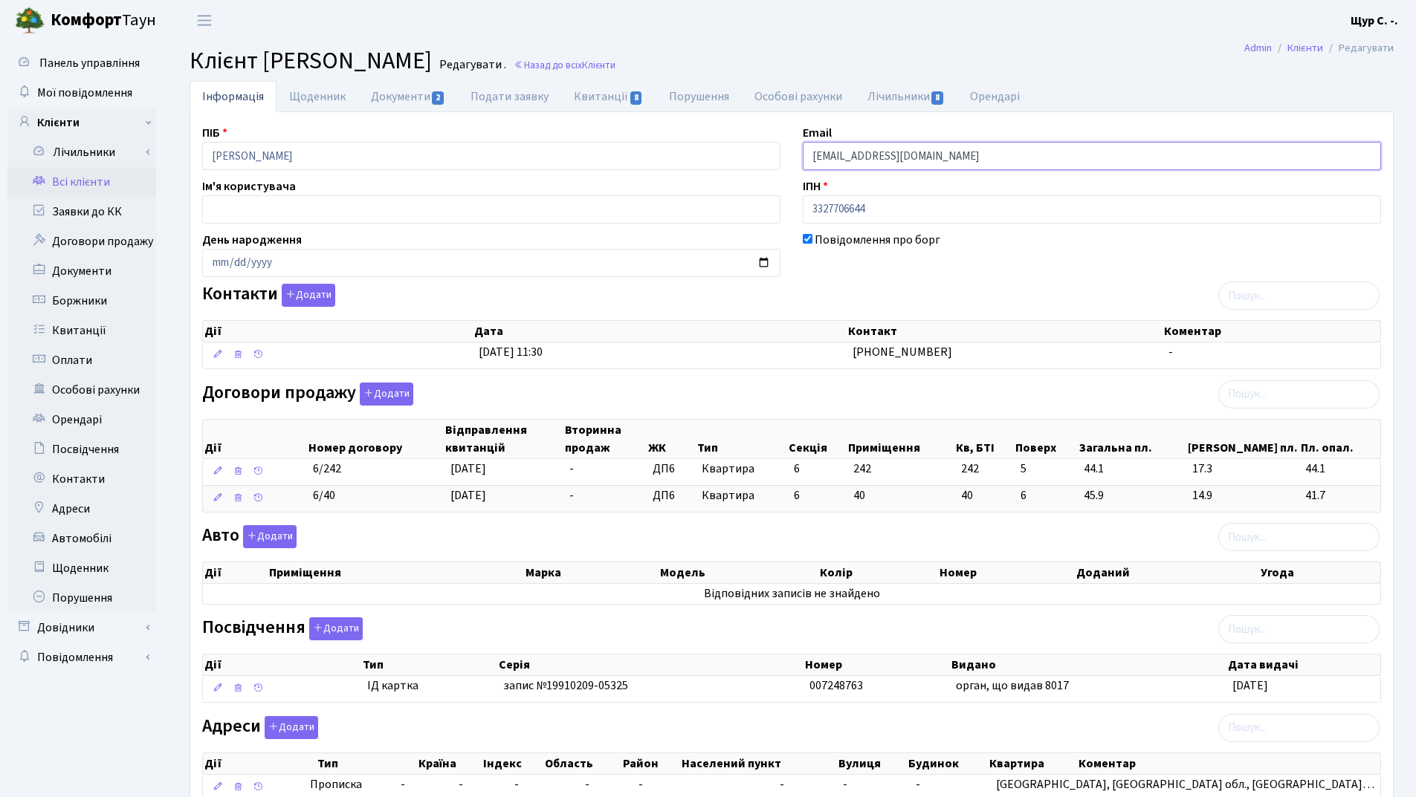
drag, startPoint x: 982, startPoint y: 161, endPoint x: 773, endPoint y: 159, distance: 208.8
click at [773, 159] on div "ПІБ Довженко Вікторія Василівна Email kt45822@comfort-town.com.ua Ім'я користув…" at bounding box center [791, 469] width 1201 height 690
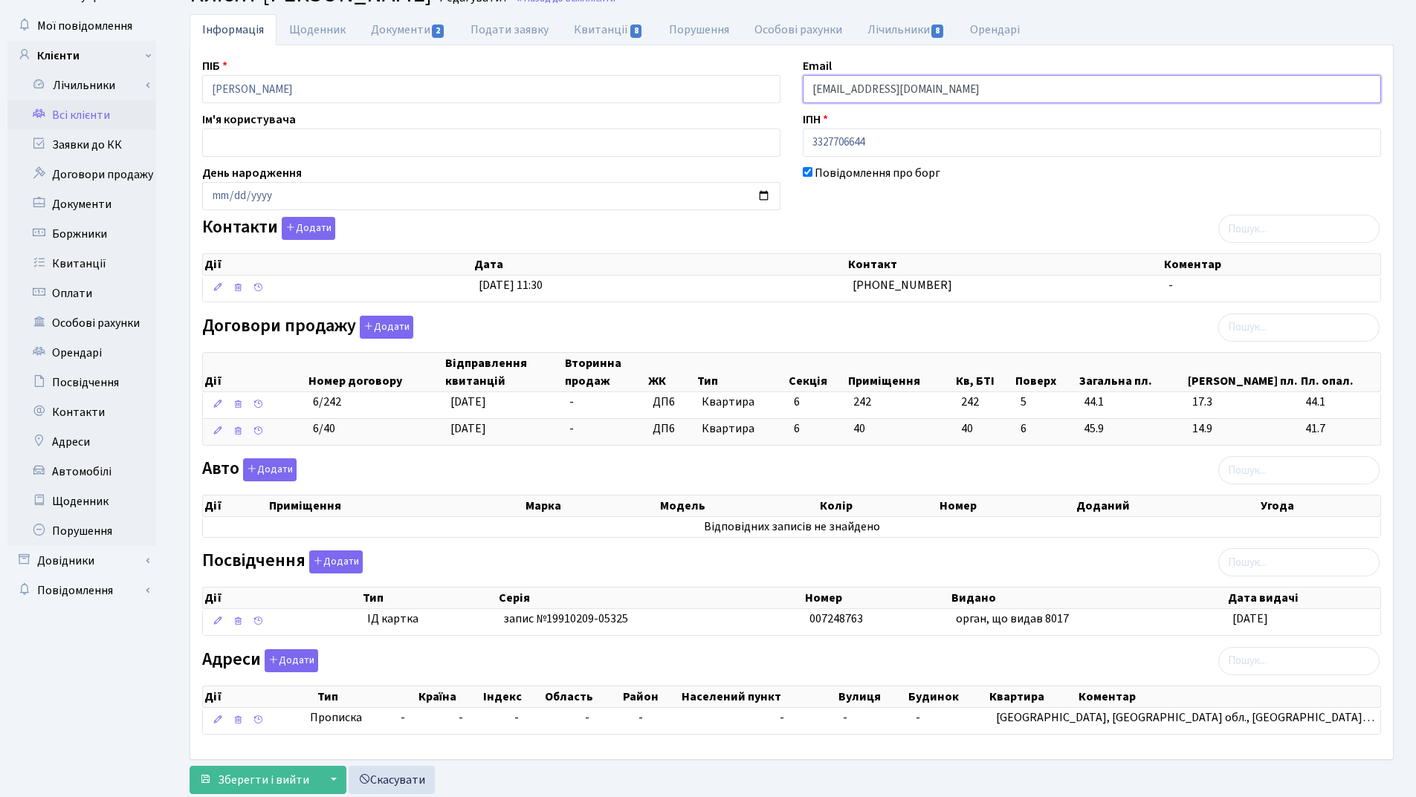
scroll to position [108, 0]
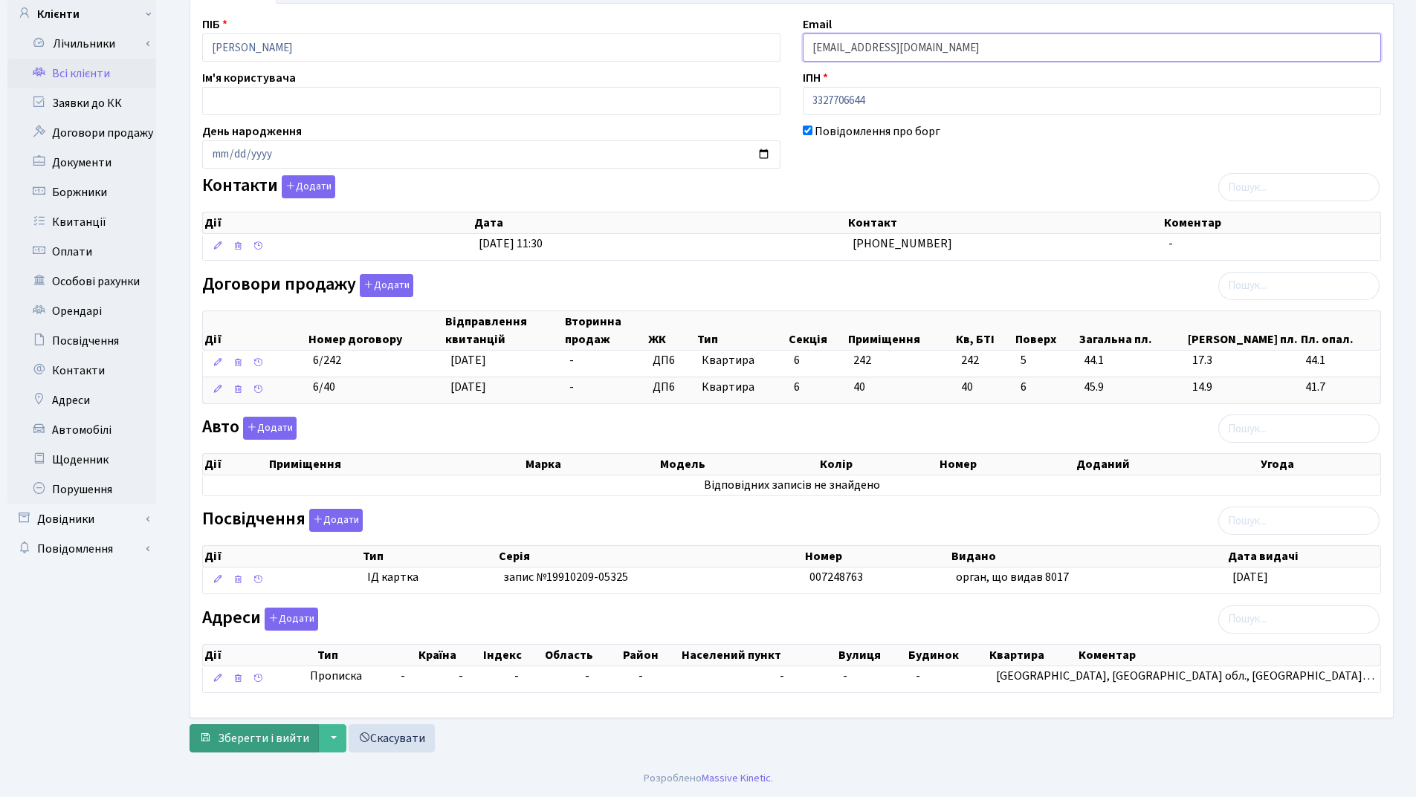
type input "v.dovzhenko09@gmail.com"
click at [285, 733] on span "Зберегти і вийти" at bounding box center [263, 738] width 91 height 16
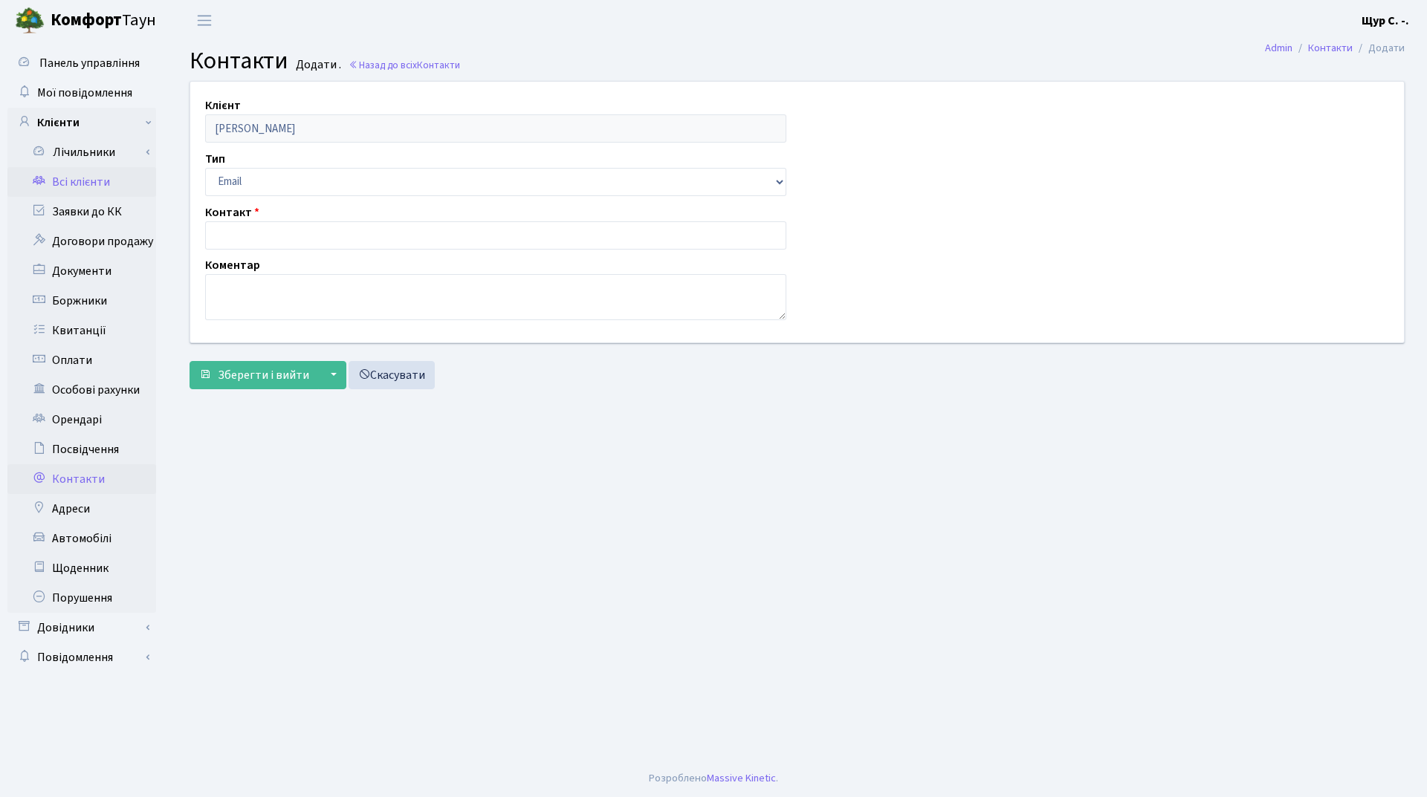
click at [88, 185] on link "Всі клієнти" at bounding box center [81, 182] width 149 height 30
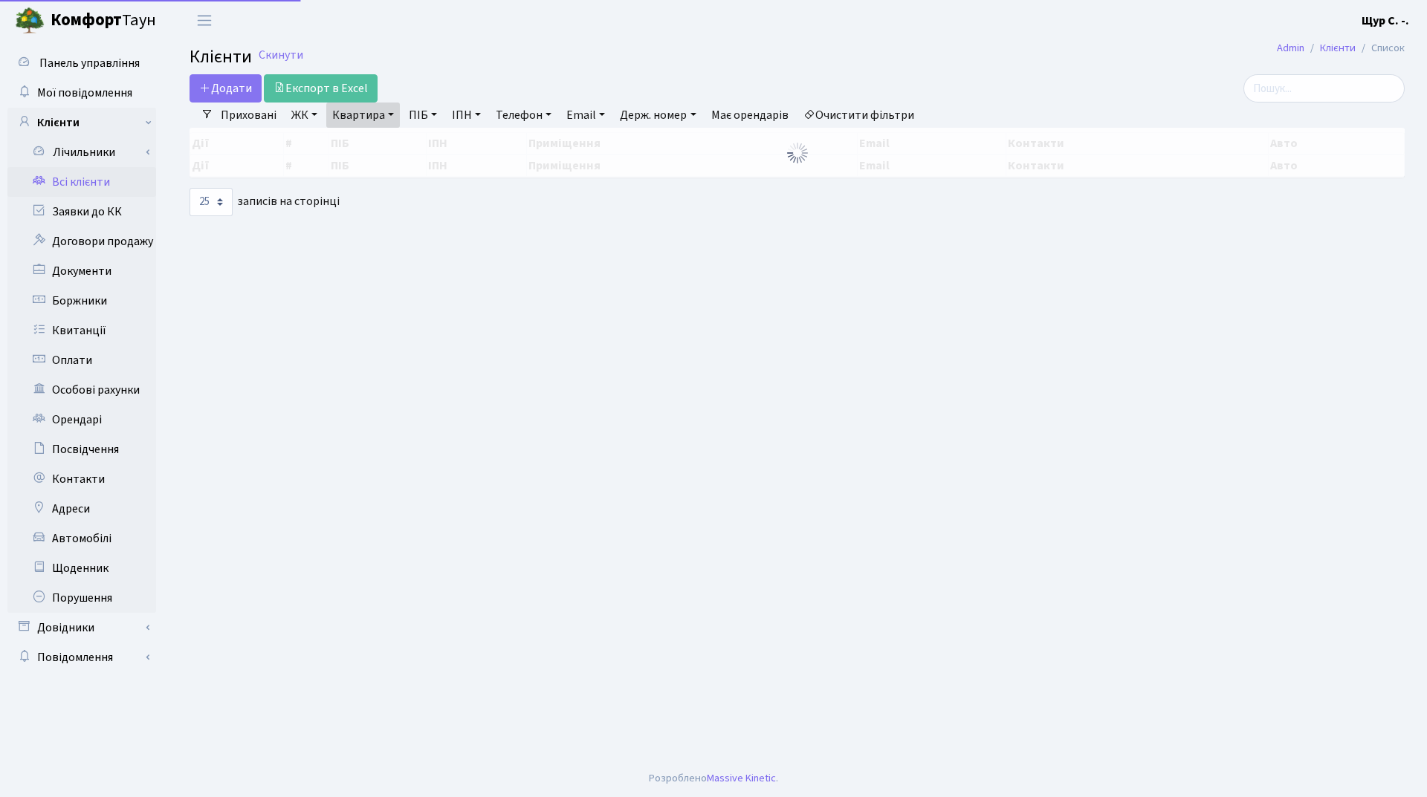
select select "25"
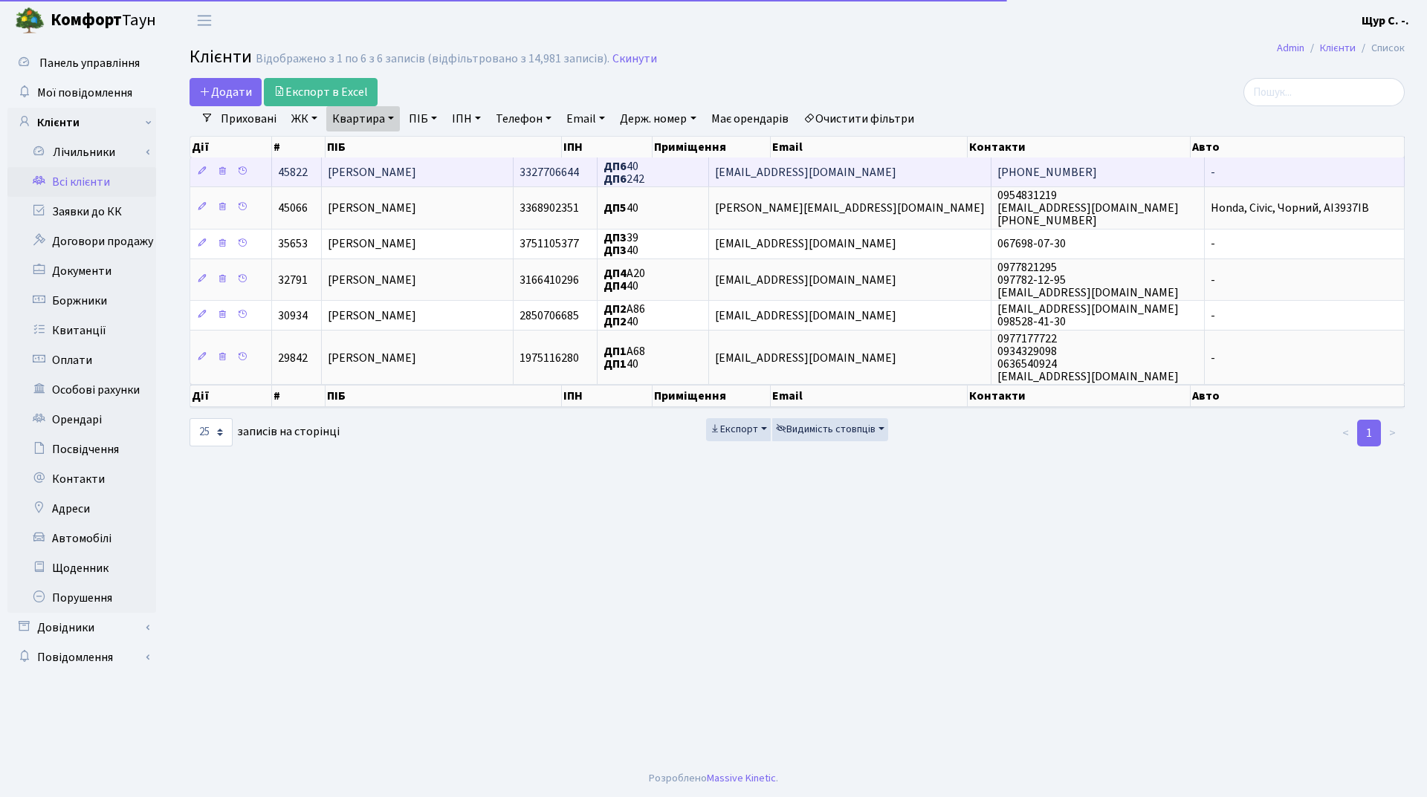
click at [416, 169] on span "[PERSON_NAME]" at bounding box center [372, 172] width 88 height 16
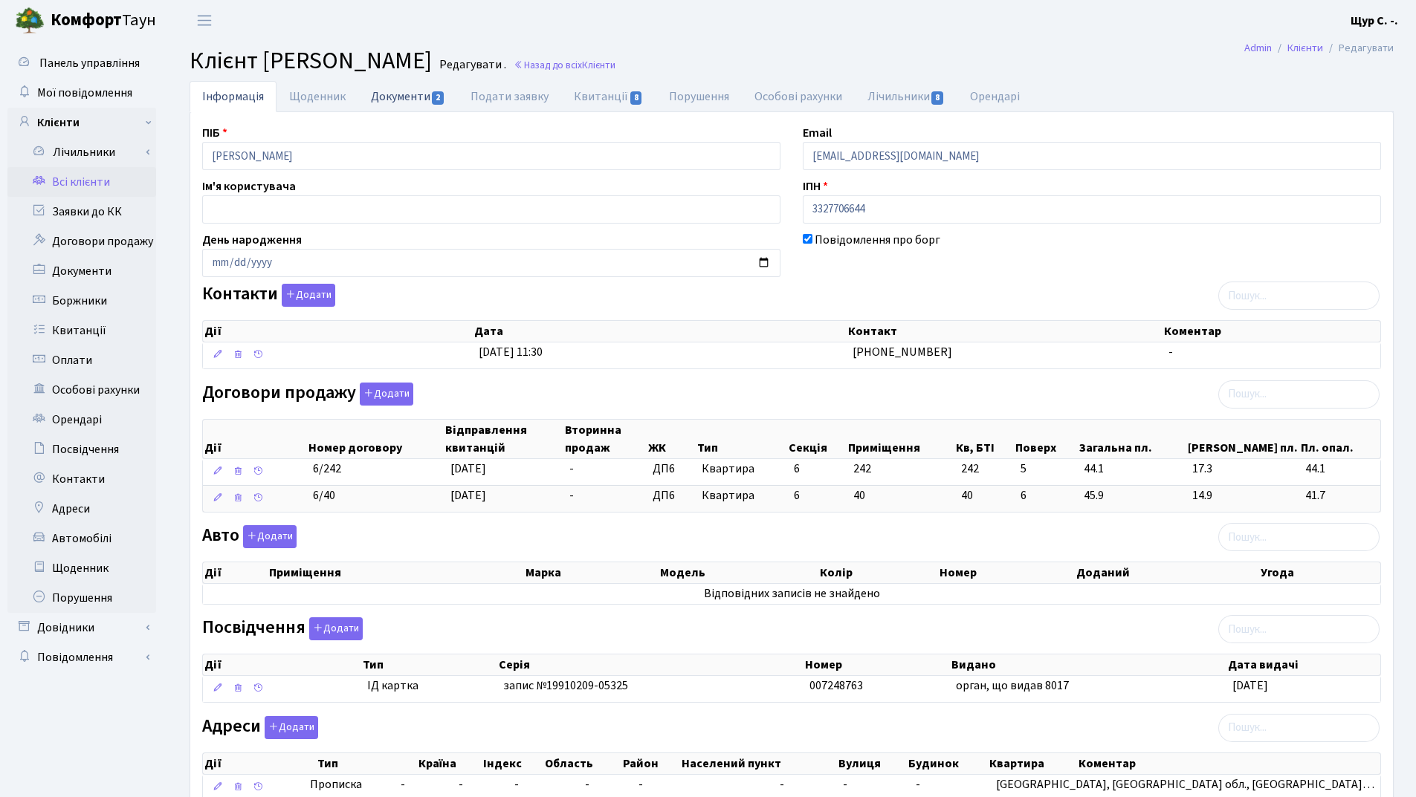
click at [397, 97] on link "Документи 2" at bounding box center [408, 96] width 100 height 30
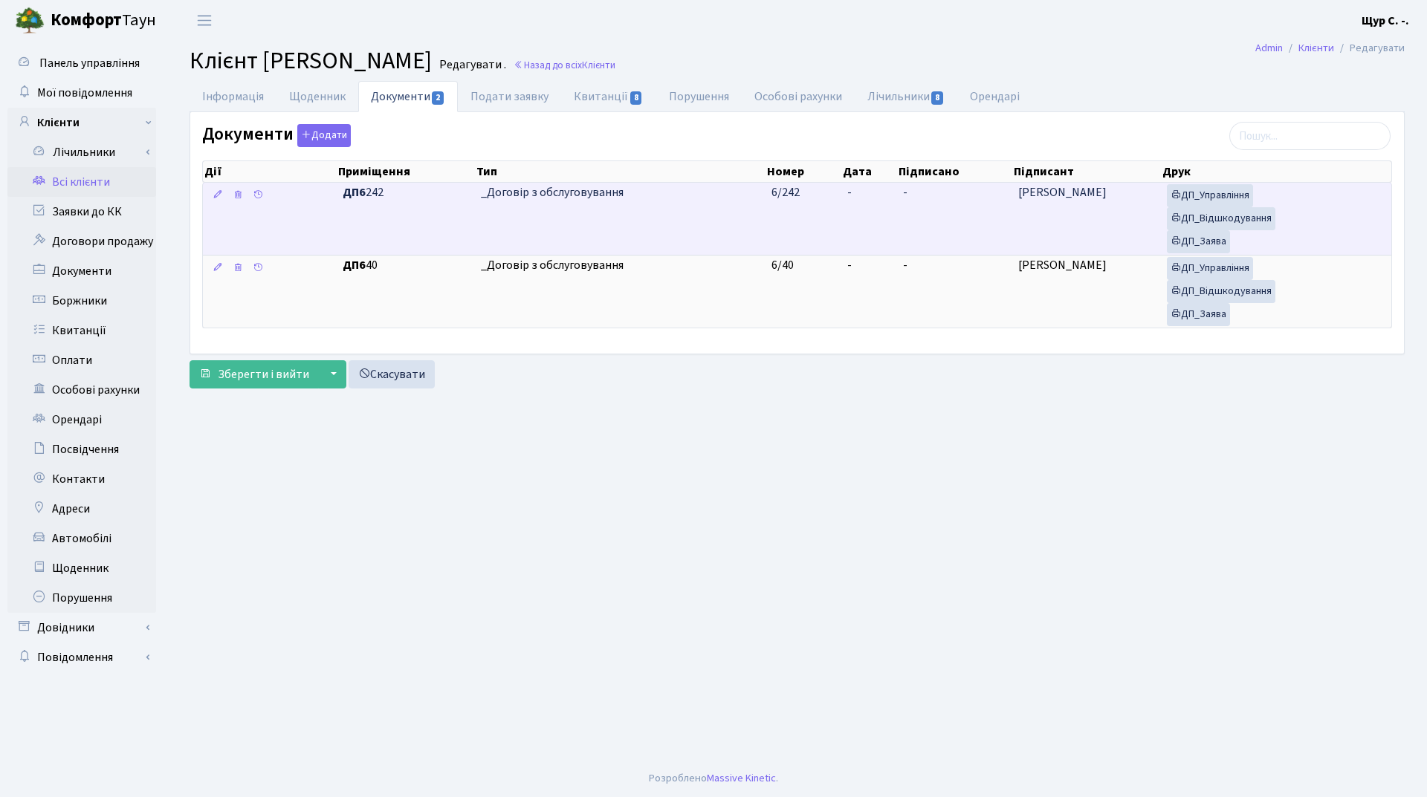
click at [707, 205] on td "_Договір з обслуговування" at bounding box center [620, 219] width 291 height 72
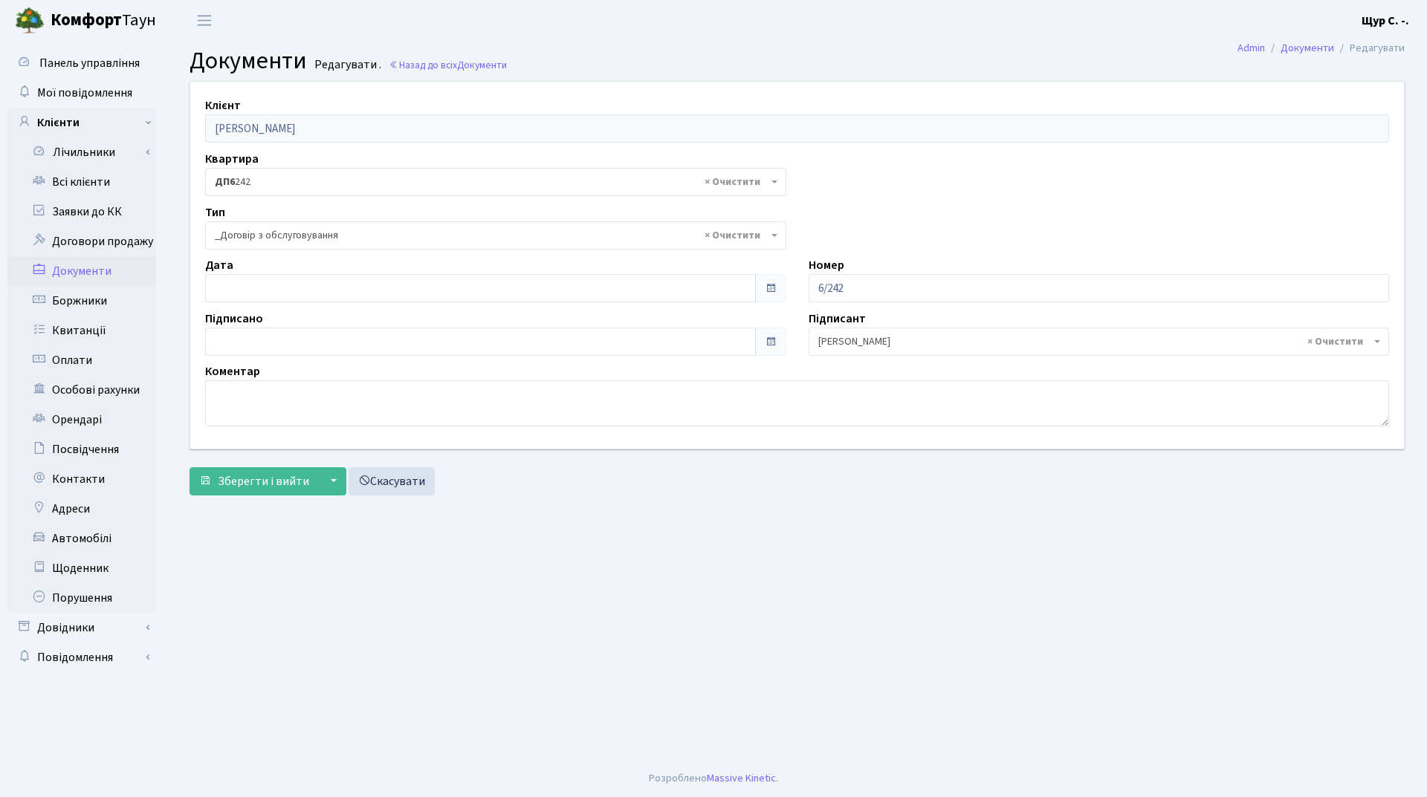
select select "289"
type input "[DATE]"
click at [401, 286] on input "[DATE]" at bounding box center [480, 288] width 551 height 28
click at [655, 546] on main "Admin Документи Редагувати Документи Редагувати . Назад до всіх Документи Клієн…" at bounding box center [797, 400] width 1260 height 719
type input "[DATE]"
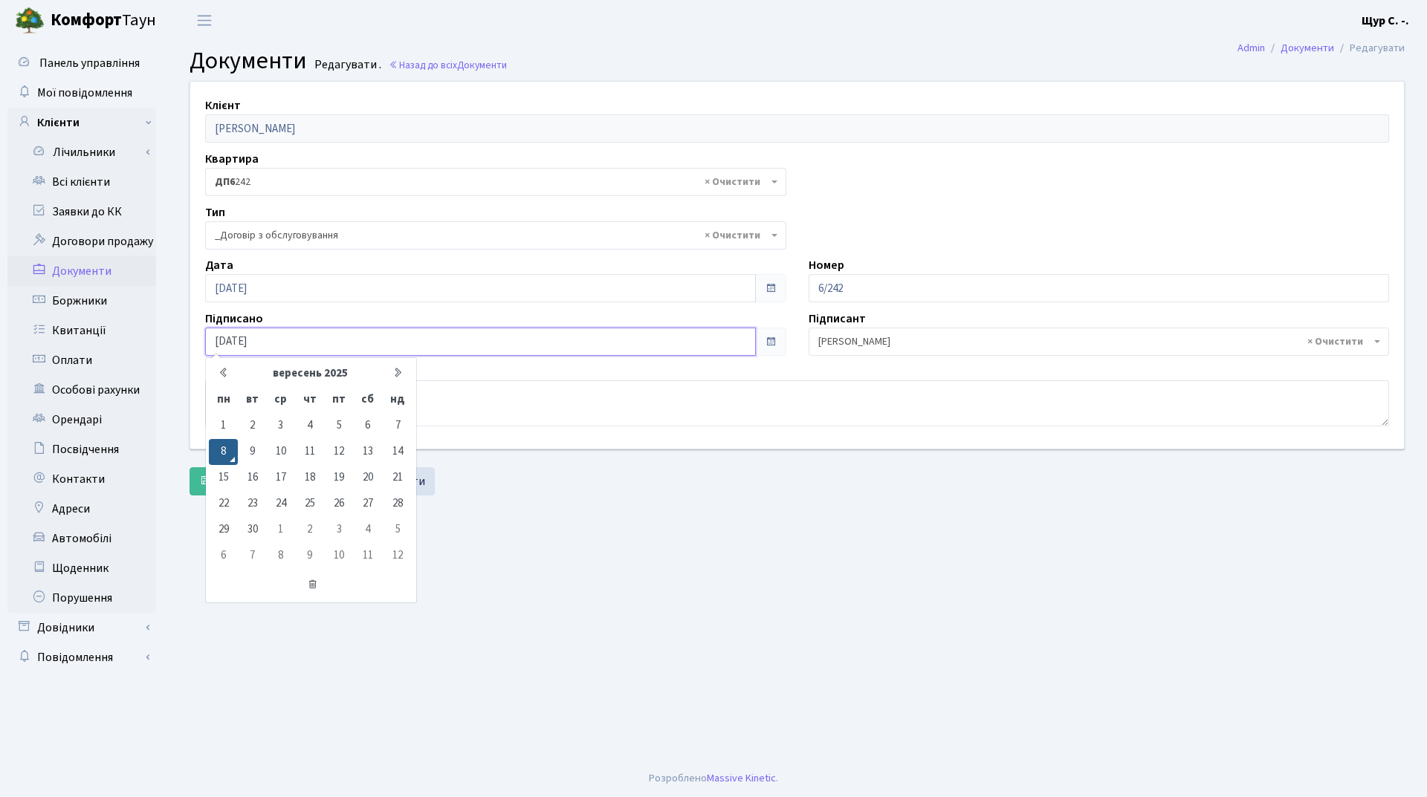
click at [436, 334] on input "[DATE]" at bounding box center [480, 342] width 551 height 28
click at [561, 547] on main "Admin Документи Редагувати Документи Редагувати . Назад до всіх Документи Клієн…" at bounding box center [797, 400] width 1260 height 719
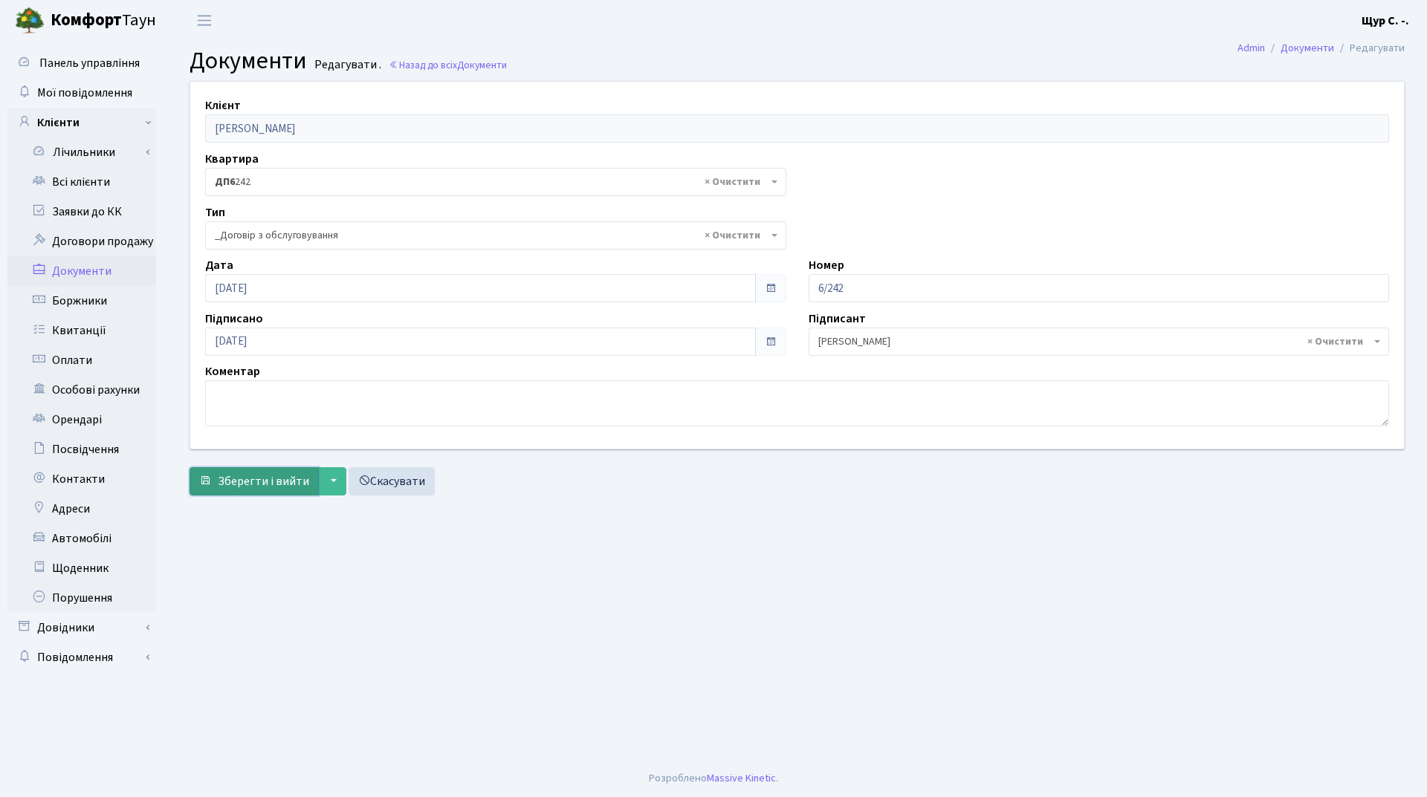
click at [271, 483] on span "Зберегти і вийти" at bounding box center [263, 481] width 91 height 16
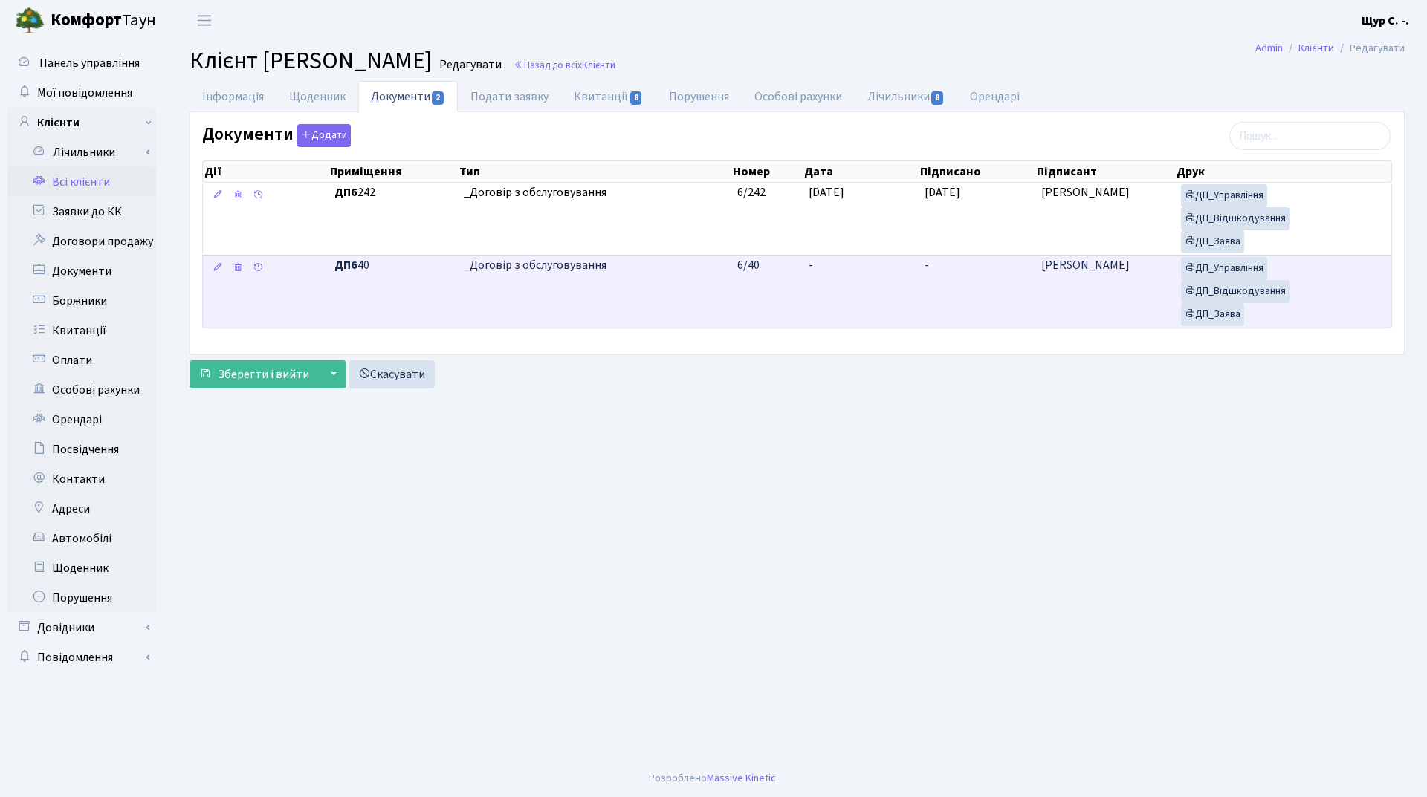
click at [685, 277] on td "_Договір з обслуговування" at bounding box center [594, 291] width 273 height 73
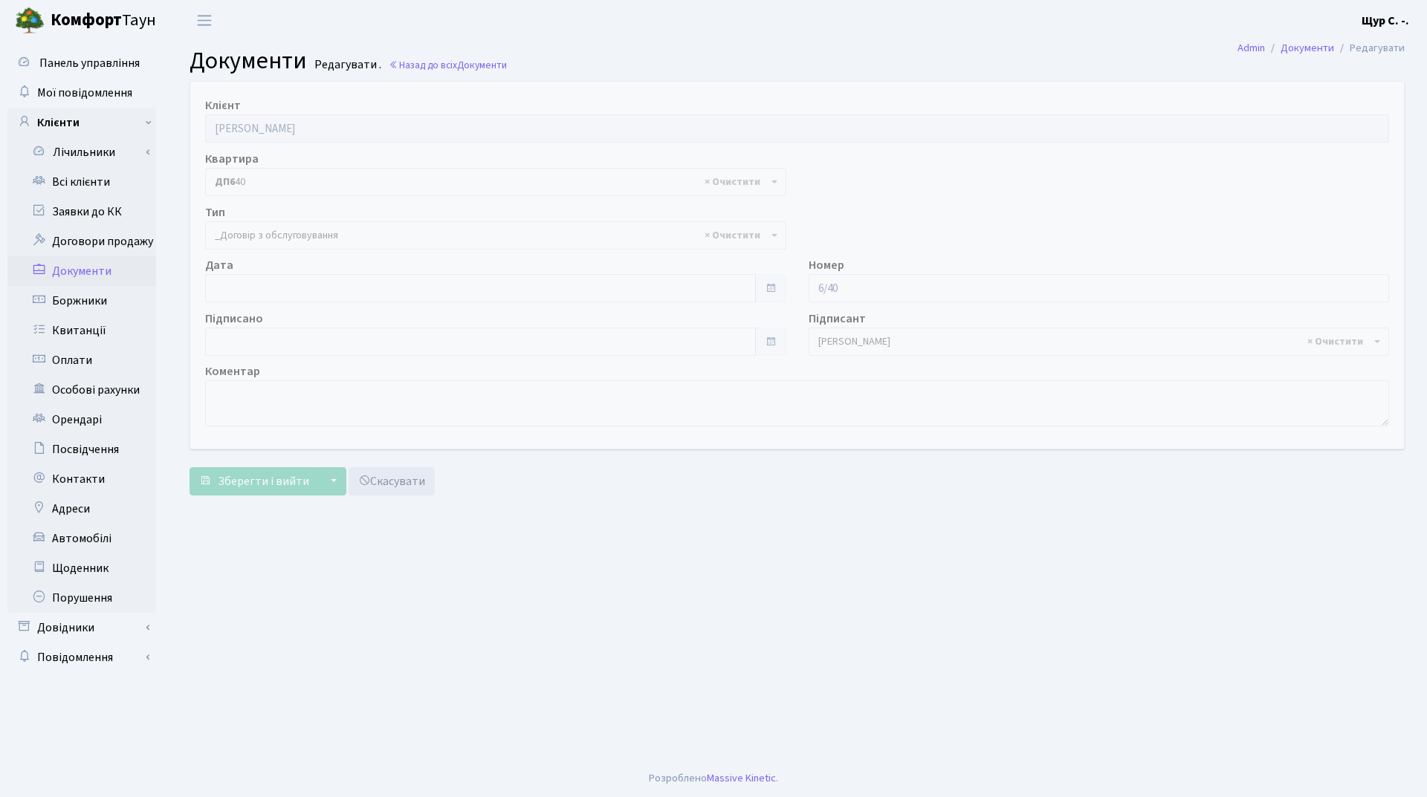
select select "289"
click at [354, 240] on span "× _Договір з обслуговування" at bounding box center [491, 235] width 553 height 15
click at [357, 237] on span "× _Договір з обслуговування" at bounding box center [491, 235] width 553 height 15
type input "[DATE]"
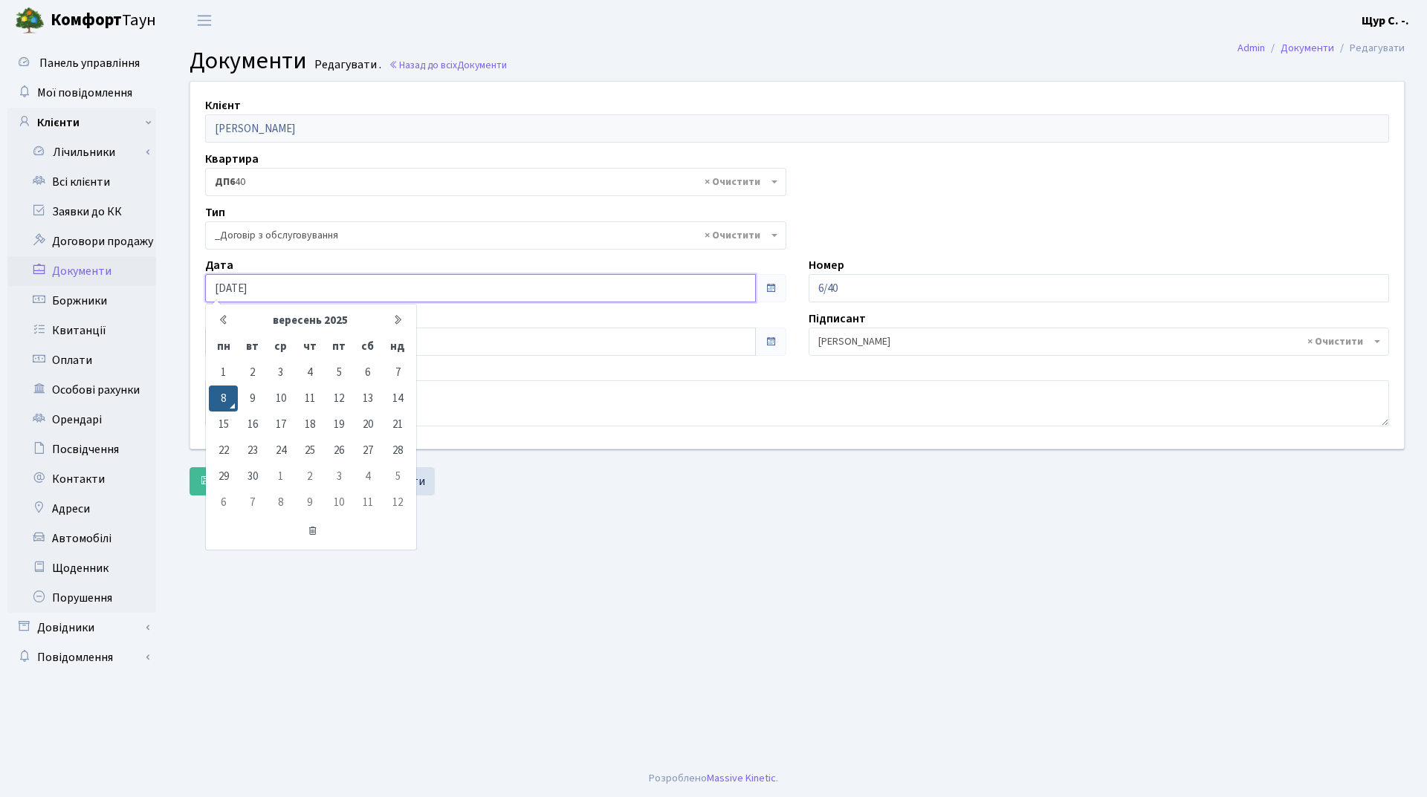
click at [339, 292] on input "[DATE]" at bounding box center [480, 288] width 551 height 28
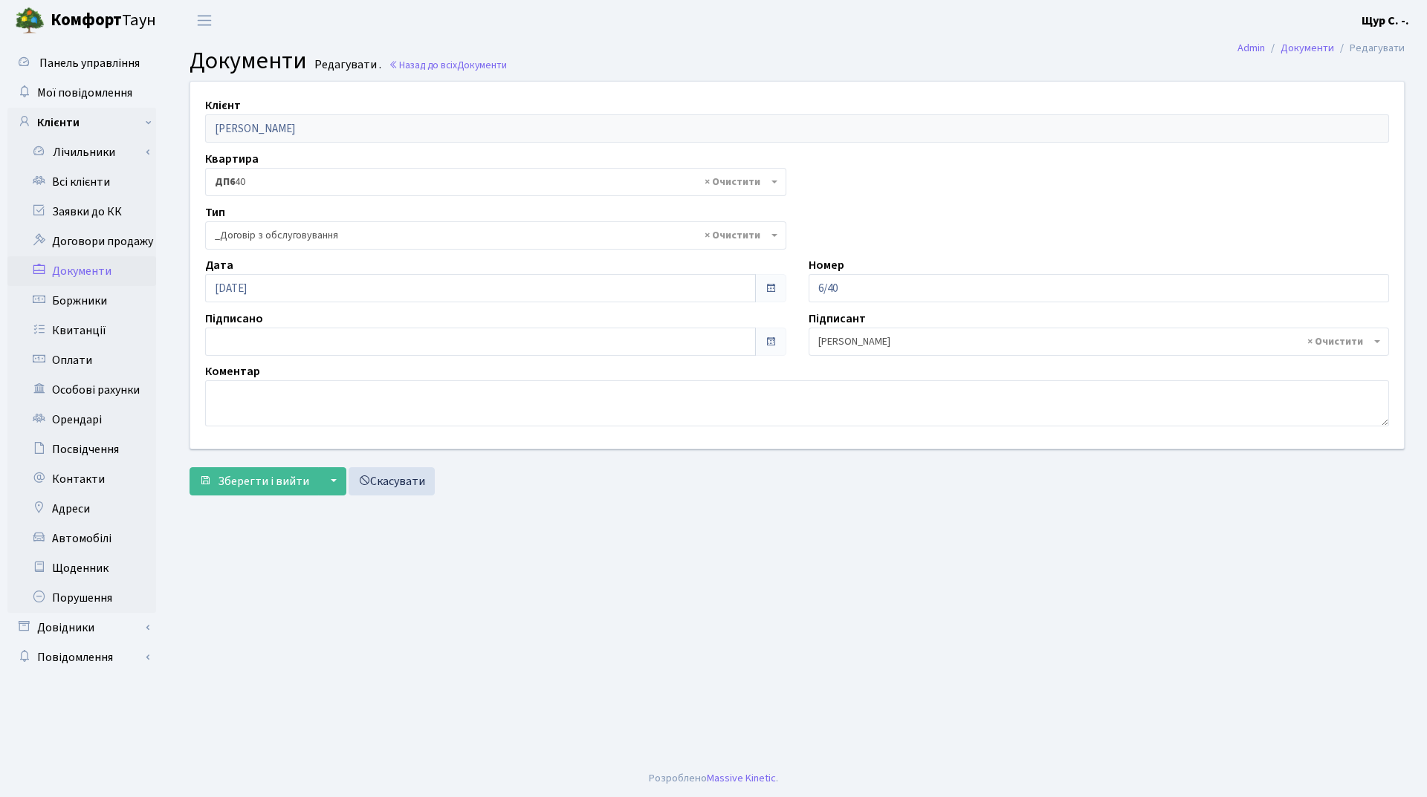
click at [626, 583] on main "Admin Документи Редагувати Документи Редагувати . Назад до всіх Документи Клієн…" at bounding box center [797, 400] width 1260 height 719
type input "[DATE]"
click at [337, 341] on input "[DATE]" at bounding box center [480, 342] width 551 height 28
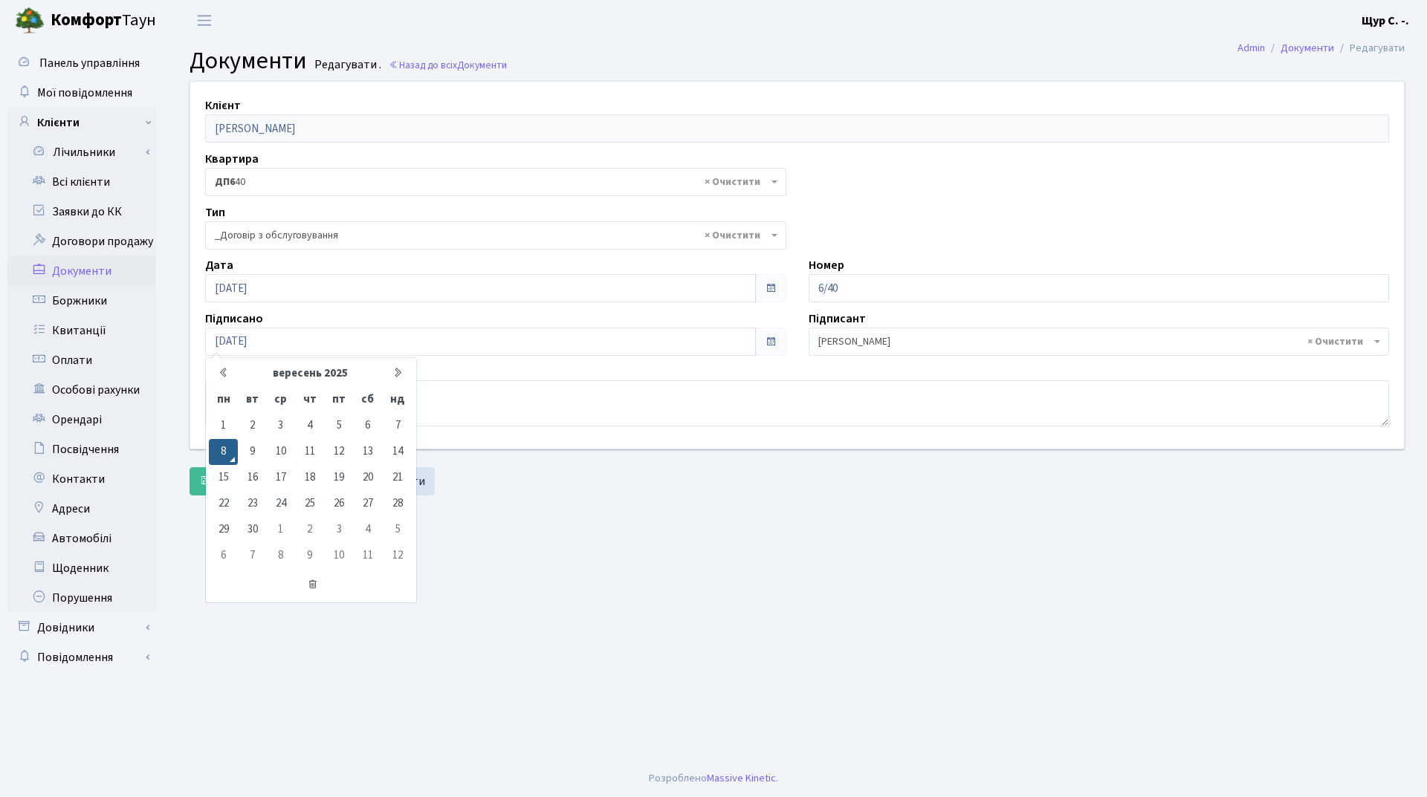
click at [580, 529] on main "Admin Документи Редагувати Документи Редагувати . Назад до всіх Документи Клієн…" at bounding box center [797, 400] width 1260 height 719
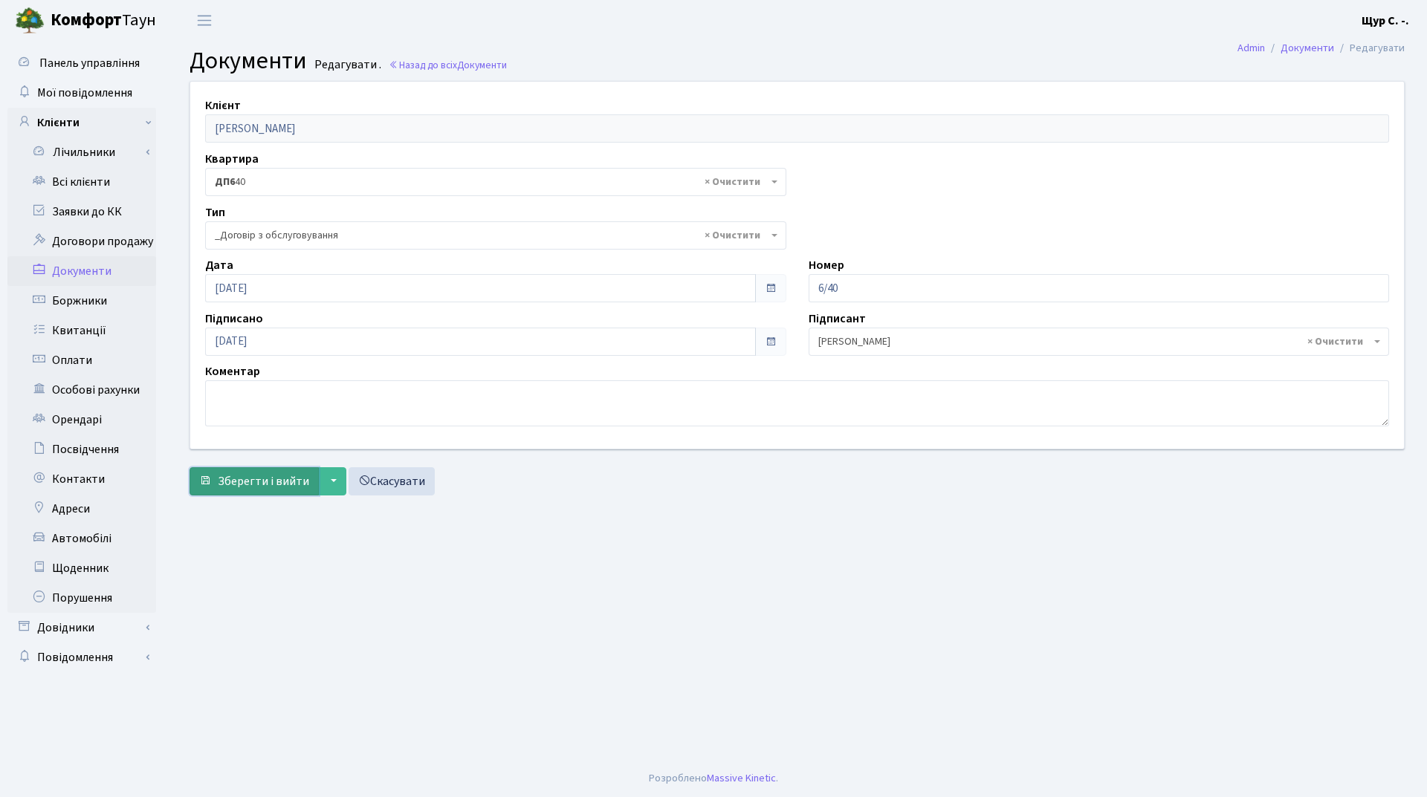
click at [242, 491] on button "Зберегти і вийти" at bounding box center [253, 481] width 129 height 28
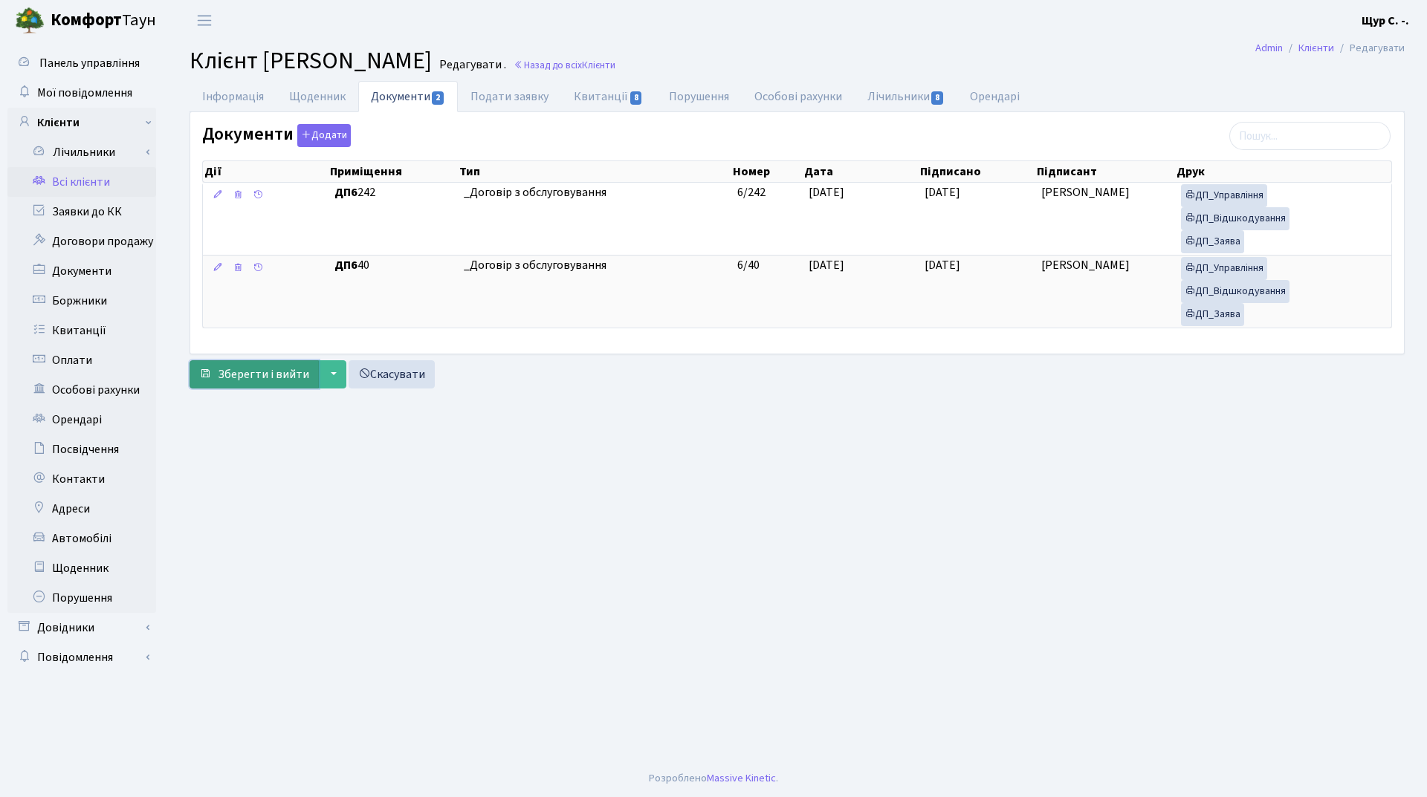
click at [259, 378] on span "Зберегти і вийти" at bounding box center [263, 374] width 91 height 16
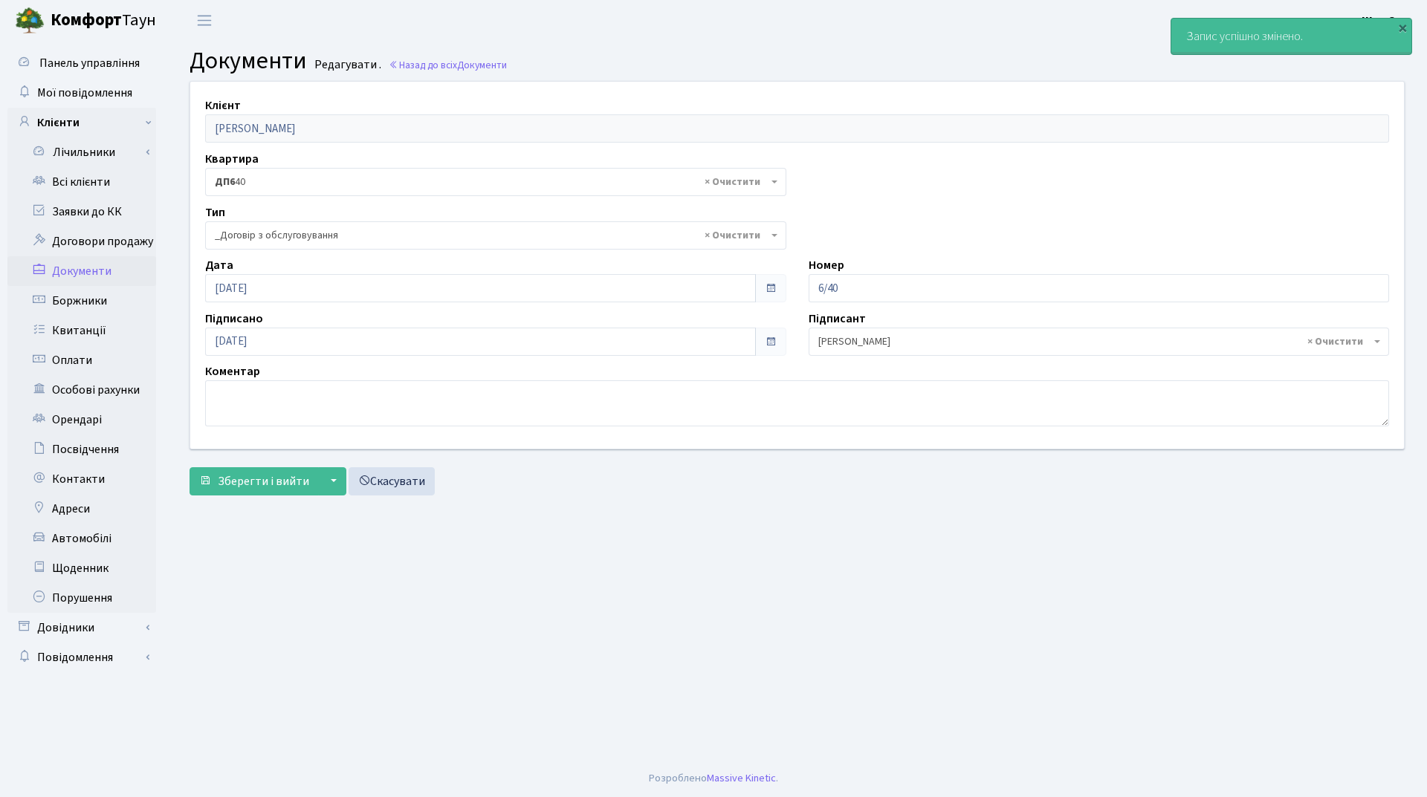
select select "289"
click at [82, 177] on link "Всі клієнти" at bounding box center [81, 182] width 149 height 30
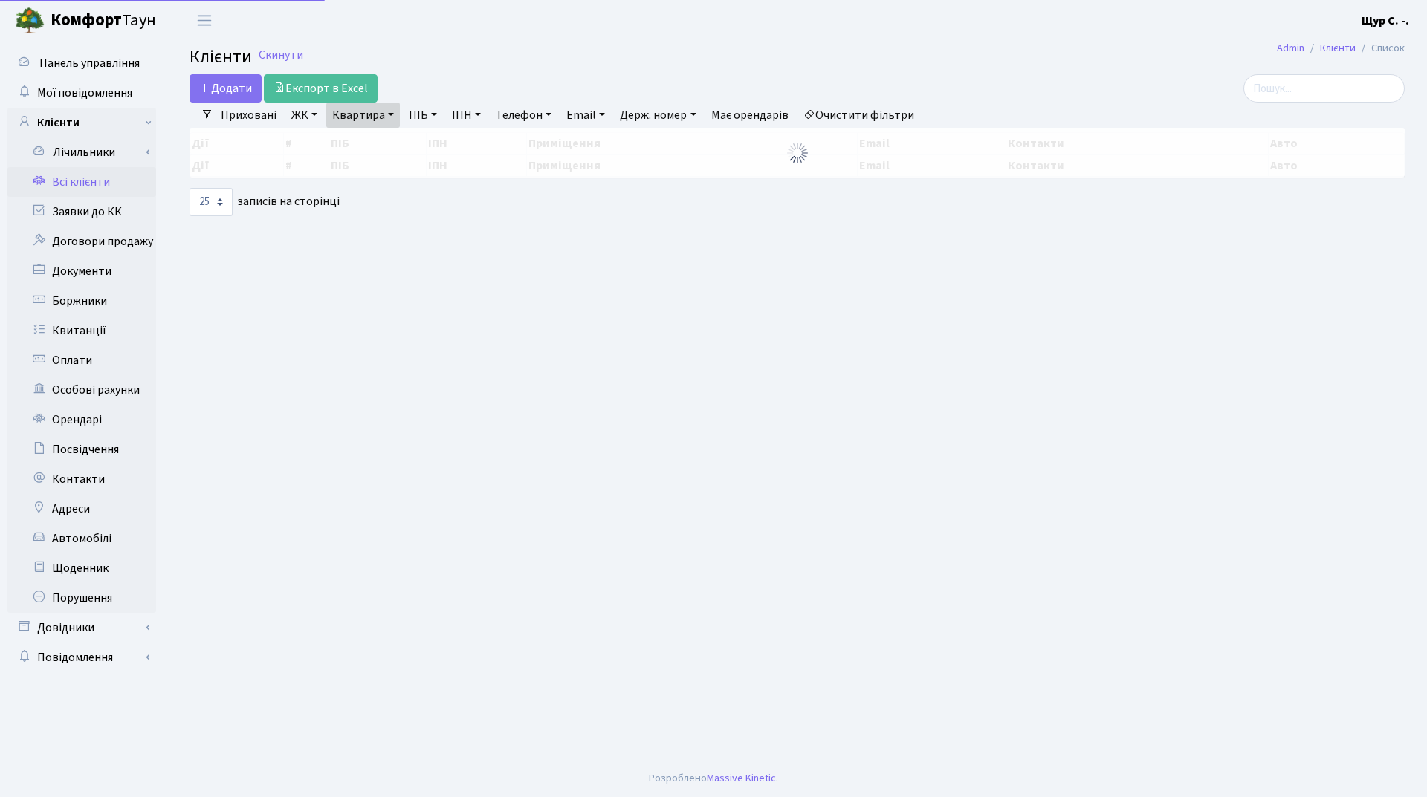
select select "25"
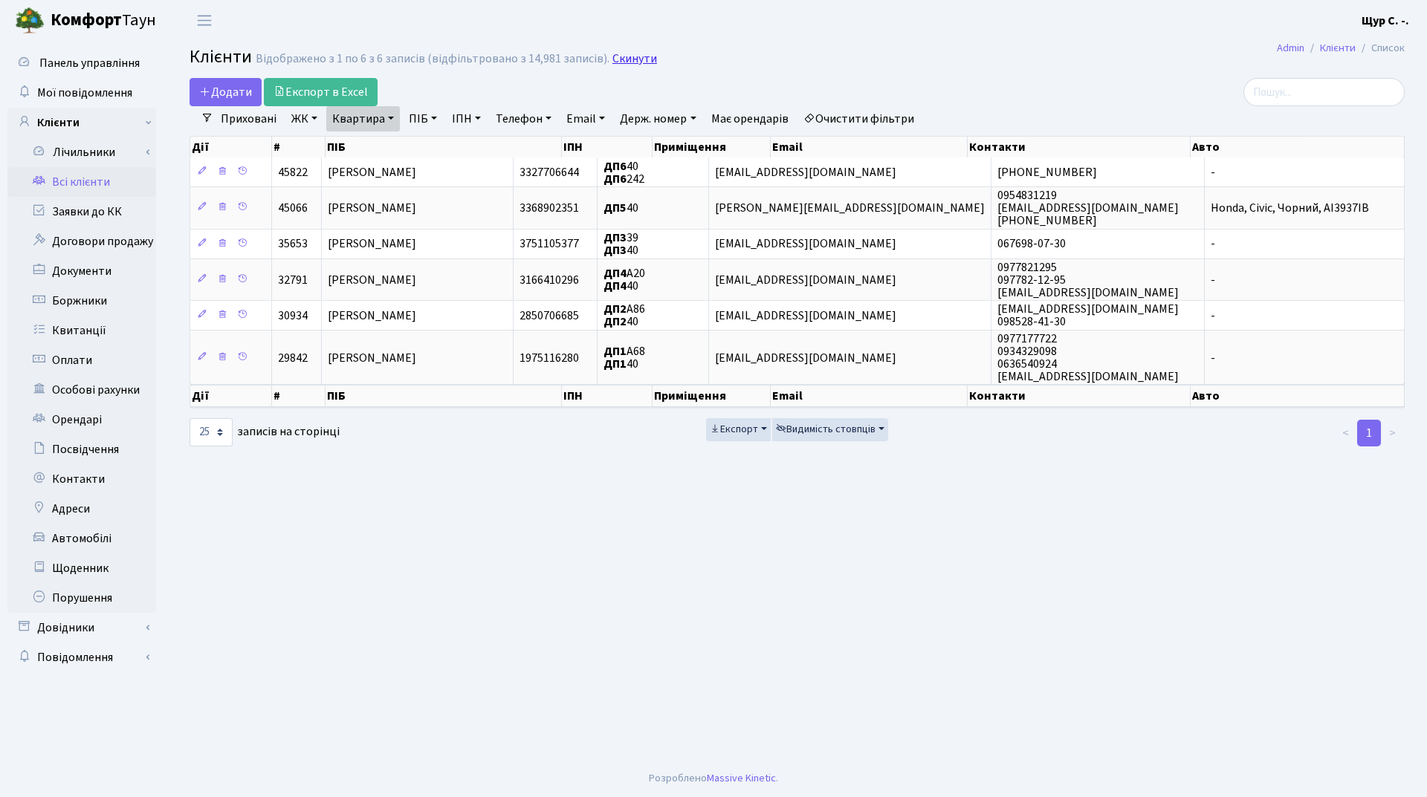
click at [615, 64] on link "Скинути" at bounding box center [634, 59] width 45 height 14
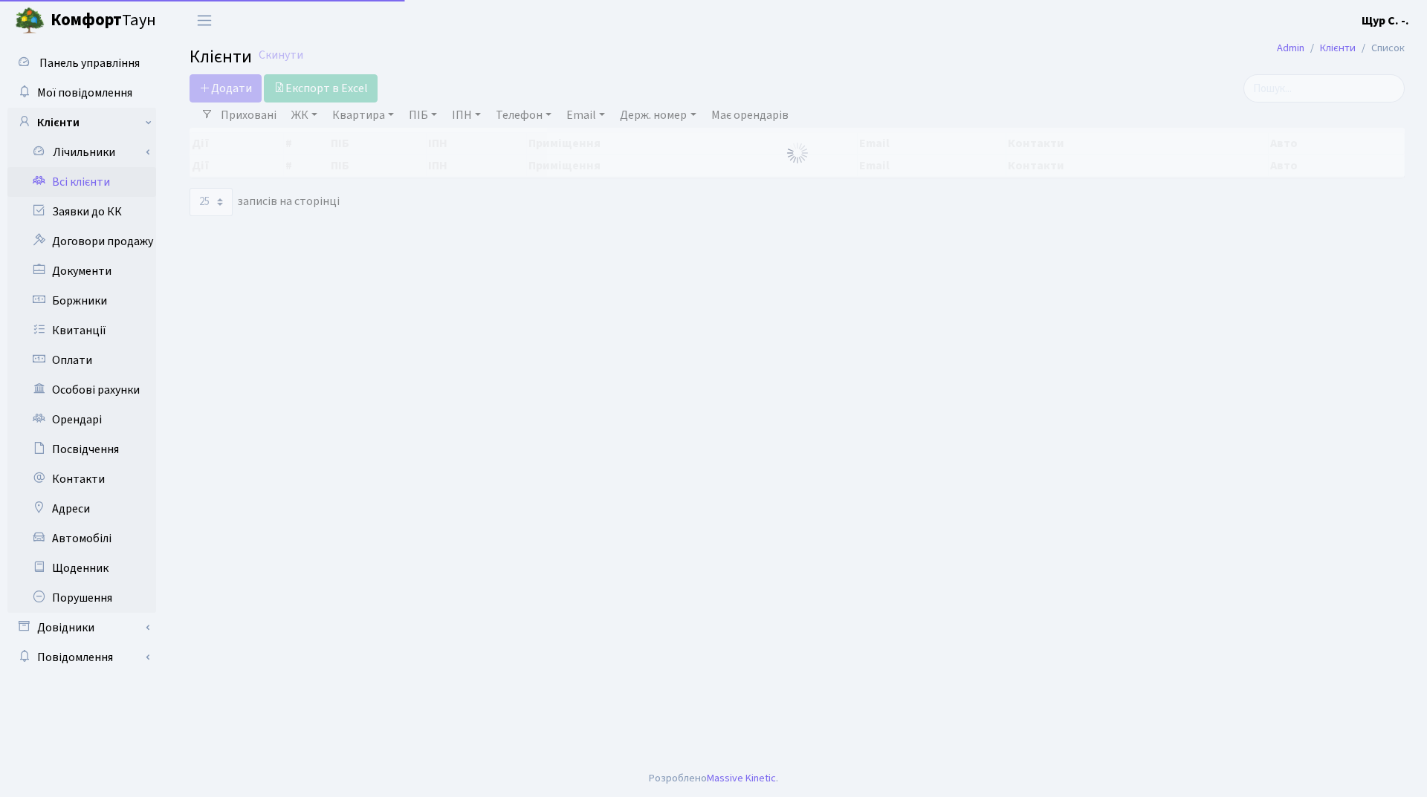
select select "25"
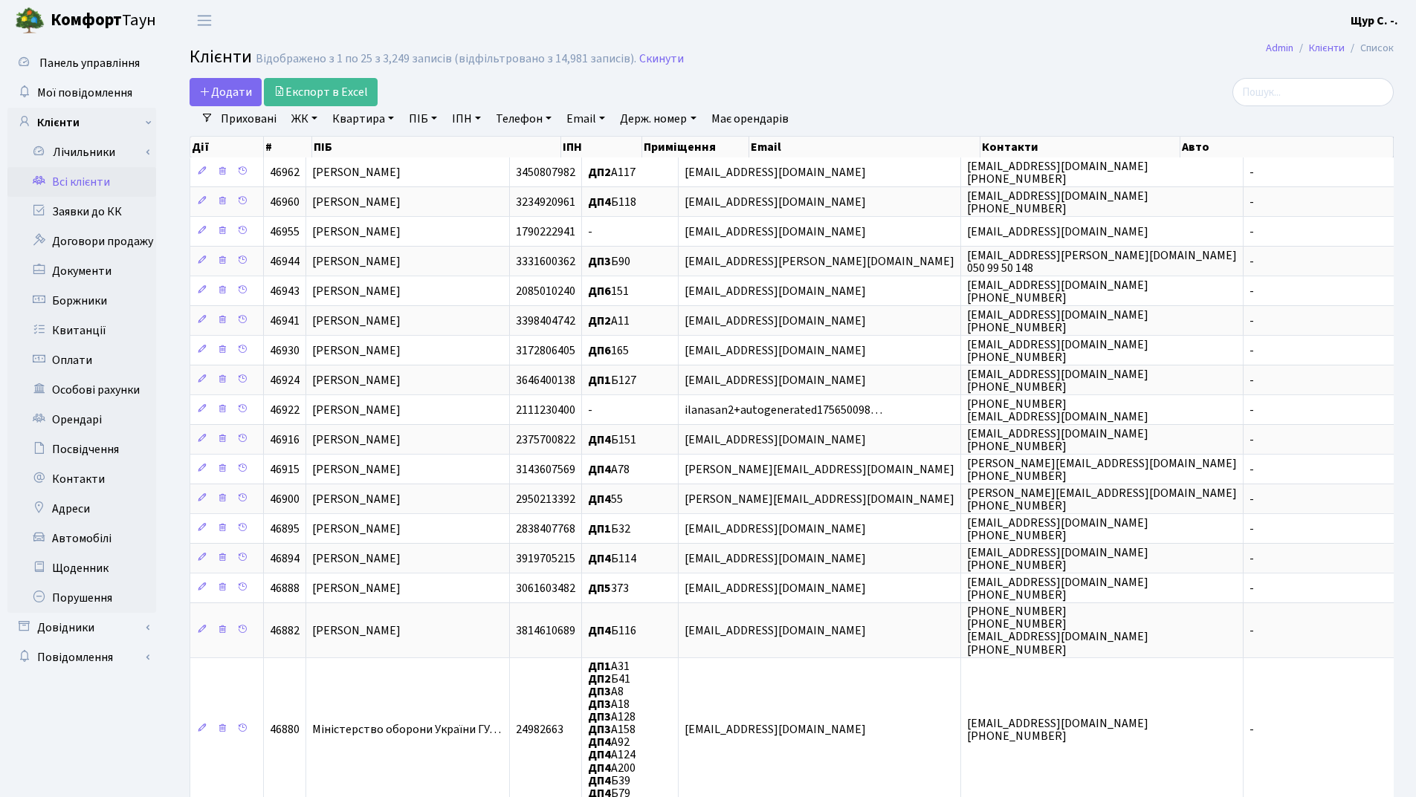
click at [420, 119] on link "ПІБ" at bounding box center [423, 118] width 40 height 25
type input "дп"
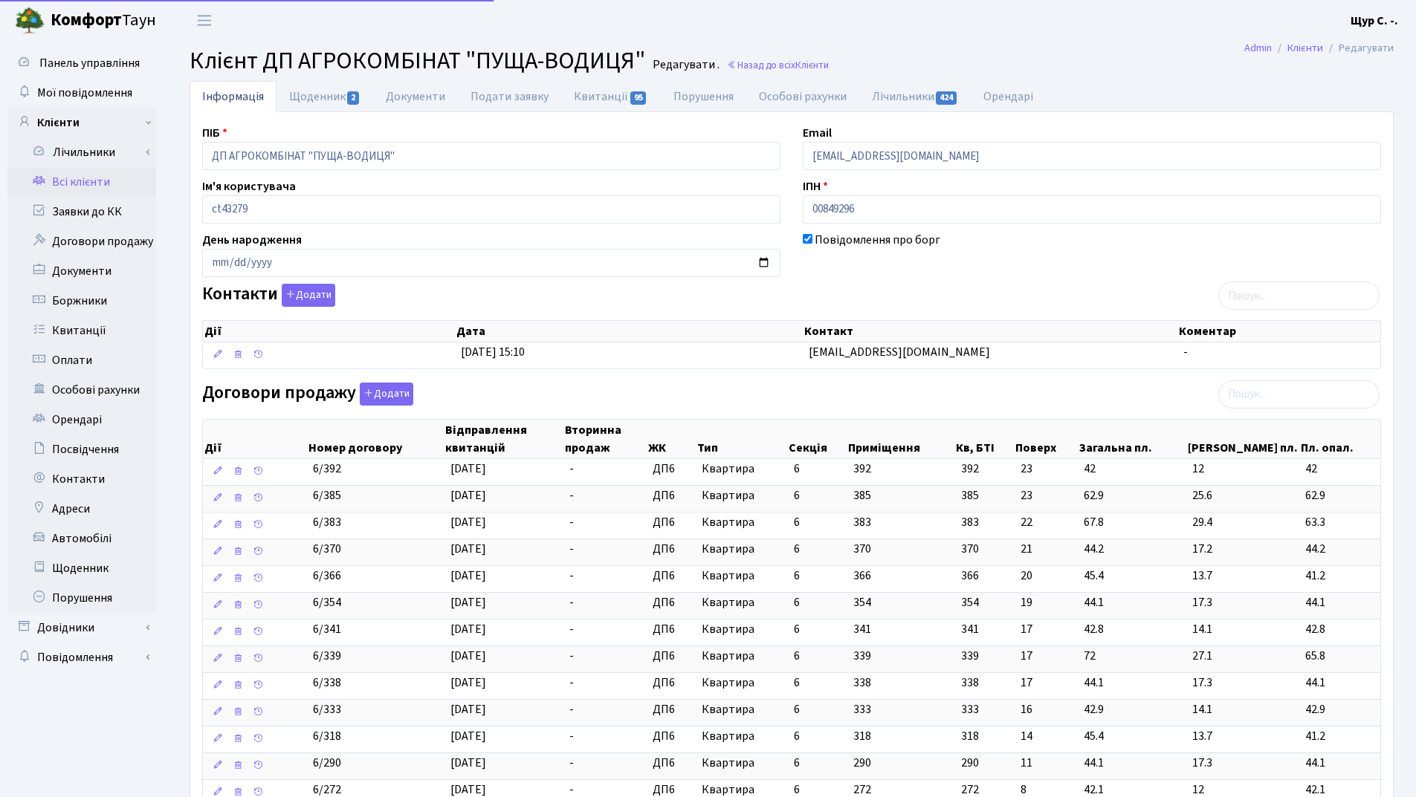
select select "25"
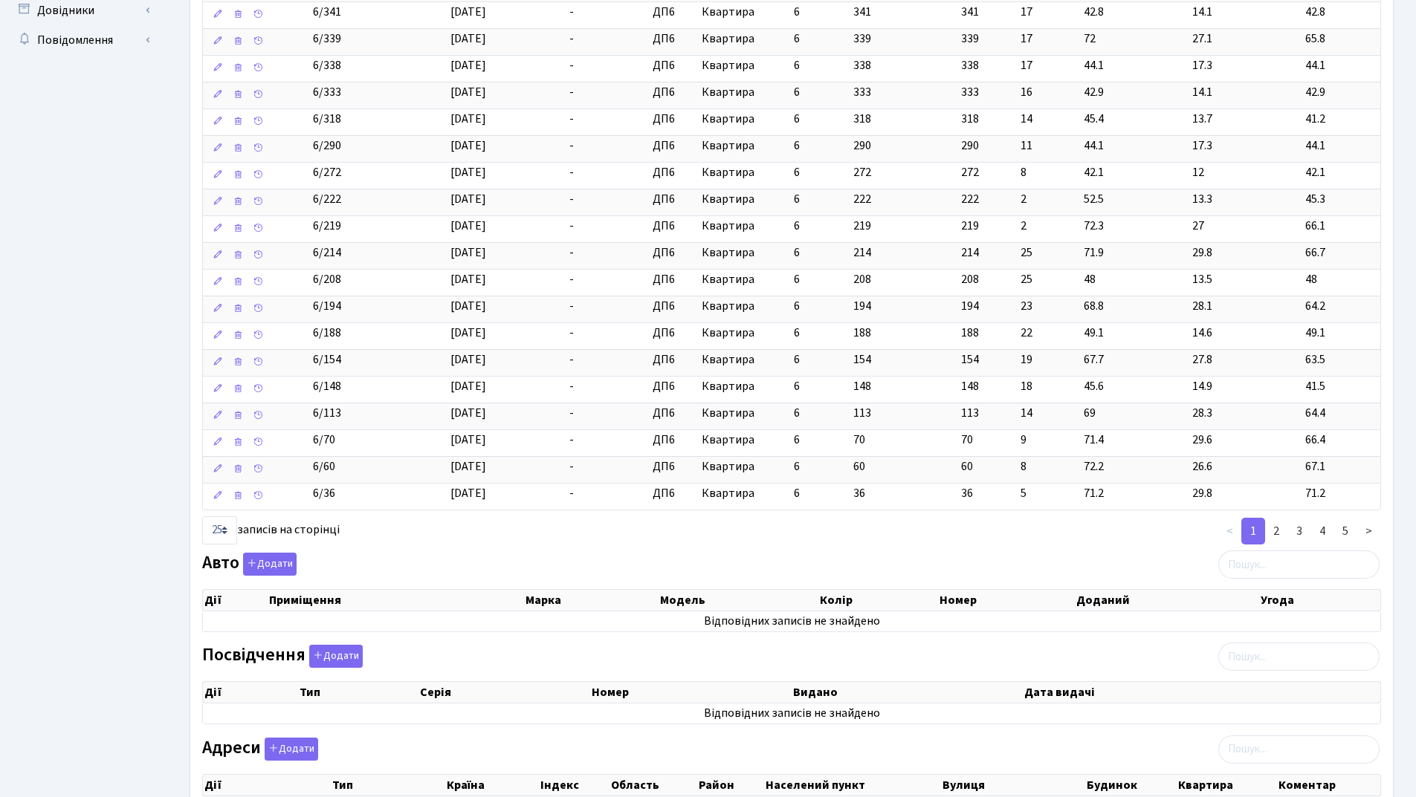
scroll to position [748, 0]
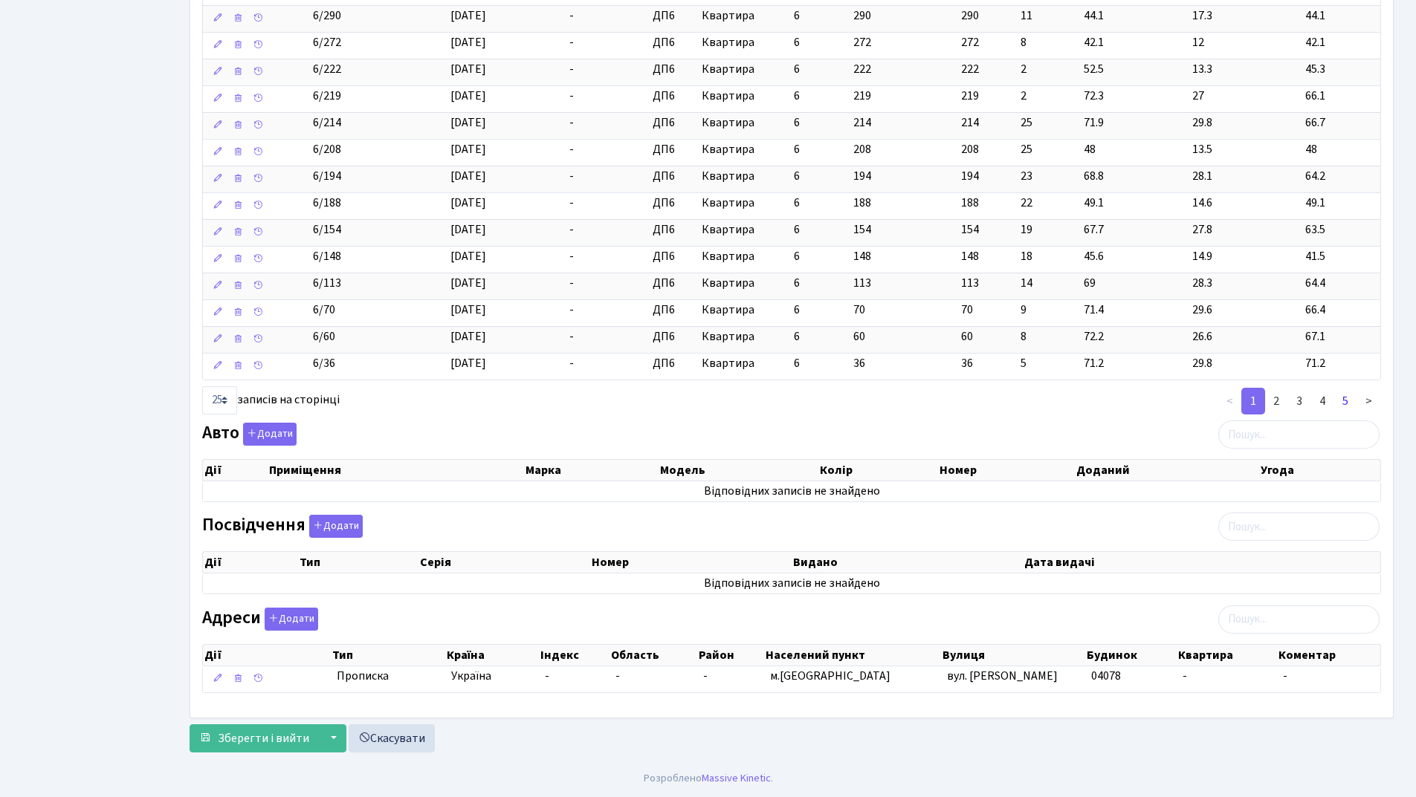
click at [1344, 400] on link "5" at bounding box center [1345, 401] width 24 height 27
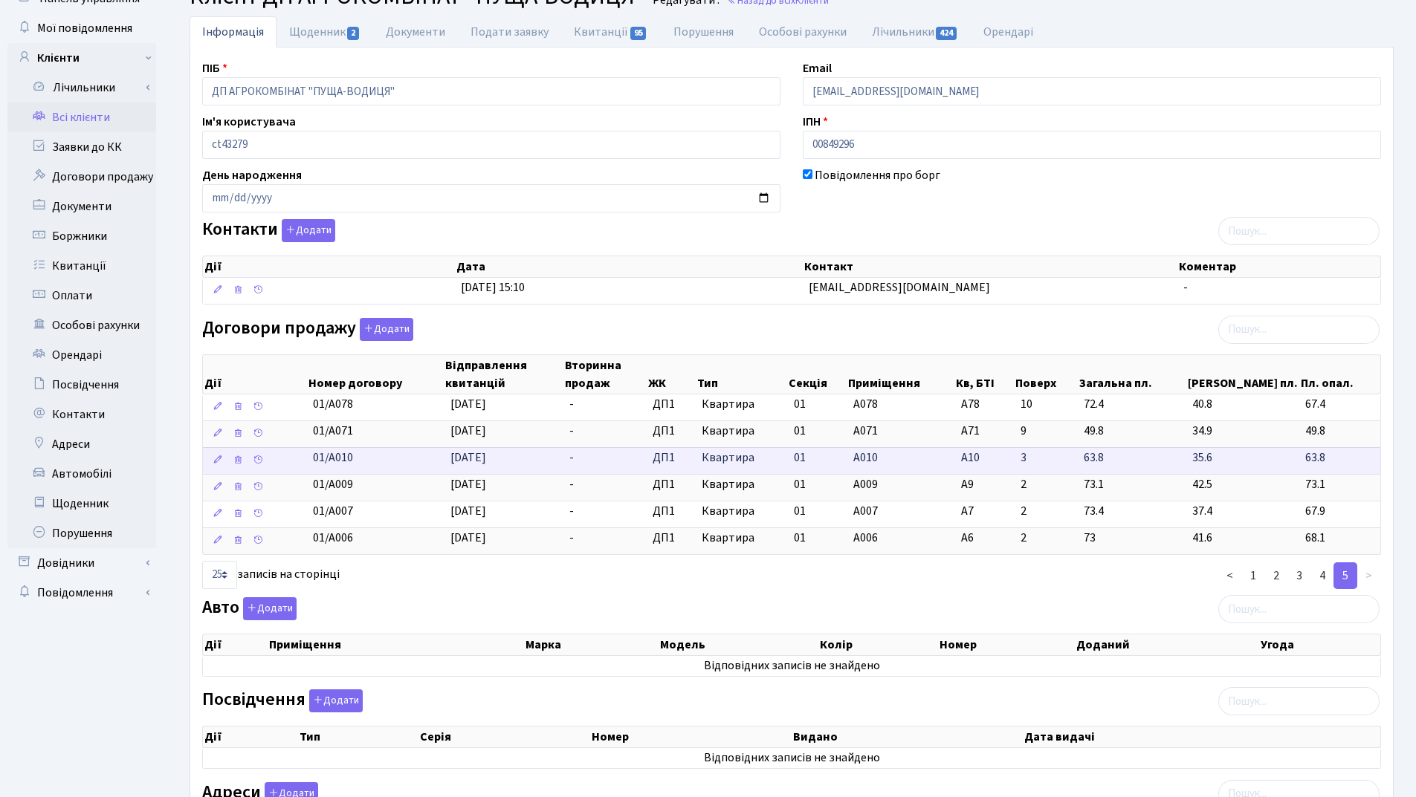
scroll to position [0, 0]
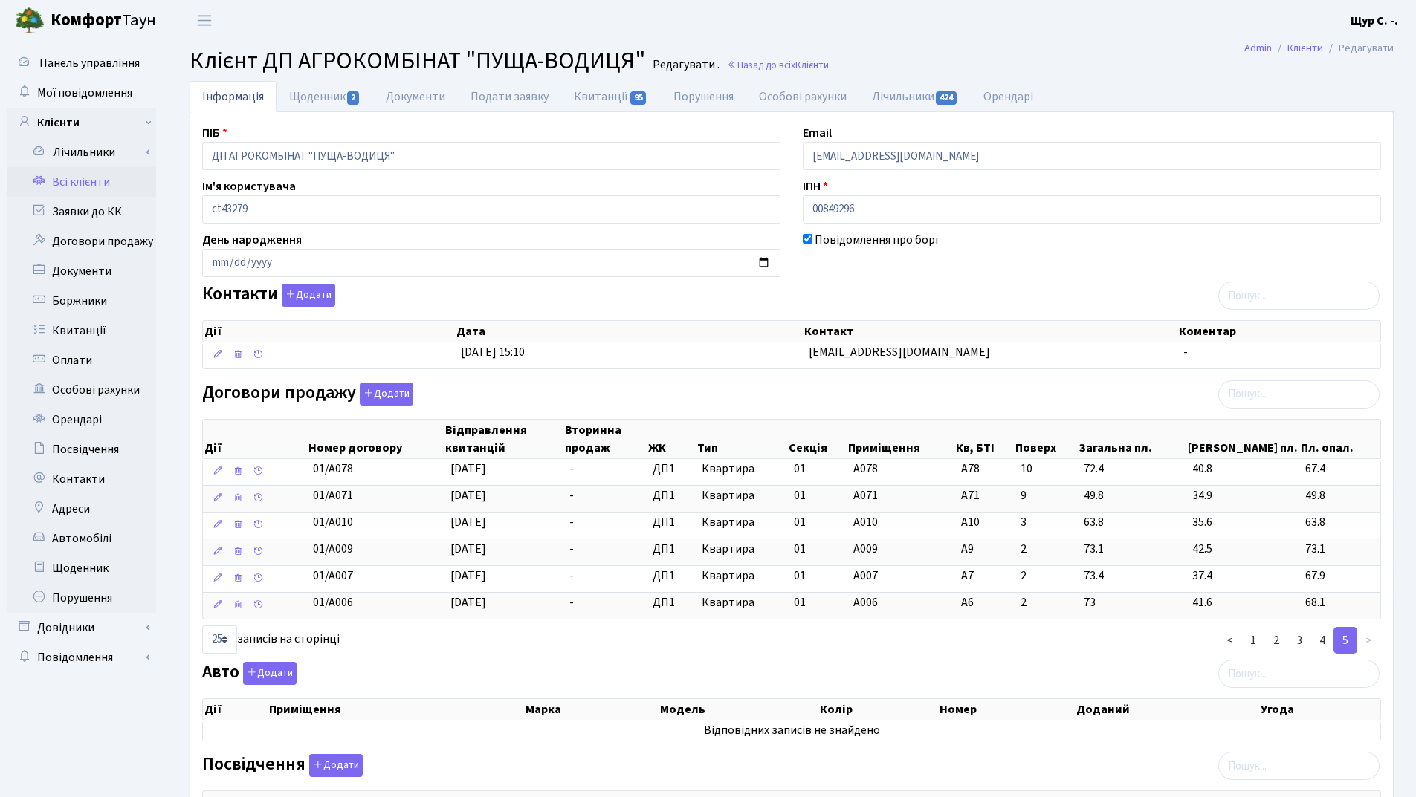
click at [77, 179] on link "Всі клієнти" at bounding box center [81, 182] width 149 height 30
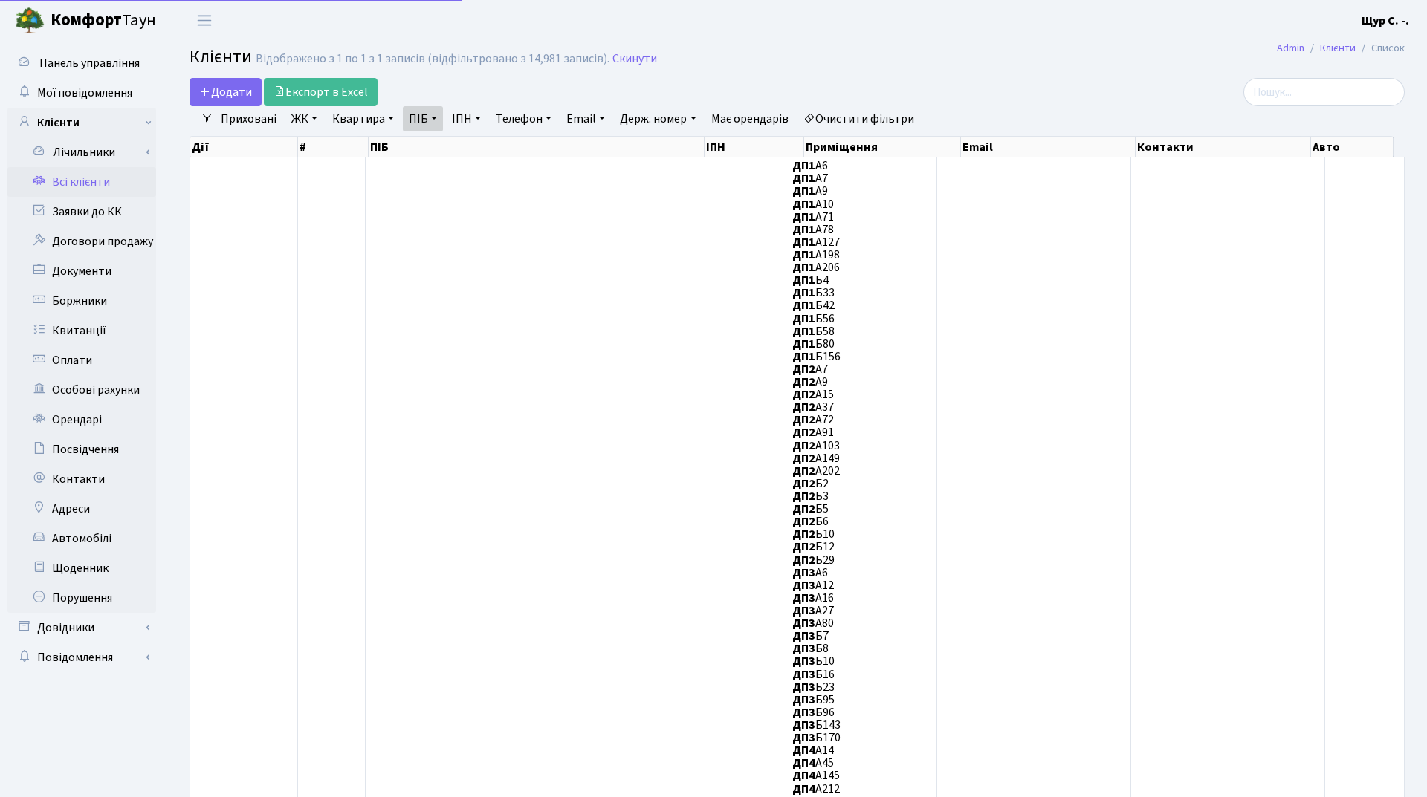
select select "25"
click at [622, 55] on link "Скинути" at bounding box center [634, 59] width 45 height 14
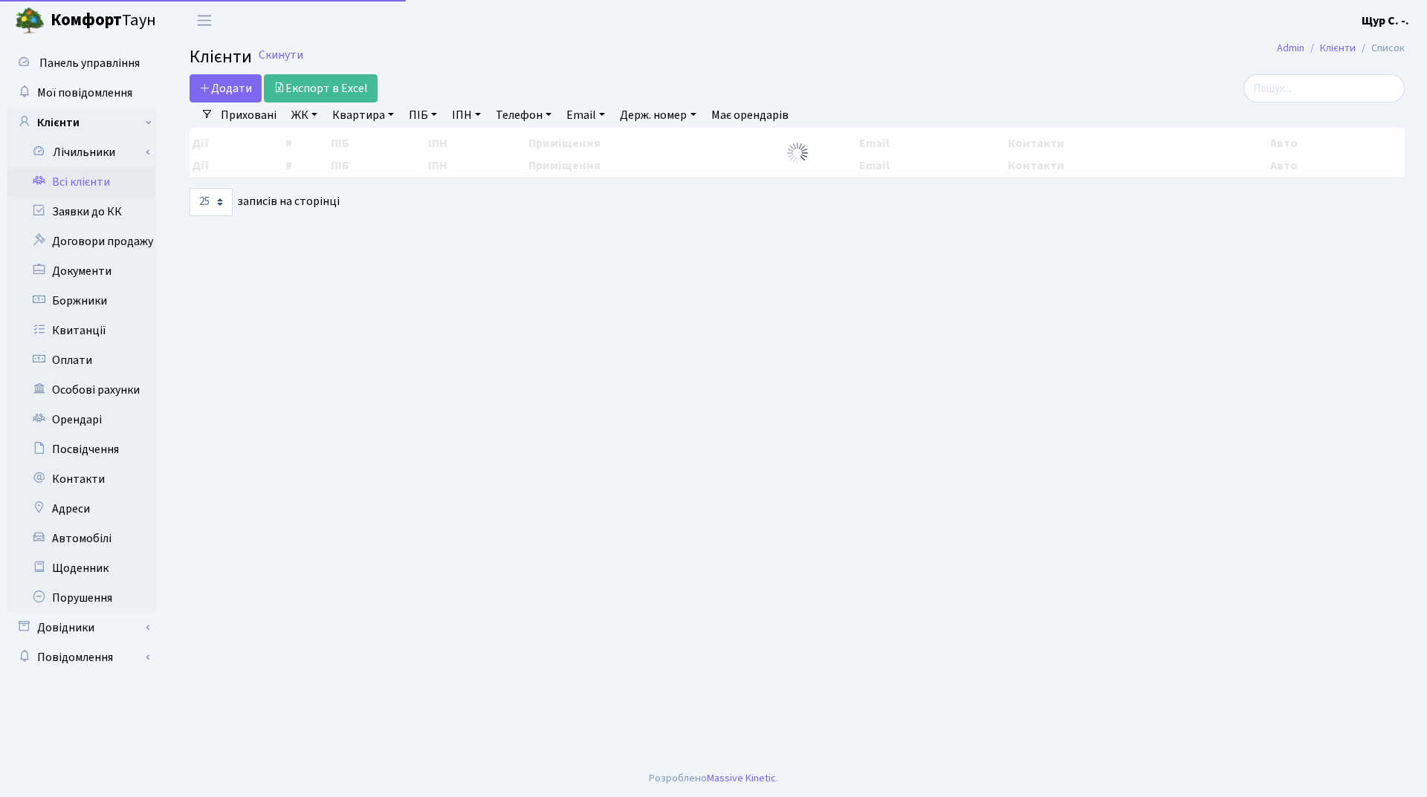
select select "25"
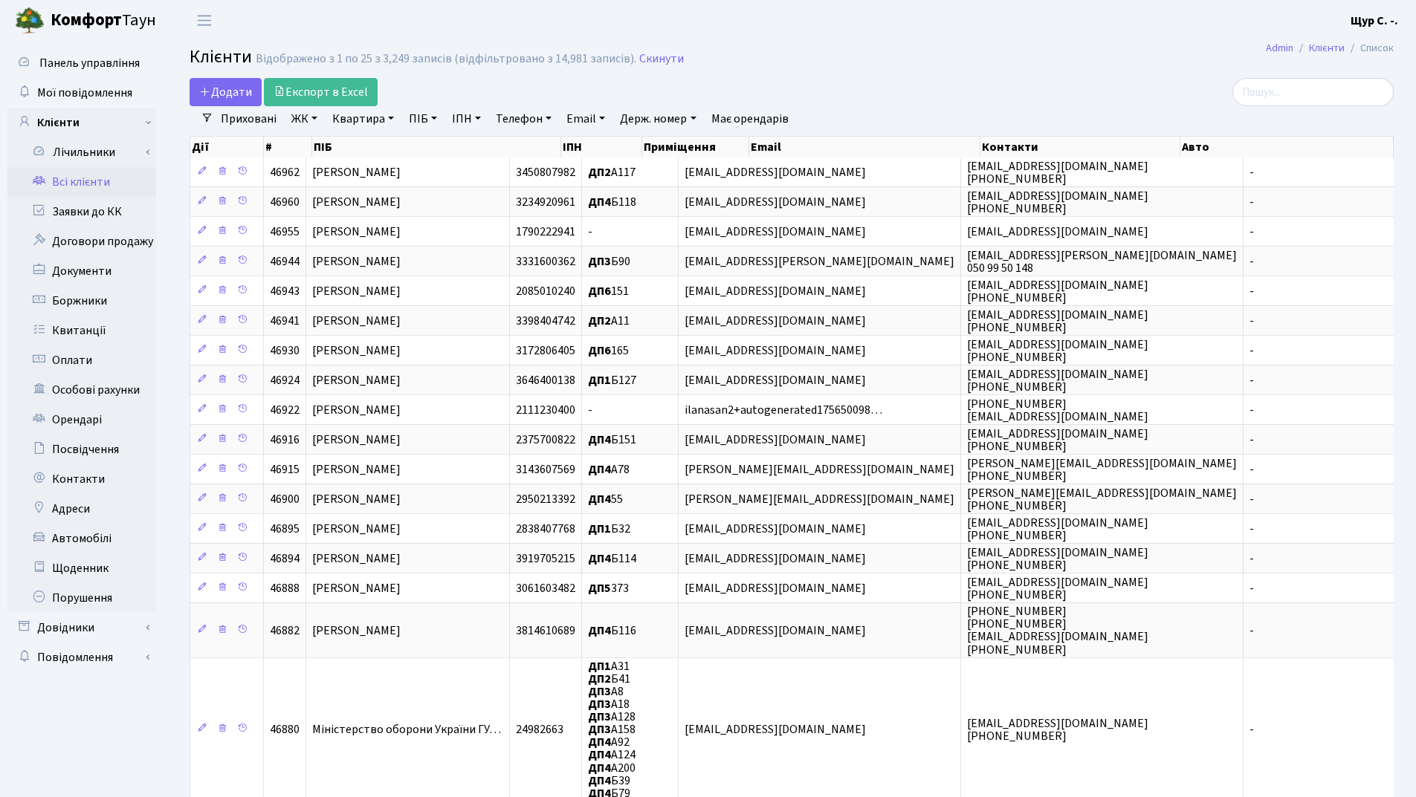
click at [357, 120] on link "Квартира" at bounding box center [363, 118] width 74 height 25
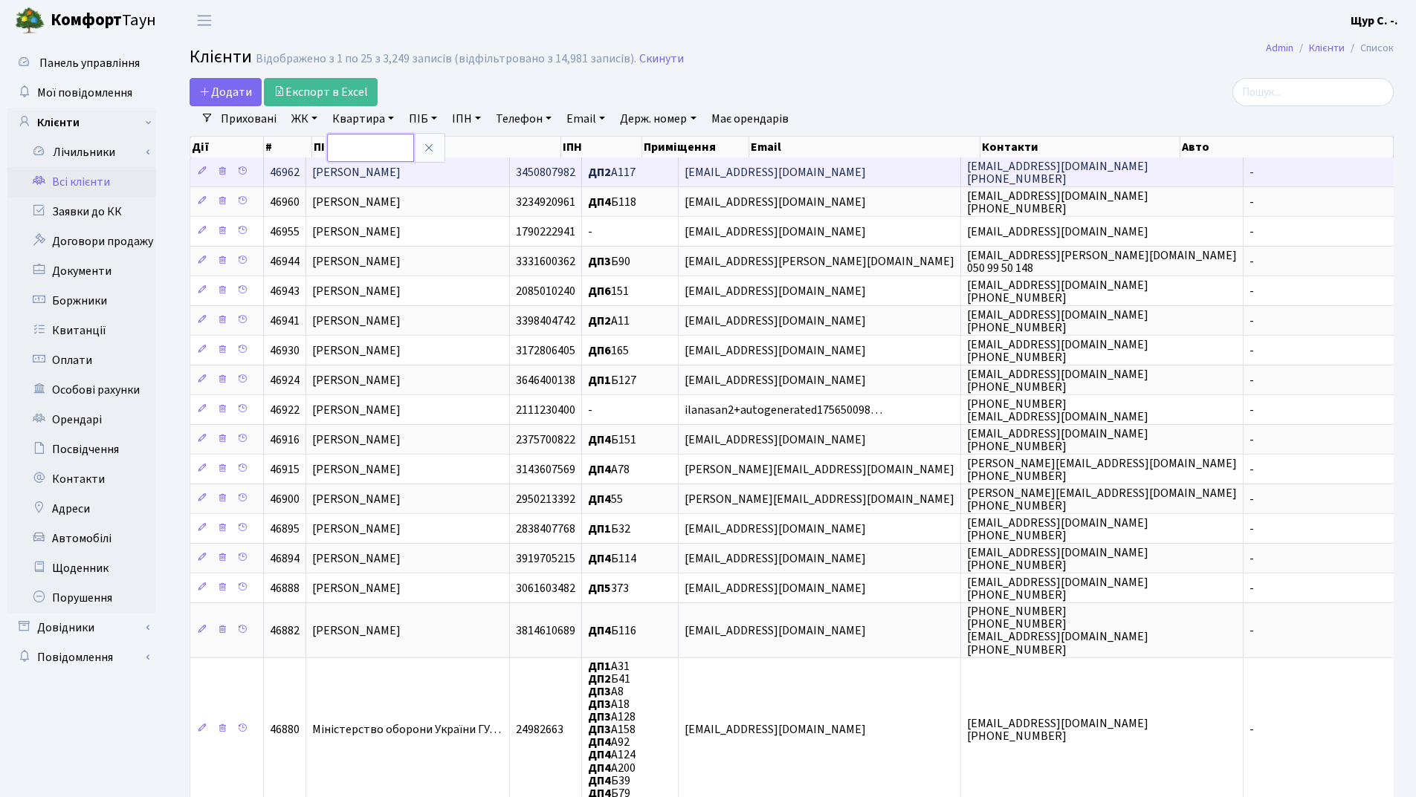
type input "1"
type input "А195"
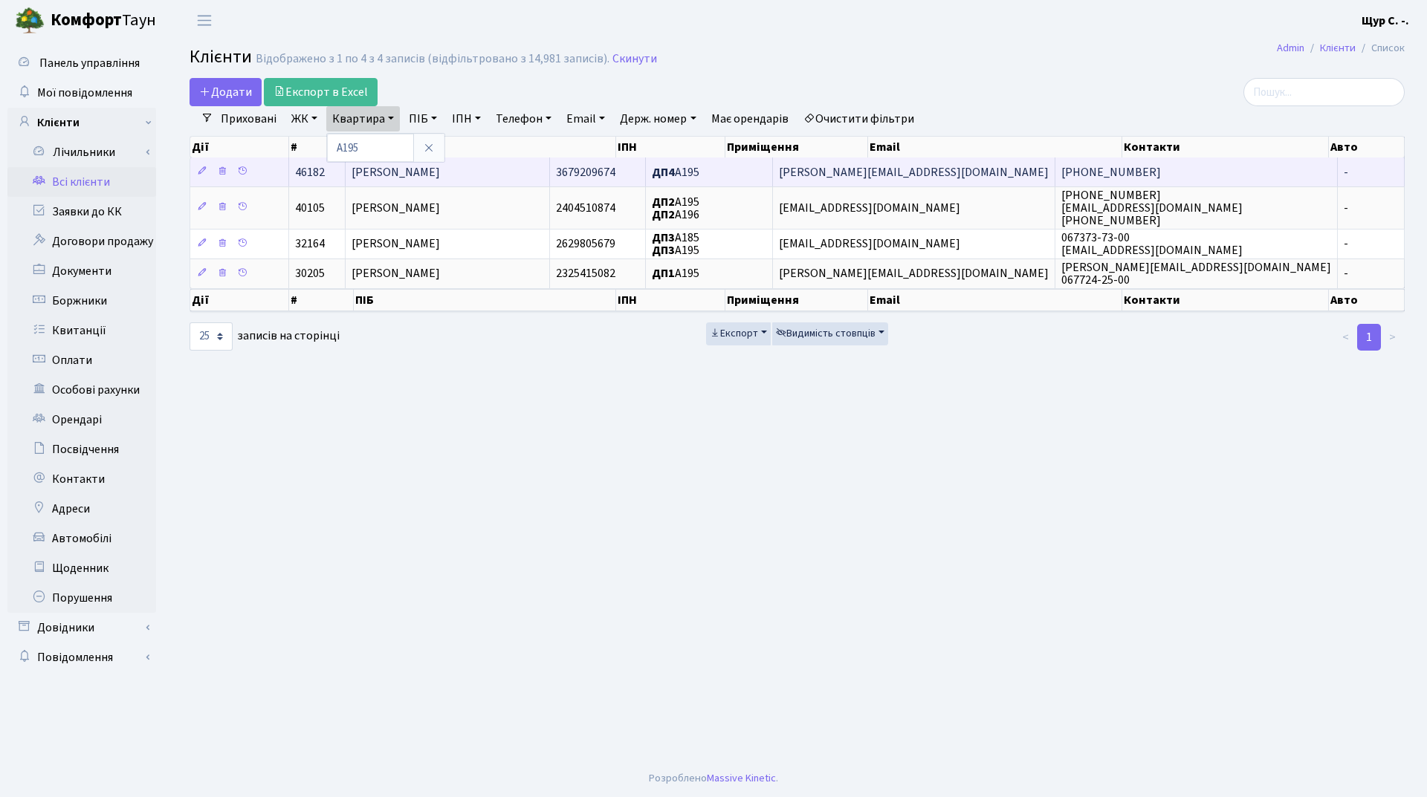
click at [440, 176] on span "Глушко Євгеній Михайлович" at bounding box center [395, 172] width 88 height 16
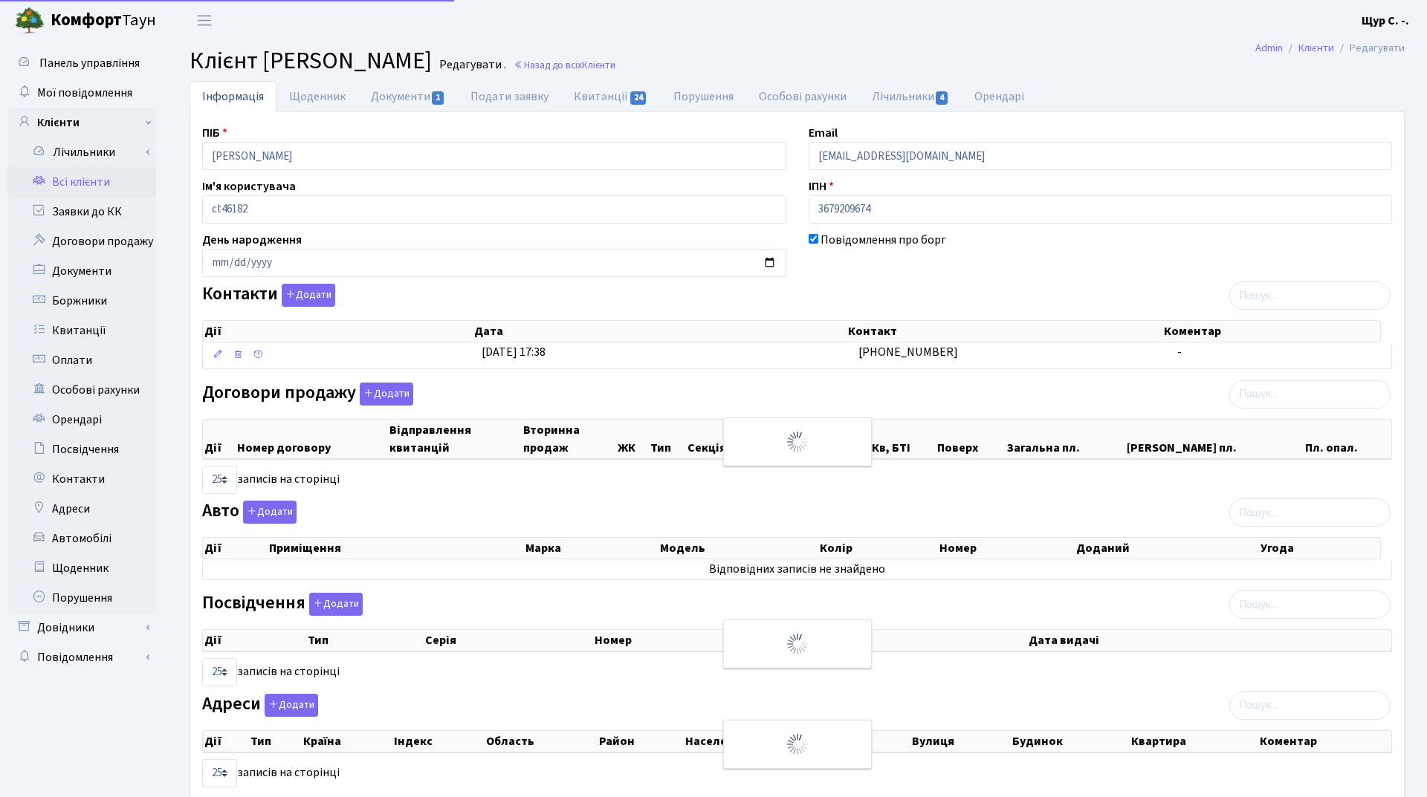
select select "25"
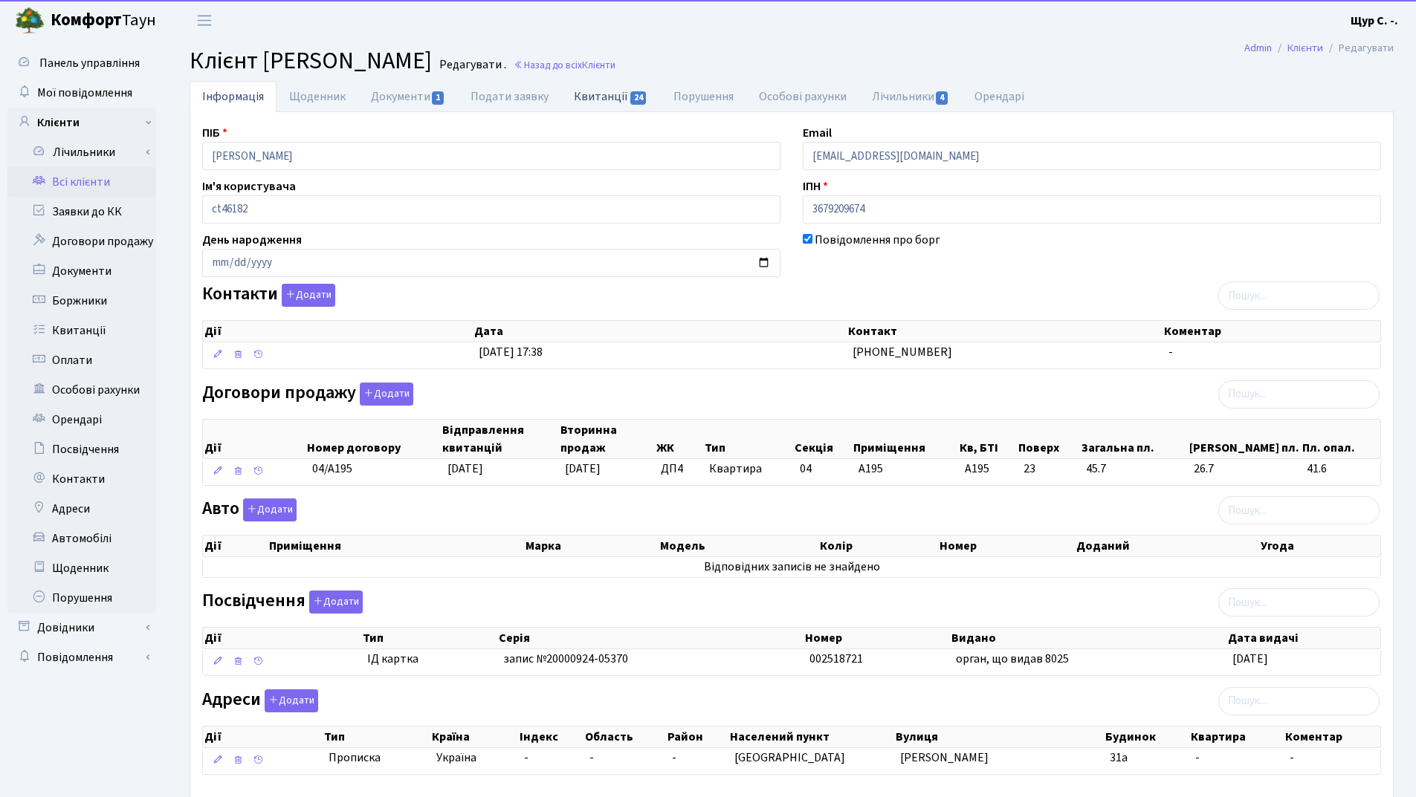
click at [602, 91] on link "Квитанції 24" at bounding box center [610, 96] width 99 height 30
select select "25"
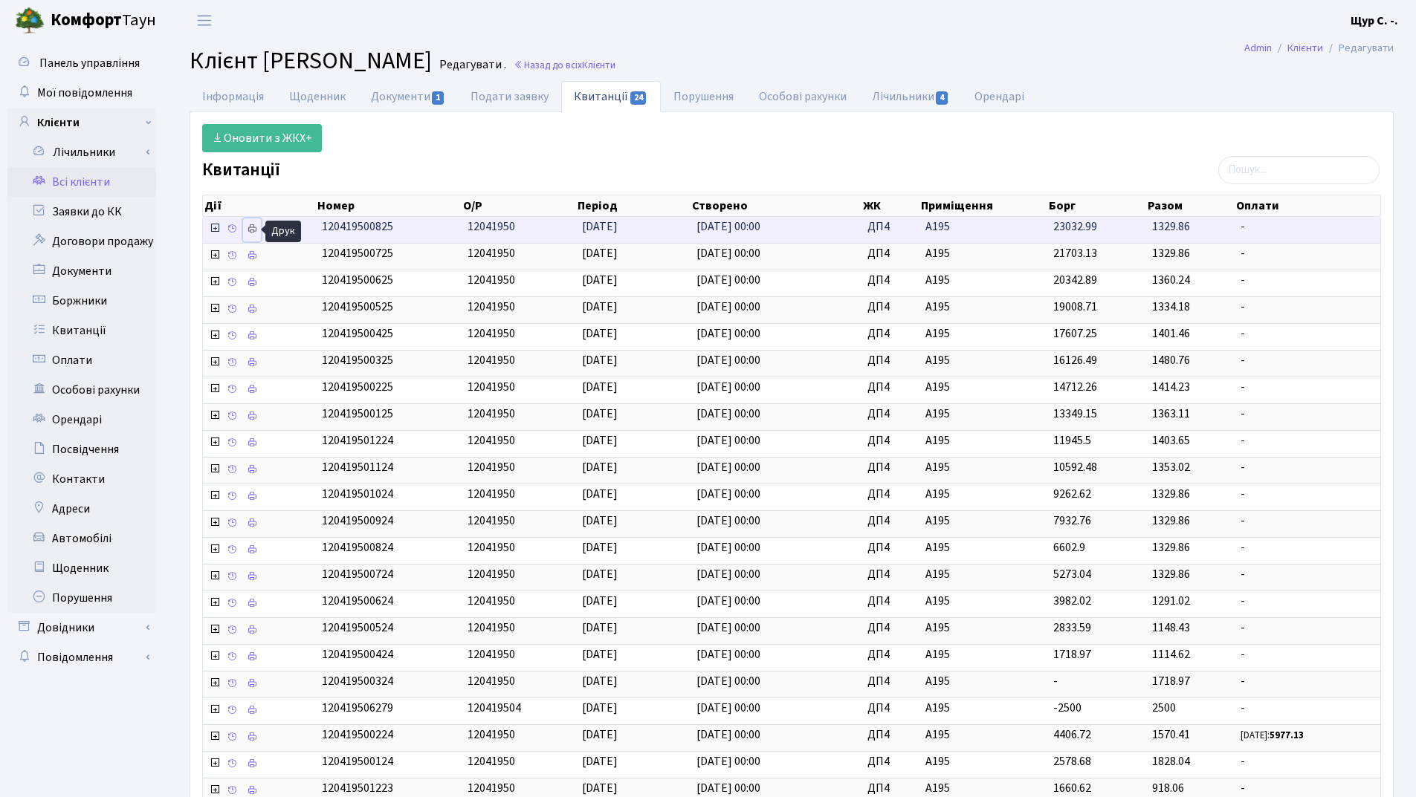
click at [250, 227] on icon at bounding box center [252, 229] width 10 height 10
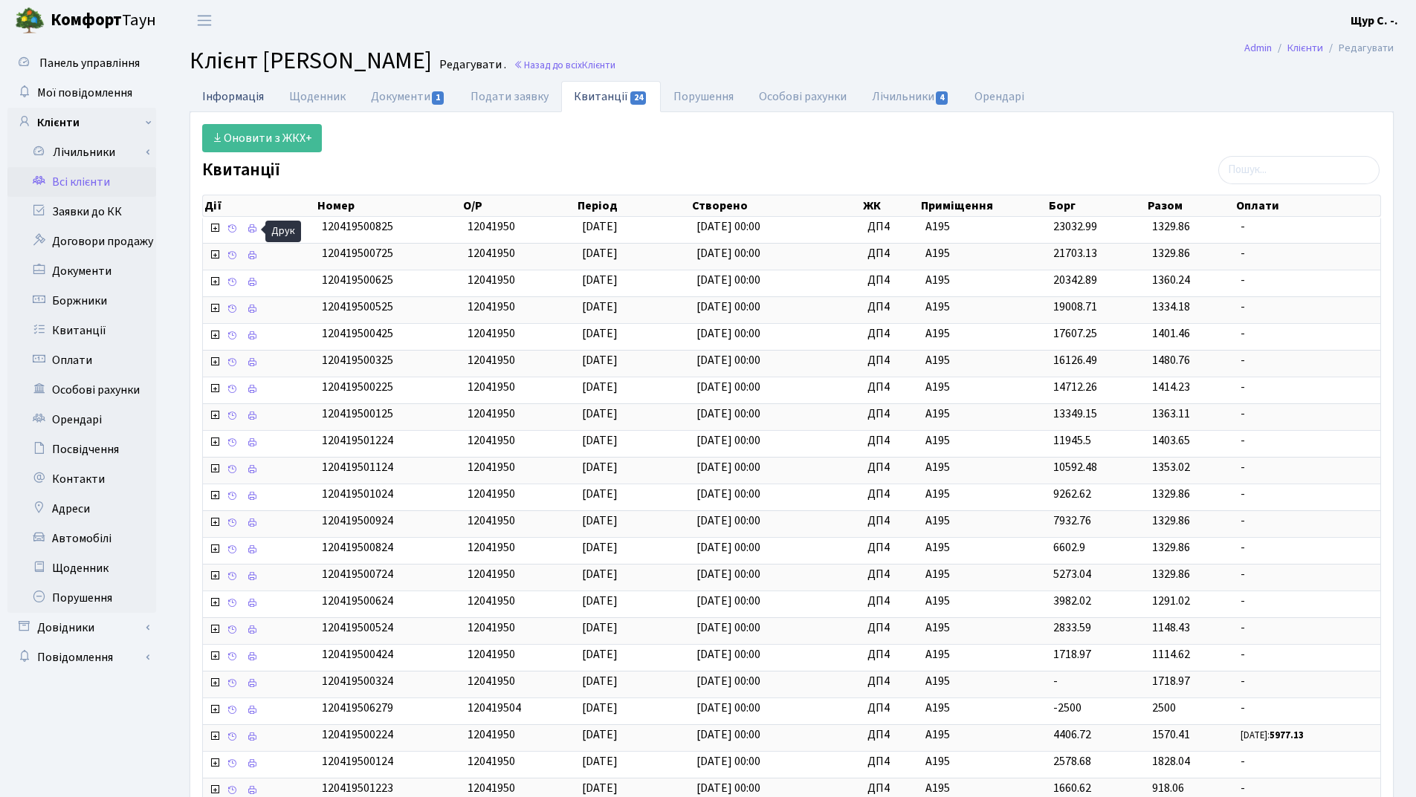
click at [233, 90] on link "Інформація" at bounding box center [232, 96] width 87 height 30
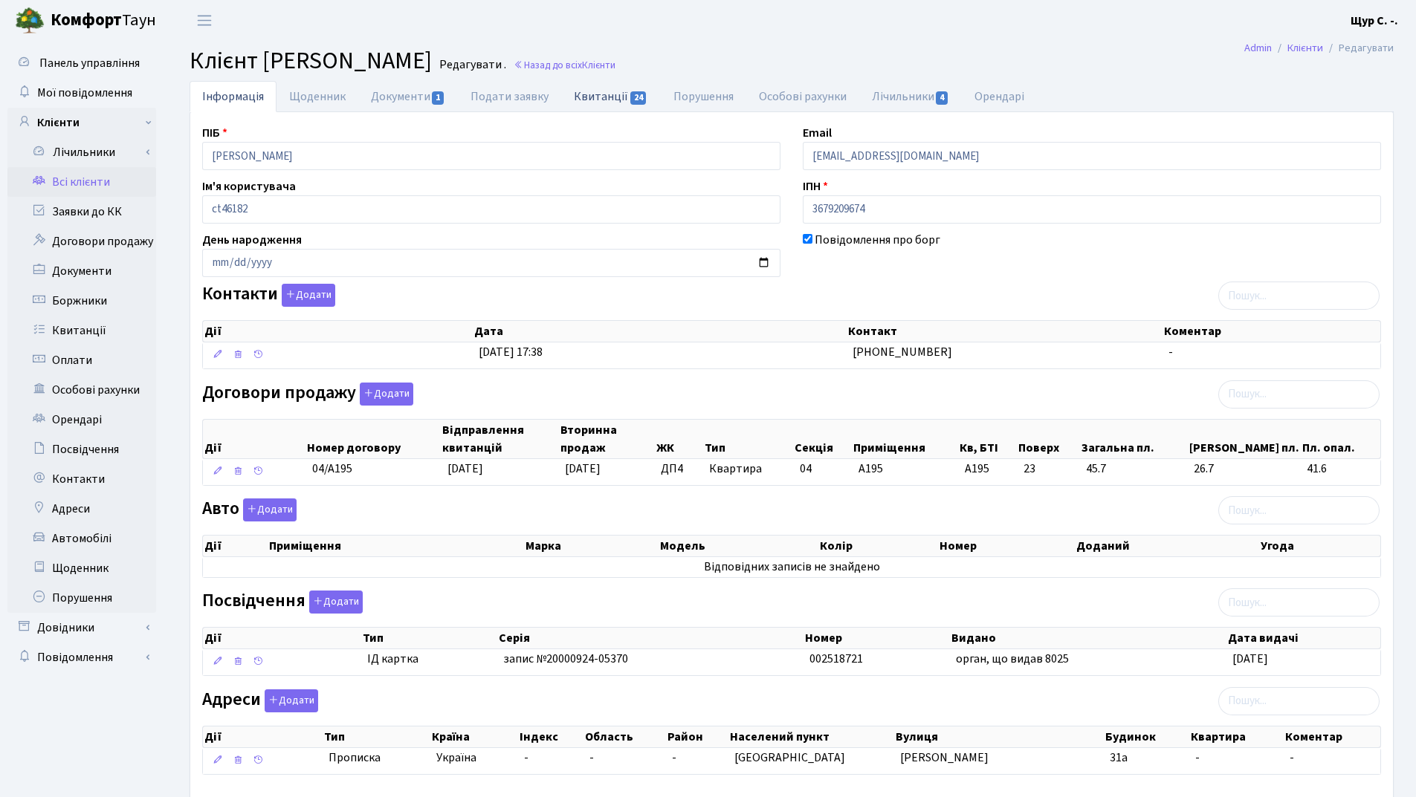
click at [618, 97] on link "Квитанції 24" at bounding box center [610, 96] width 99 height 30
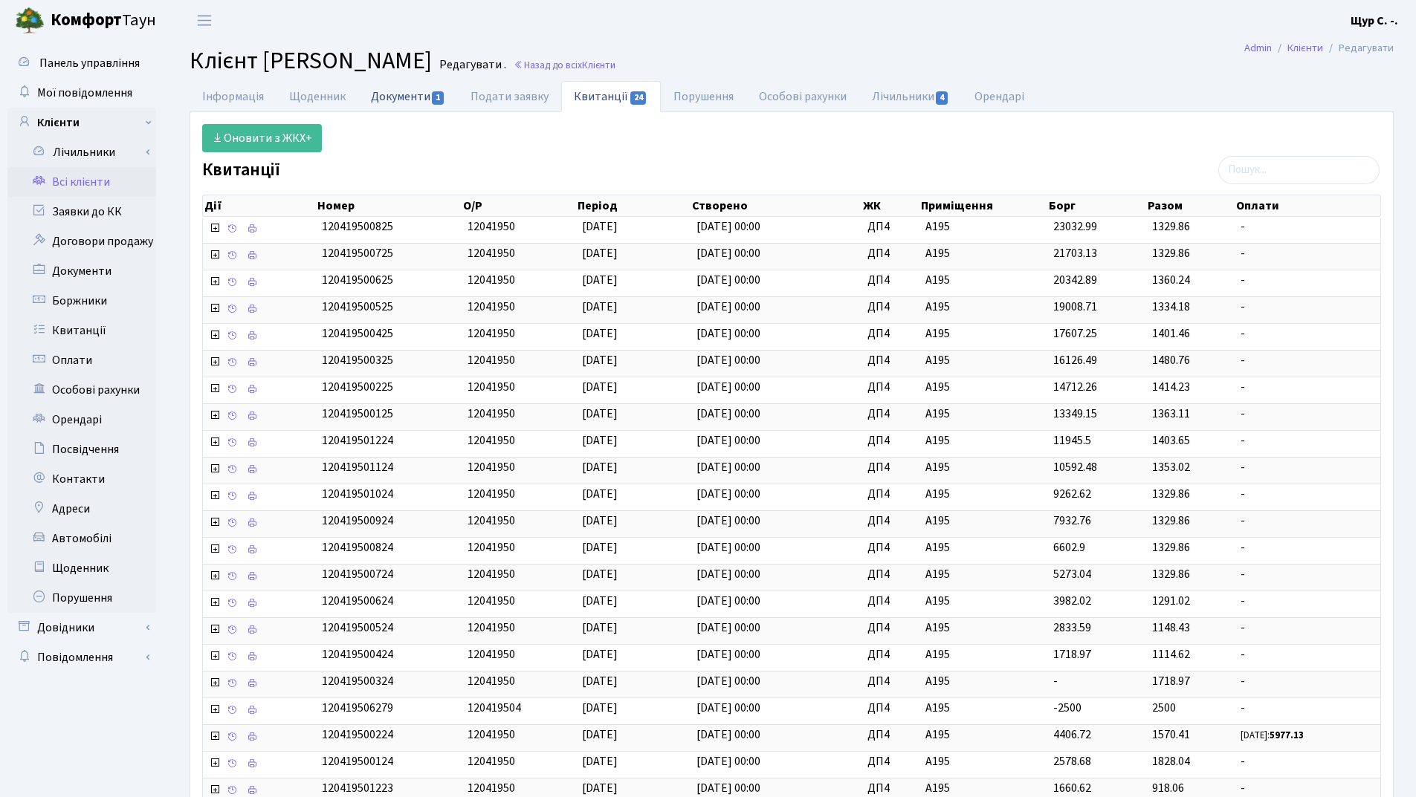
click at [389, 99] on link "Документи 1" at bounding box center [408, 96] width 100 height 30
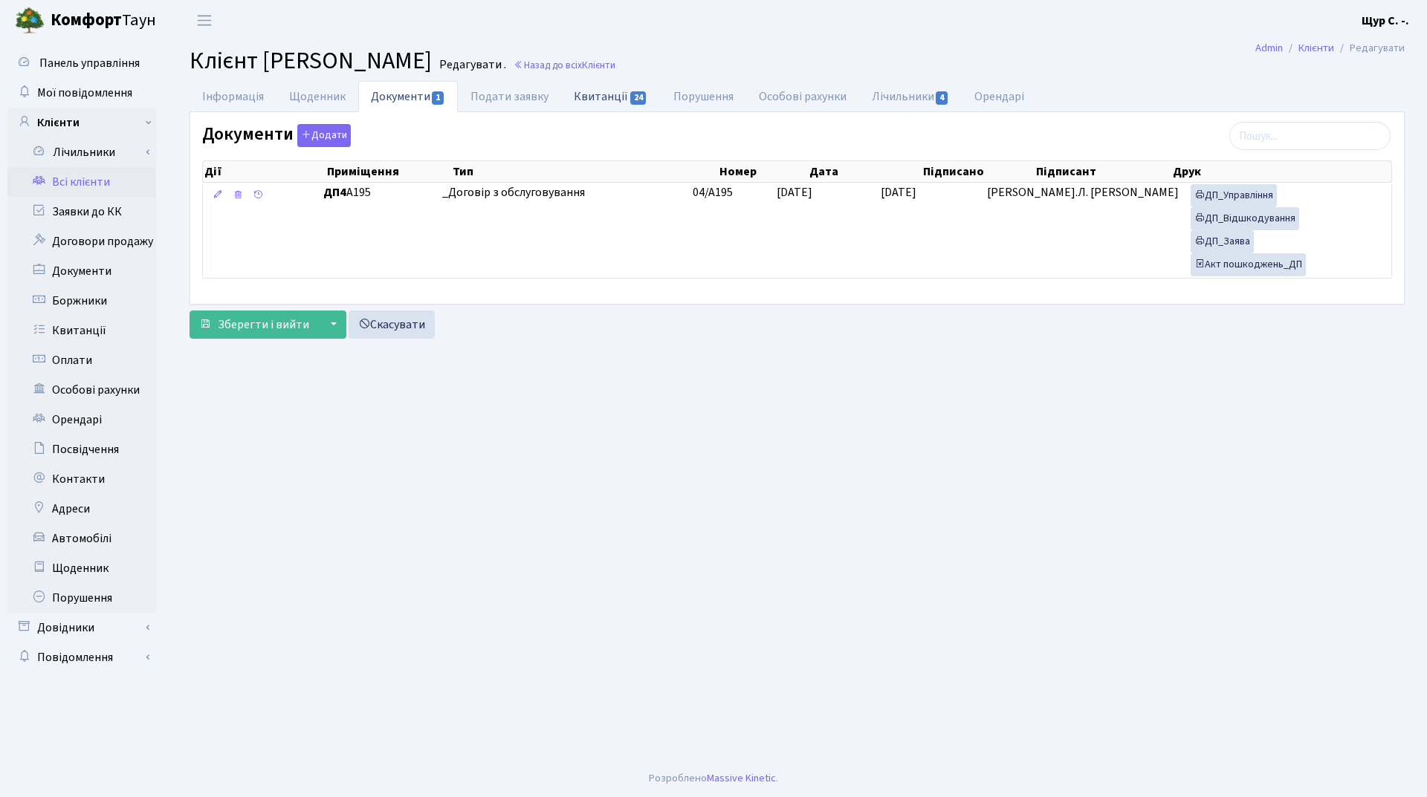
click at [607, 98] on link "Квитанції 24" at bounding box center [610, 96] width 99 height 30
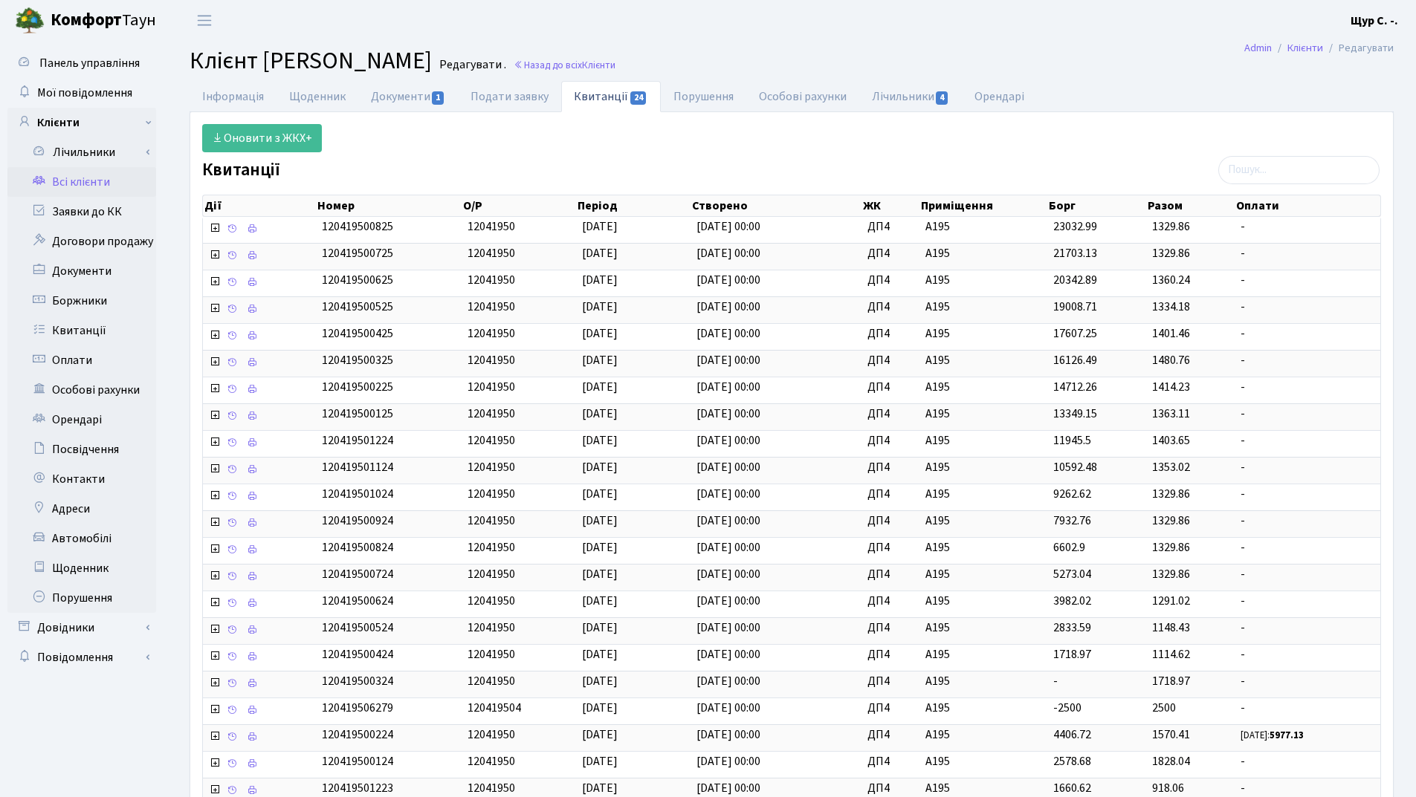
click at [94, 178] on link "Всі клієнти" at bounding box center [81, 182] width 149 height 30
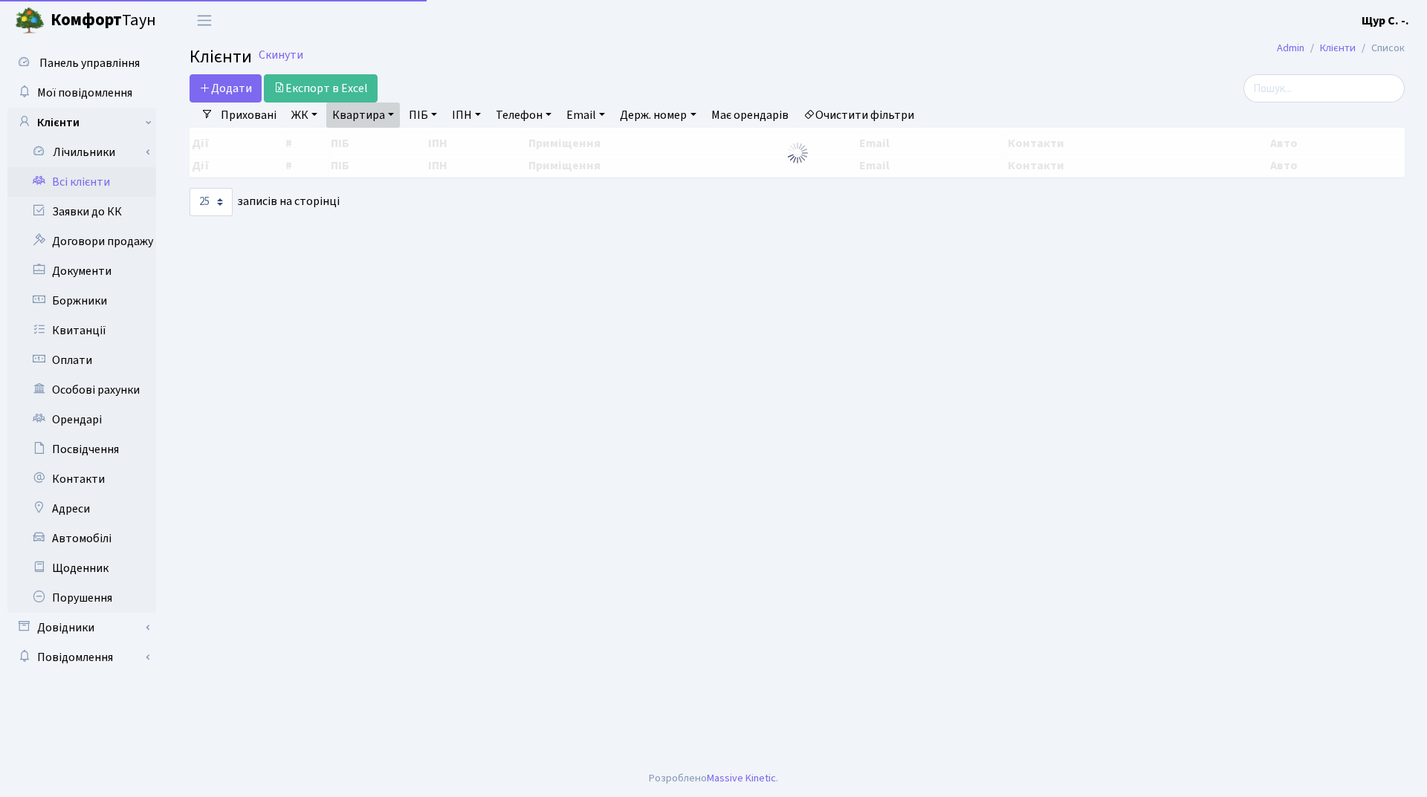
select select "25"
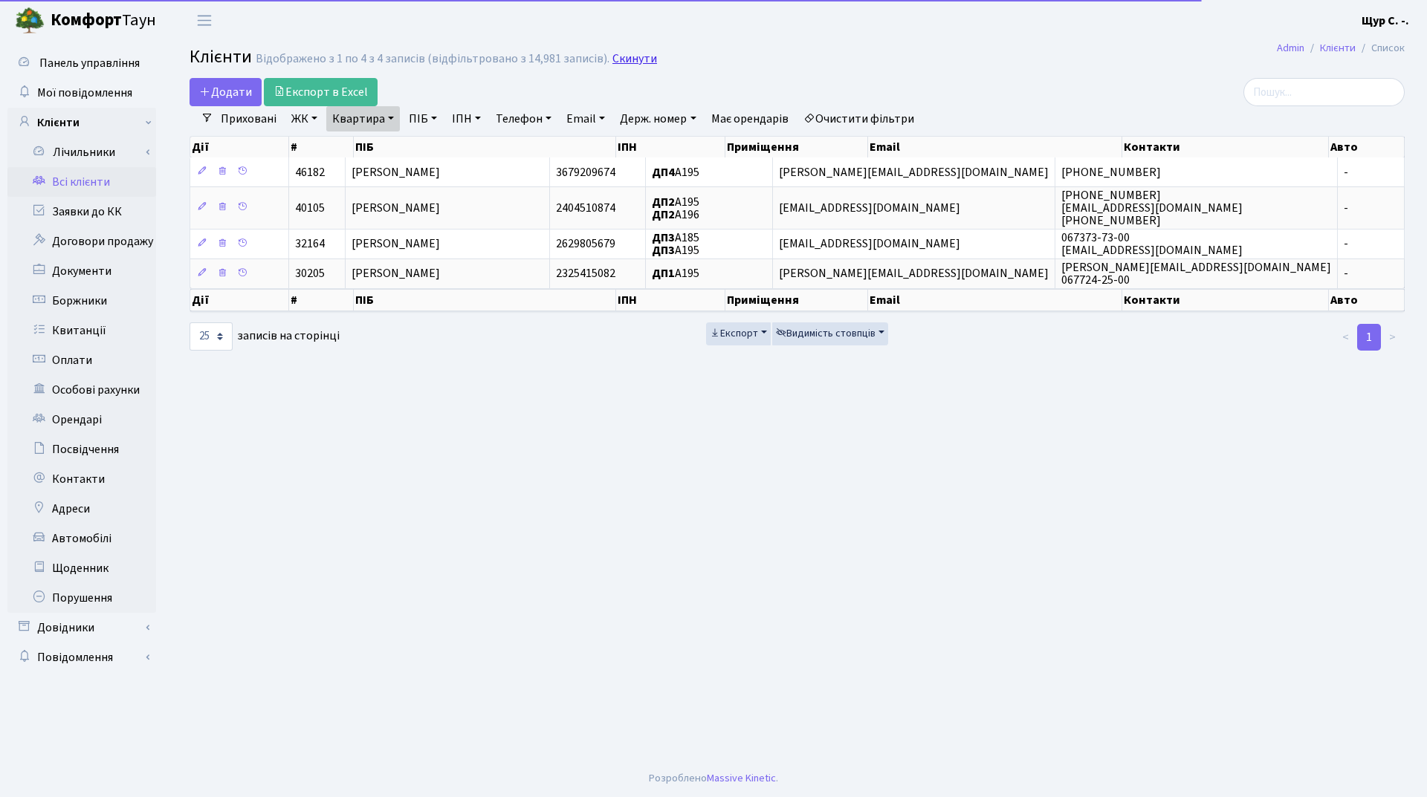
click at [631, 59] on link "Скинути" at bounding box center [634, 59] width 45 height 14
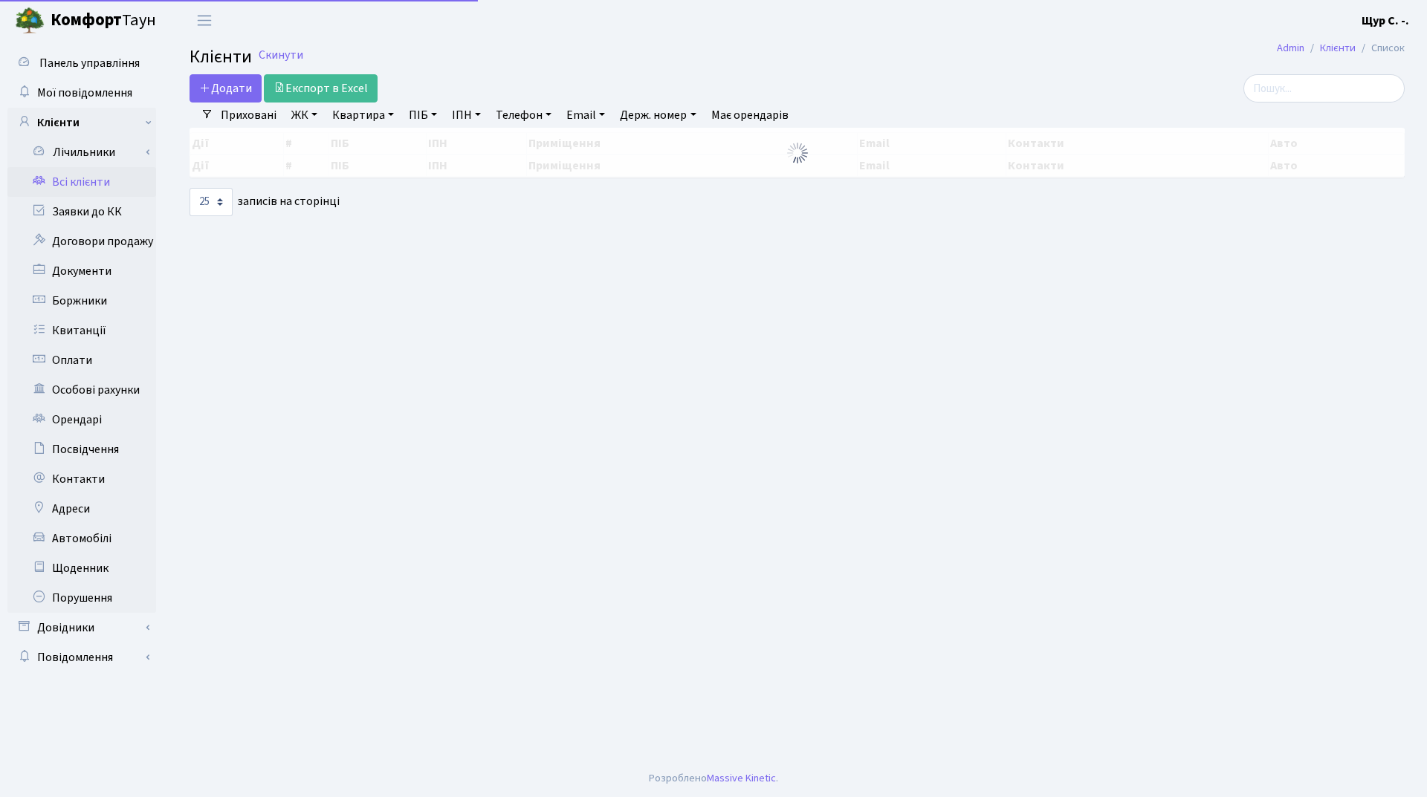
select select "25"
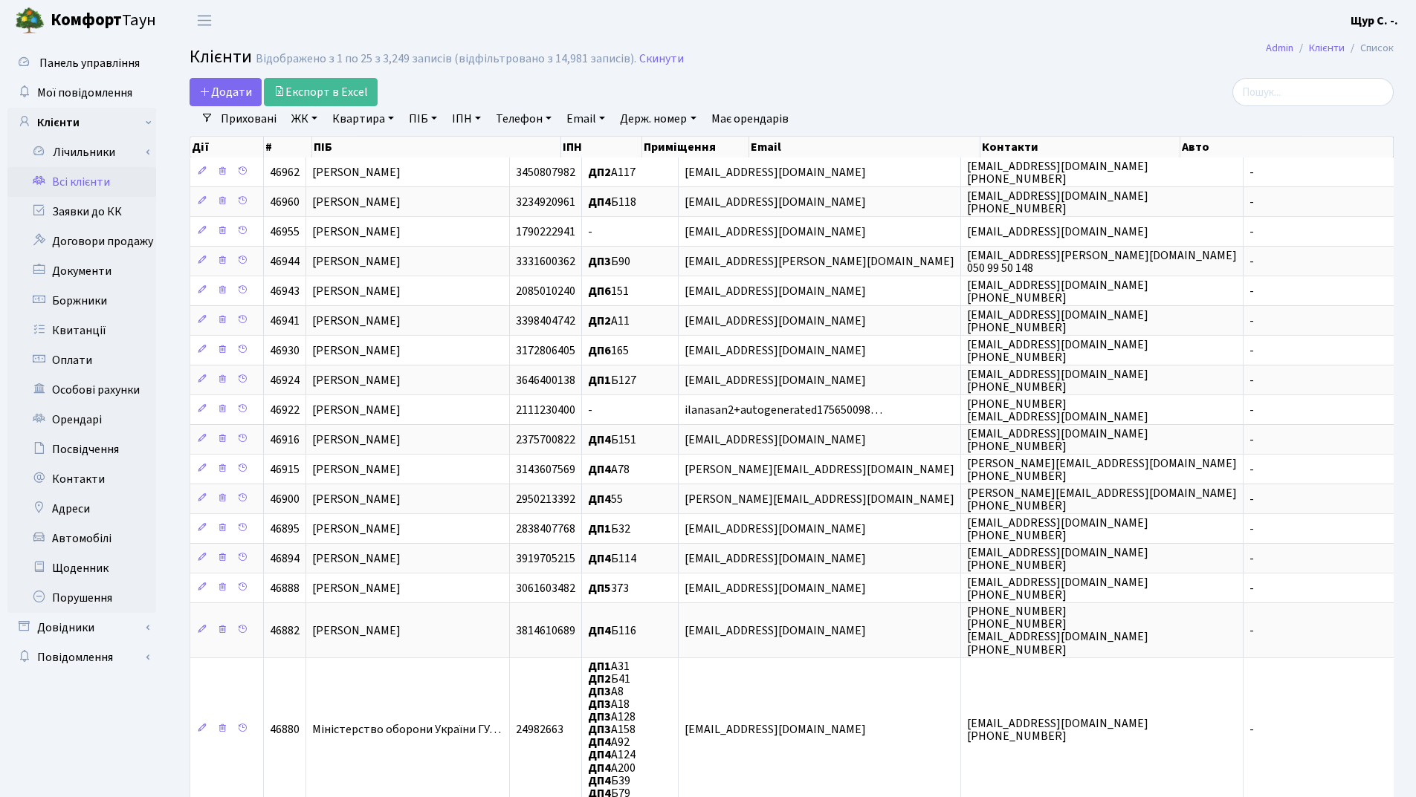
click at [365, 118] on link "Квартира" at bounding box center [363, 118] width 74 height 25
click at [438, 147] on link at bounding box center [428, 148] width 31 height 28
